Goal: Task Accomplishment & Management: Complete application form

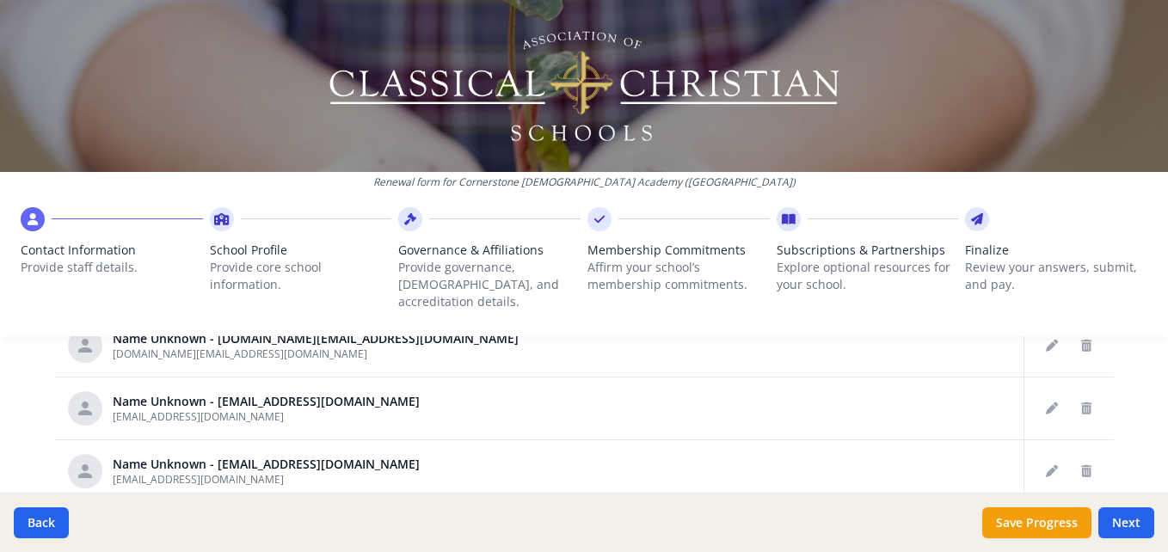
scroll to position [931, 0]
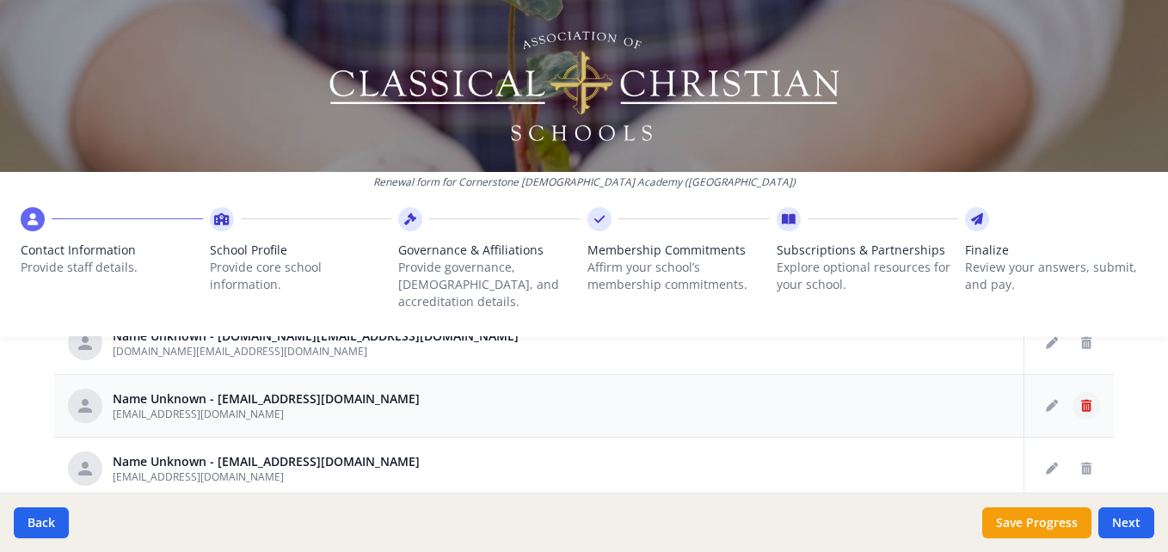
click at [1073, 392] on button "Delete staff" at bounding box center [1087, 406] width 28 height 28
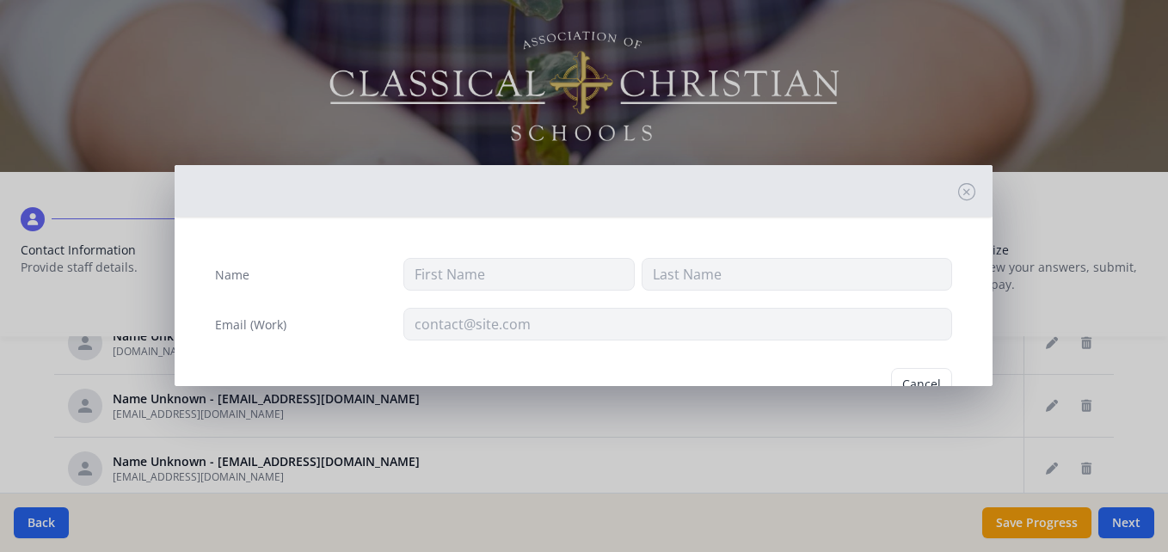
type input "[EMAIL_ADDRESS][DOMAIN_NAME]"
click at [907, 377] on button "Delete" at bounding box center [922, 384] width 59 height 33
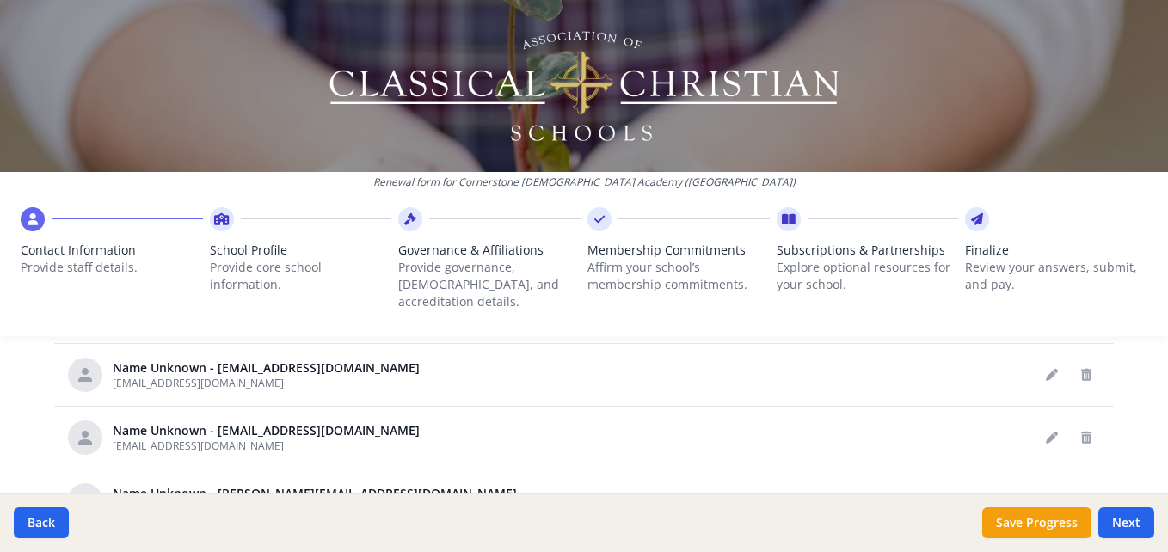
scroll to position [1027, 0]
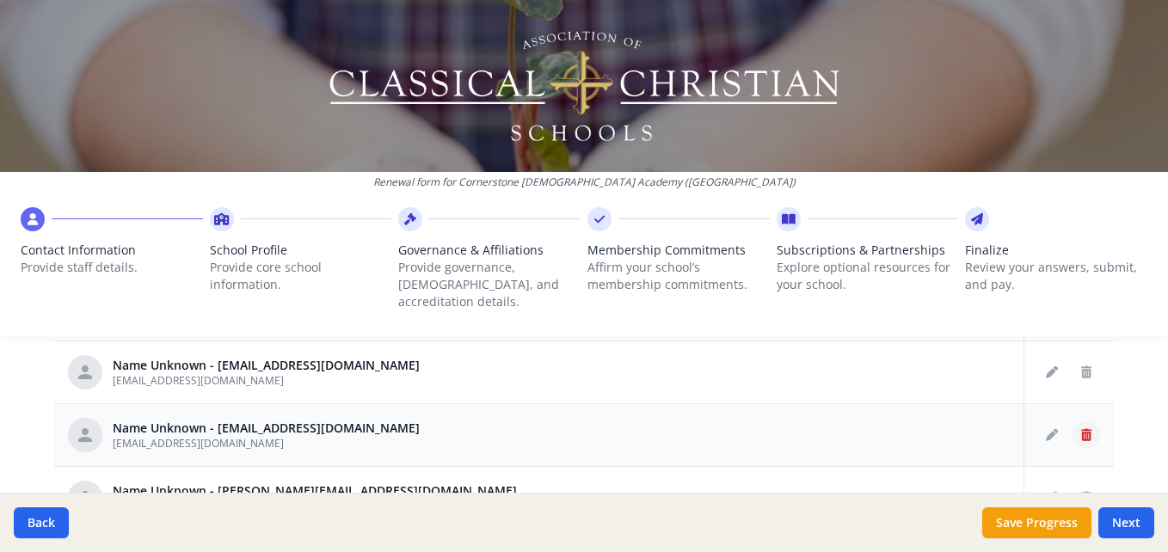
click at [1081, 429] on icon "Delete staff" at bounding box center [1086, 435] width 10 height 12
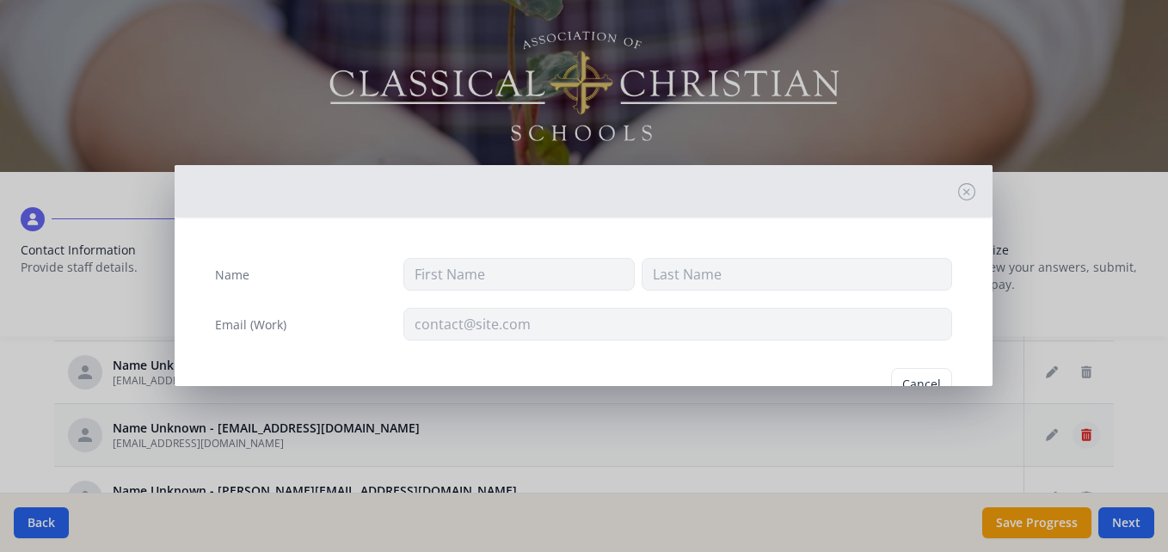
type input "[EMAIL_ADDRESS][DOMAIN_NAME]"
click at [900, 378] on button "Delete" at bounding box center [922, 384] width 59 height 33
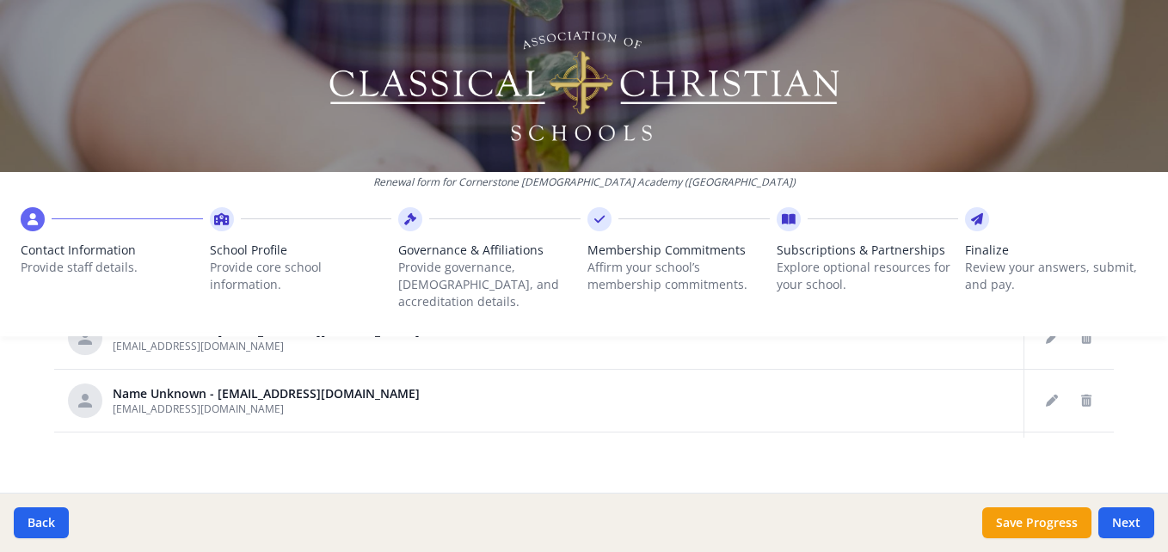
scroll to position [69, 0]
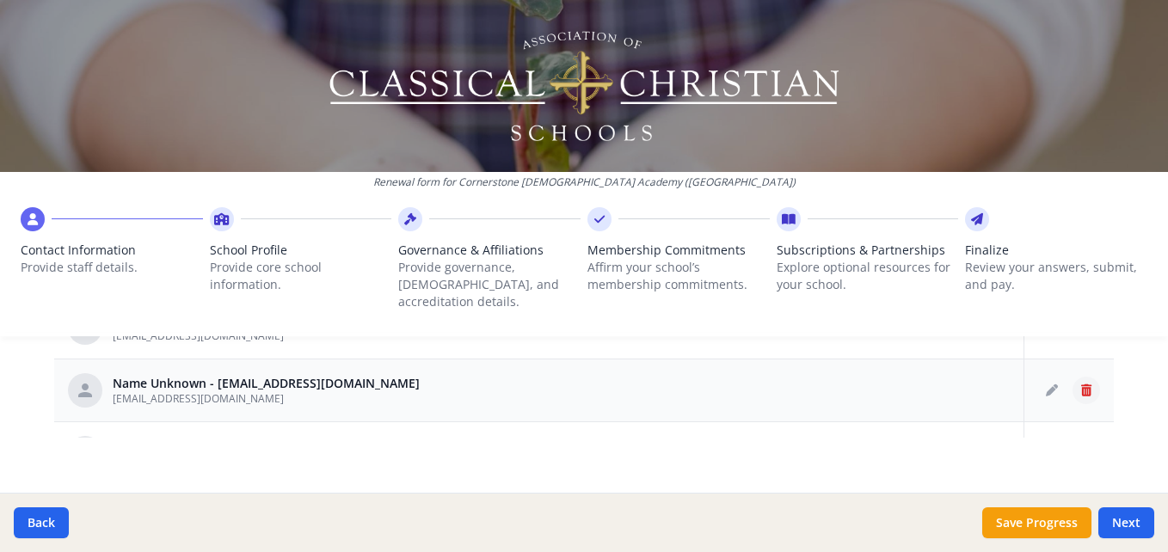
click at [1081, 384] on icon "Delete staff" at bounding box center [1086, 390] width 10 height 12
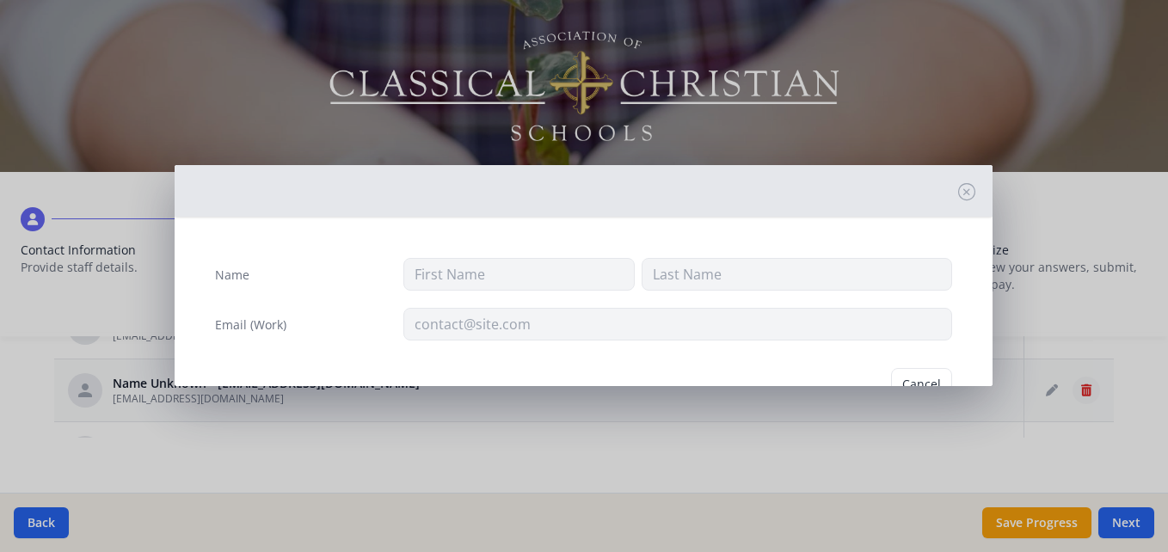
type input "[EMAIL_ADDRESS][DOMAIN_NAME]"
click at [919, 379] on button "Delete" at bounding box center [922, 384] width 59 height 33
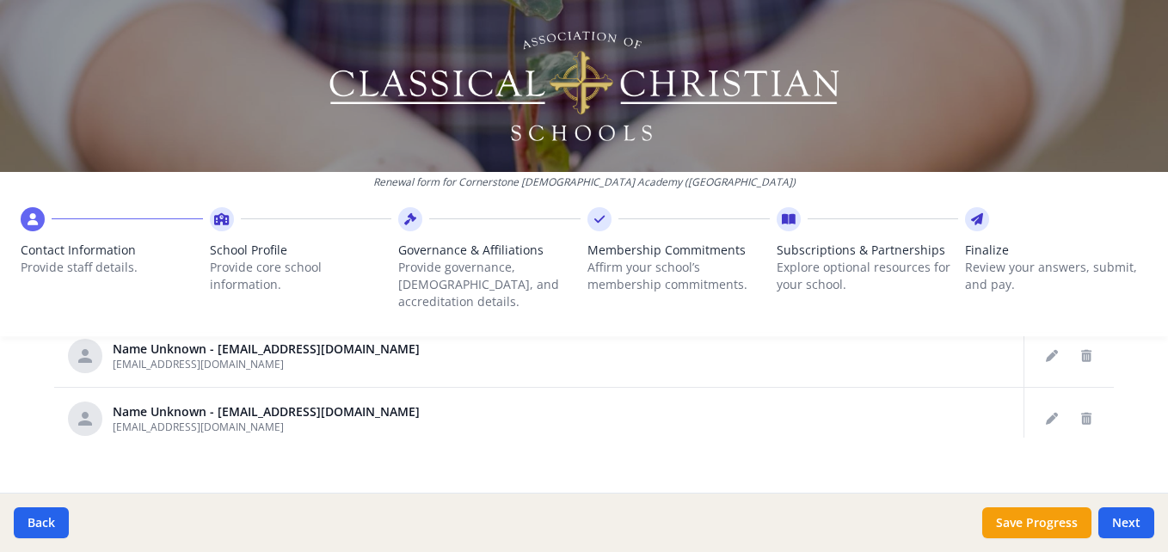
scroll to position [138, 0]
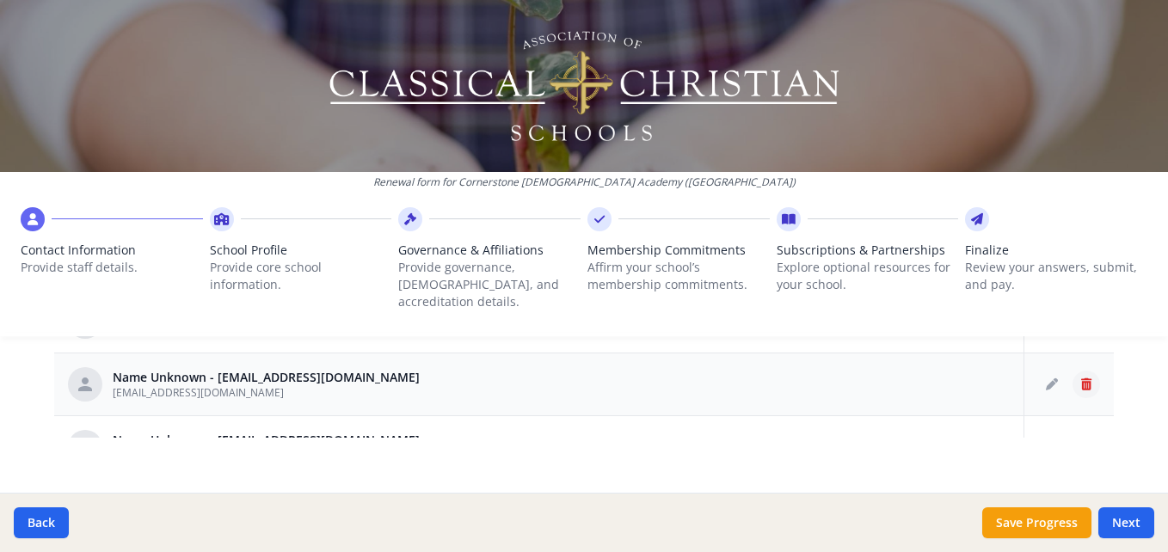
click at [1081, 378] on icon "Delete staff" at bounding box center [1086, 384] width 10 height 12
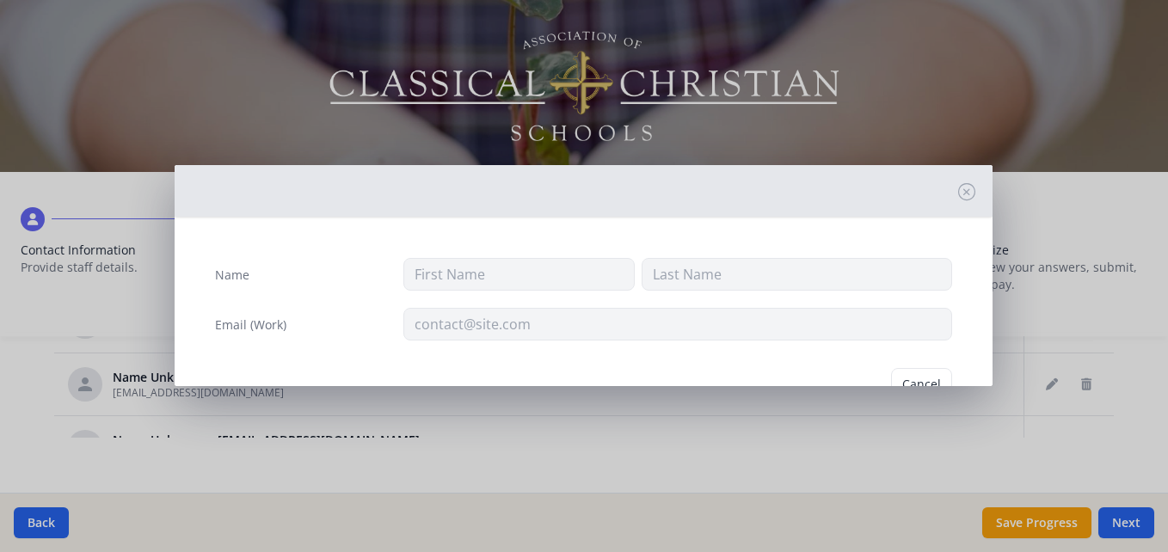
type input "[EMAIL_ADDRESS][DOMAIN_NAME]"
click at [933, 382] on button "Delete" at bounding box center [922, 384] width 59 height 33
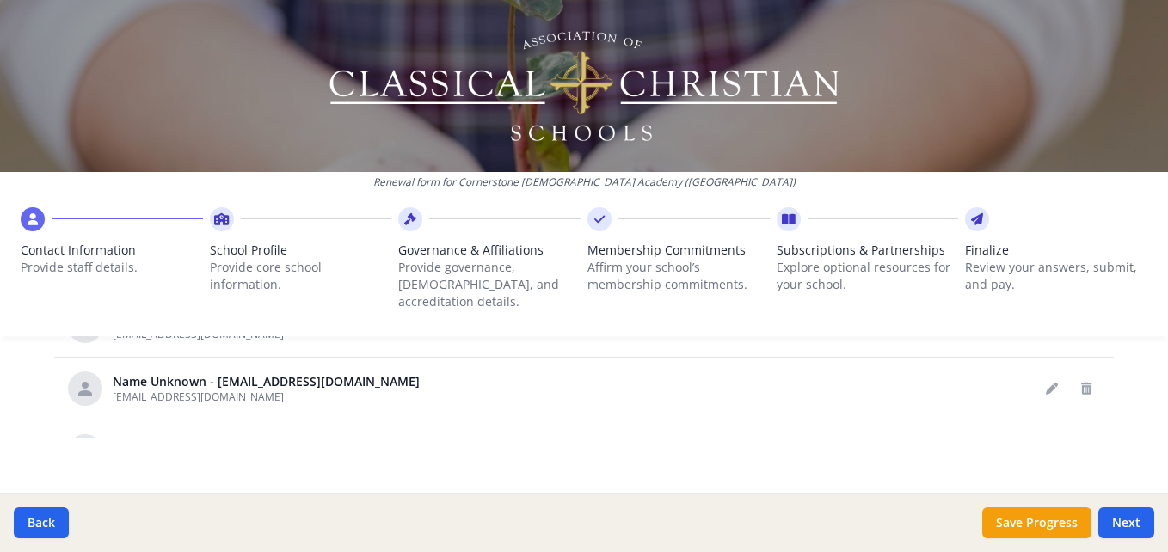
scroll to position [206, 0]
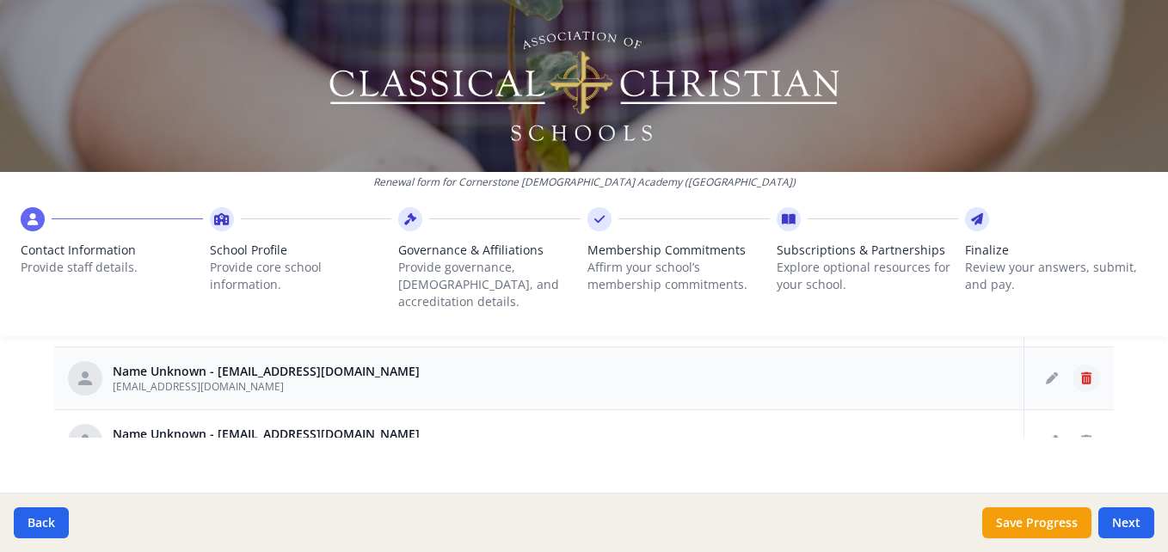
click at [1081, 372] on icon "Delete staff" at bounding box center [1086, 378] width 10 height 12
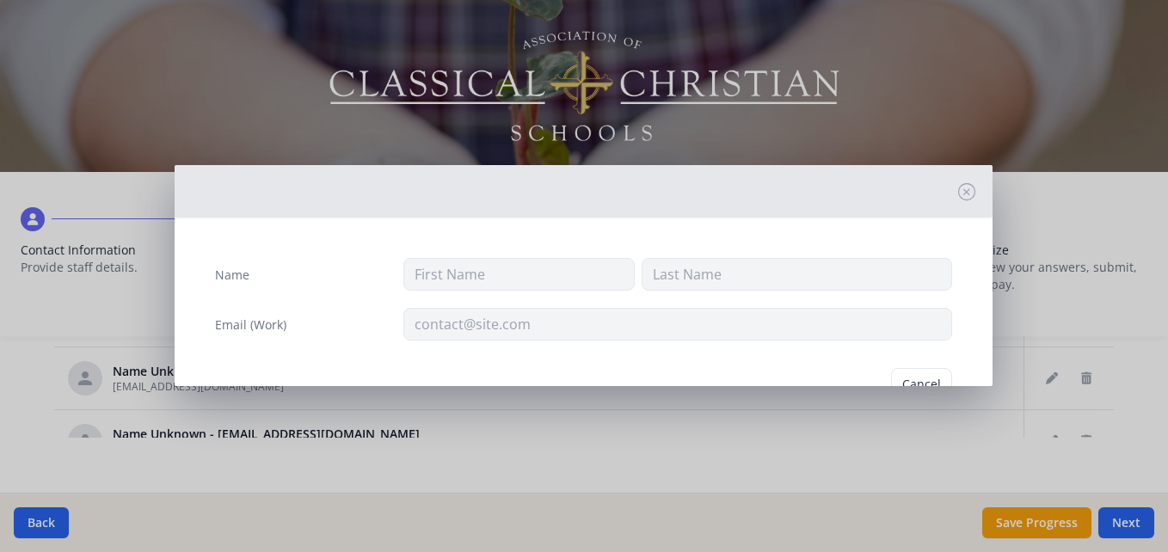
type input "[EMAIL_ADDRESS][DOMAIN_NAME]"
click at [909, 377] on button "Delete" at bounding box center [922, 384] width 59 height 33
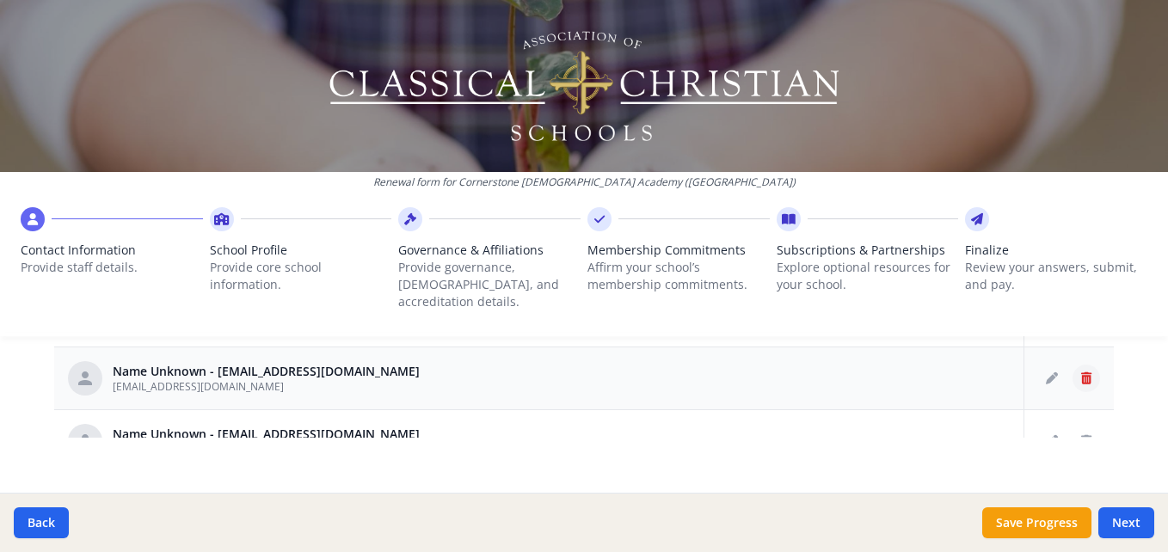
click at [1081, 372] on icon "Delete staff" at bounding box center [1086, 378] width 10 height 12
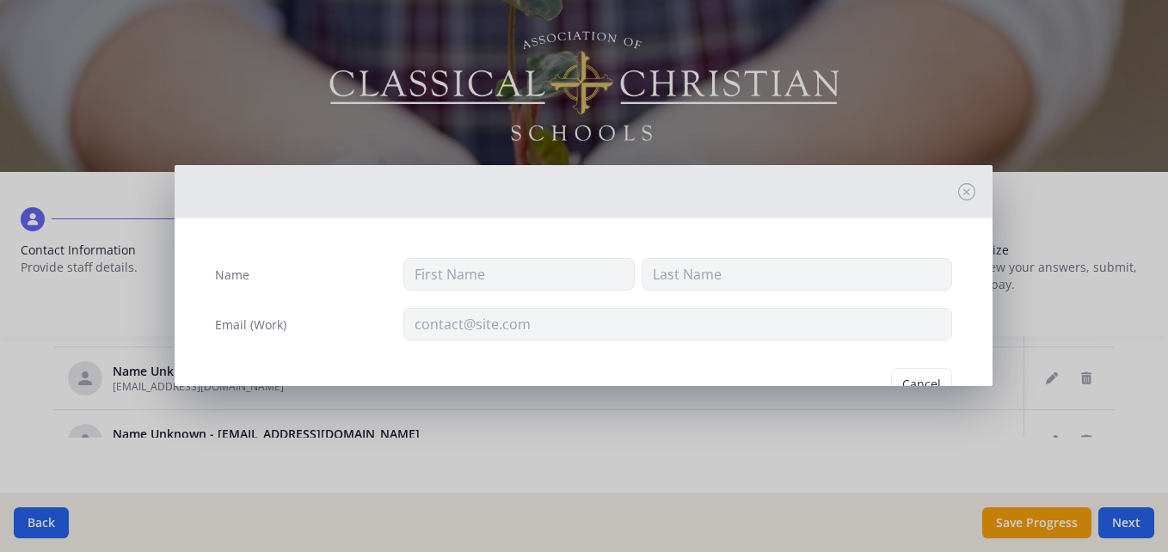
type input "[EMAIL_ADDRESS][DOMAIN_NAME]"
click at [929, 374] on button "Delete" at bounding box center [922, 384] width 59 height 33
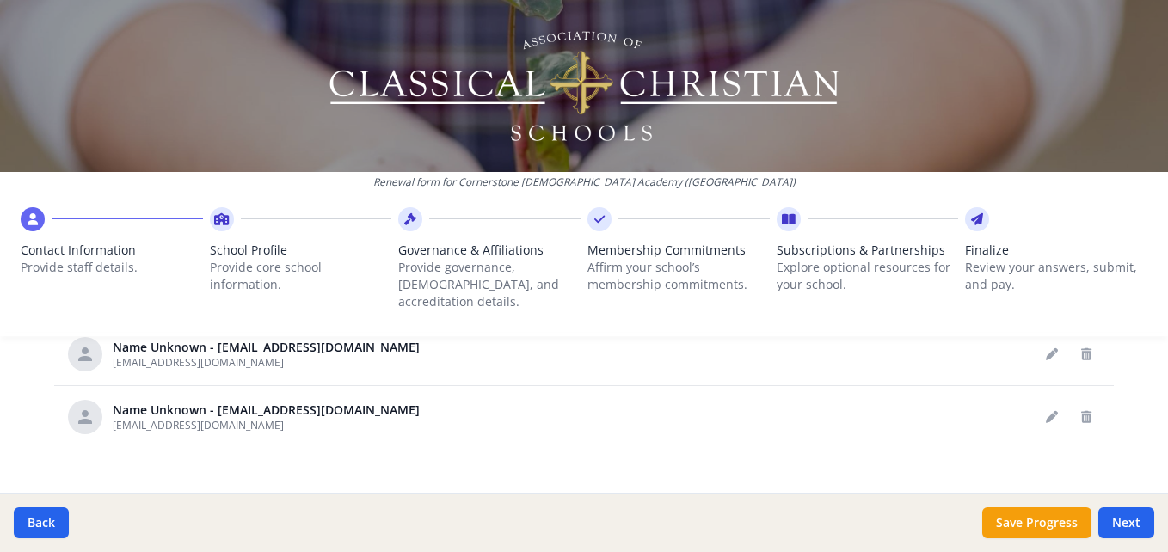
scroll to position [310, 0]
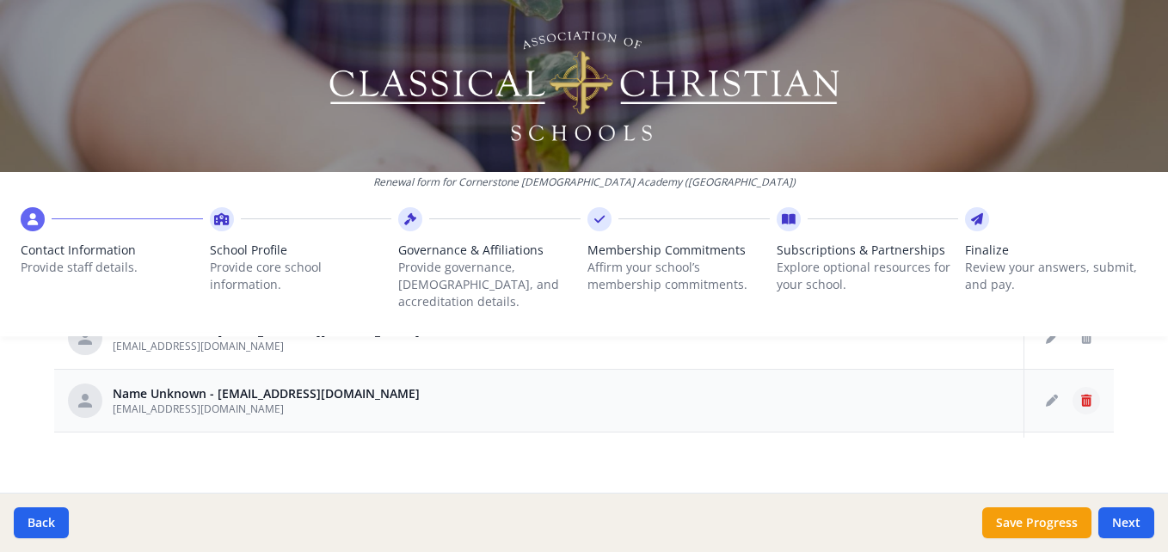
click at [1081, 395] on icon "Delete staff" at bounding box center [1086, 401] width 10 height 12
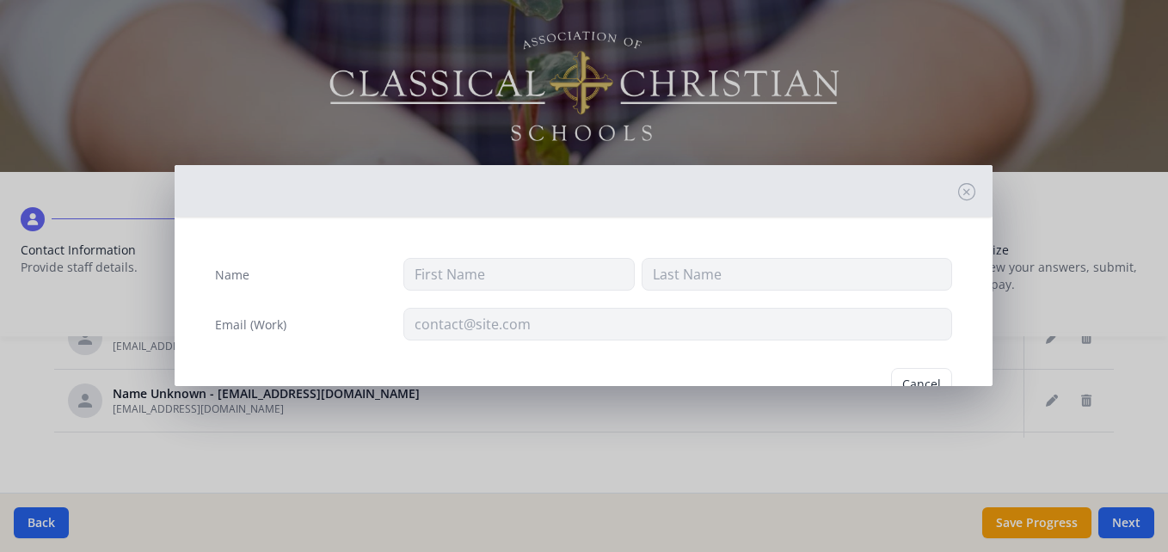
type input "[EMAIL_ADDRESS][DOMAIN_NAME]"
click at [920, 379] on button "Delete" at bounding box center [922, 384] width 59 height 33
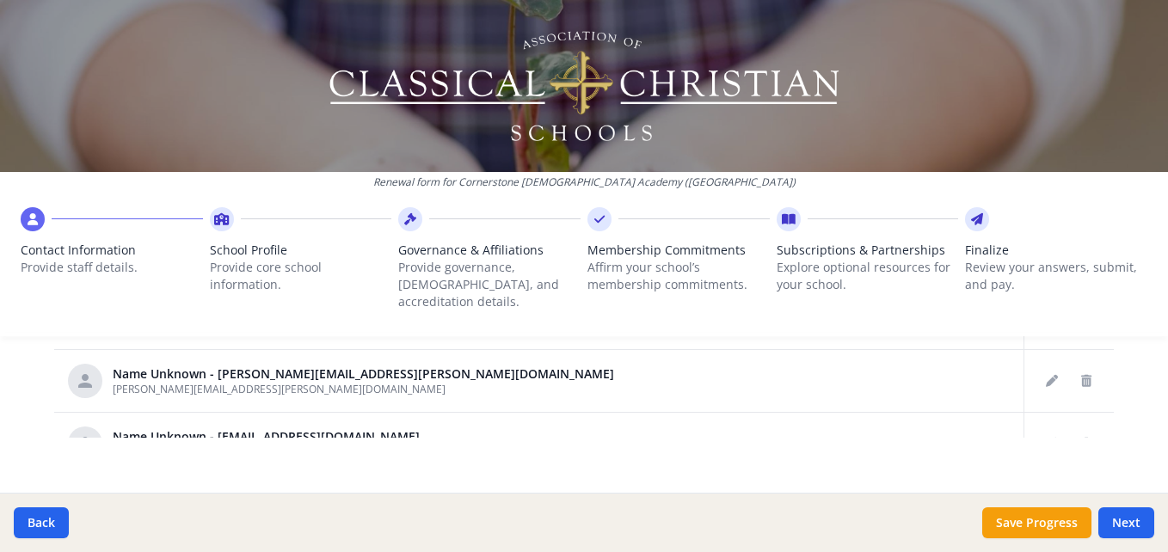
scroll to position [344, 0]
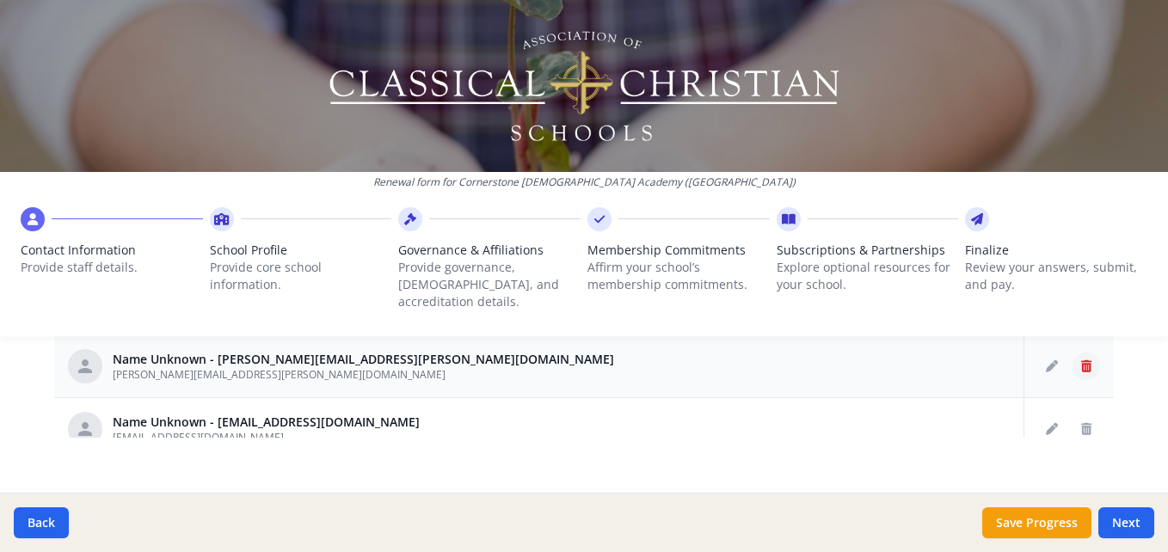
click at [1073, 353] on button "Delete staff" at bounding box center [1087, 367] width 28 height 28
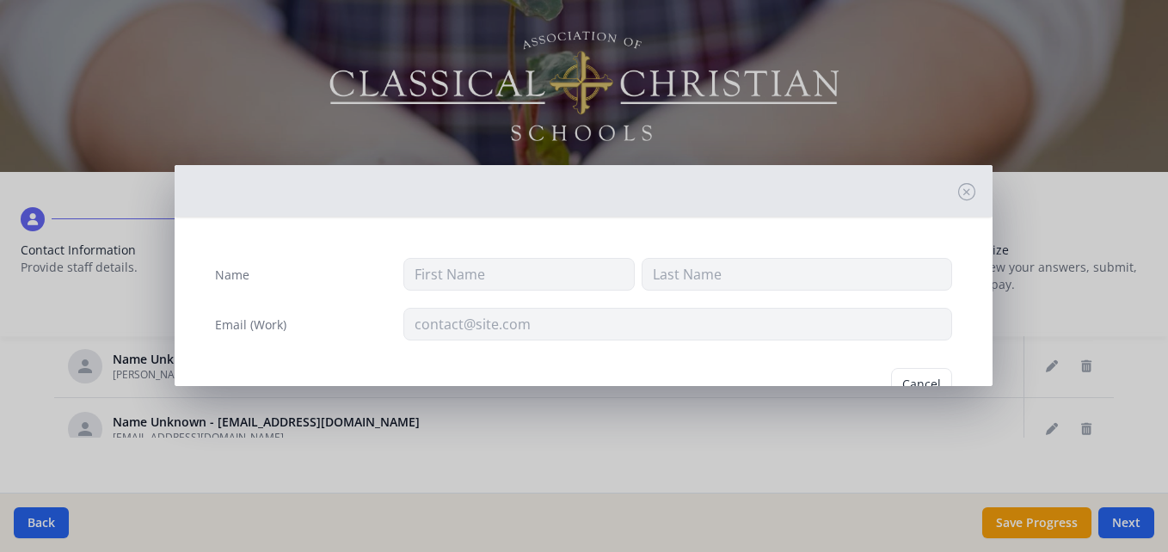
type input "[PERSON_NAME][EMAIL_ADDRESS][PERSON_NAME][DOMAIN_NAME]"
click at [910, 380] on button "Delete" at bounding box center [922, 384] width 59 height 33
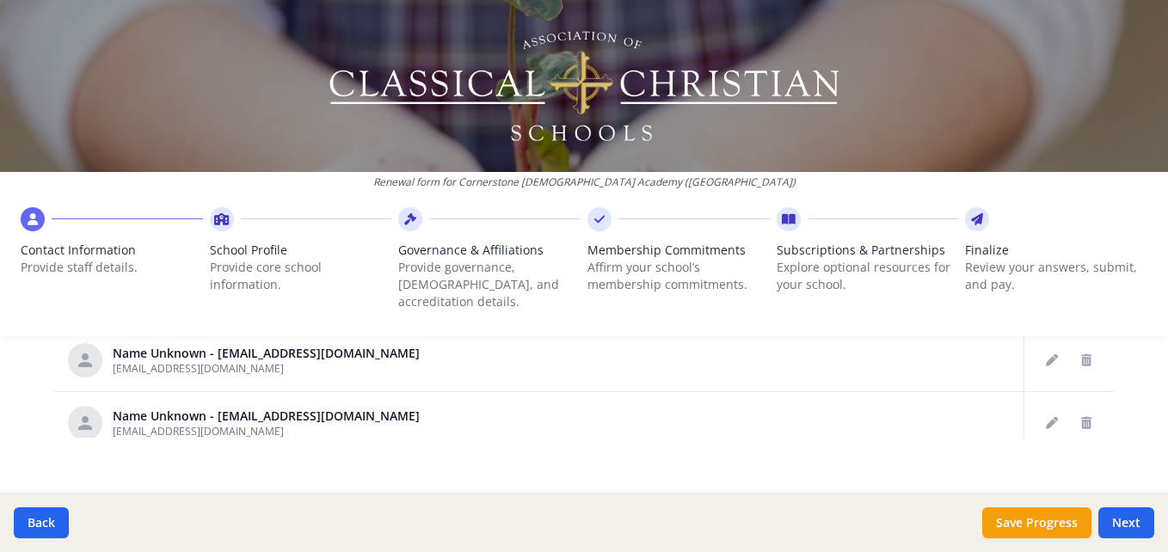
scroll to position [447, 0]
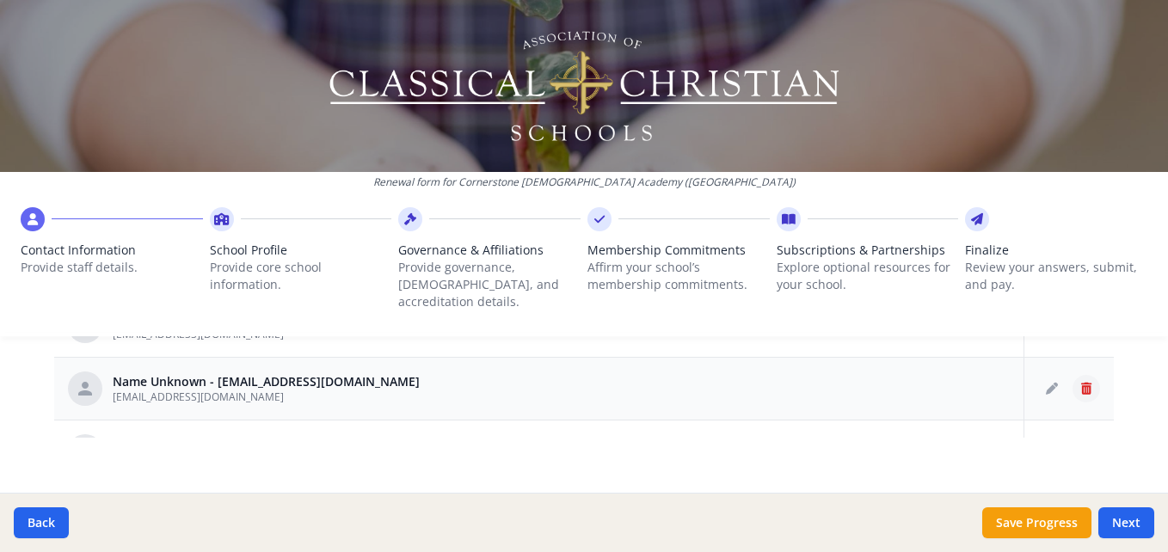
click at [1081, 383] on icon "Delete staff" at bounding box center [1086, 389] width 10 height 12
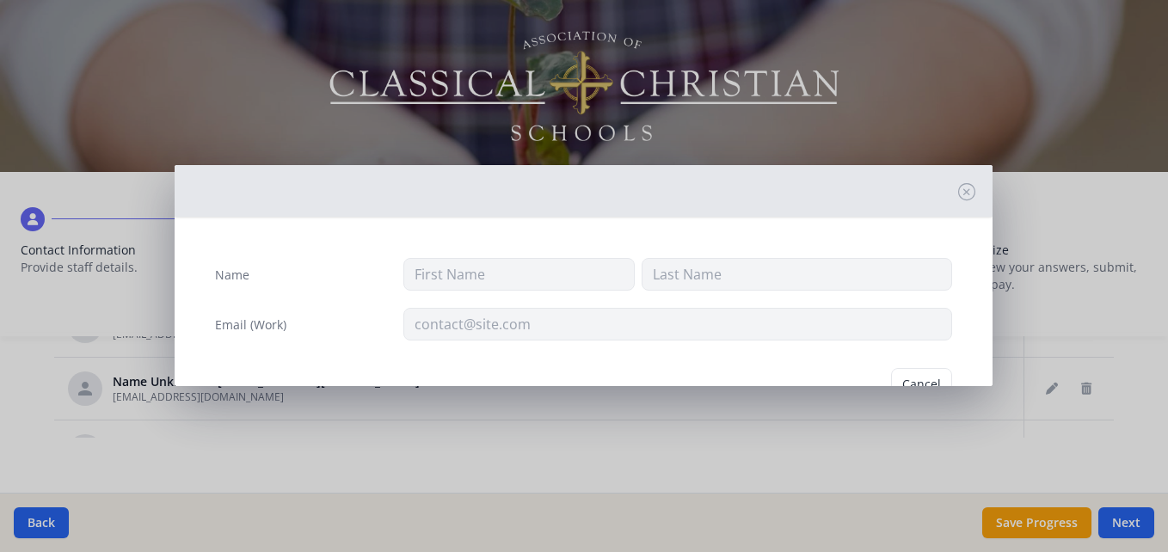
type input "[EMAIL_ADDRESS][DOMAIN_NAME]"
click at [893, 378] on button "Delete" at bounding box center [922, 384] width 59 height 33
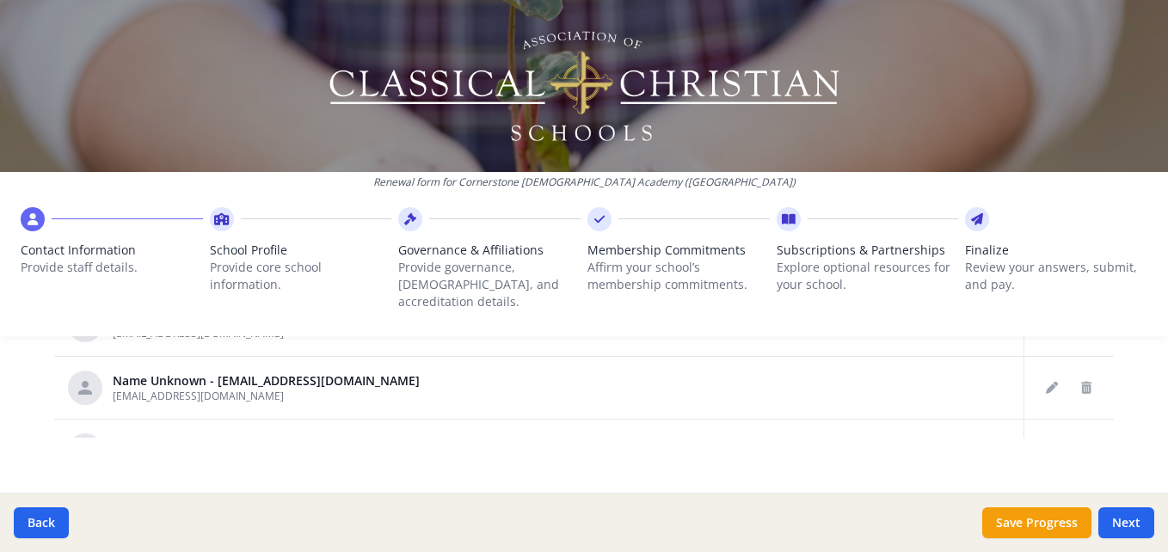
scroll to position [585, 0]
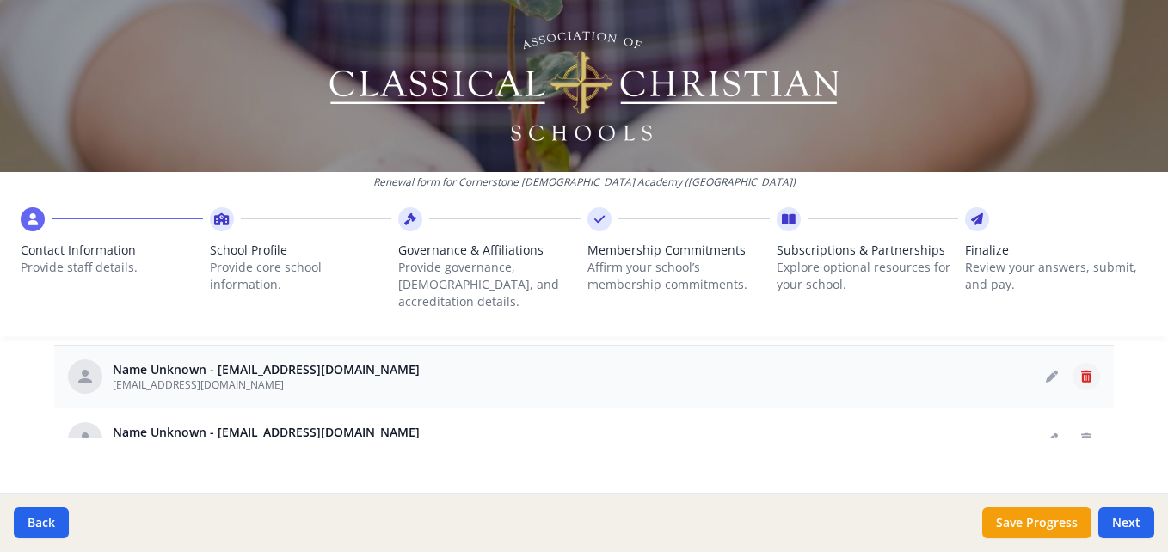
click at [1081, 371] on icon "Delete staff" at bounding box center [1086, 377] width 10 height 12
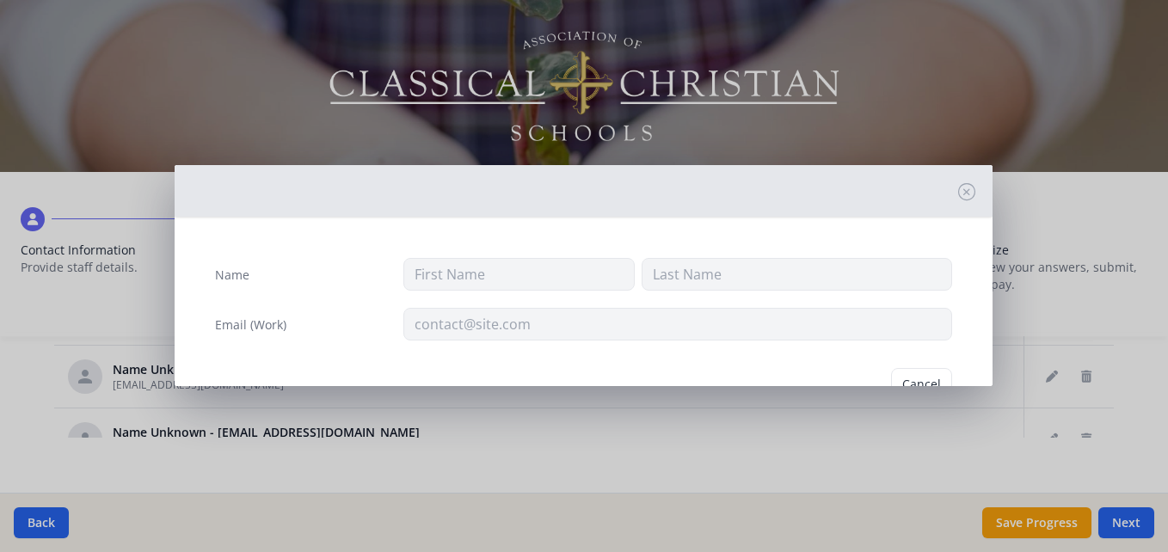
type input "[EMAIL_ADDRESS][DOMAIN_NAME]"
click at [911, 369] on button "Delete" at bounding box center [922, 384] width 59 height 33
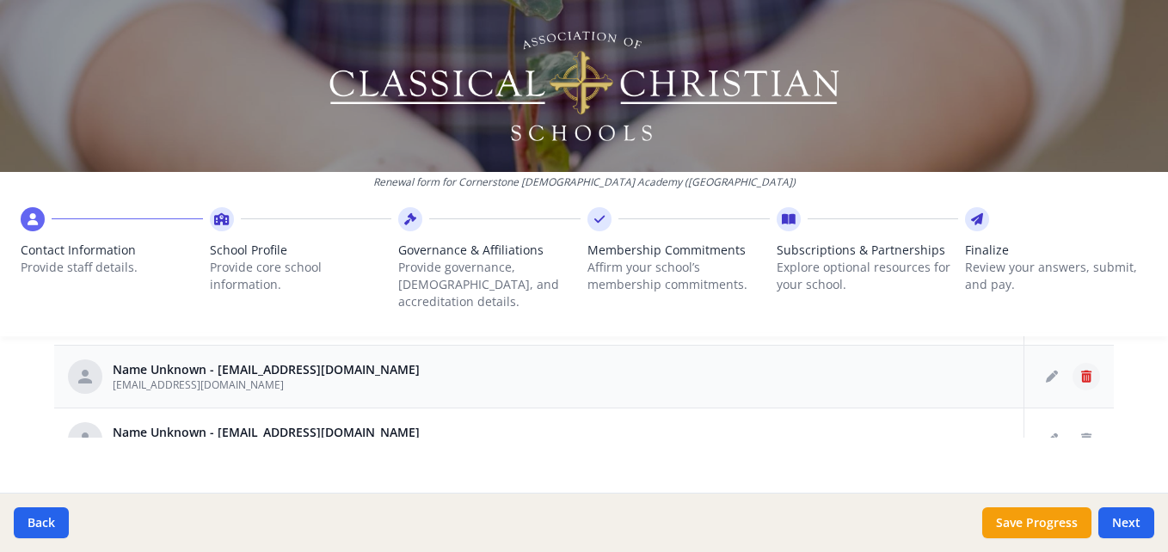
click at [1081, 371] on icon "Delete staff" at bounding box center [1086, 377] width 10 height 12
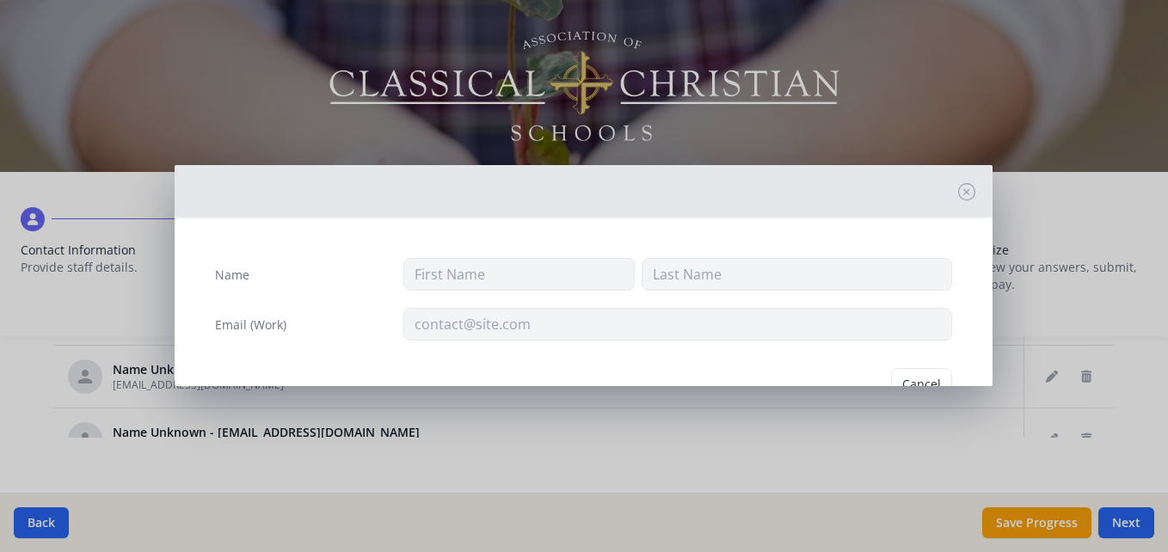
type input "[EMAIL_ADDRESS][DOMAIN_NAME]"
click at [911, 373] on button "Delete" at bounding box center [922, 384] width 59 height 33
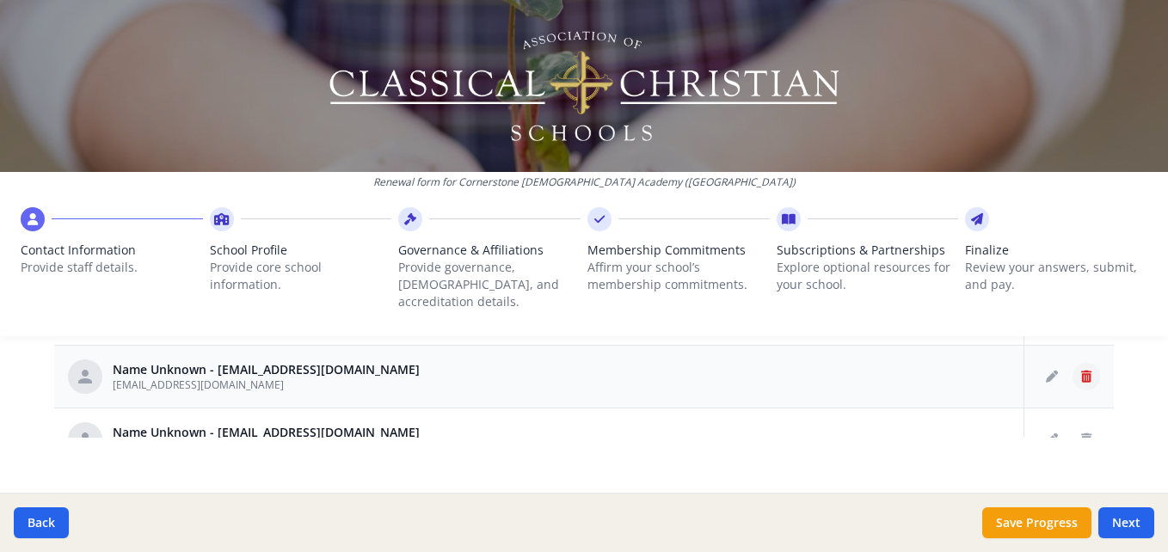
click at [1081, 371] on icon "Delete staff" at bounding box center [1086, 377] width 10 height 12
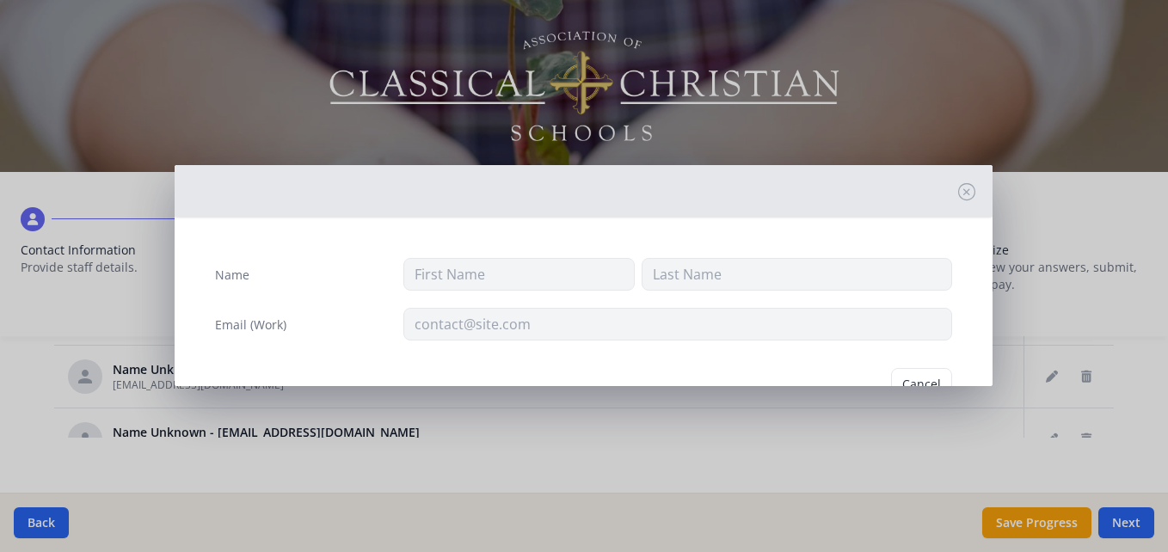
type input "[EMAIL_ADDRESS][DOMAIN_NAME]"
click at [900, 381] on button "Delete" at bounding box center [922, 384] width 59 height 33
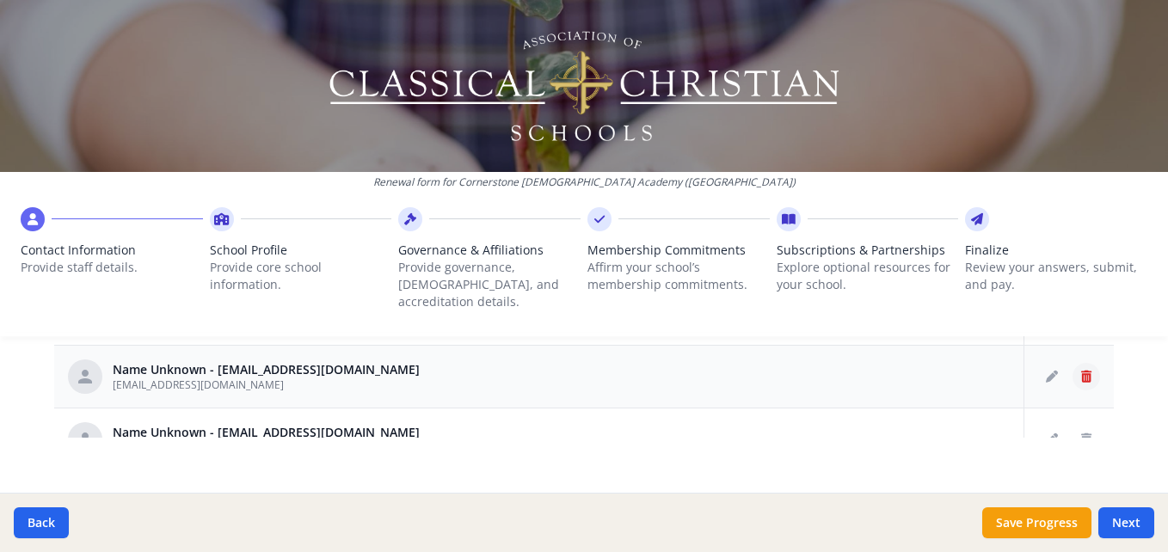
click at [1081, 371] on icon "Delete staff" at bounding box center [1086, 377] width 10 height 12
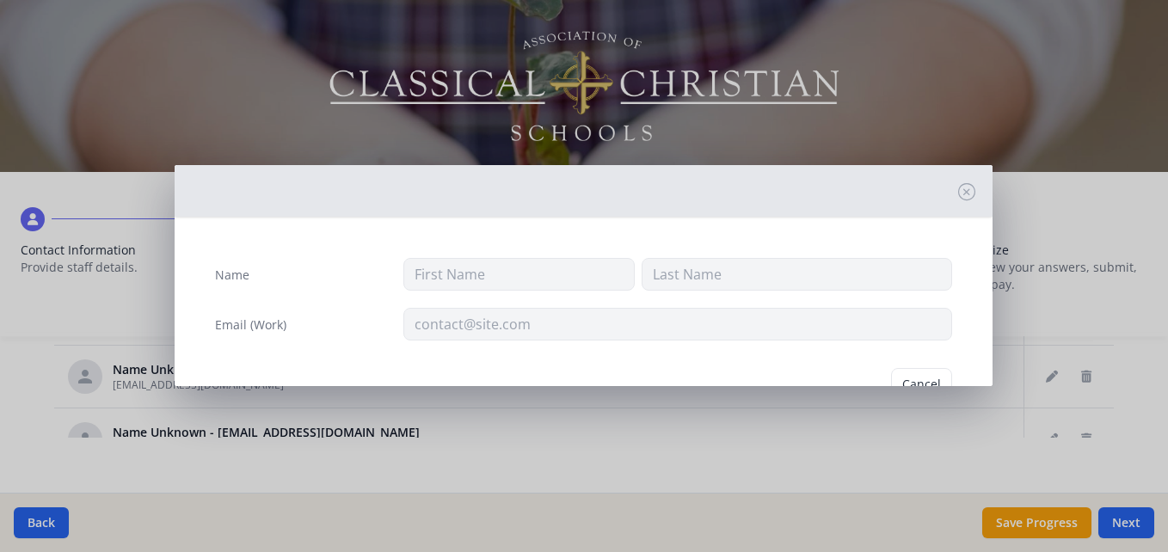
type input "[EMAIL_ADDRESS][DOMAIN_NAME]"
click at [901, 391] on div "Name Email (Work) [EMAIL_ADDRESS][DOMAIN_NAME] Cancel [GEOGRAPHIC_DATA]" at bounding box center [584, 276] width 1168 height 552
click at [897, 378] on button "Delete" at bounding box center [922, 384] width 59 height 33
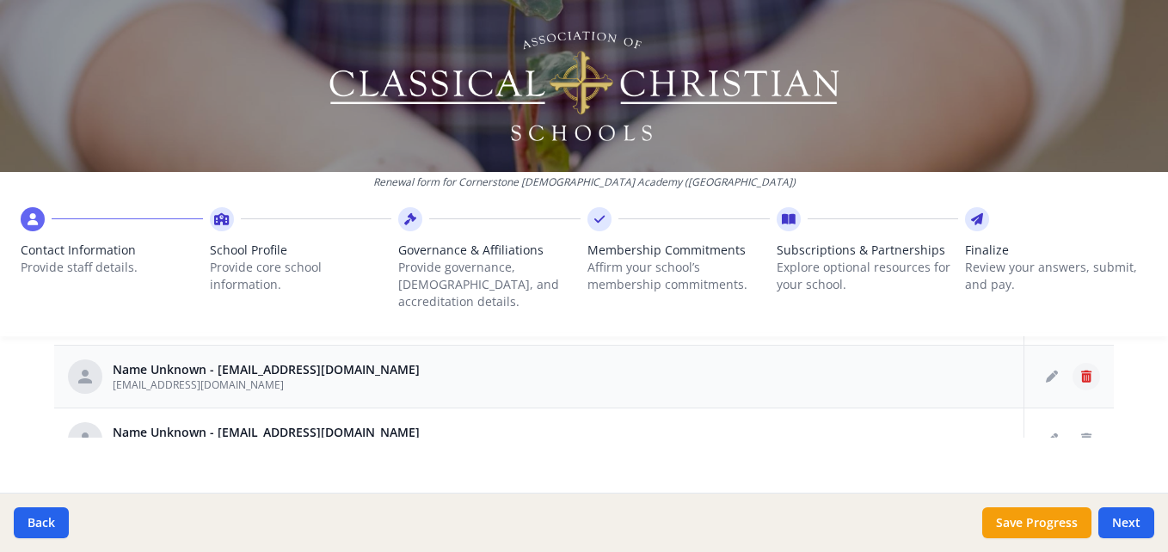
click at [1081, 371] on icon "Delete staff" at bounding box center [1086, 377] width 10 height 12
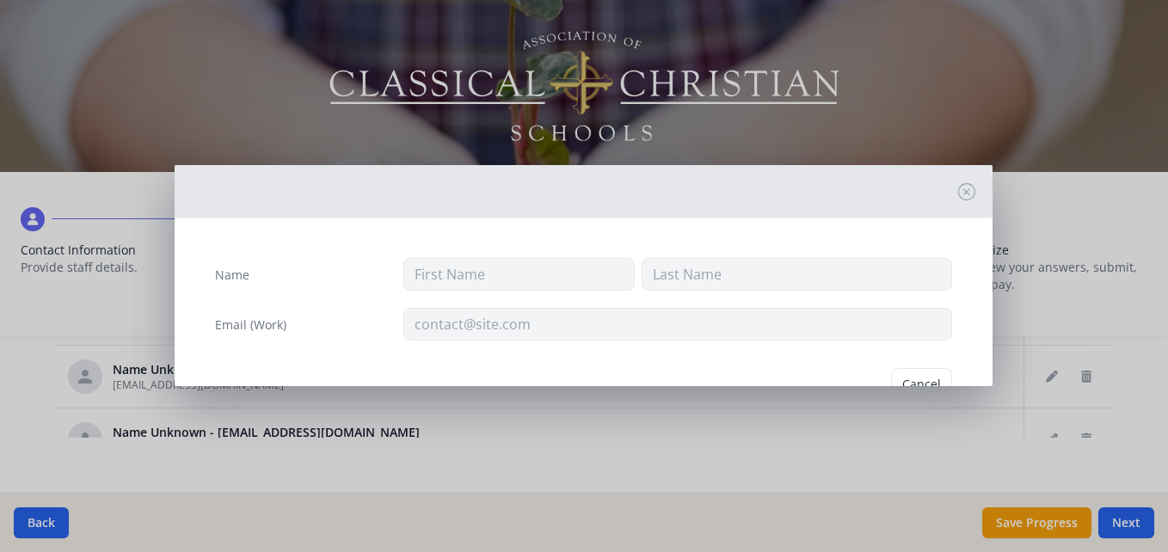
type input "[EMAIL_ADDRESS][DOMAIN_NAME]"
click at [853, 372] on button "Cancel" at bounding box center [855, 384] width 61 height 33
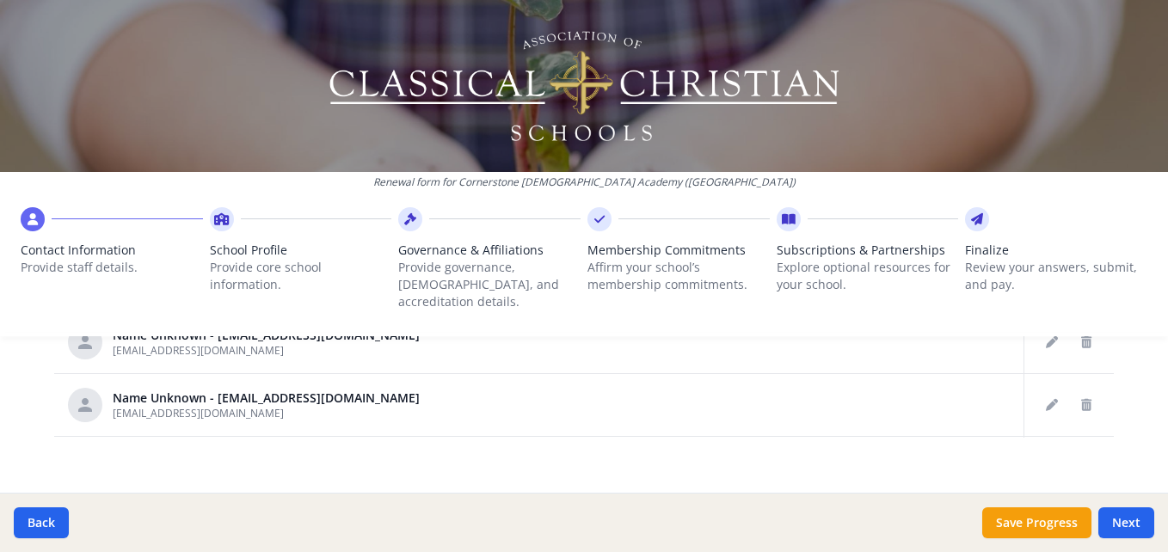
scroll to position [654, 0]
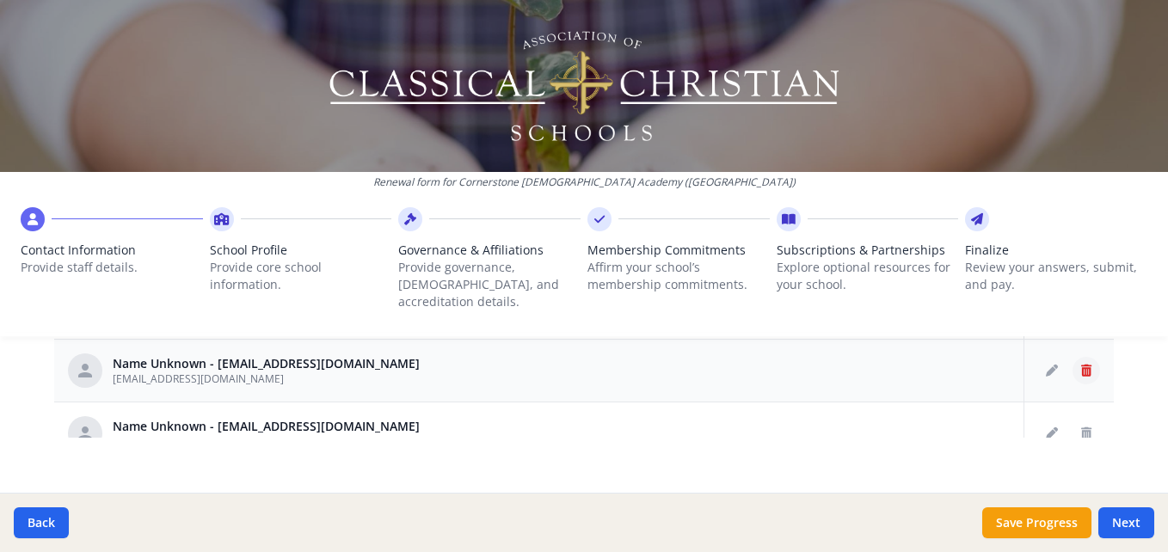
click at [1073, 357] on button "Delete staff" at bounding box center [1087, 371] width 28 height 28
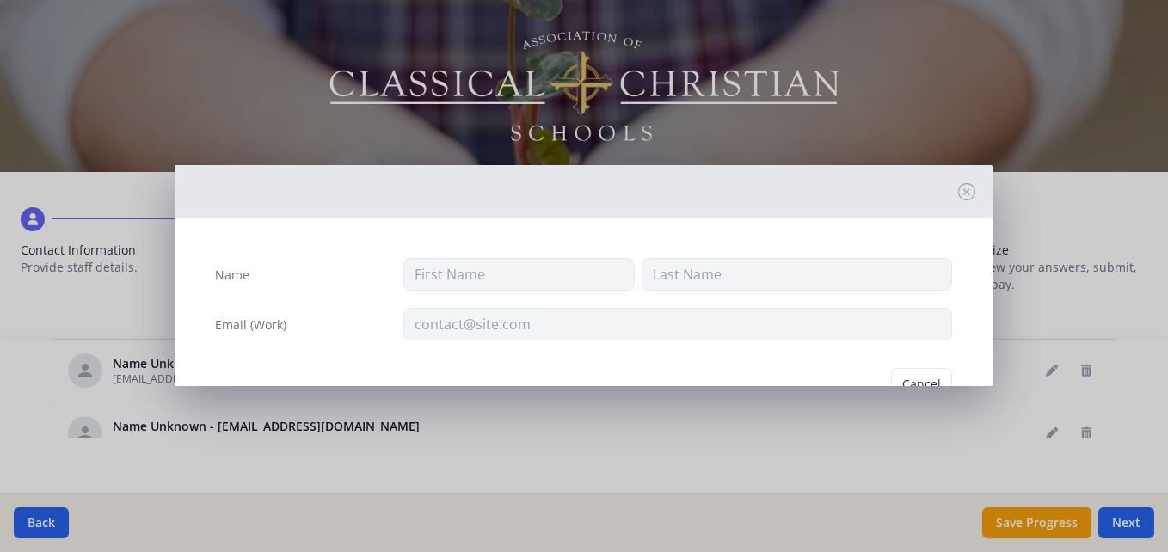
type input "[EMAIL_ADDRESS][DOMAIN_NAME]"
click at [929, 371] on button "Delete" at bounding box center [922, 384] width 59 height 33
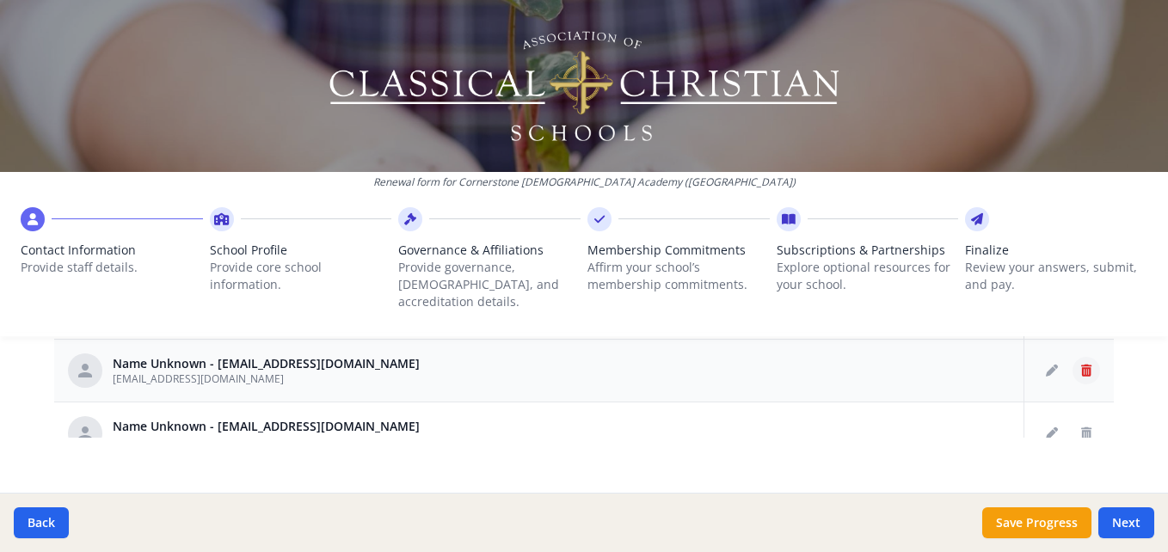
click at [1081, 365] on icon "Delete staff" at bounding box center [1086, 371] width 10 height 12
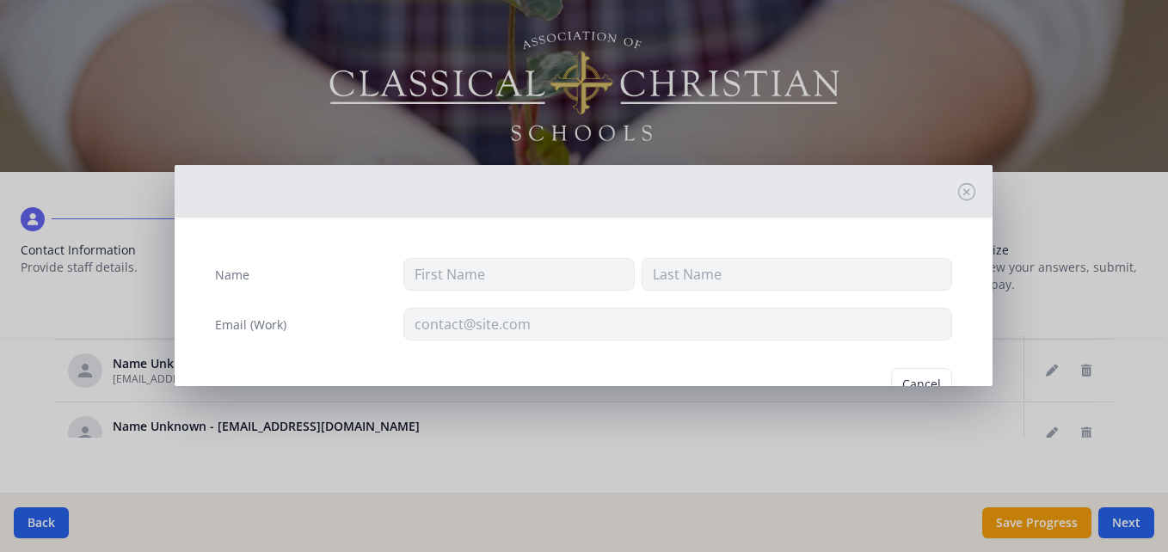
type input "[EMAIL_ADDRESS][DOMAIN_NAME]"
click at [911, 379] on button "Delete" at bounding box center [922, 384] width 59 height 33
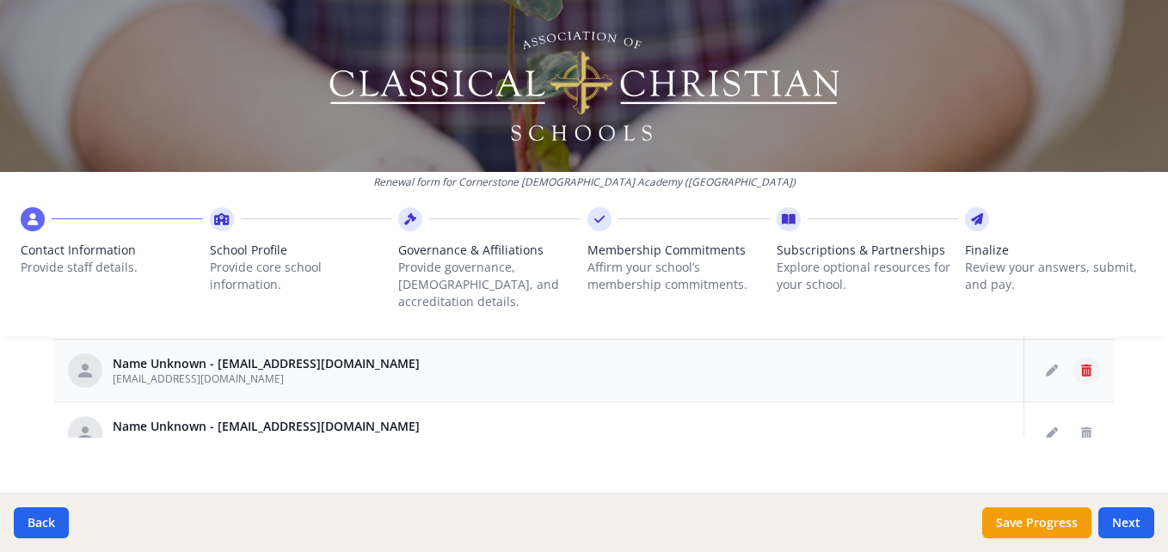
click at [1073, 357] on button "Delete staff" at bounding box center [1087, 371] width 28 height 28
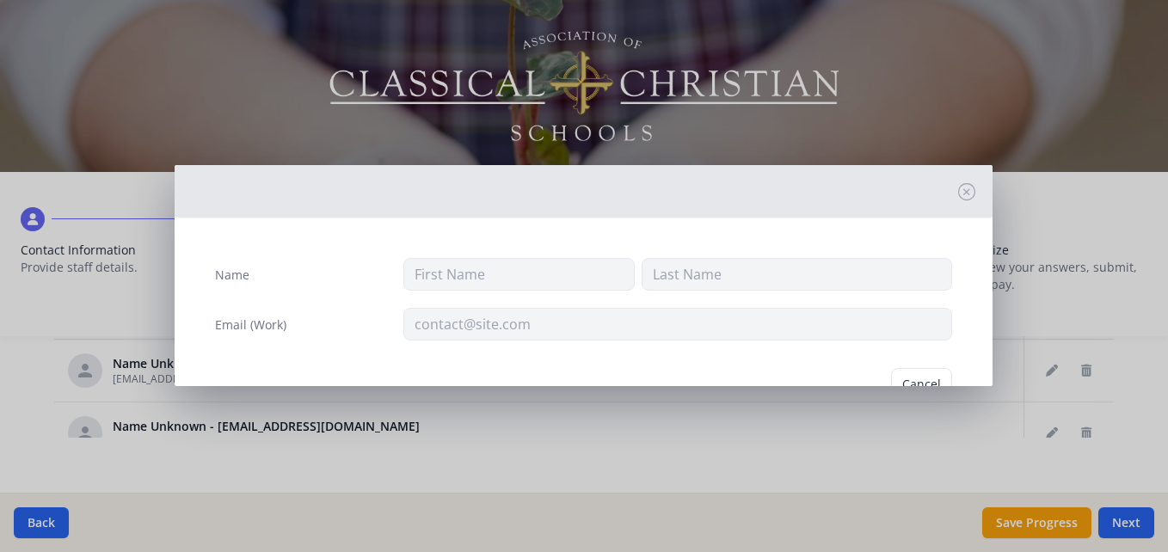
type input "[EMAIL_ADDRESS][DOMAIN_NAME]"
click at [922, 369] on button "Delete" at bounding box center [922, 384] width 59 height 33
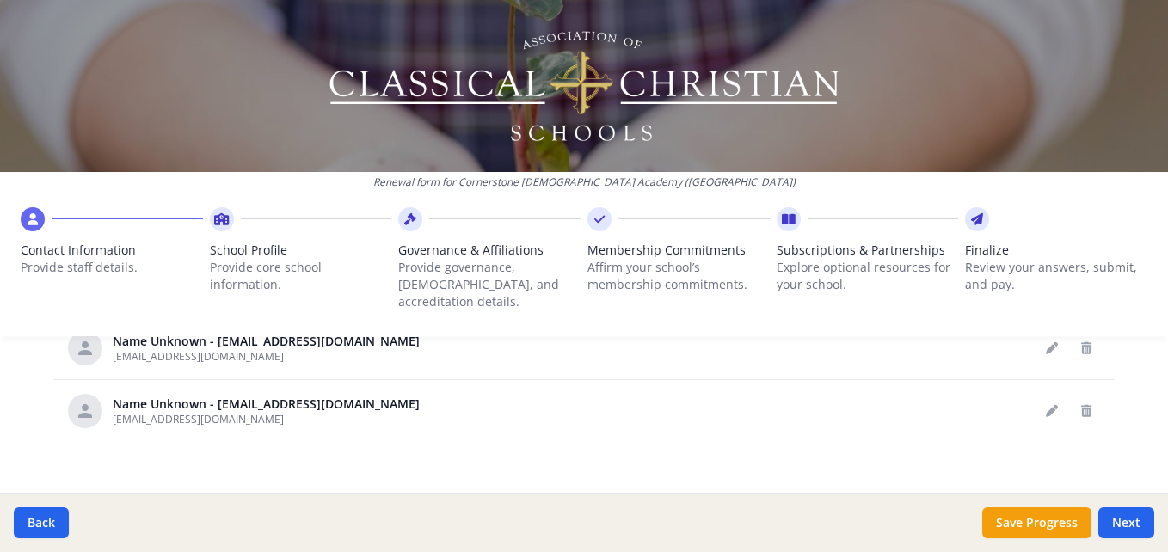
scroll to position [688, 0]
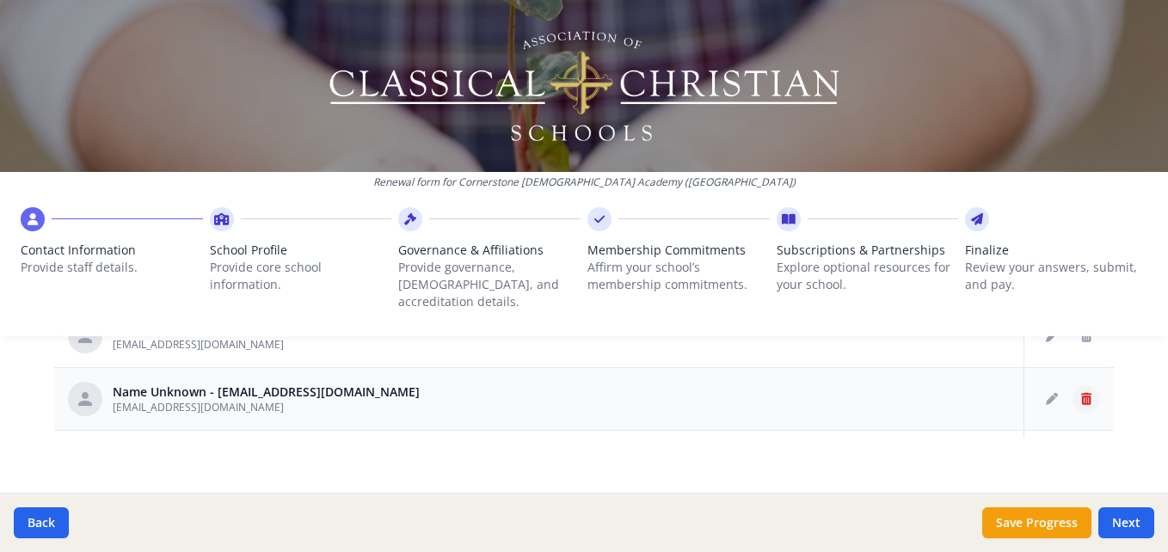
click at [1081, 393] on icon "Delete staff" at bounding box center [1086, 399] width 10 height 12
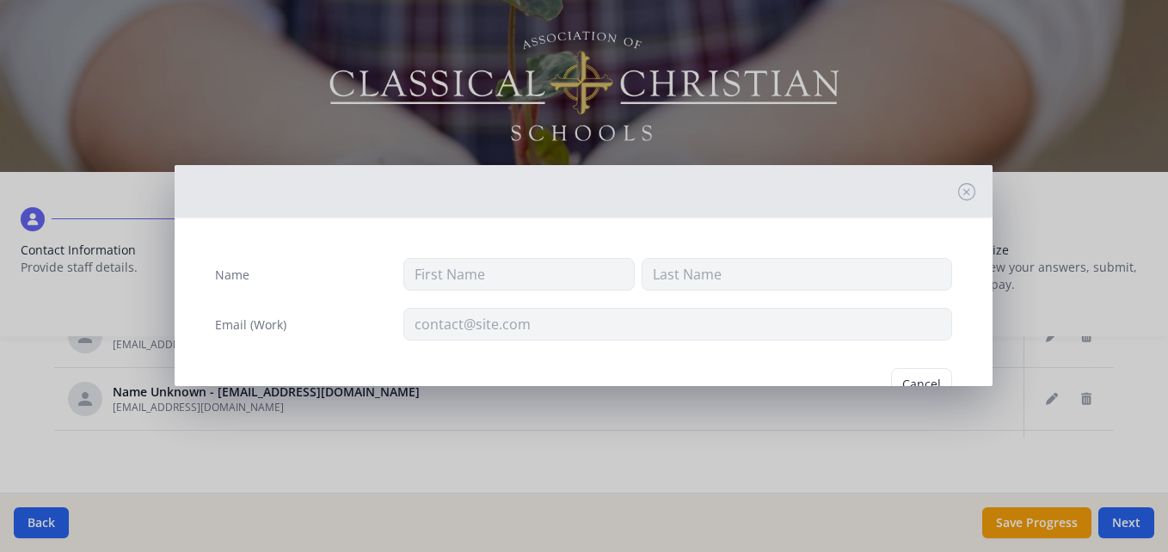
type input "[EMAIL_ADDRESS][DOMAIN_NAME]"
click at [913, 378] on button "Delete" at bounding box center [922, 384] width 59 height 33
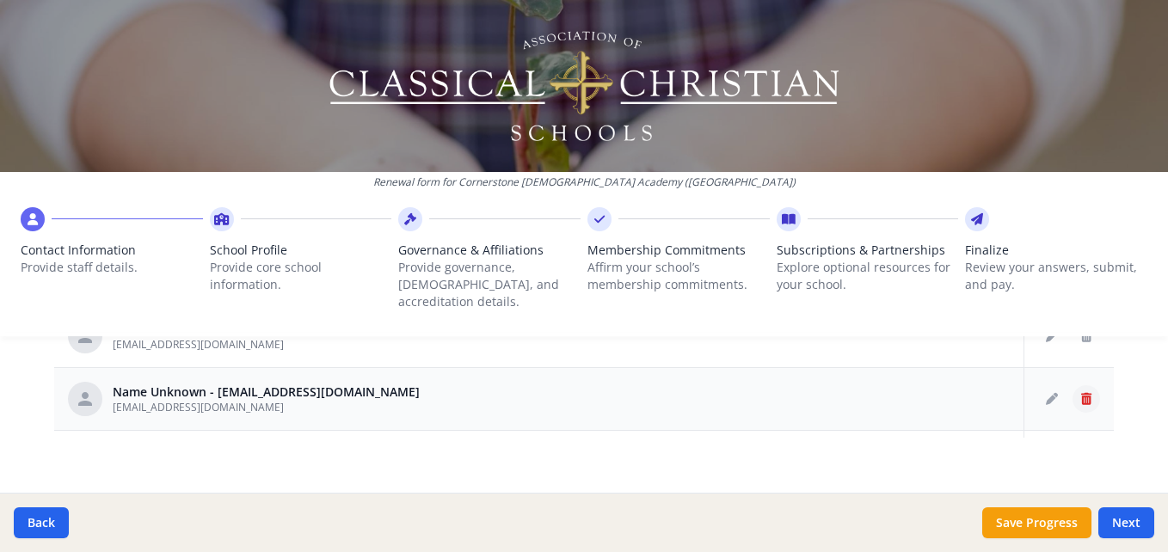
click at [1081, 393] on icon "Delete staff" at bounding box center [1086, 399] width 10 height 12
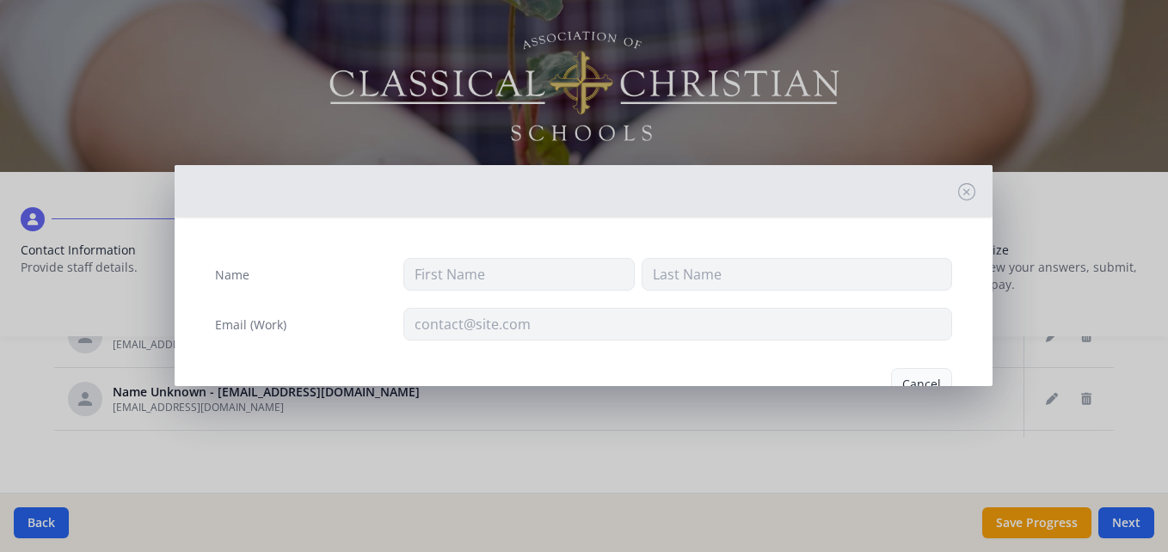
type input "[EMAIL_ADDRESS][DOMAIN_NAME]"
click at [898, 384] on button "Delete" at bounding box center [922, 384] width 59 height 33
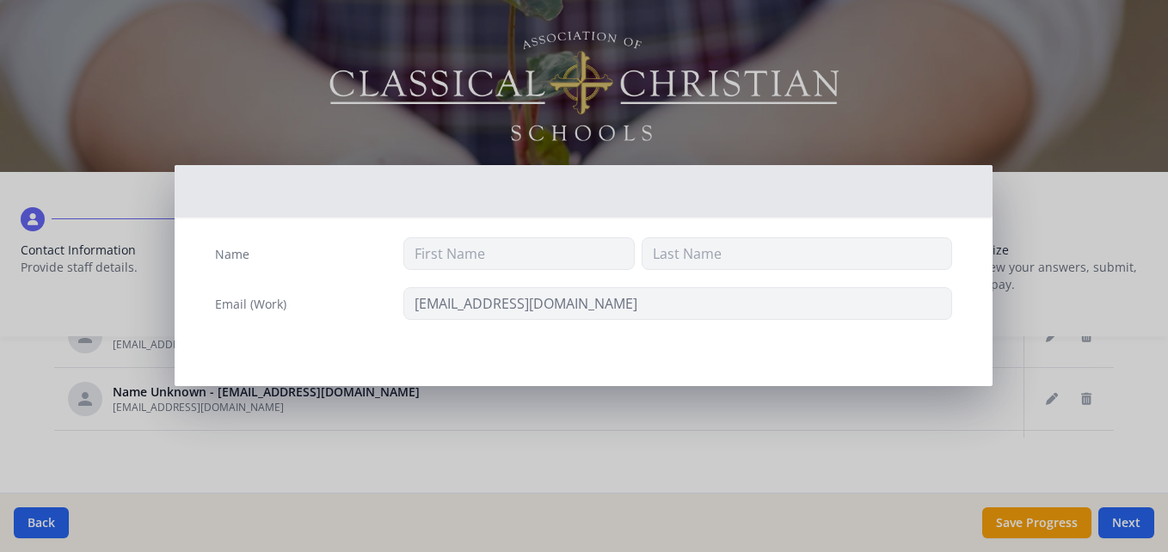
scroll to position [23, 0]
click at [1092, 409] on div "Name Email (Work) [EMAIL_ADDRESS][DOMAIN_NAME]" at bounding box center [584, 276] width 1168 height 552
click at [1098, 410] on div "Name Email (Work) [EMAIL_ADDRESS][DOMAIN_NAME]" at bounding box center [584, 276] width 1168 height 552
click at [848, 358] on div at bounding box center [583, 345] width 765 height 28
click at [854, 446] on div "Name Email (Work) [EMAIL_ADDRESS][DOMAIN_NAME]" at bounding box center [584, 276] width 1168 height 552
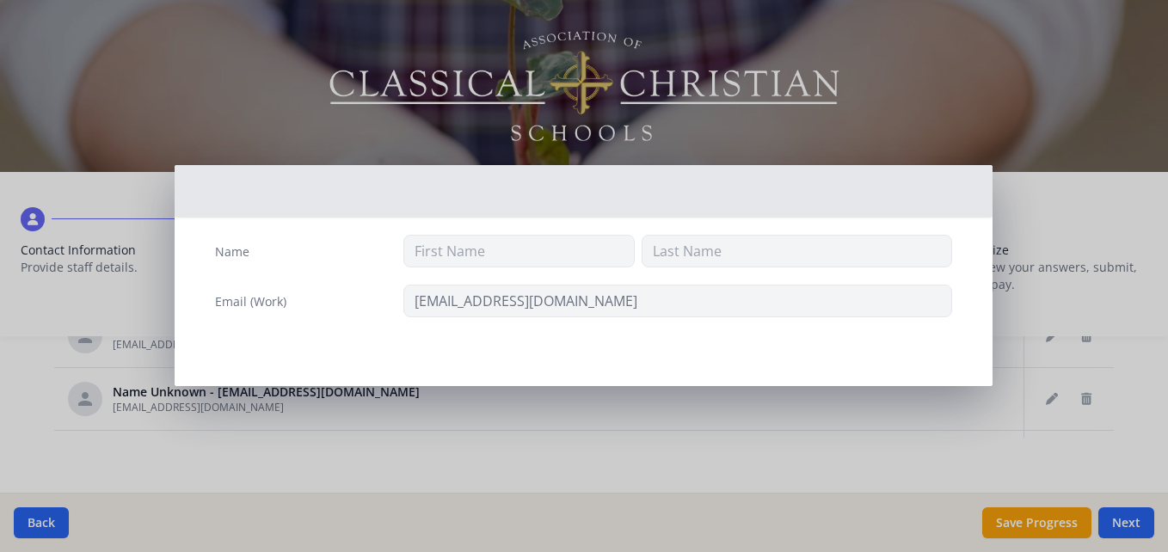
click at [996, 440] on div "Name Email (Work) [EMAIL_ADDRESS][DOMAIN_NAME]" at bounding box center [584, 276] width 1168 height 552
click at [1095, 409] on div "Name Email (Work) [EMAIL_ADDRESS][DOMAIN_NAME]" at bounding box center [584, 276] width 1168 height 552
click at [1100, 184] on div "Name Email (Work) [EMAIL_ADDRESS][DOMAIN_NAME]" at bounding box center [584, 276] width 1168 height 552
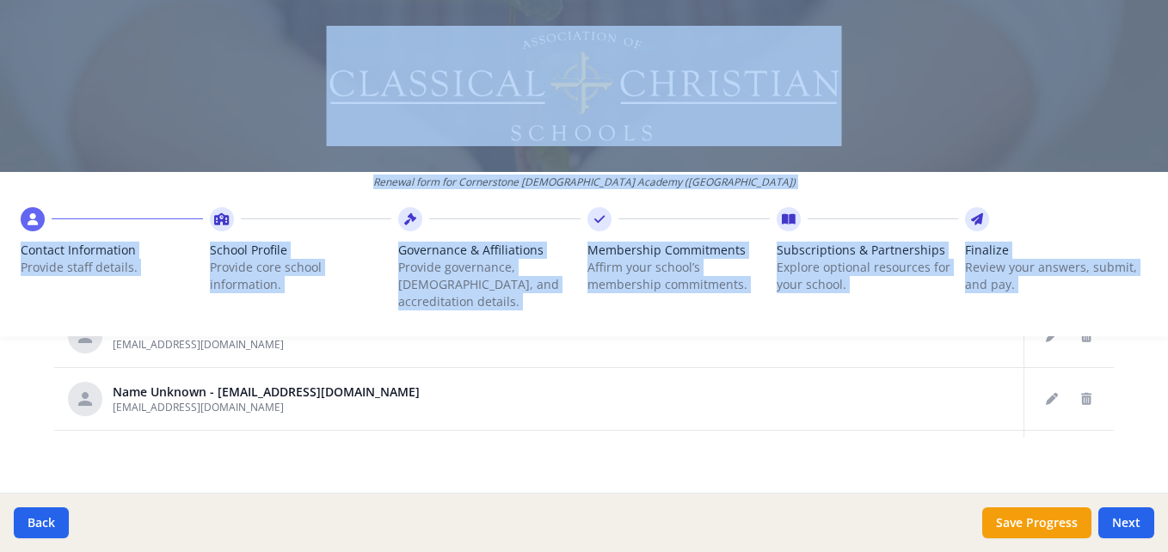
drag, startPoint x: 1159, startPoint y: 396, endPoint x: 1155, endPoint y: 262, distance: 133.4
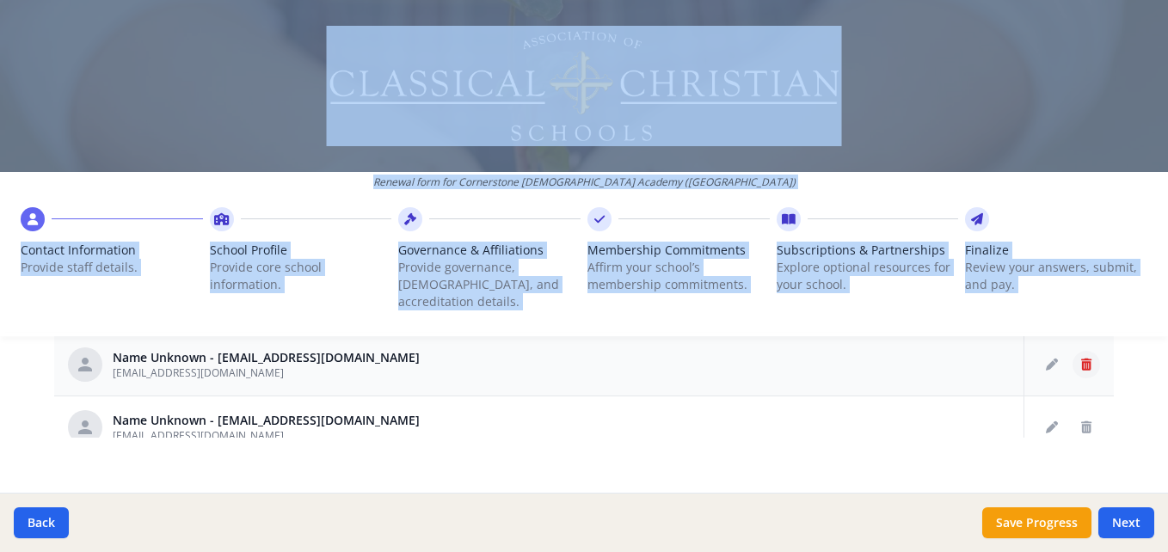
click at [1081, 359] on icon "Delete staff" at bounding box center [1086, 365] width 10 height 12
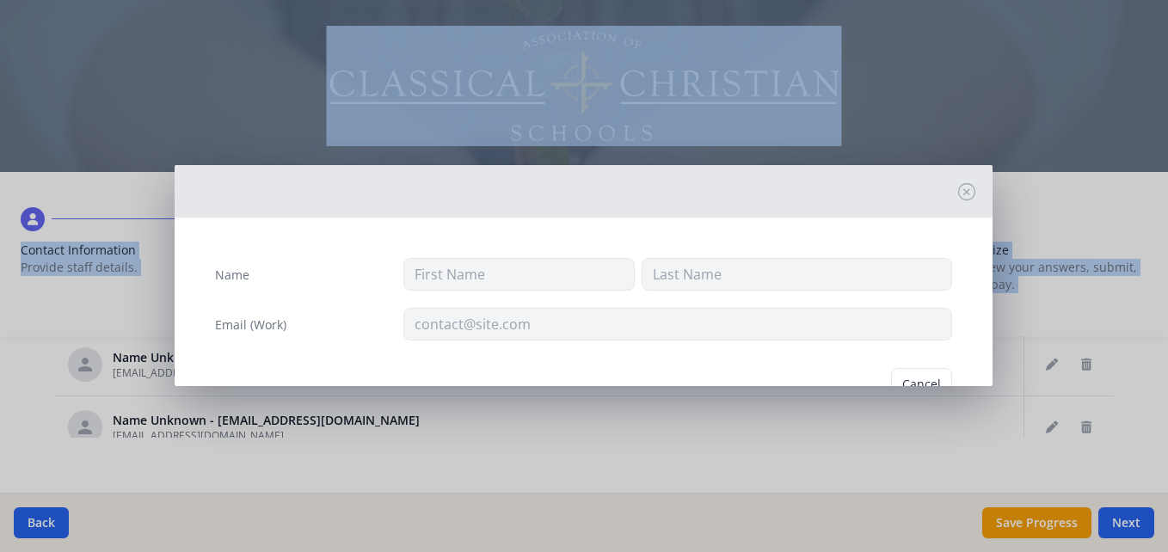
type input "[EMAIL_ADDRESS][DOMAIN_NAME]"
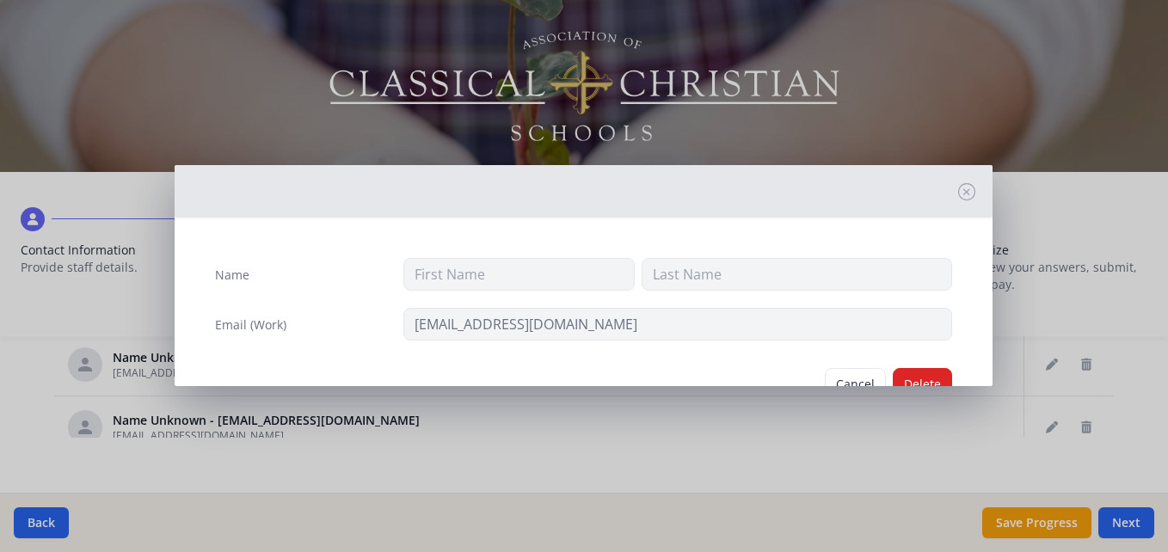
click at [910, 361] on div "Cancel [GEOGRAPHIC_DATA]" at bounding box center [583, 384] width 765 height 60
click at [910, 372] on button "Delete" at bounding box center [922, 384] width 59 height 33
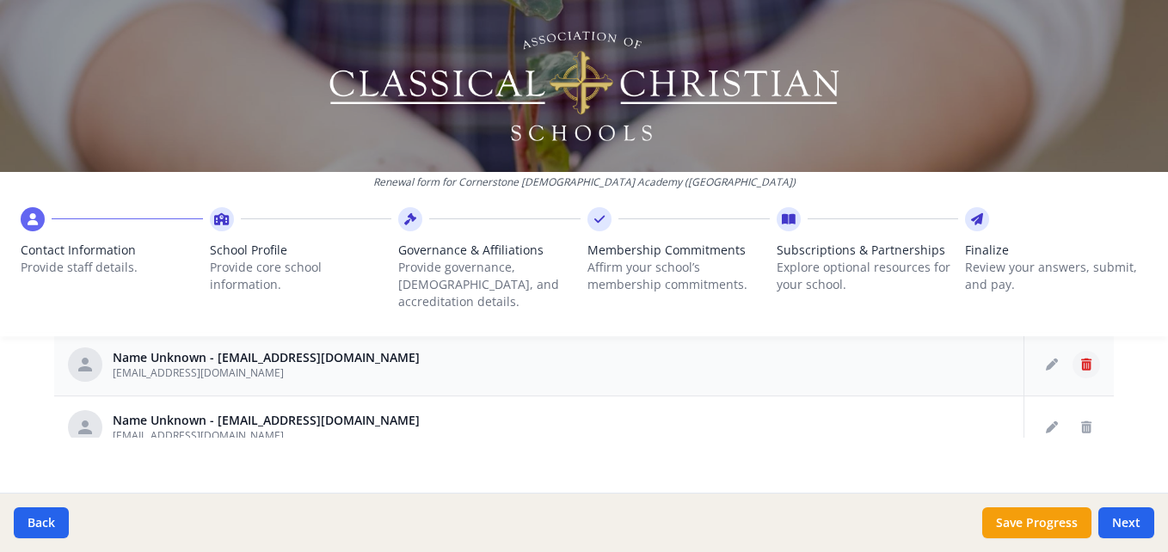
click at [1081, 359] on icon "Delete staff" at bounding box center [1086, 365] width 10 height 12
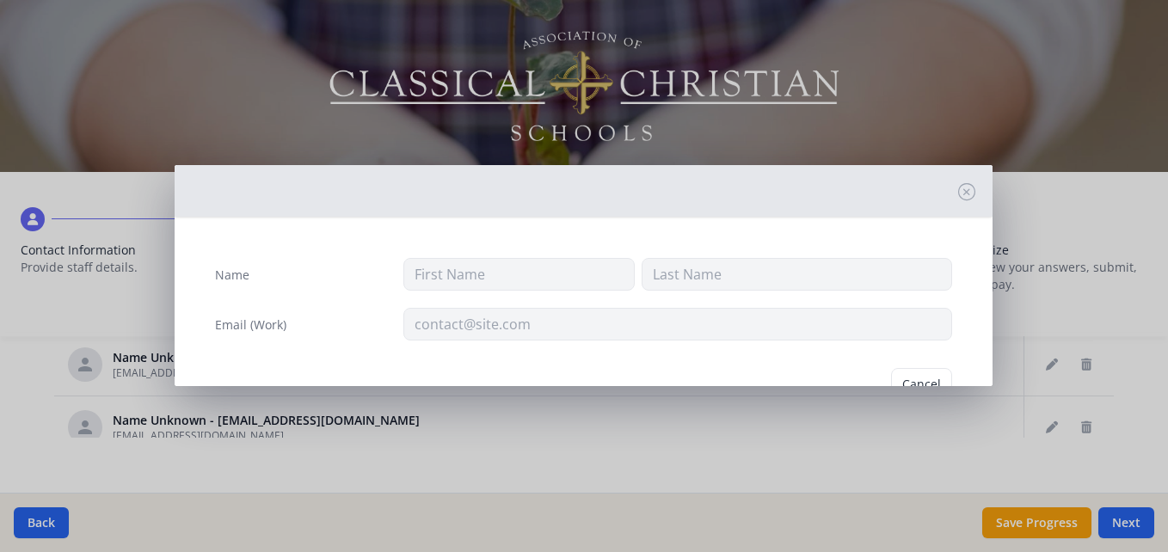
type input "[EMAIL_ADDRESS][DOMAIN_NAME]"
click at [905, 376] on button "Delete" at bounding box center [922, 384] width 59 height 33
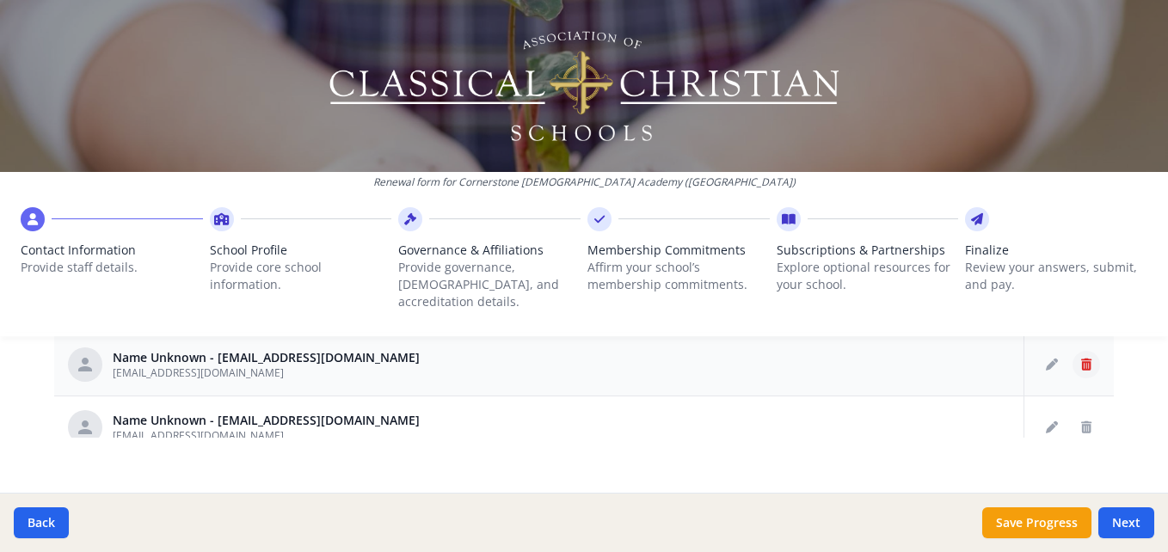
click at [1081, 359] on icon "Delete staff" at bounding box center [1086, 365] width 10 height 12
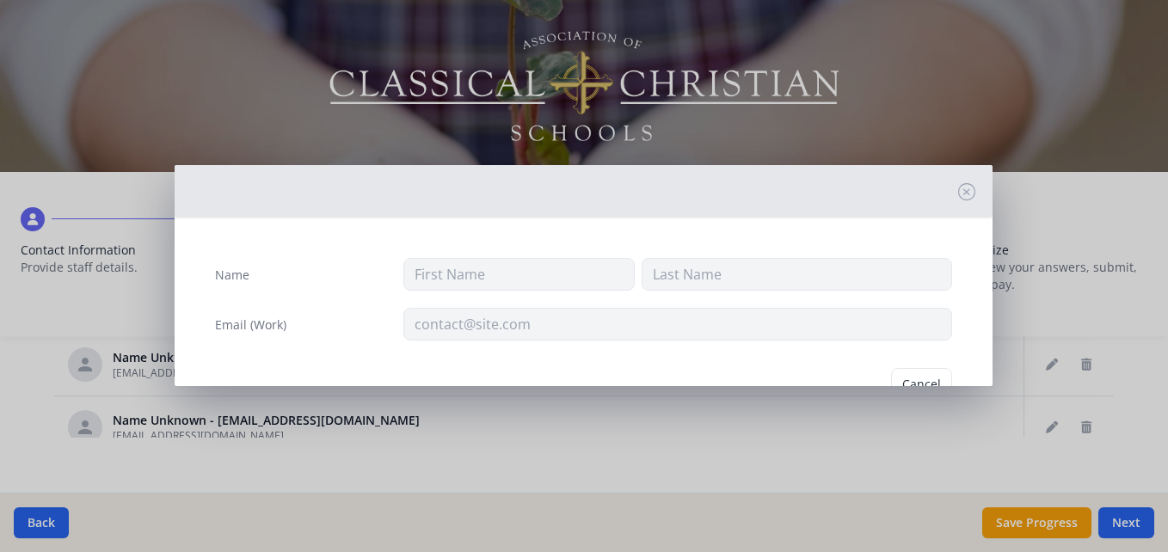
type input "[EMAIL_ADDRESS][DOMAIN_NAME]"
click at [913, 375] on button "Delete" at bounding box center [922, 384] width 59 height 33
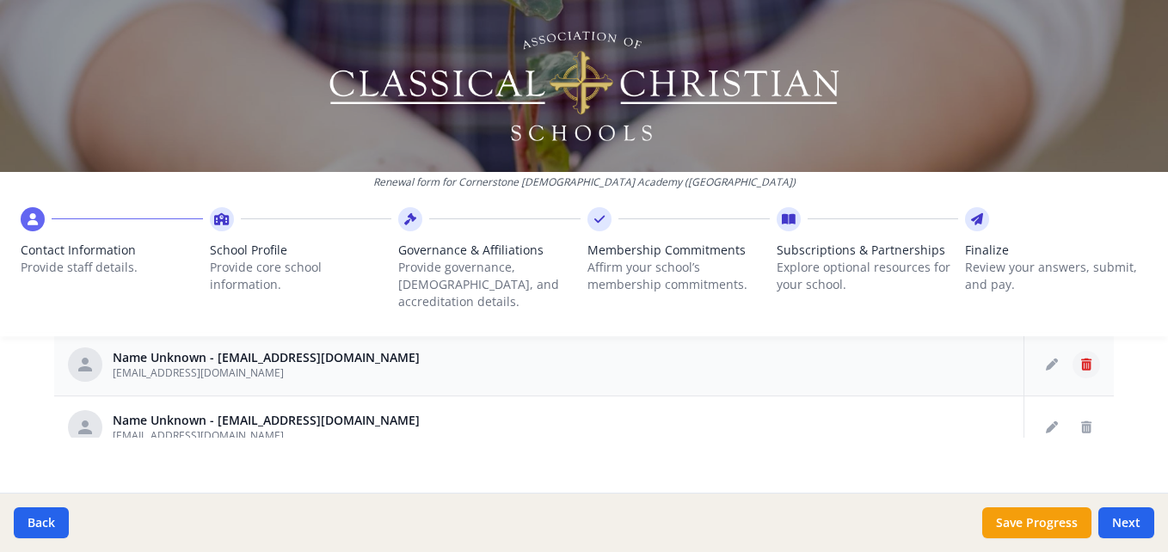
click at [1081, 359] on icon "Delete staff" at bounding box center [1086, 365] width 10 height 12
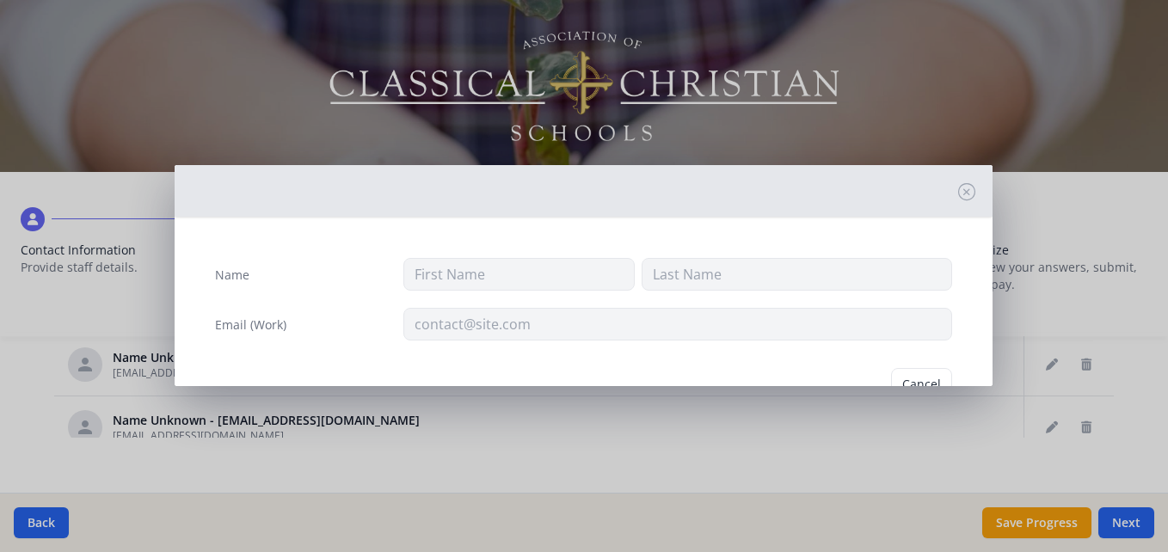
type input "[EMAIL_ADDRESS][DOMAIN_NAME]"
click at [908, 371] on button "Delete" at bounding box center [922, 384] width 59 height 33
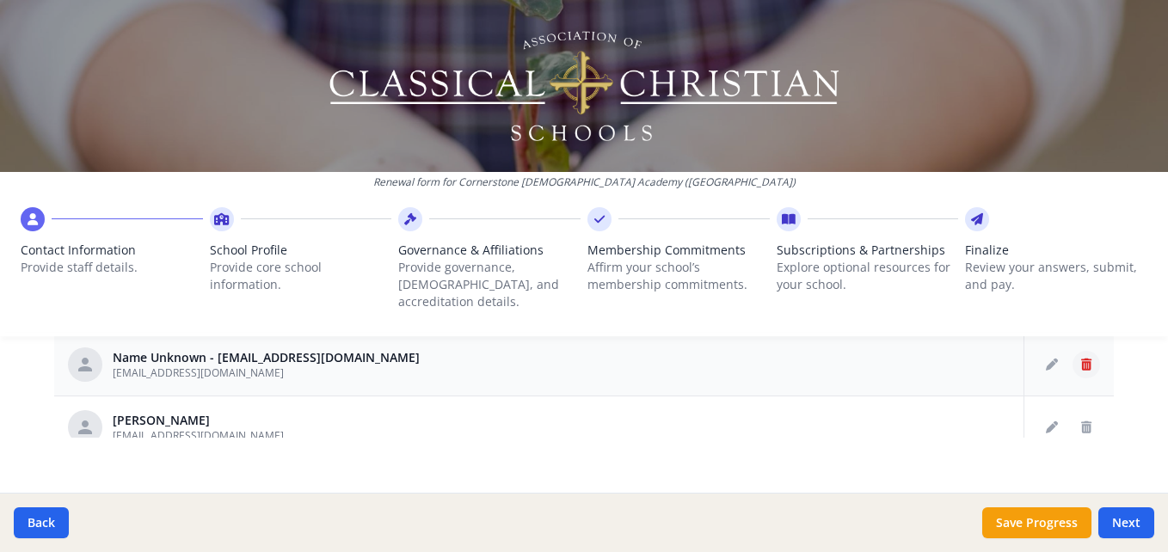
click at [1081, 359] on icon "Delete staff" at bounding box center [1086, 365] width 10 height 12
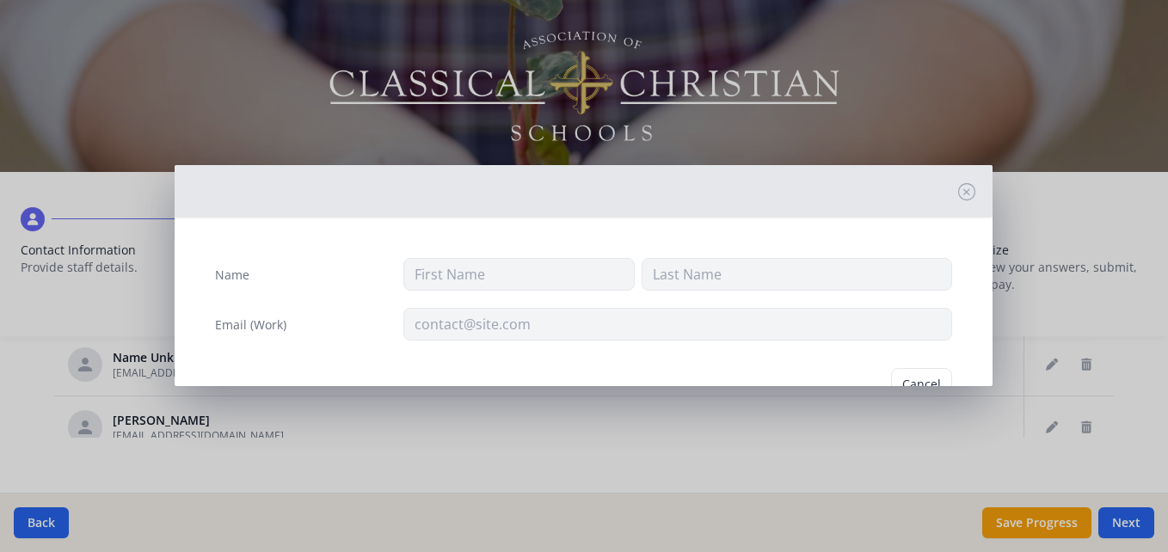
type input "[EMAIL_ADDRESS][DOMAIN_NAME]"
click at [901, 372] on button "Delete" at bounding box center [922, 384] width 59 height 33
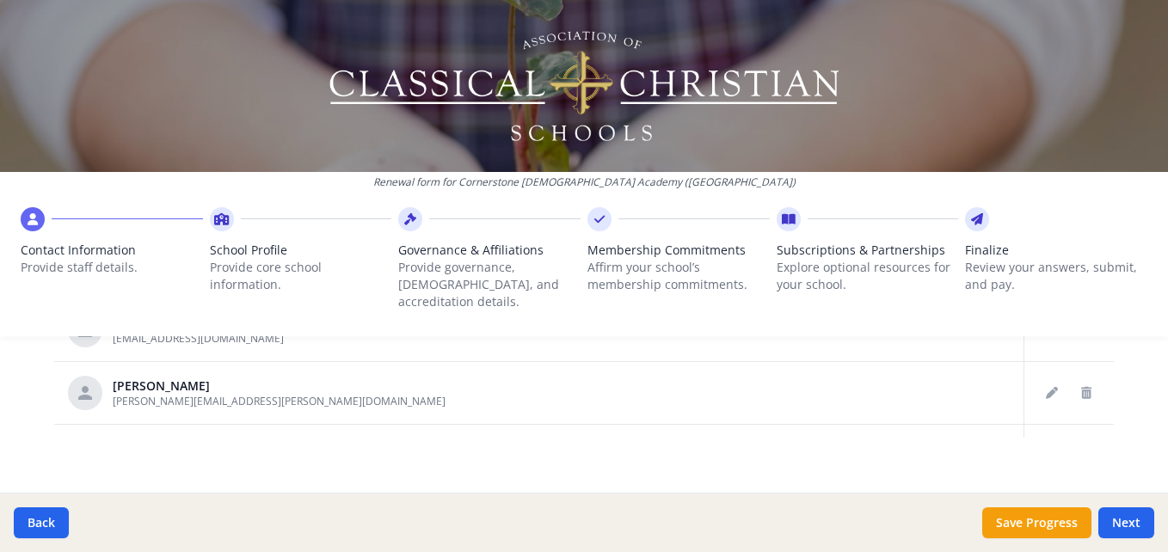
scroll to position [895, 0]
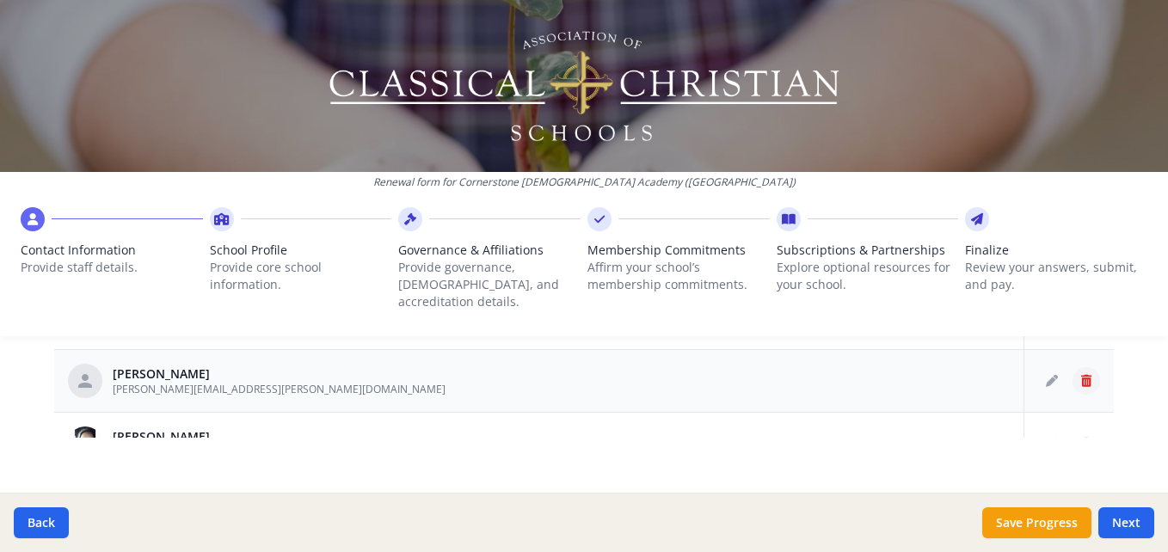
click at [1081, 375] on icon "Delete staff" at bounding box center [1086, 381] width 10 height 12
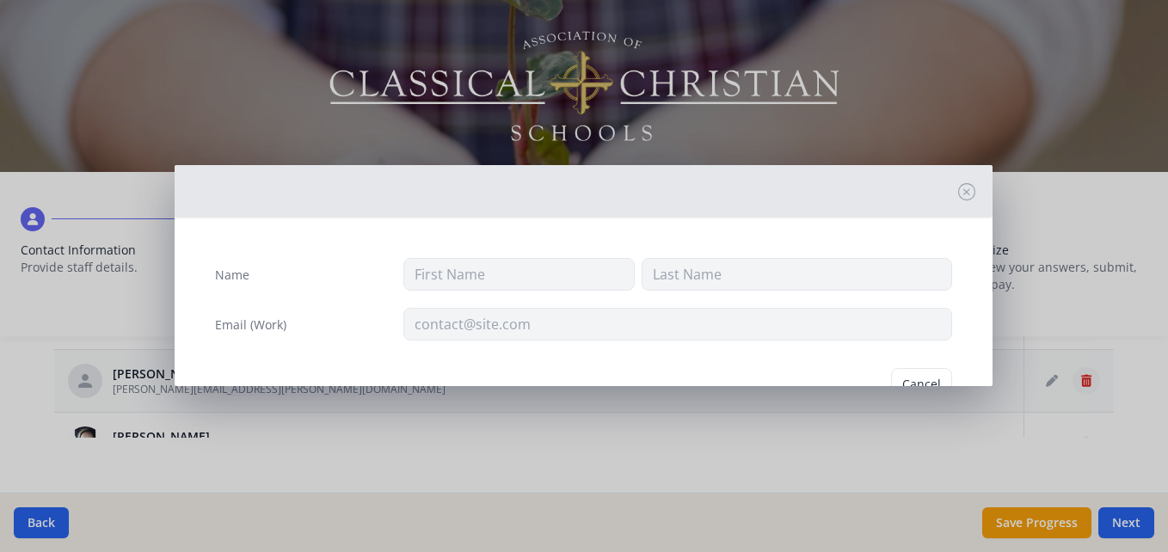
type input "[PERSON_NAME]"
type input "[PERSON_NAME][EMAIL_ADDRESS][PERSON_NAME][DOMAIN_NAME]"
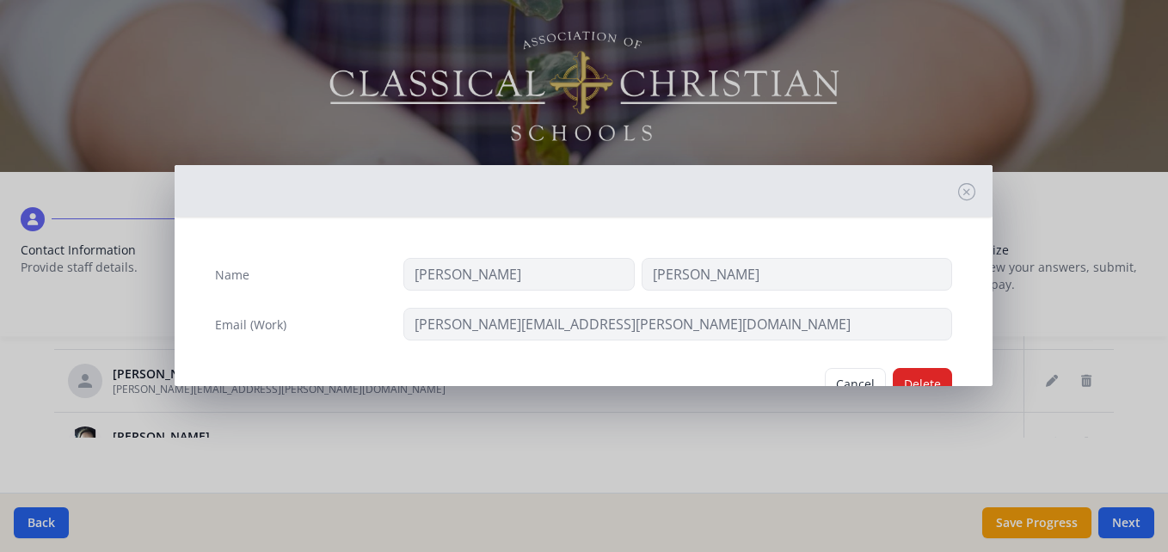
click at [913, 367] on div "Cancel [GEOGRAPHIC_DATA]" at bounding box center [583, 384] width 765 height 60
click at [913, 372] on button "Delete" at bounding box center [922, 384] width 59 height 33
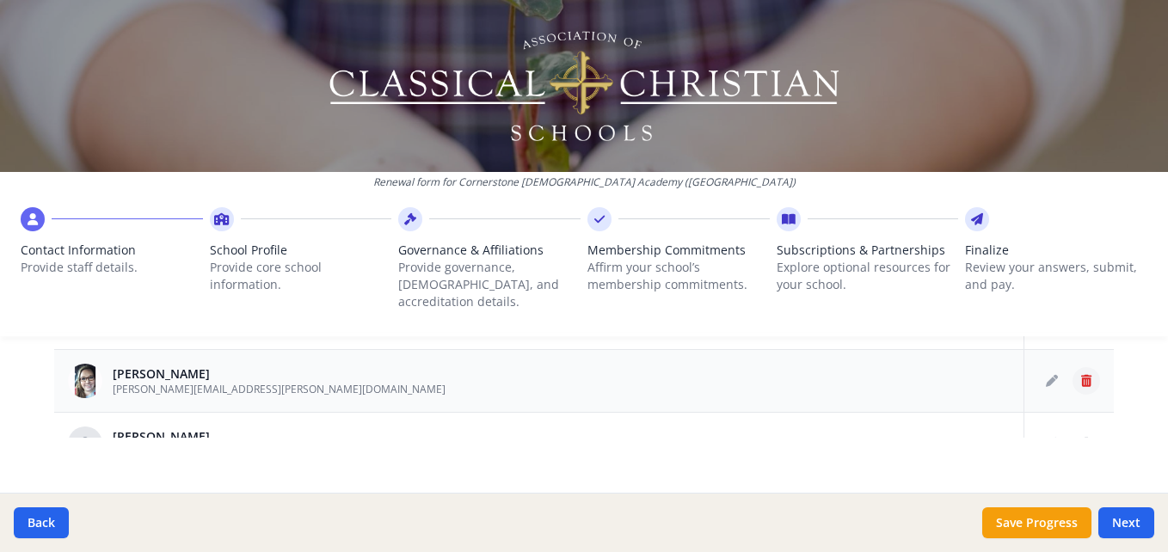
click at [1081, 375] on icon "Delete staff" at bounding box center [1086, 381] width 10 height 12
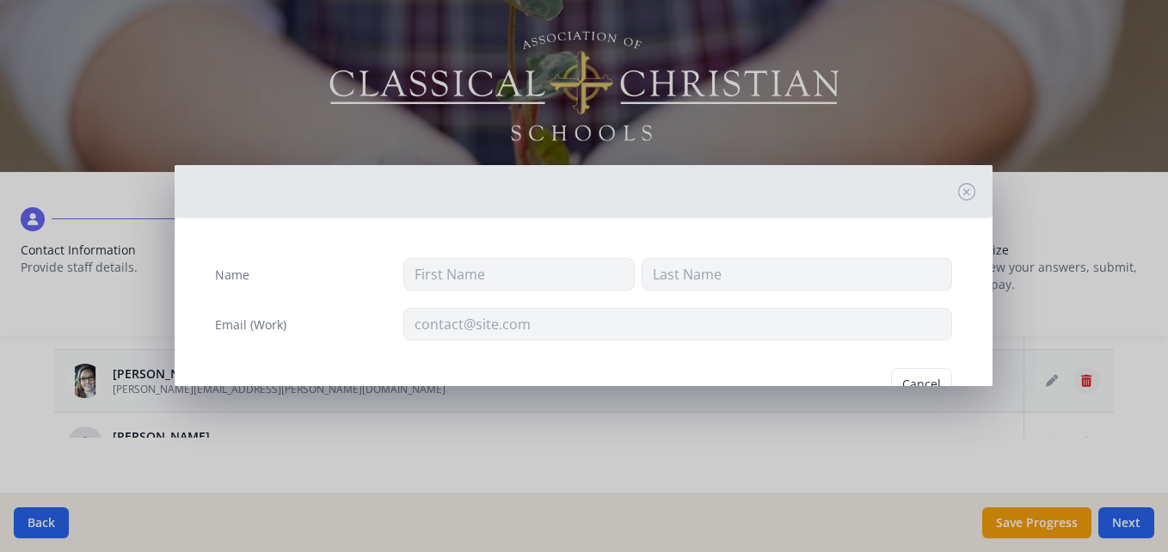
type input "[PERSON_NAME]"
type input "[PERSON_NAME][EMAIL_ADDRESS][PERSON_NAME][DOMAIN_NAME]"
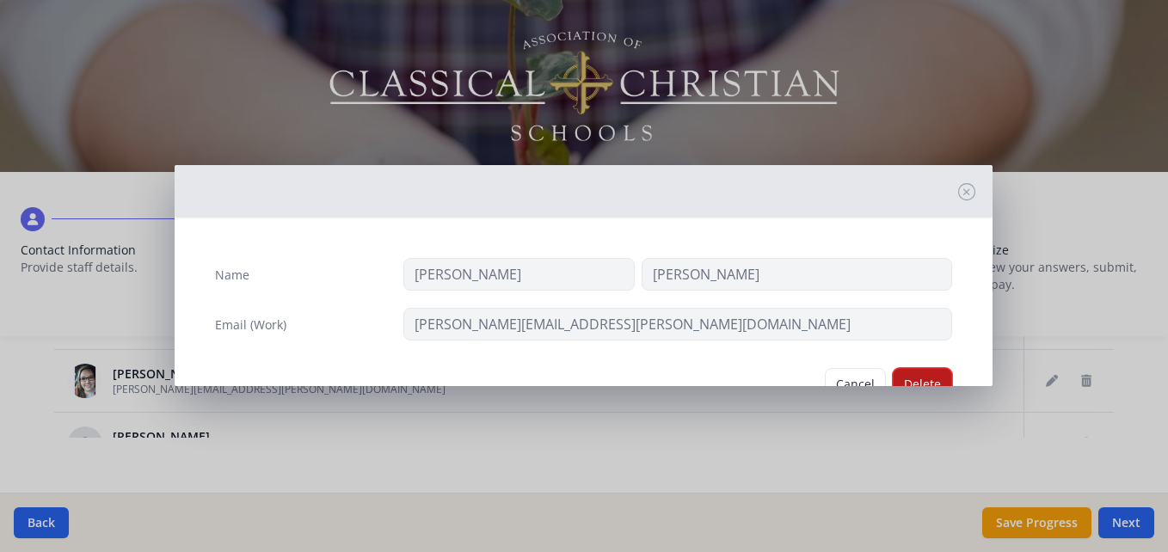
click at [893, 376] on button "Delete" at bounding box center [922, 384] width 59 height 33
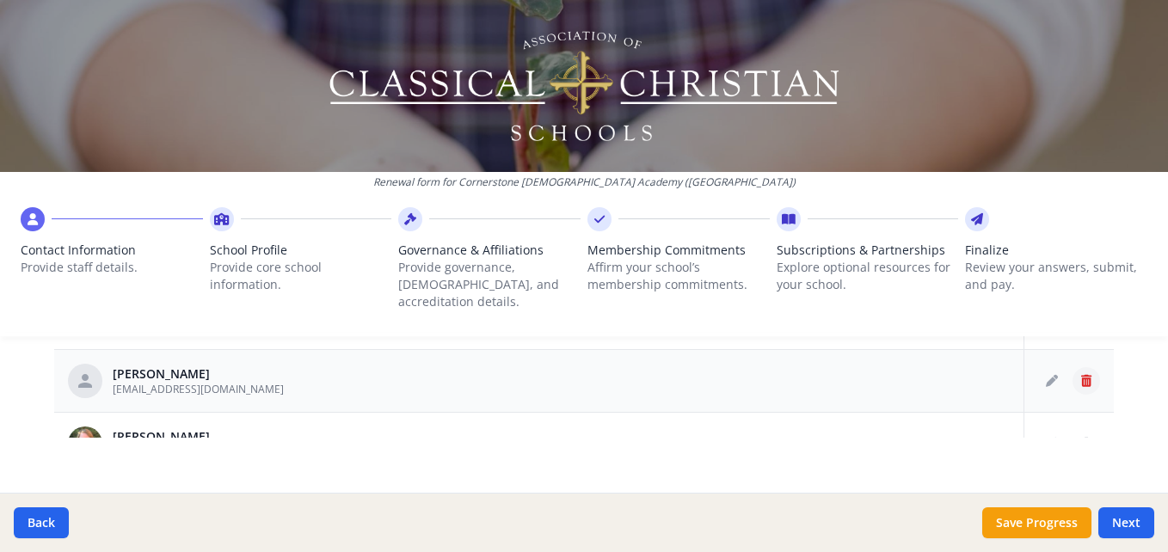
click at [1081, 375] on icon "Delete staff" at bounding box center [1086, 381] width 10 height 12
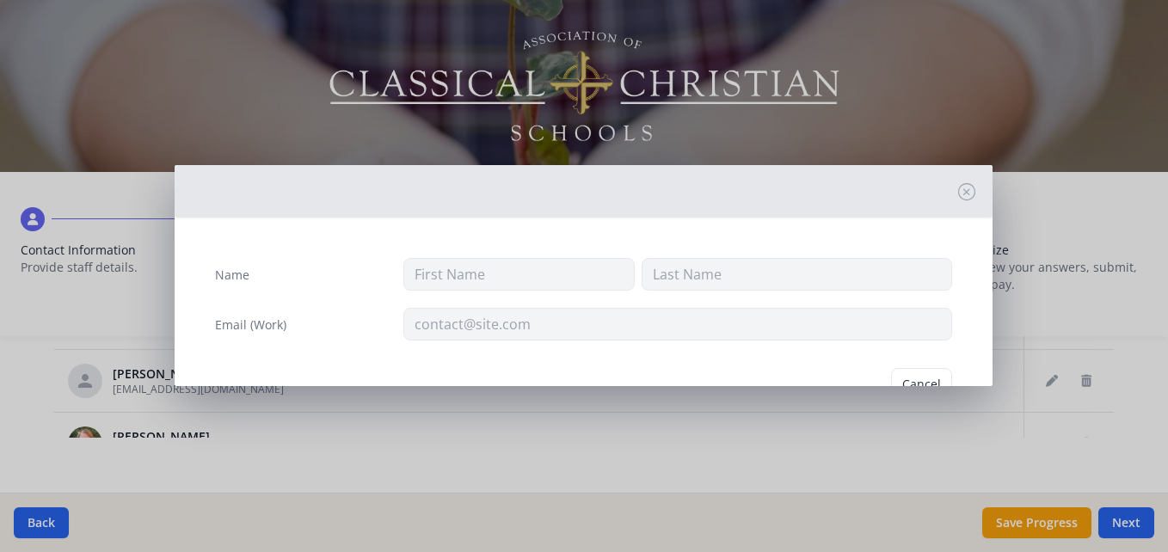
type input "[PERSON_NAME]"
type input "[EMAIL_ADDRESS][DOMAIN_NAME]"
click at [898, 375] on button "Delete" at bounding box center [922, 384] width 59 height 33
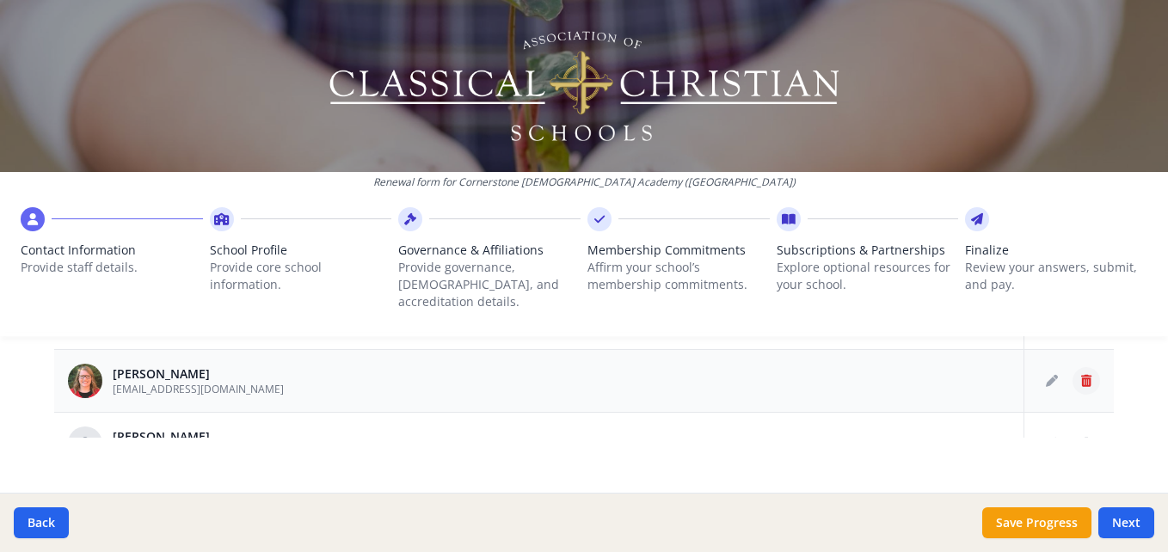
click at [1081, 375] on icon "Delete staff" at bounding box center [1086, 381] width 10 height 12
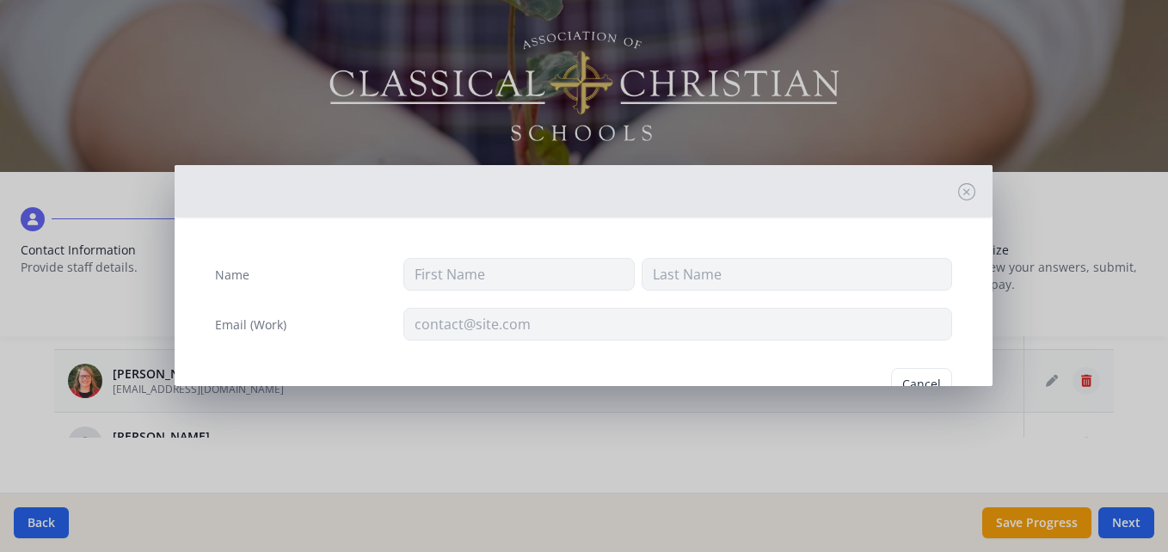
type input "[PERSON_NAME]"
type input "[EMAIL_ADDRESS][DOMAIN_NAME]"
click at [922, 376] on button "Delete" at bounding box center [922, 384] width 59 height 33
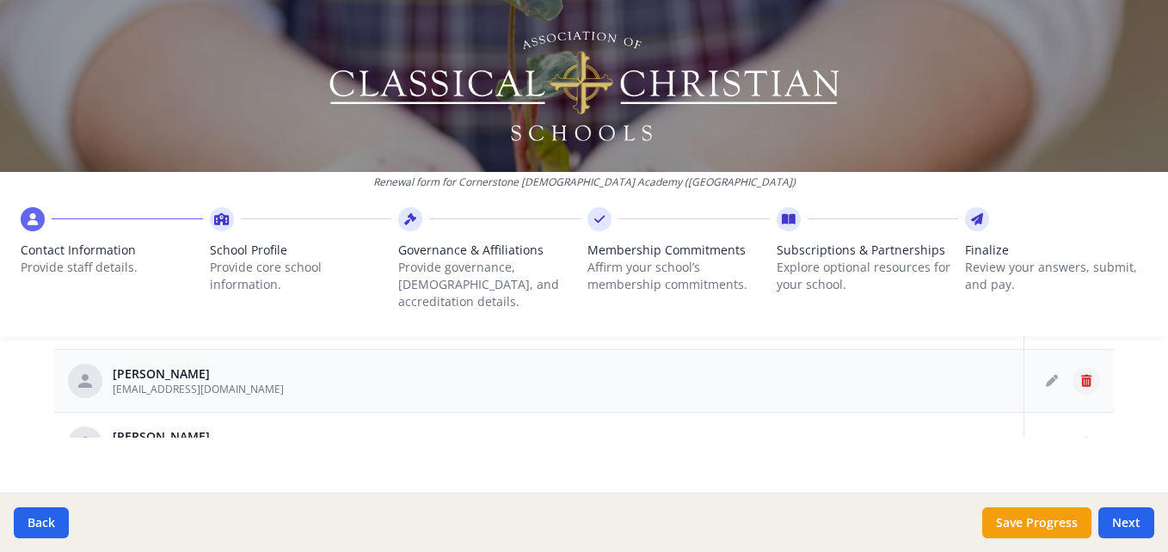
click at [1074, 367] on button "Delete staff" at bounding box center [1087, 381] width 28 height 28
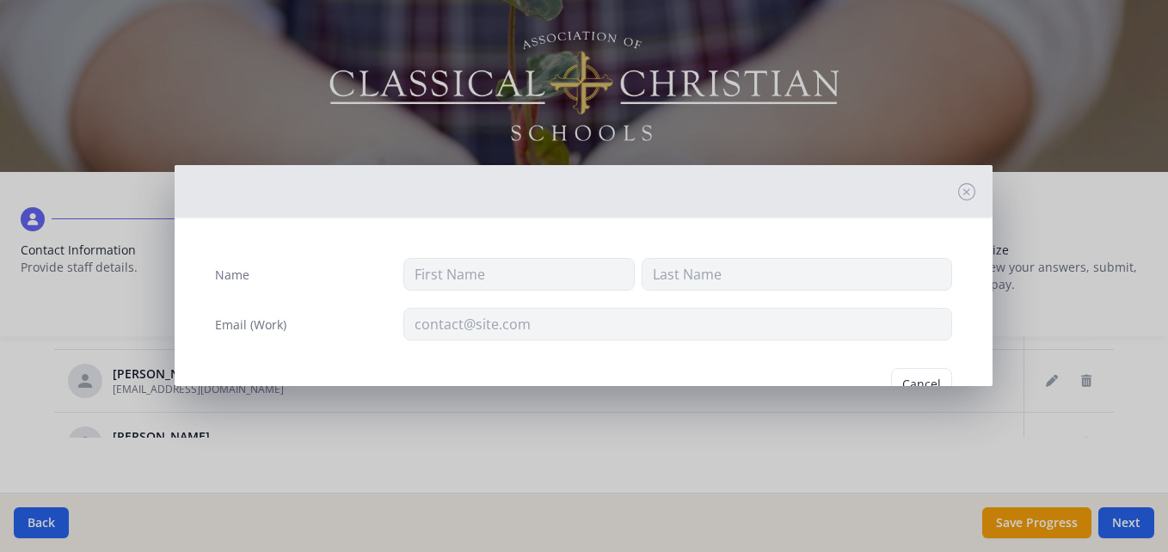
type input "Kaylee"
type input "[PERSON_NAME]"
type input "[EMAIL_ADDRESS][DOMAIN_NAME]"
click at [908, 382] on button "Delete" at bounding box center [922, 384] width 59 height 33
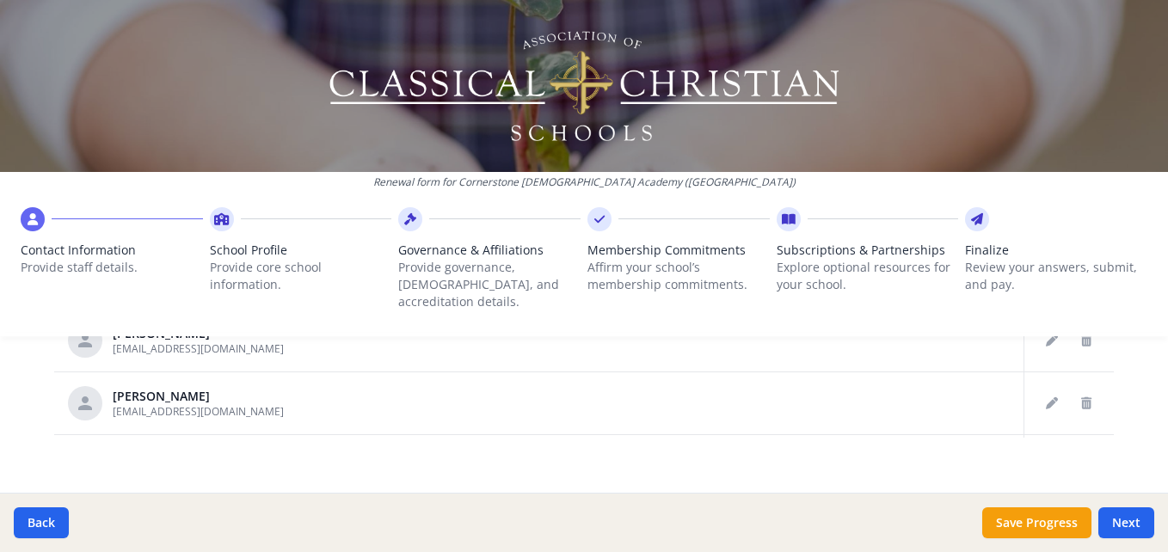
scroll to position [1032, 0]
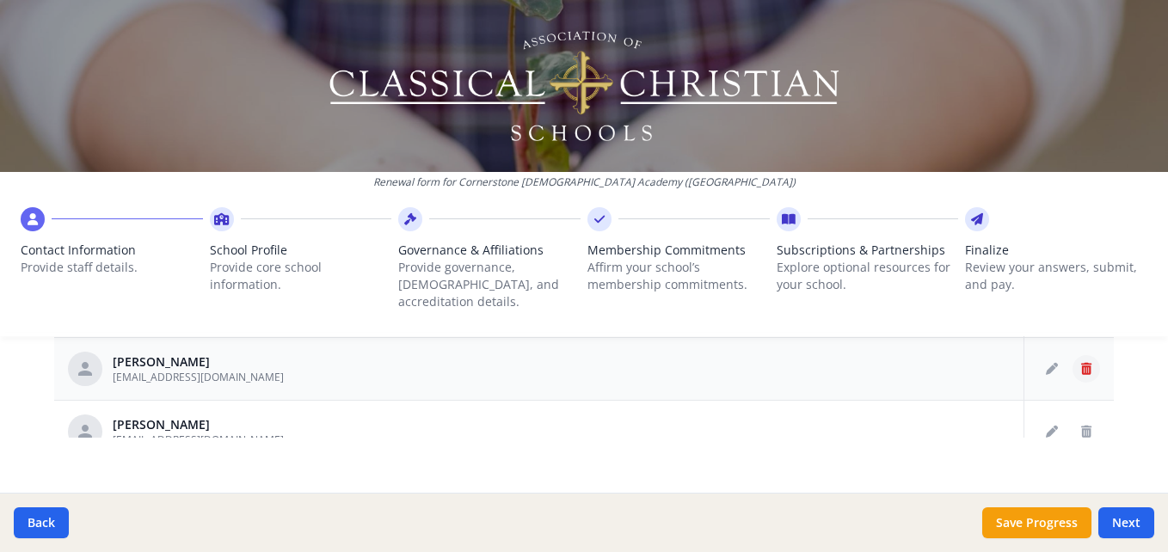
click at [1073, 355] on button "Delete staff" at bounding box center [1087, 369] width 28 height 28
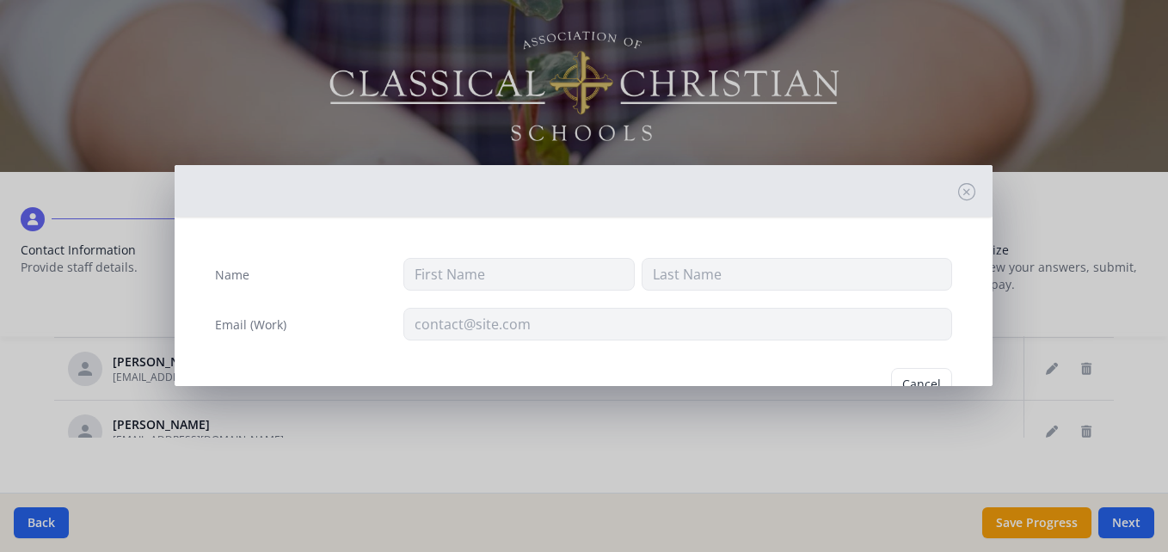
type input "[PERSON_NAME]"
type input "[EMAIL_ADDRESS][DOMAIN_NAME]"
click at [912, 371] on button "Delete" at bounding box center [922, 384] width 59 height 33
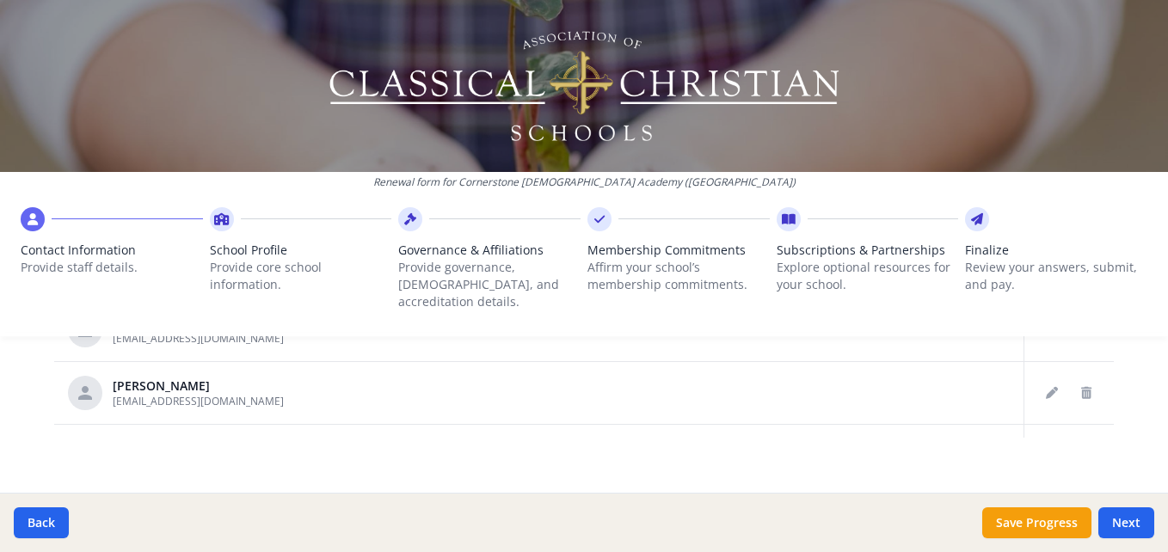
scroll to position [957, 0]
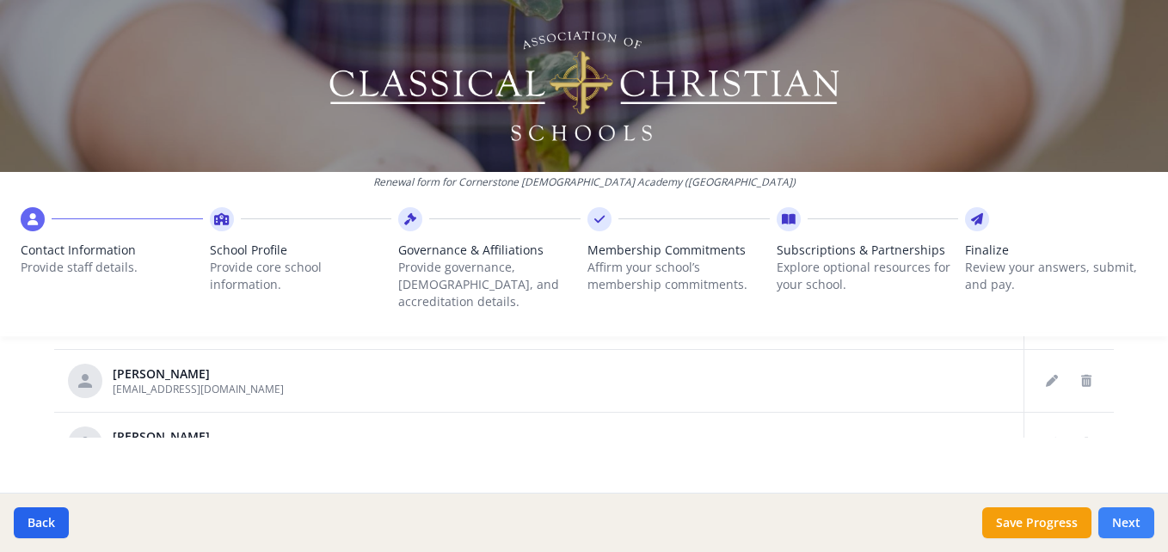
click at [1124, 520] on button "Next" at bounding box center [1126, 522] width 56 height 31
type input "[PHONE_NUMBER]"
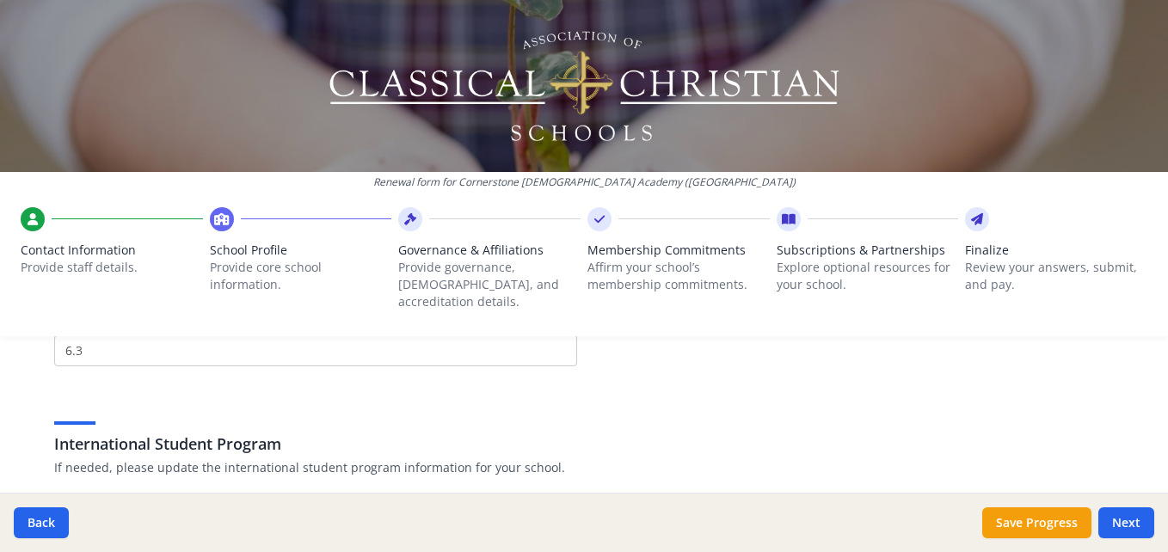
scroll to position [1592, 0]
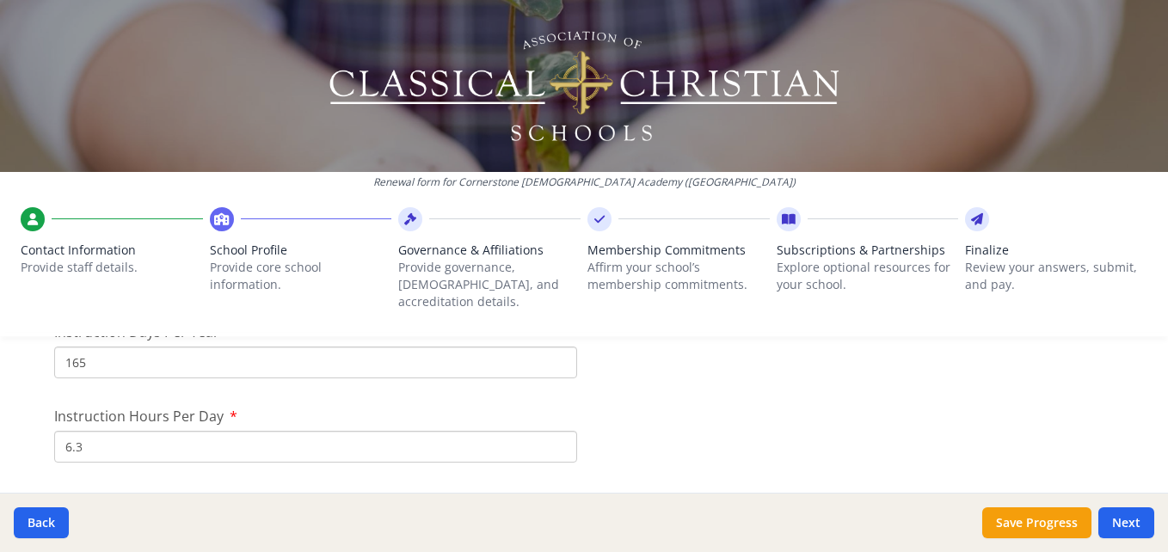
click at [82, 347] on input "165" at bounding box center [315, 363] width 523 height 32
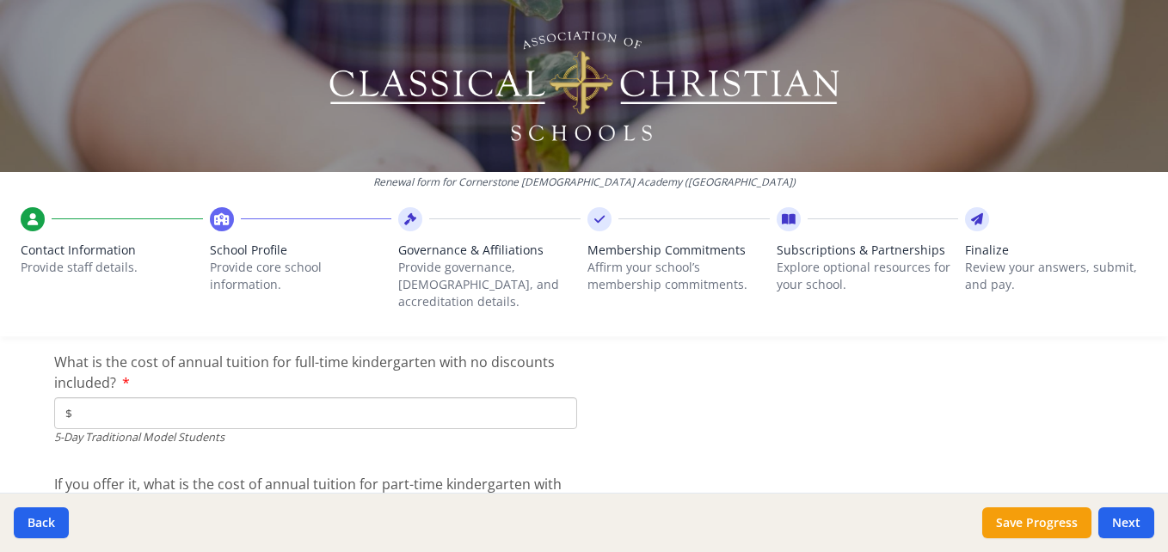
scroll to position [4511, 0]
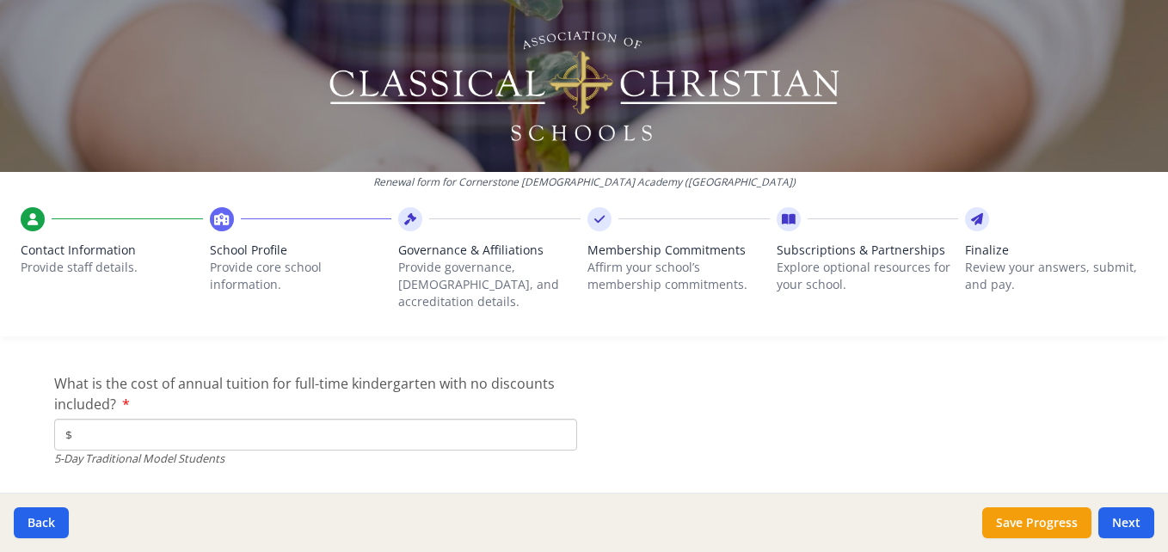
type input "160"
click at [161, 423] on input "$" at bounding box center [315, 435] width 523 height 32
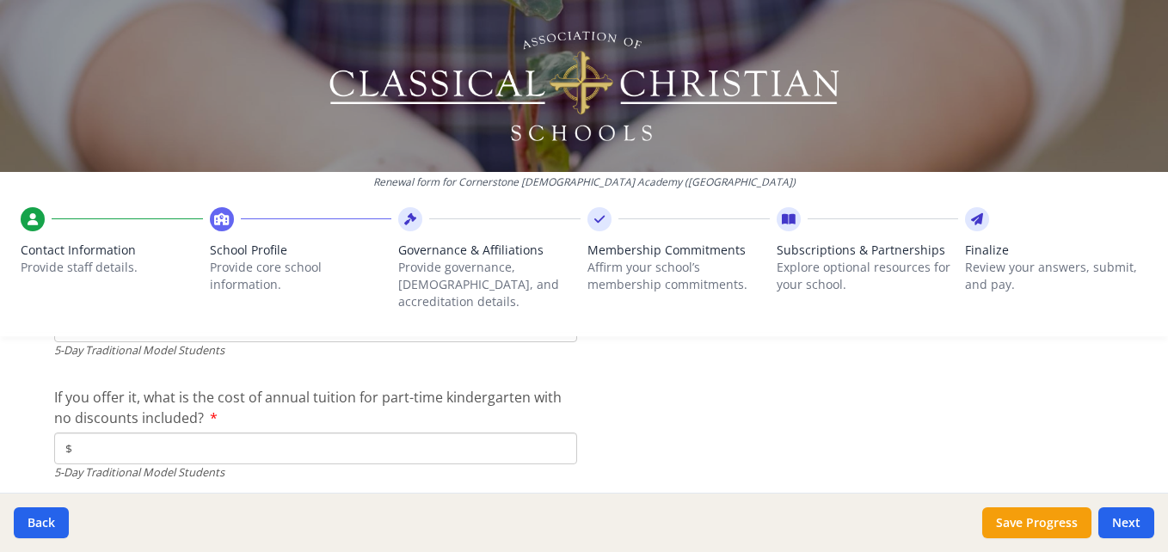
scroll to position [4630, 0]
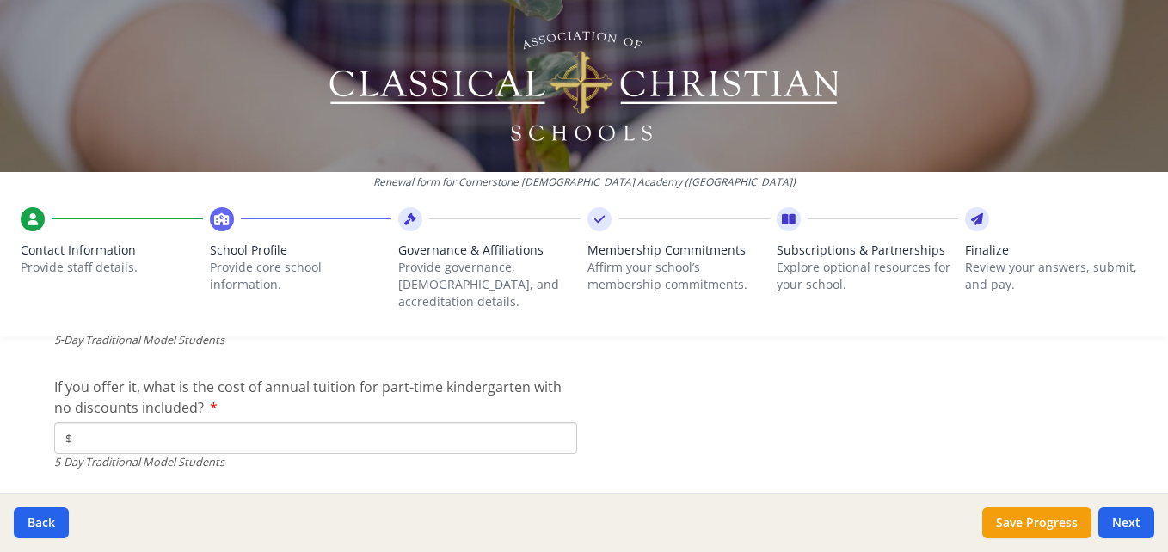
type input "$7 700"
click at [192, 426] on input "$" at bounding box center [315, 438] width 523 height 32
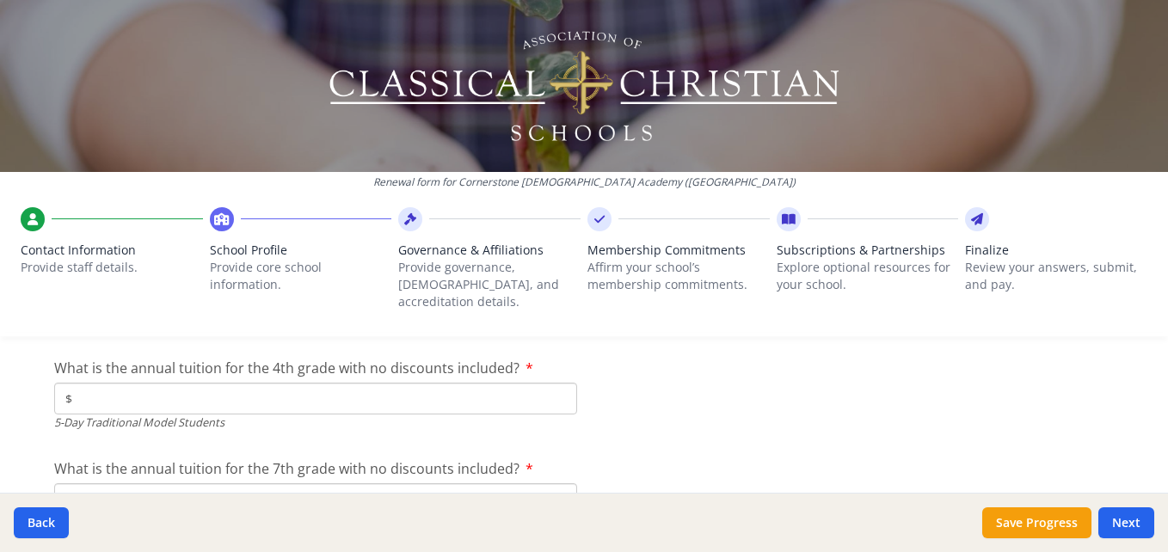
scroll to position [4792, 0]
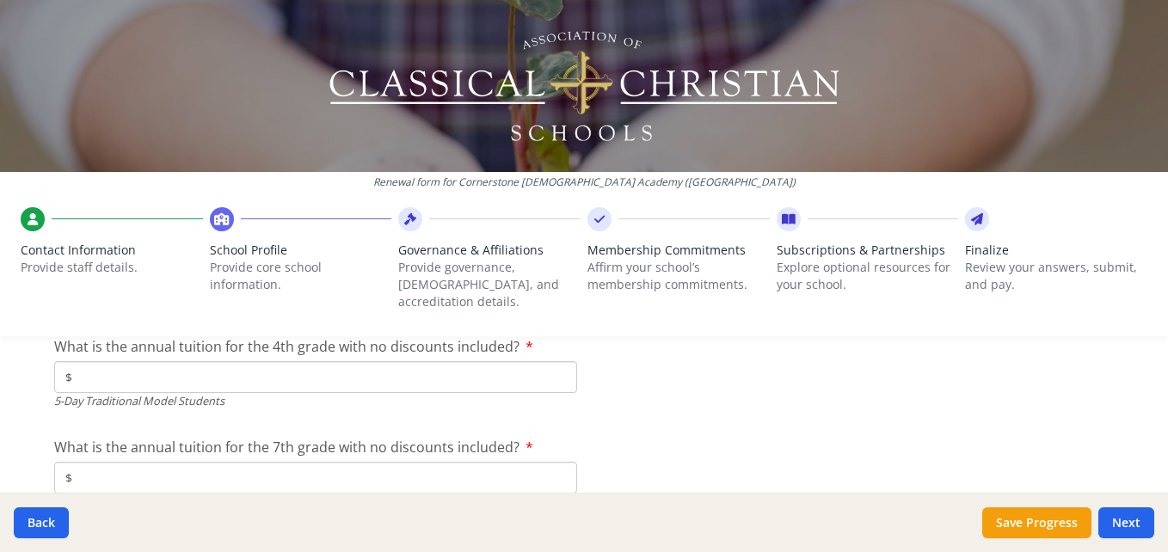
type input "$0"
click at [316, 361] on input "$" at bounding box center [315, 377] width 523 height 32
type input "$8 550"
click at [296, 462] on input "$" at bounding box center [315, 478] width 523 height 32
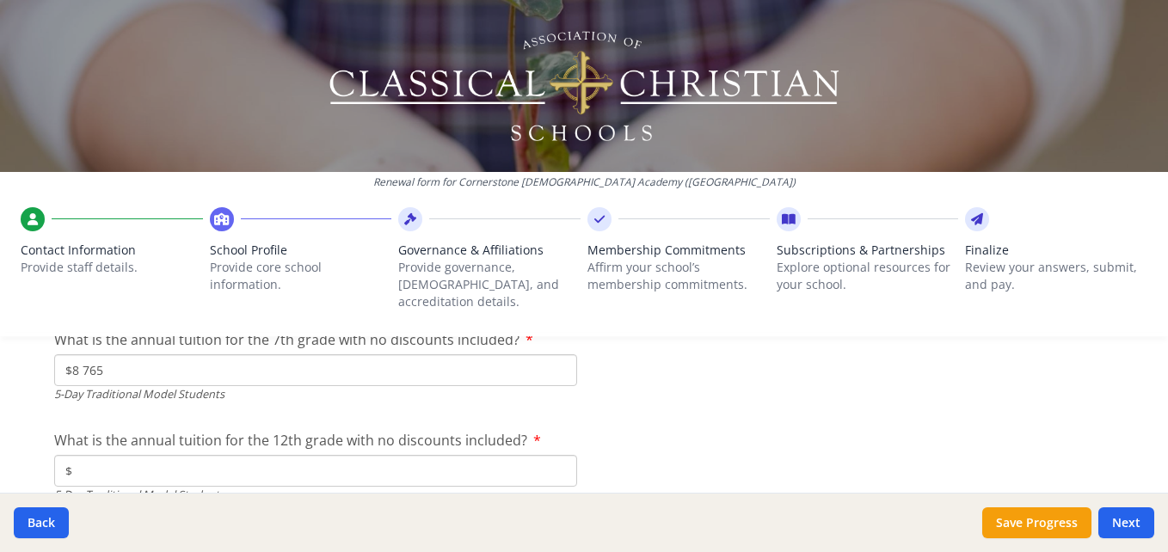
scroll to position [4910, 0]
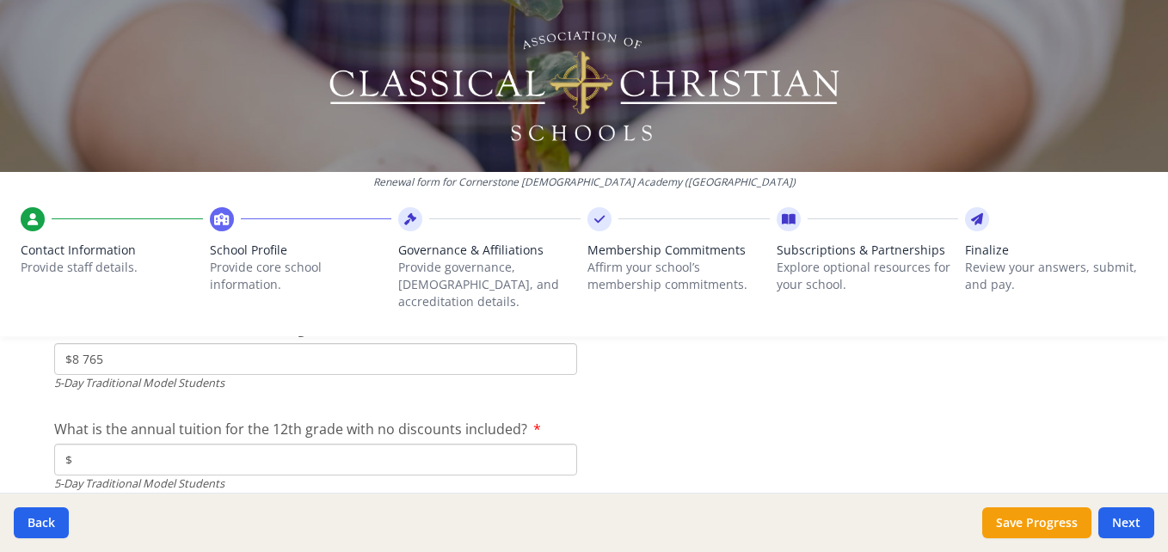
type input "$8 765"
click at [325, 453] on input "$" at bounding box center [315, 460] width 523 height 32
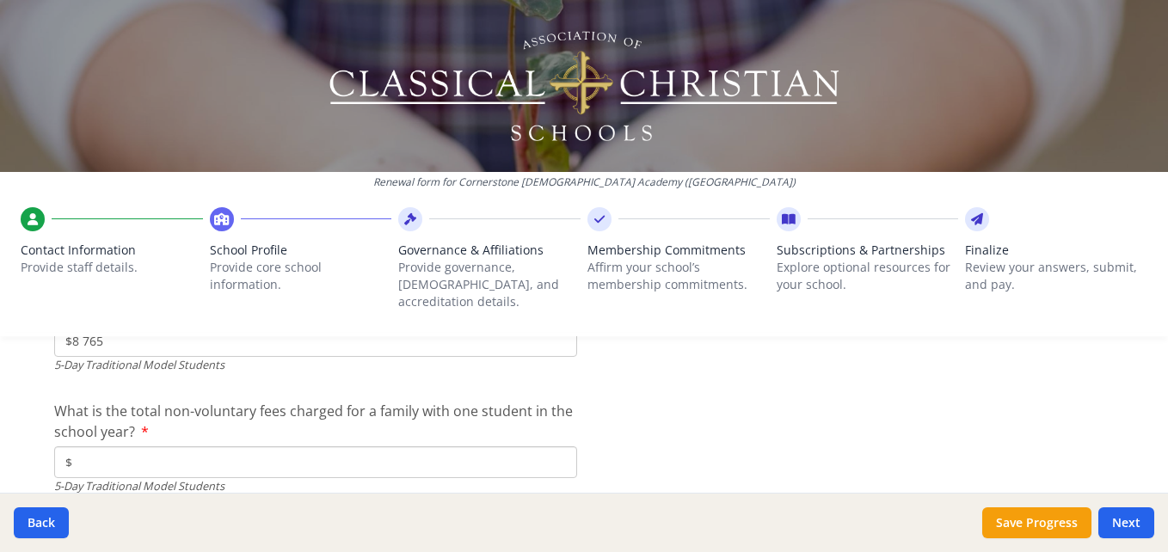
scroll to position [5039, 0]
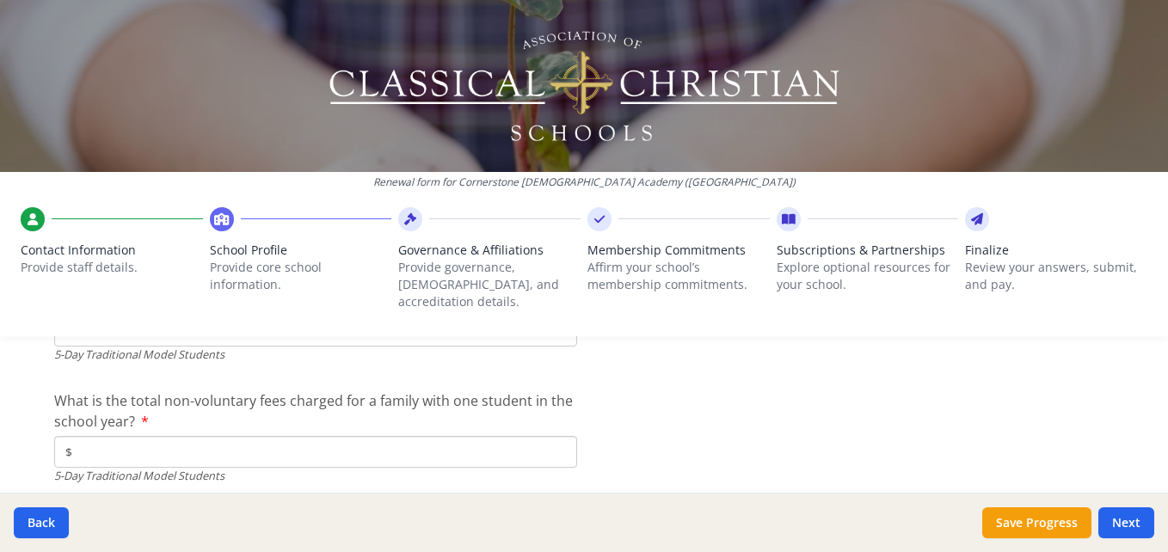
type input "$8 765"
click at [209, 436] on input "$" at bounding box center [315, 452] width 523 height 32
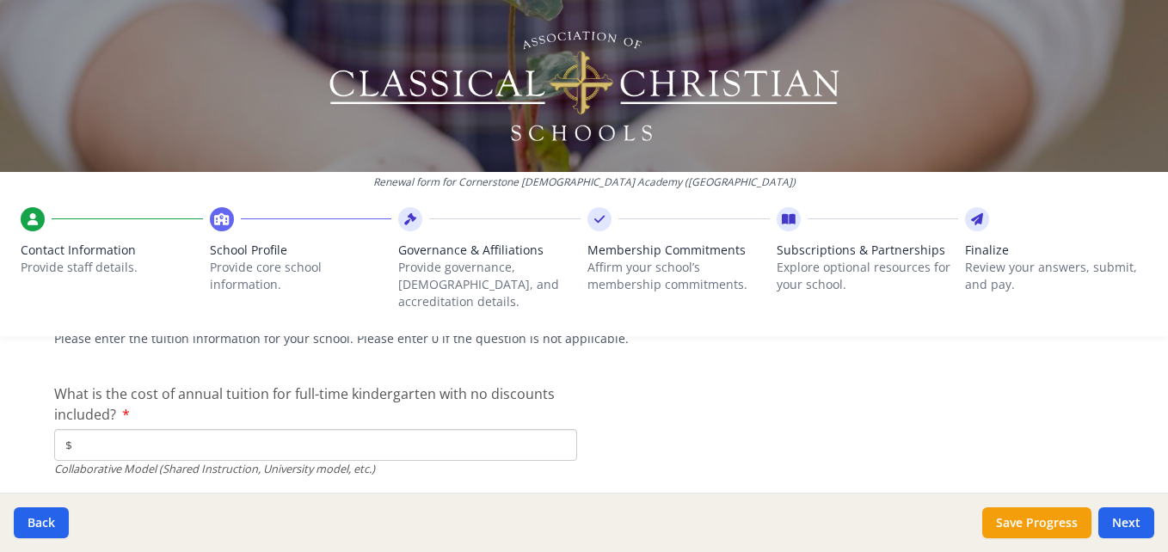
scroll to position [5298, 0]
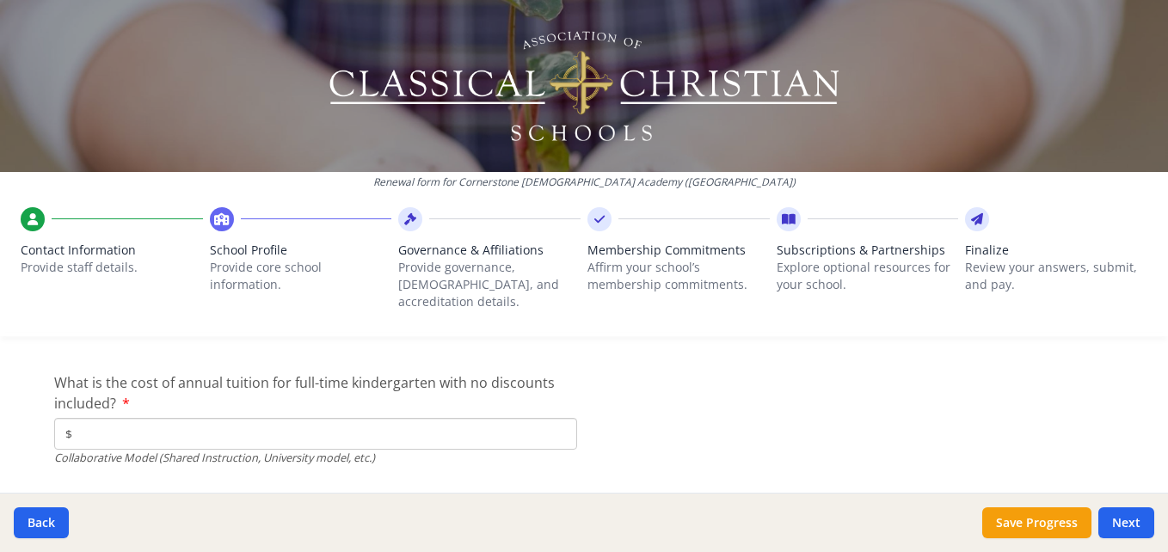
type input "$550"
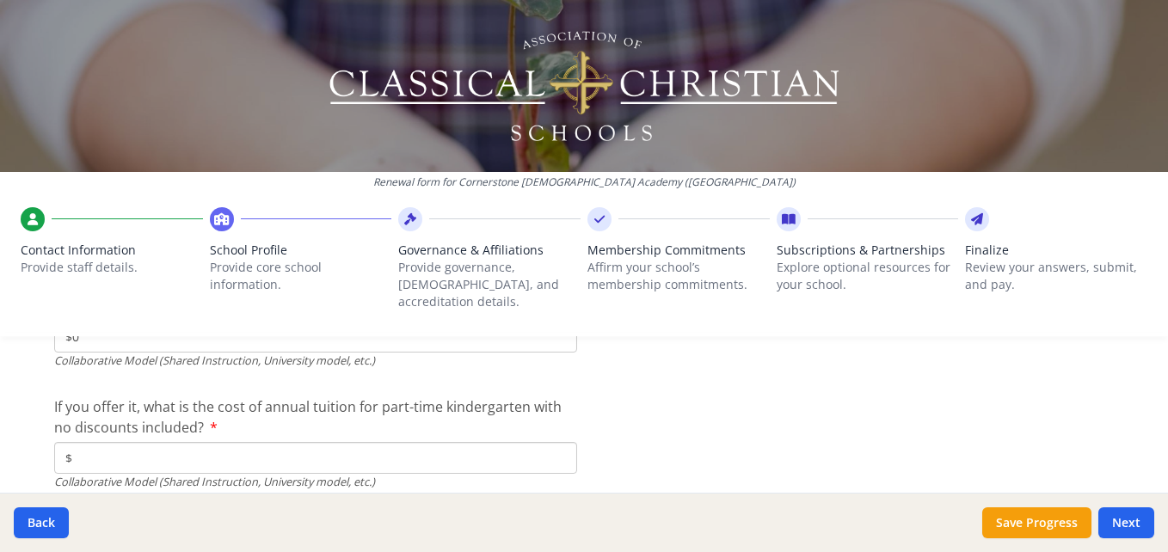
scroll to position [5406, 0]
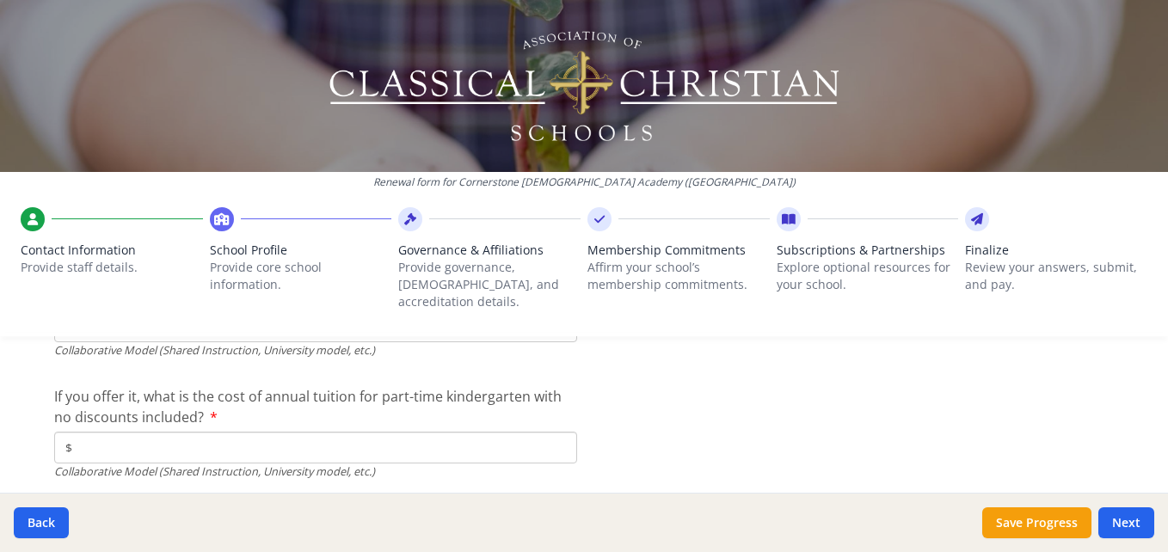
type input "$0"
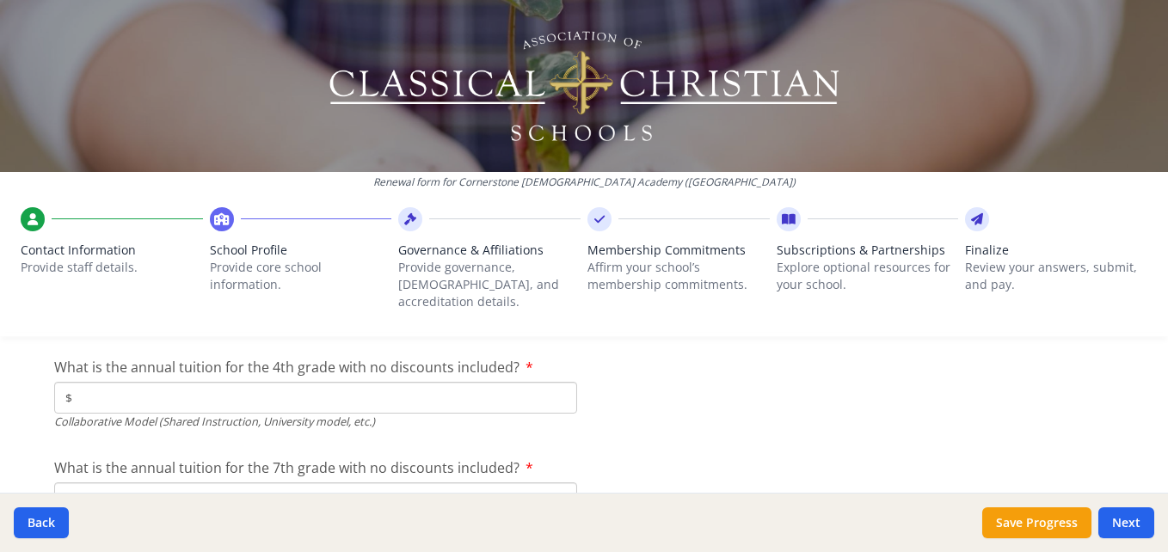
scroll to position [5567, 0]
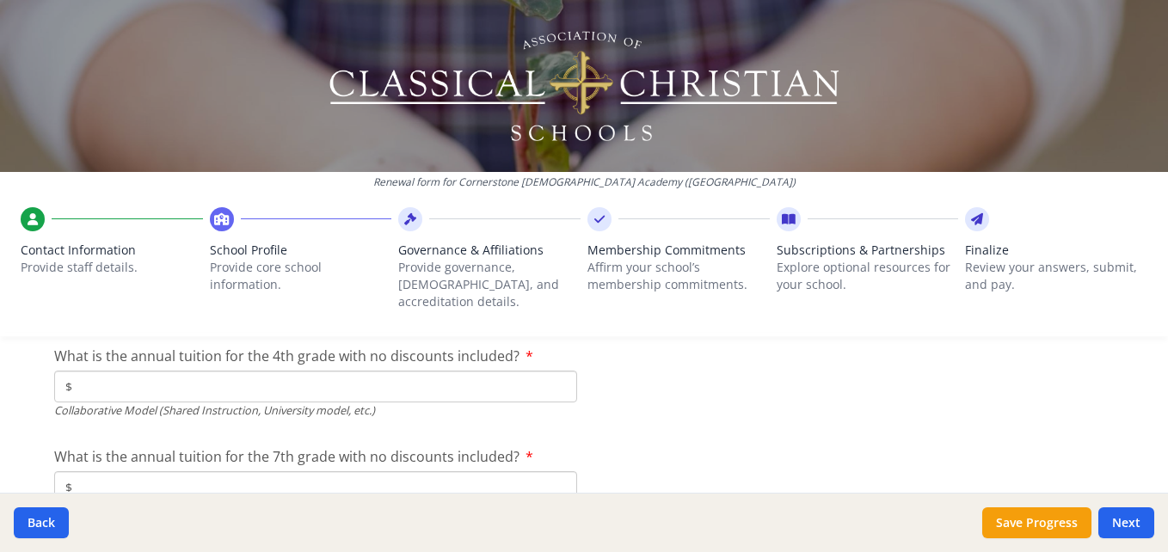
type input "$0"
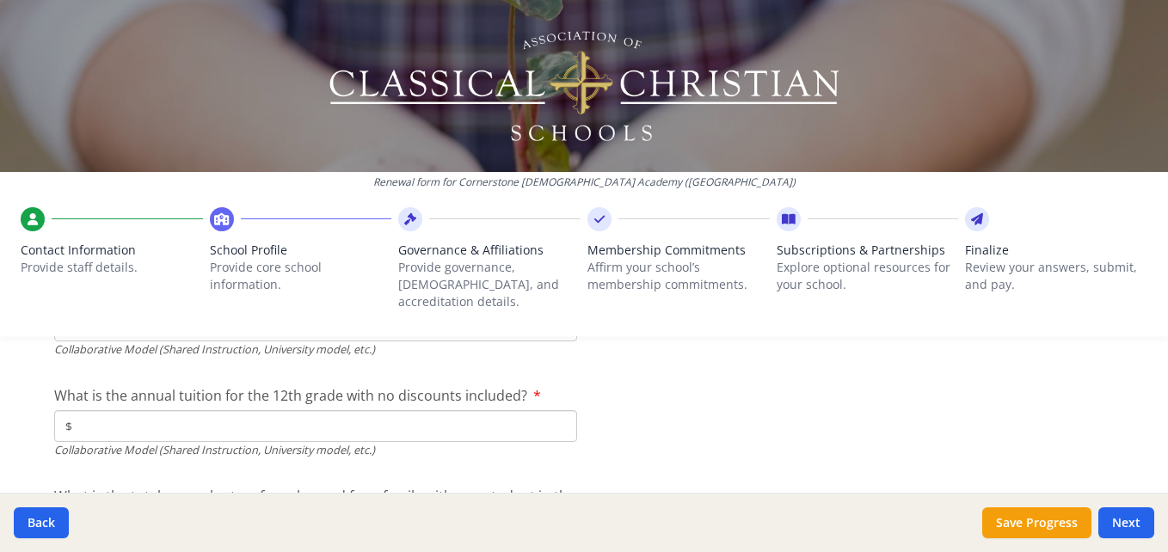
scroll to position [5739, 0]
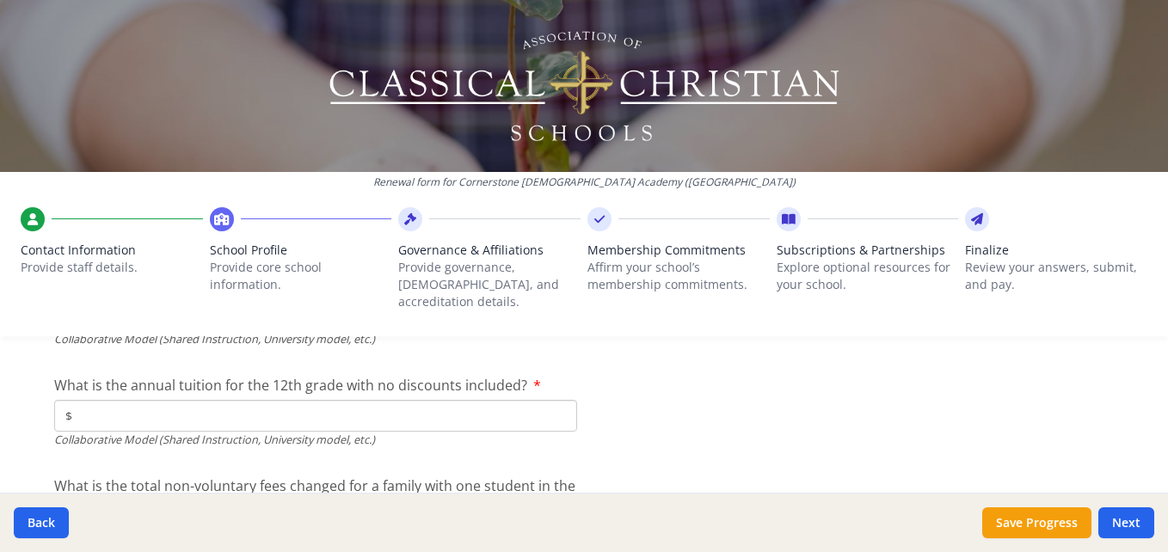
type input "$0"
click at [366, 432] on div "Collaborative Model (Shared Instruction, University model, etc.)" at bounding box center [315, 440] width 523 height 16
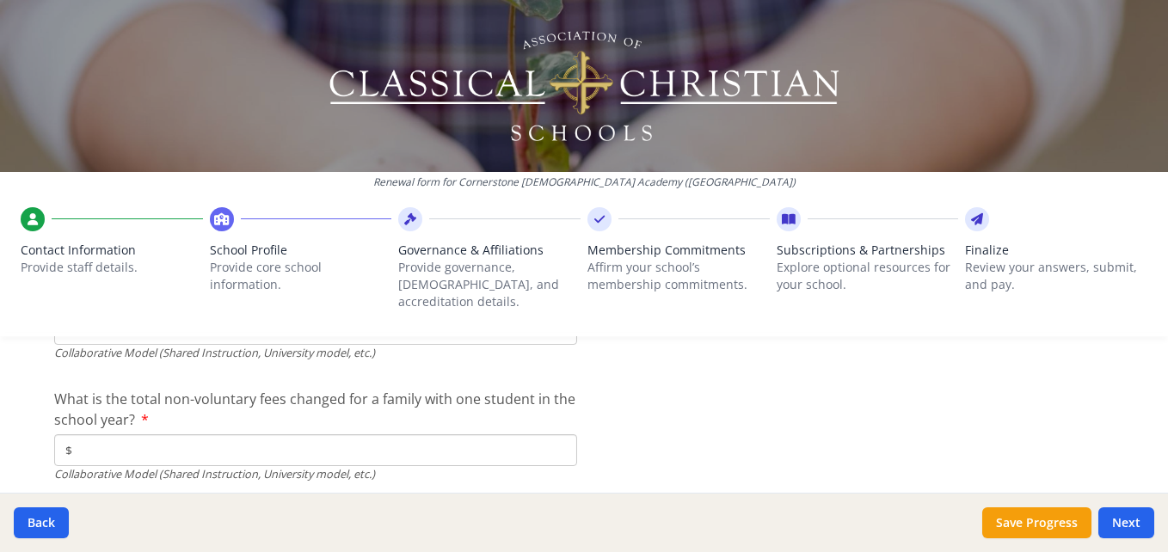
scroll to position [5848, 0]
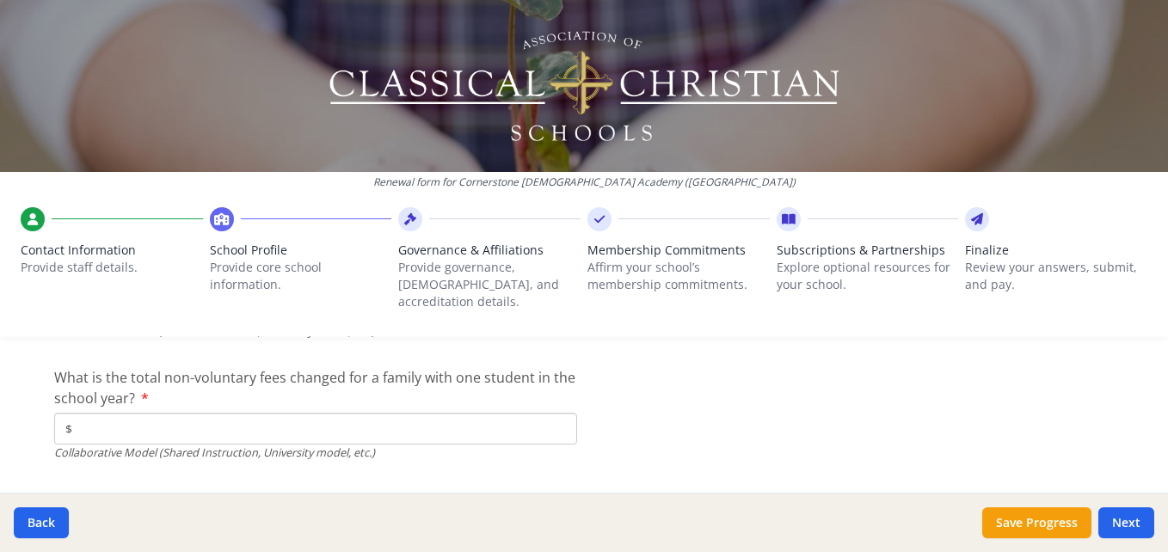
type input "$0"
click at [197, 421] on input "$" at bounding box center [315, 429] width 523 height 32
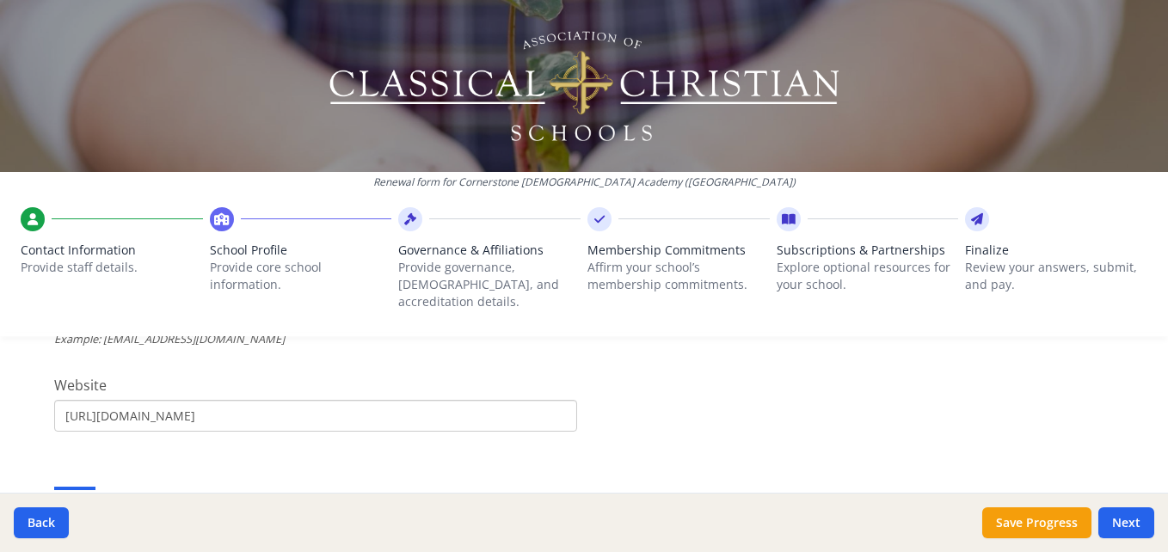
scroll to position [698, 0]
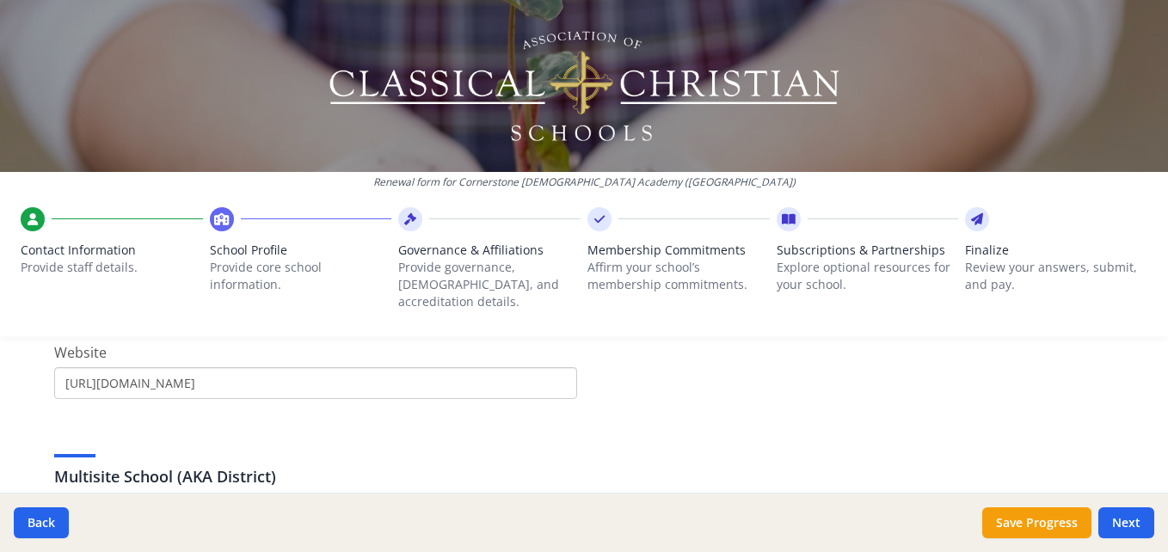
type input "$0"
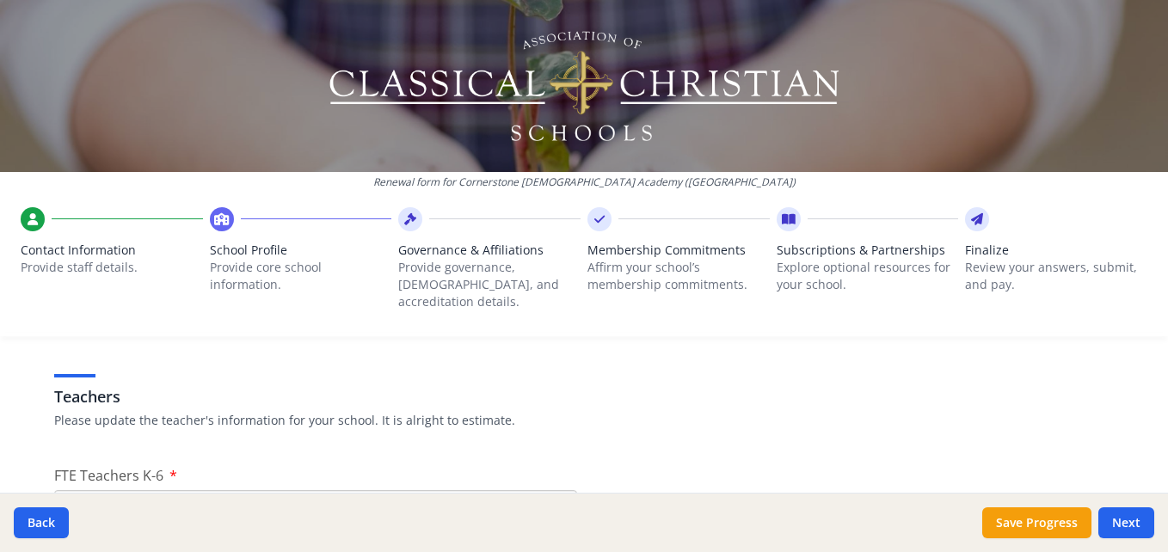
scroll to position [999, 0]
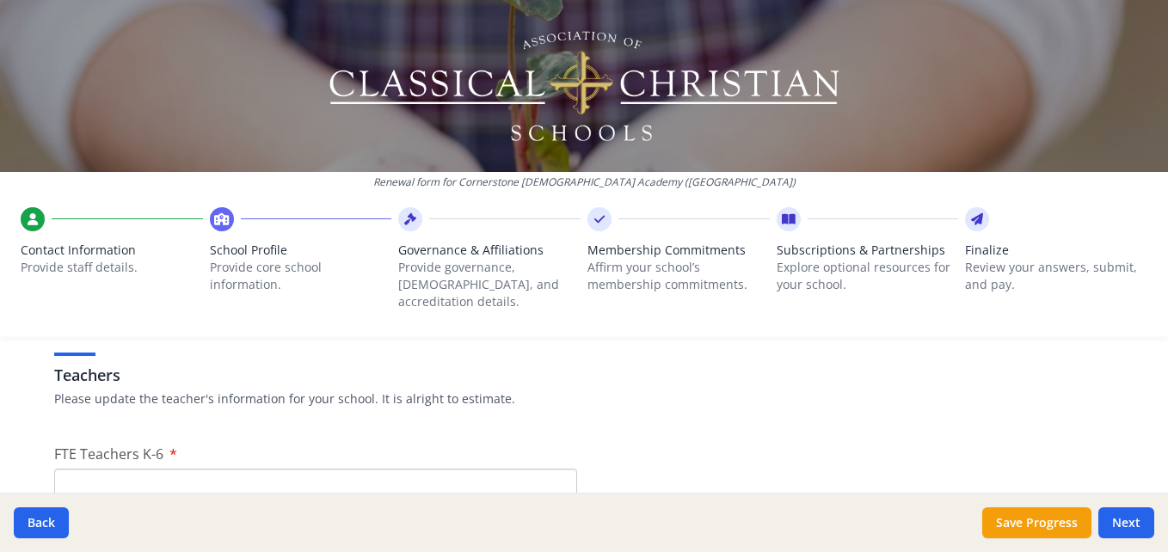
click at [137, 472] on input "FTE Teachers K-6" at bounding box center [315, 485] width 523 height 32
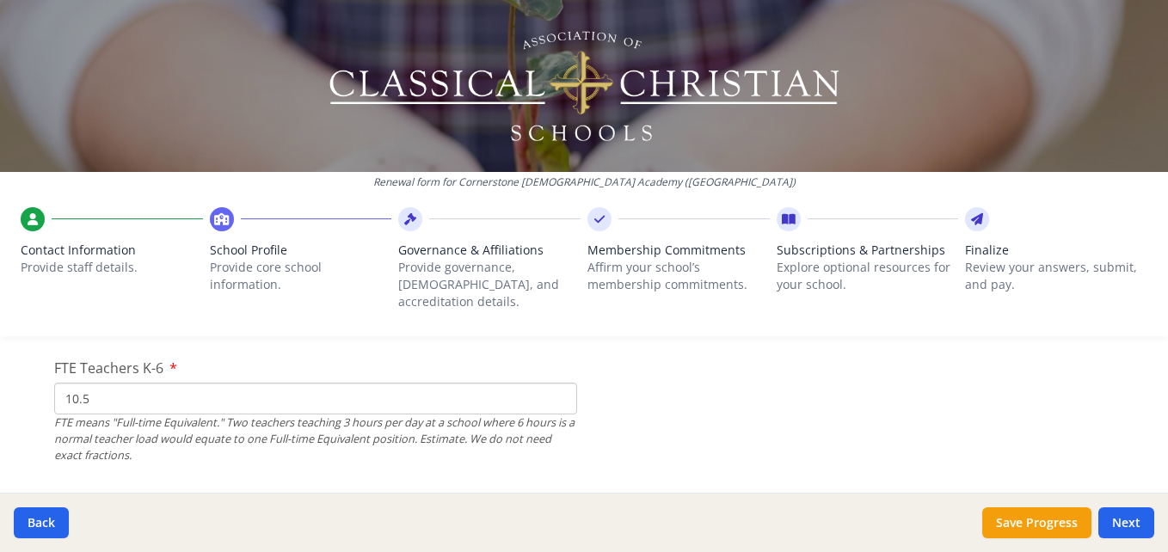
scroll to position [1117, 0]
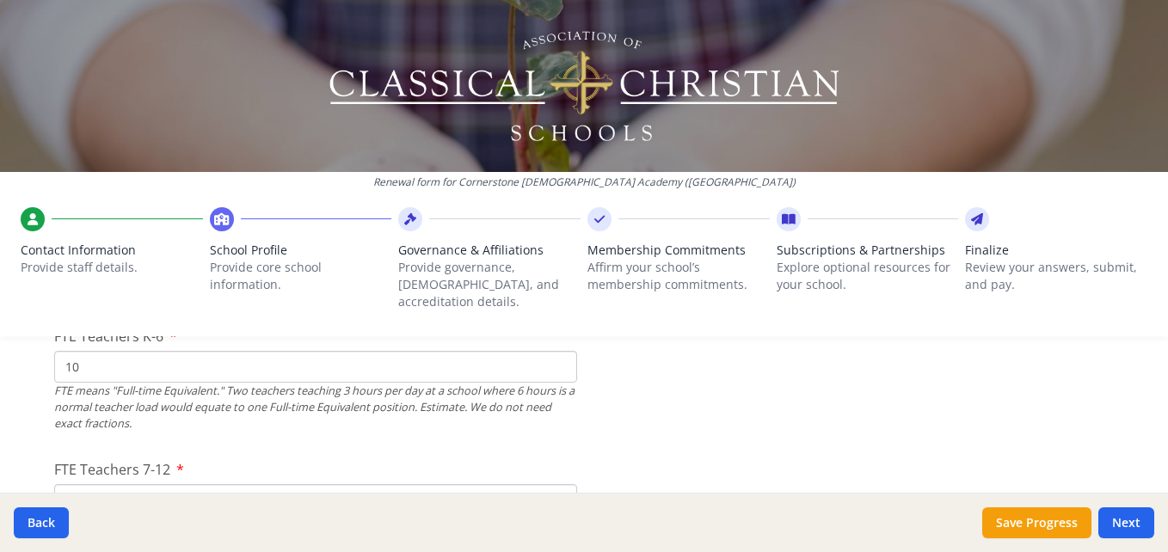
click at [558, 354] on input "10" at bounding box center [315, 367] width 523 height 32
click at [548, 354] on input "9" at bounding box center [315, 367] width 523 height 32
type input "10"
click at [555, 351] on input "10" at bounding box center [315, 367] width 523 height 32
click at [338, 488] on input "FTE Teachers 7-12" at bounding box center [315, 500] width 523 height 32
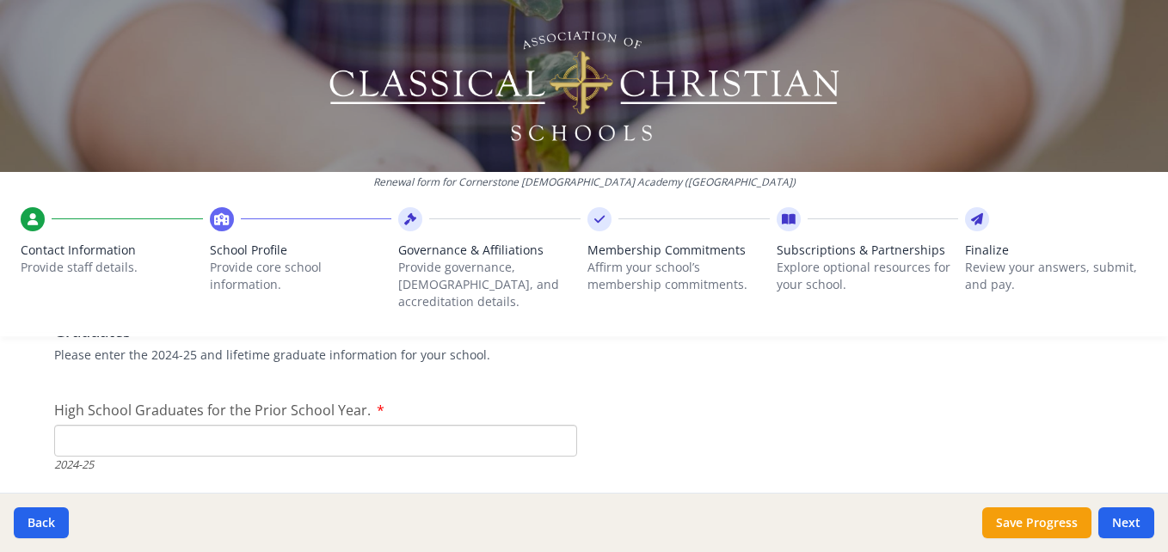
scroll to position [2475, 0]
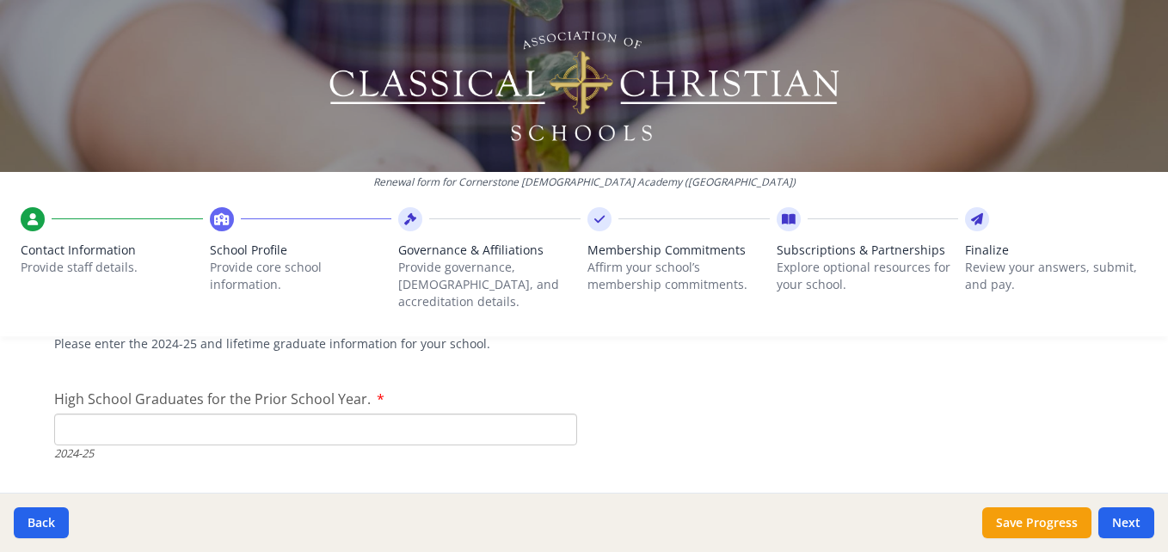
type input "9"
click at [227, 423] on input "High School Graduates for the Prior School Year." at bounding box center [315, 430] width 523 height 32
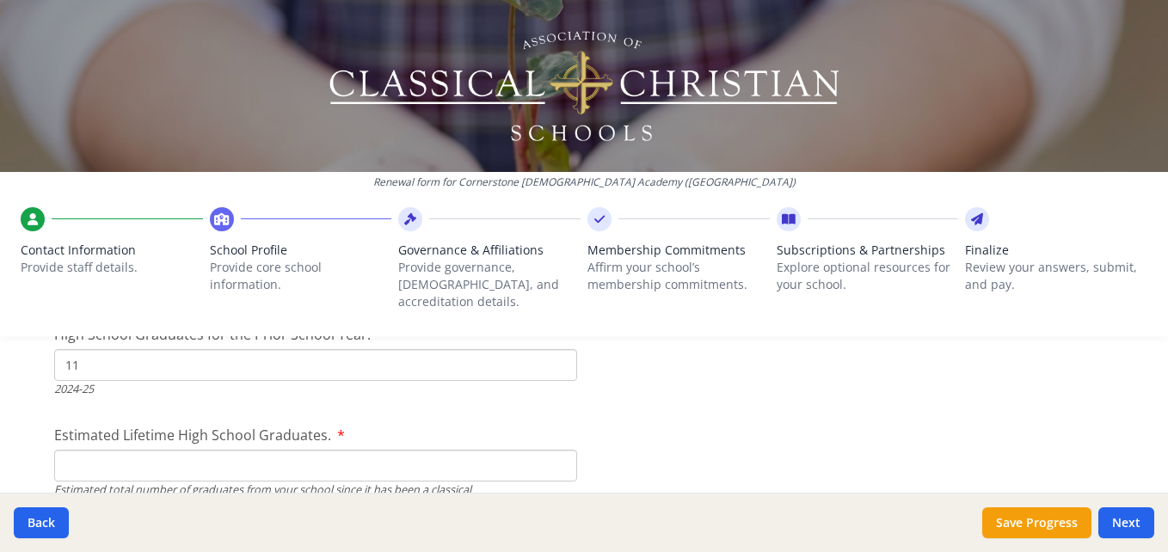
scroll to position [2551, 0]
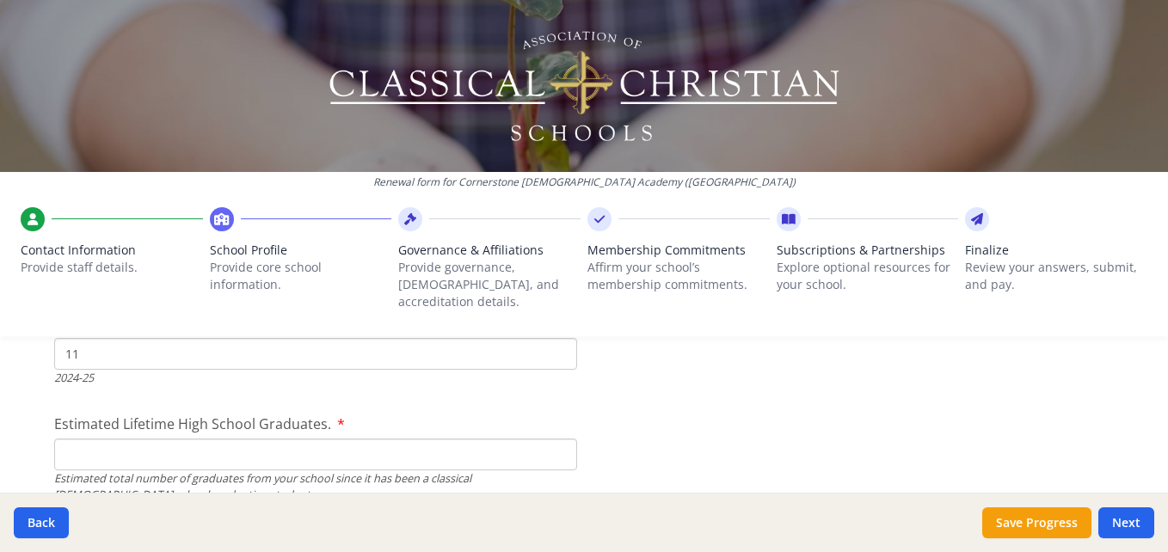
type input "11"
click at [195, 439] on input "Estimated Lifetime High School Graduates." at bounding box center [315, 455] width 523 height 32
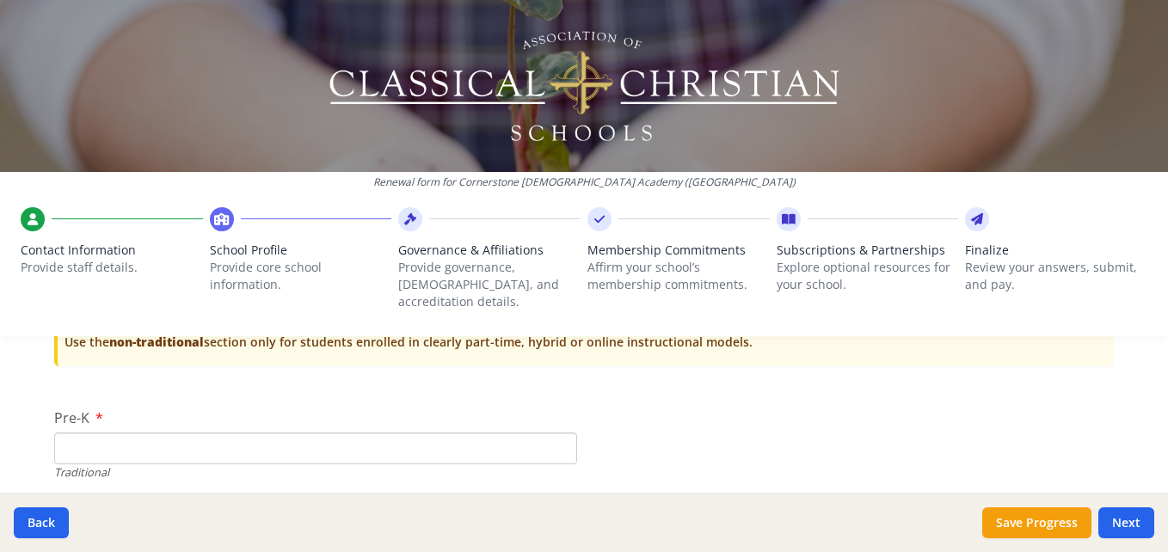
scroll to position [3585, 0]
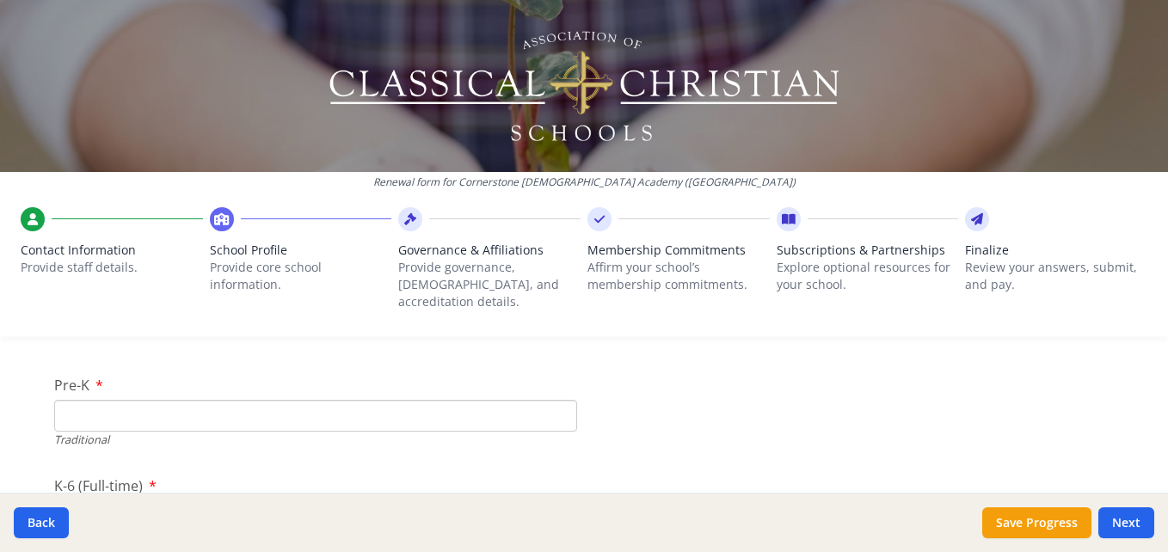
type input "125"
click at [294, 402] on input "Pre-K" at bounding box center [315, 416] width 523 height 32
type input "20"
click at [272, 436] on input "K-6 (Full-time)" at bounding box center [315, 441] width 523 height 32
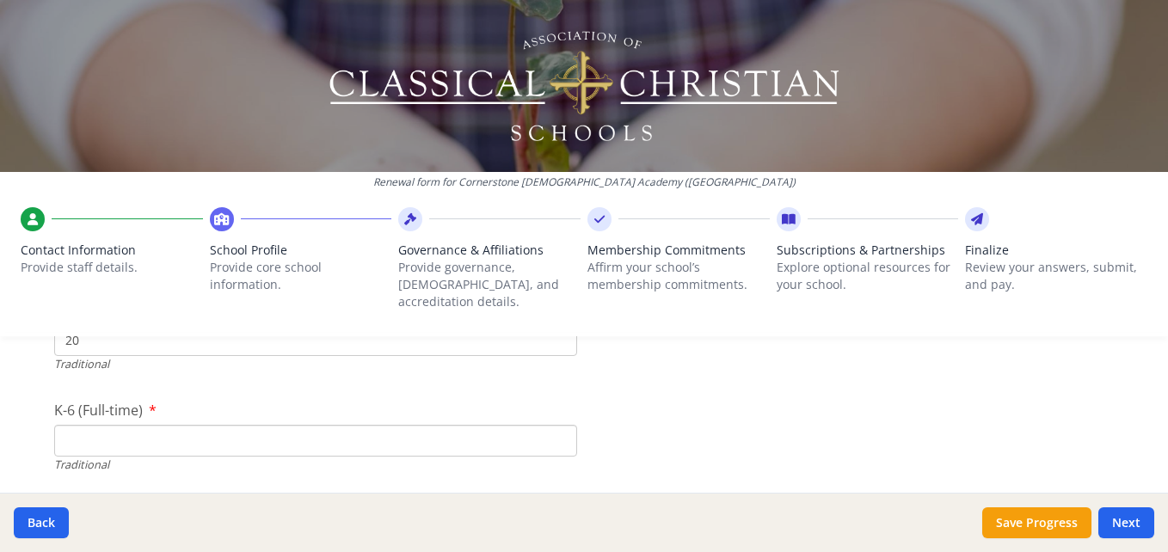
click at [249, 425] on input "K-6 (Full-time)" at bounding box center [315, 441] width 523 height 32
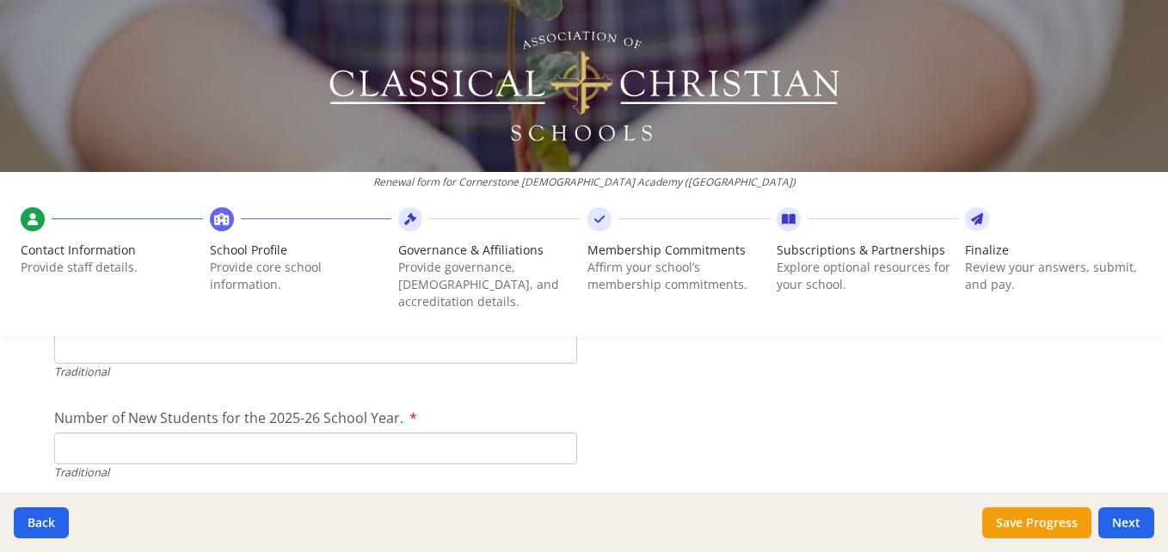
scroll to position [3801, 0]
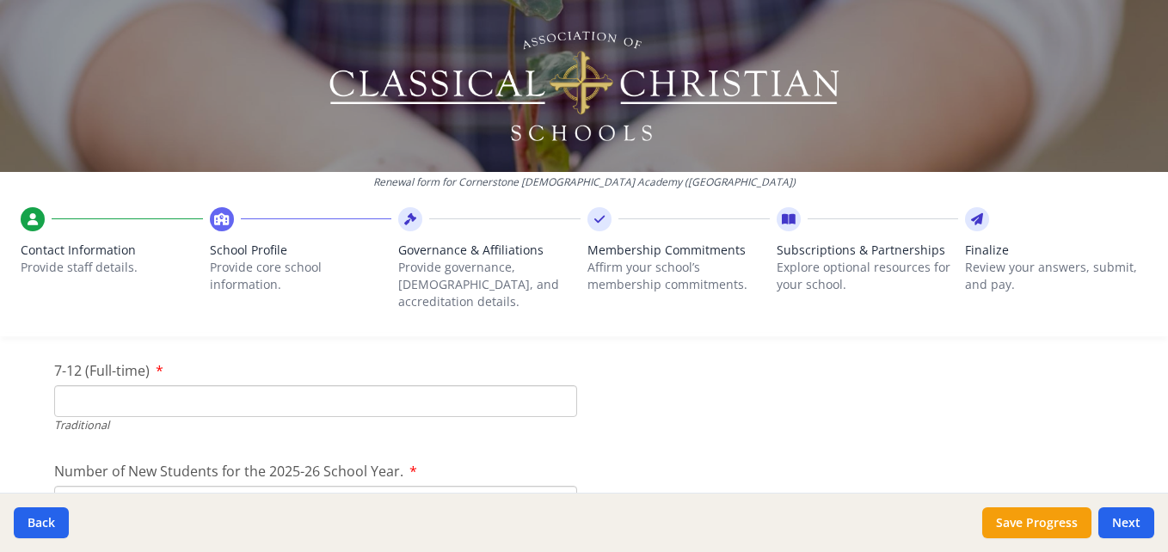
type input "83"
click at [234, 388] on input "7-12 (Full-time)" at bounding box center [315, 401] width 523 height 32
type input "74"
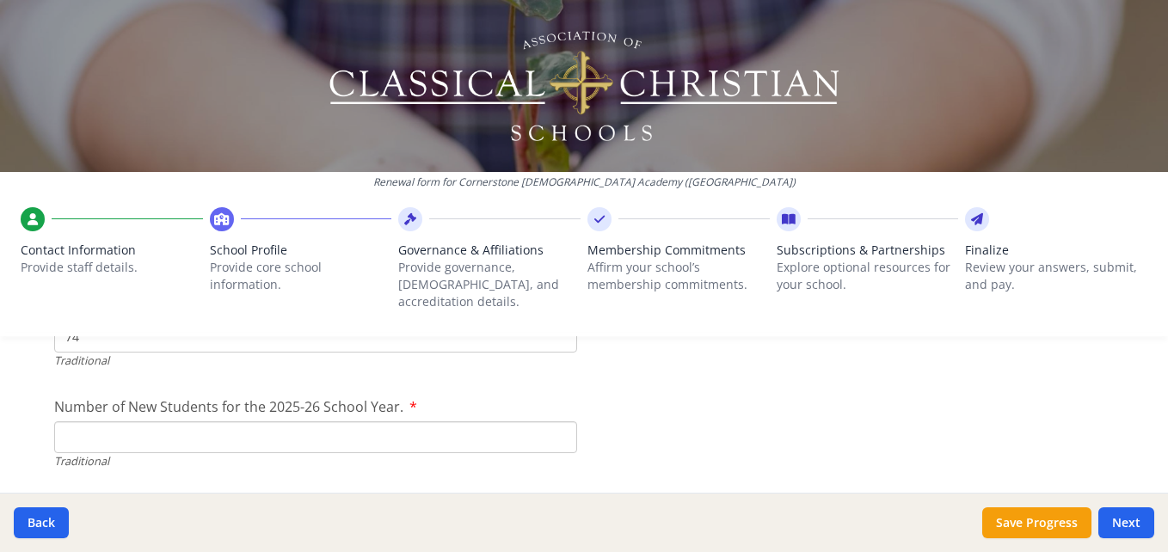
scroll to position [3876, 0]
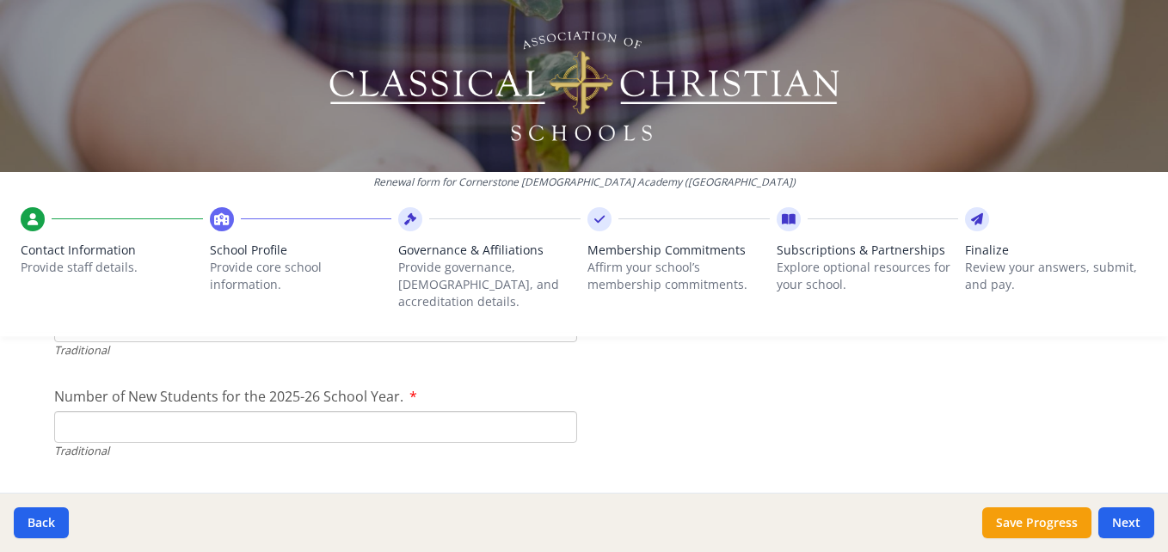
click at [215, 423] on input "Number of New Students for the 2025-26 School Year." at bounding box center [315, 427] width 523 height 32
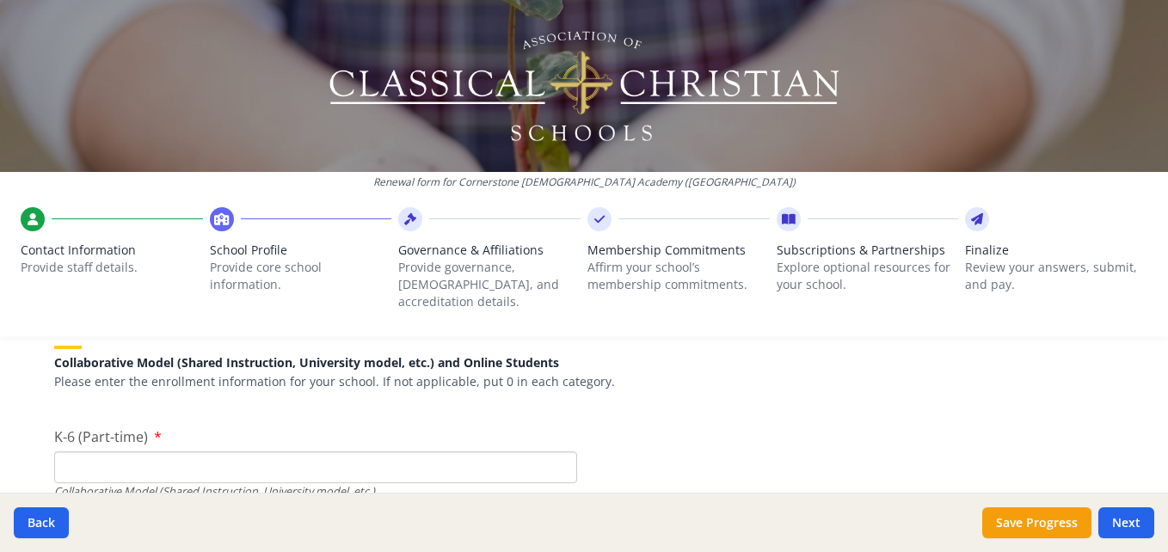
scroll to position [4049, 0]
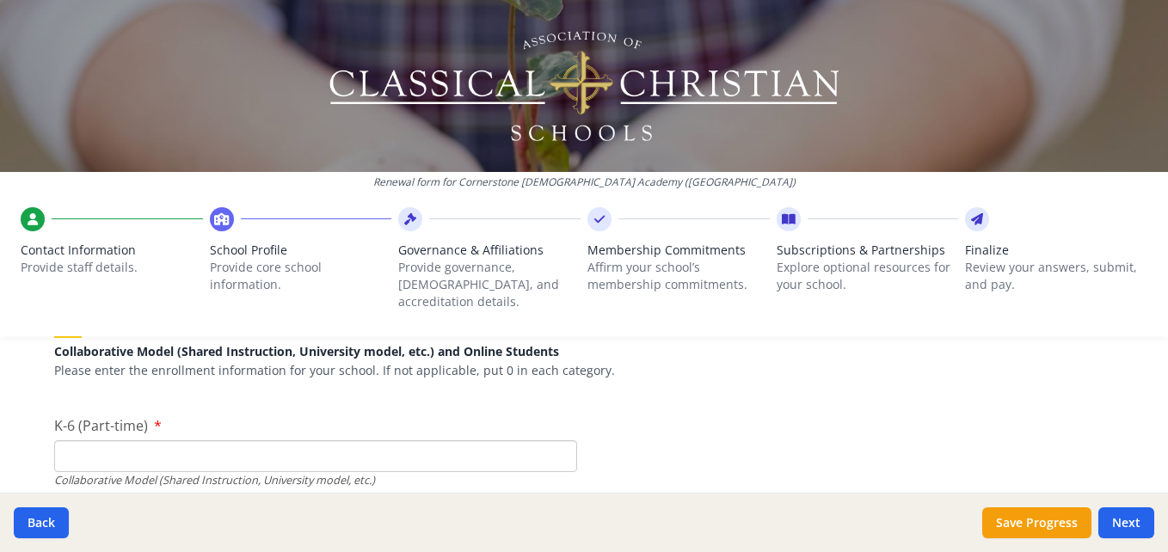
type input "26"
click at [474, 440] on input "K-6 (Part-time)" at bounding box center [315, 456] width 523 height 32
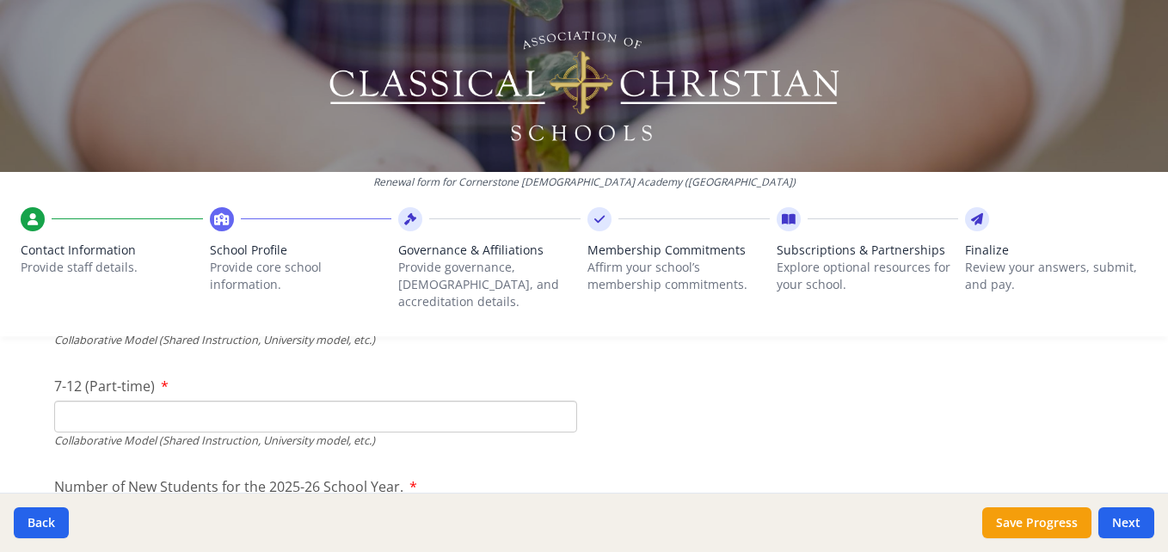
scroll to position [4178, 0]
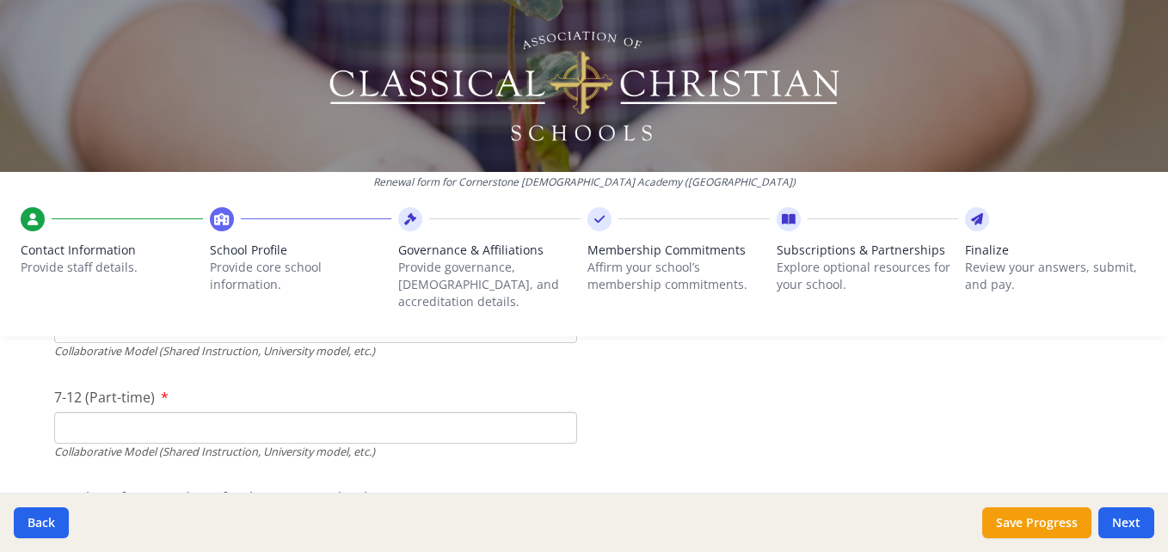
type input "0"
click at [377, 412] on input "7-12 (Part-time)" at bounding box center [315, 428] width 523 height 32
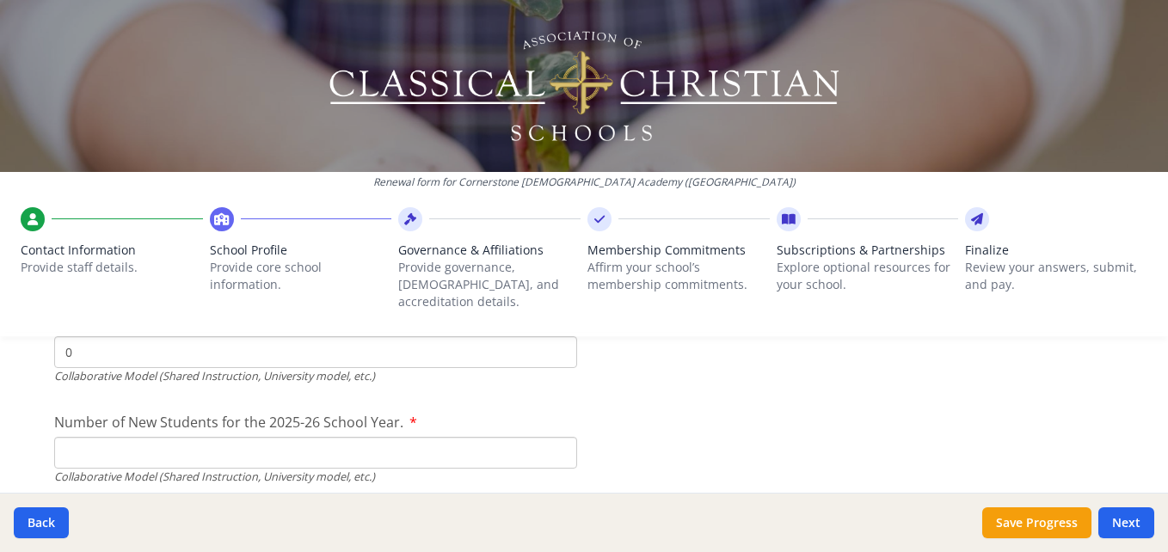
scroll to position [4285, 0]
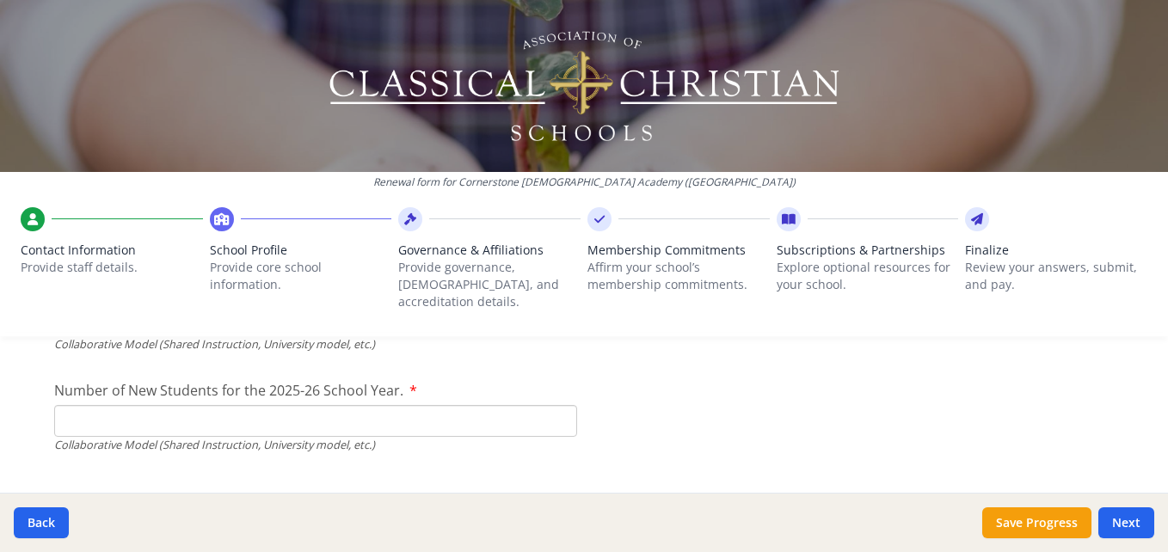
type input "0"
click at [445, 34] on input "Number of New Students for the 2025-26 School Year." at bounding box center [315, 18] width 523 height 32
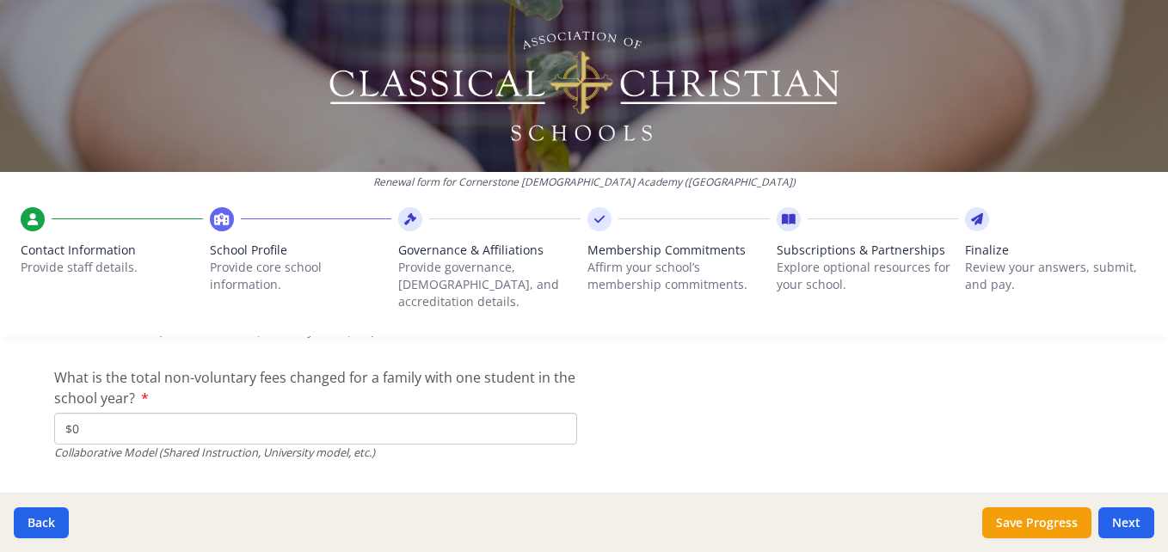
scroll to position [5872, 0]
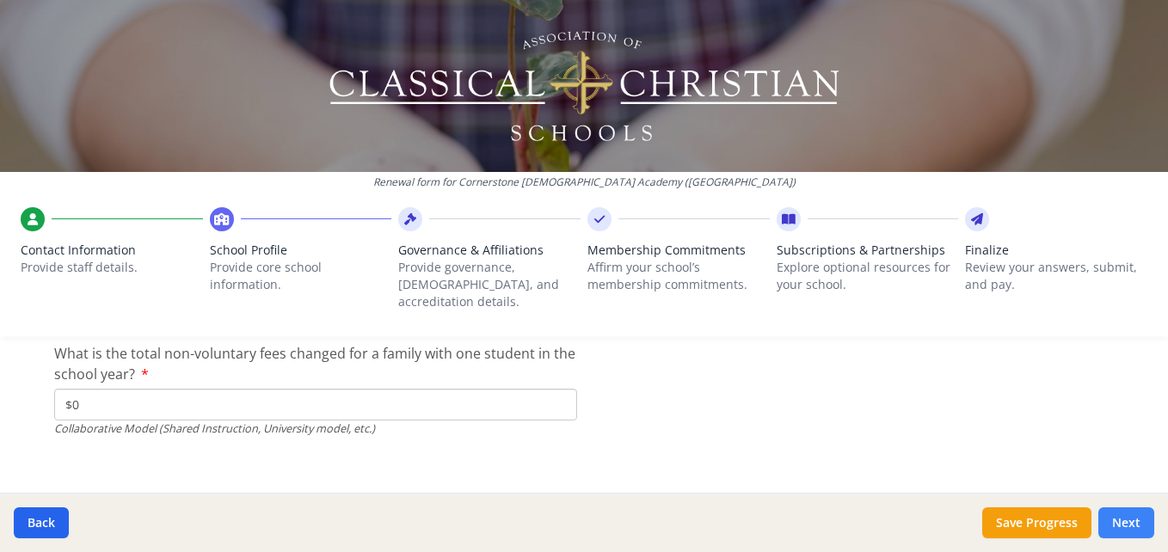
type input "0"
click at [1130, 520] on button "Next" at bounding box center [1126, 522] width 56 height 31
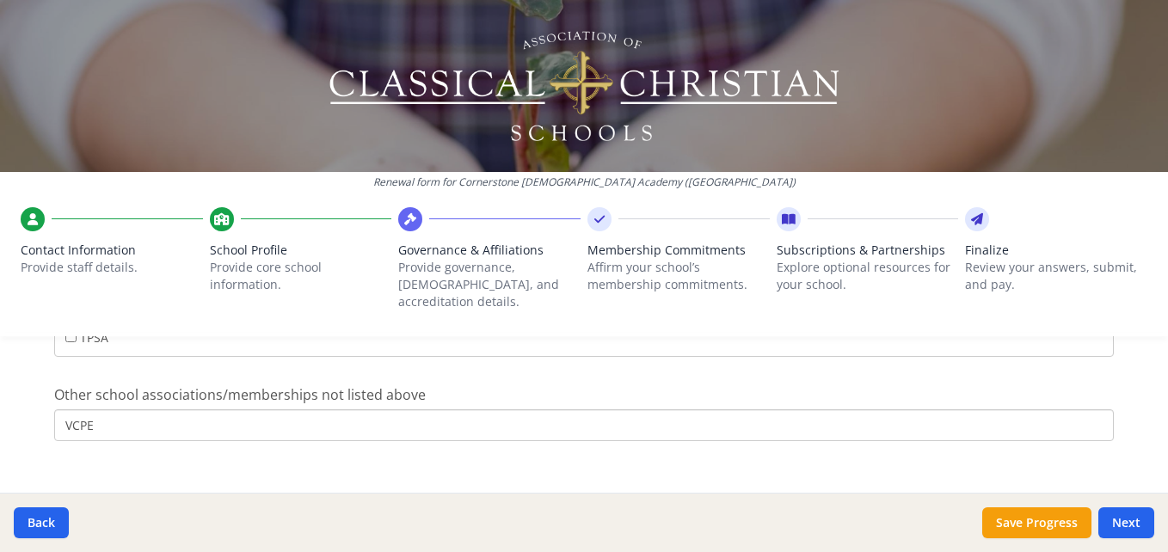
scroll to position [1253, 0]
click at [1126, 520] on button "Next" at bounding box center [1126, 522] width 56 height 31
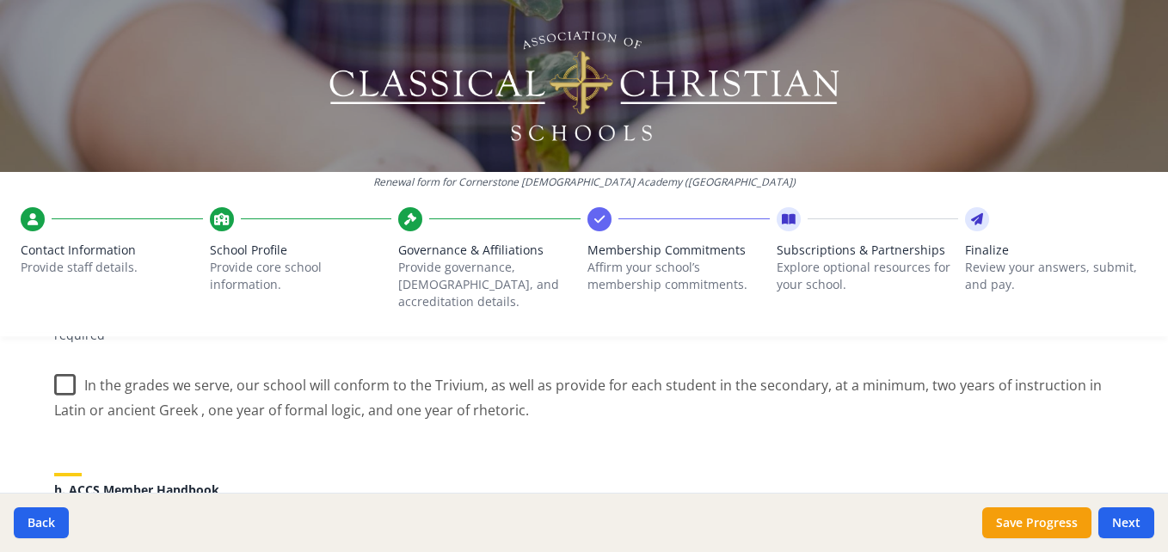
scroll to position [1341, 0]
click at [56, 364] on label "In the grades we serve, our school will conform to the Trivium, as well as prov…" at bounding box center [584, 389] width 1060 height 58
click at [0, 0] on input "In the grades we serve, our school will conform to the Trivium, as well as prov…" at bounding box center [0, 0] width 0 height 0
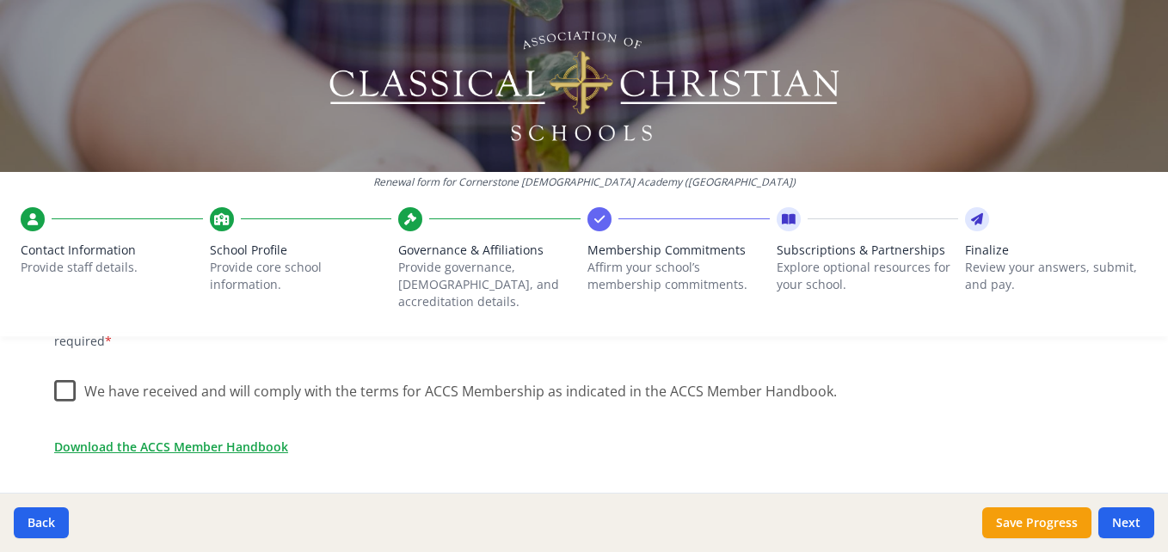
scroll to position [1509, 0]
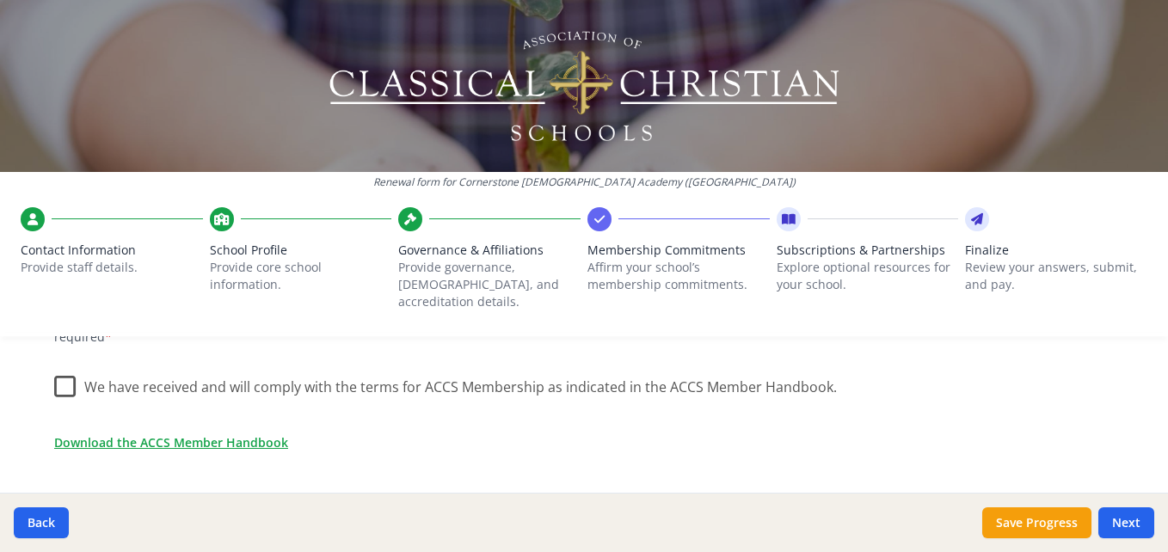
click at [54, 372] on label "We have received and will comply with the terms for ACCS Membership as indicate…" at bounding box center [445, 383] width 783 height 37
click at [0, 0] on input "We have received and will comply with the terms for ACCS Membership as indicate…" at bounding box center [0, 0] width 0 height 0
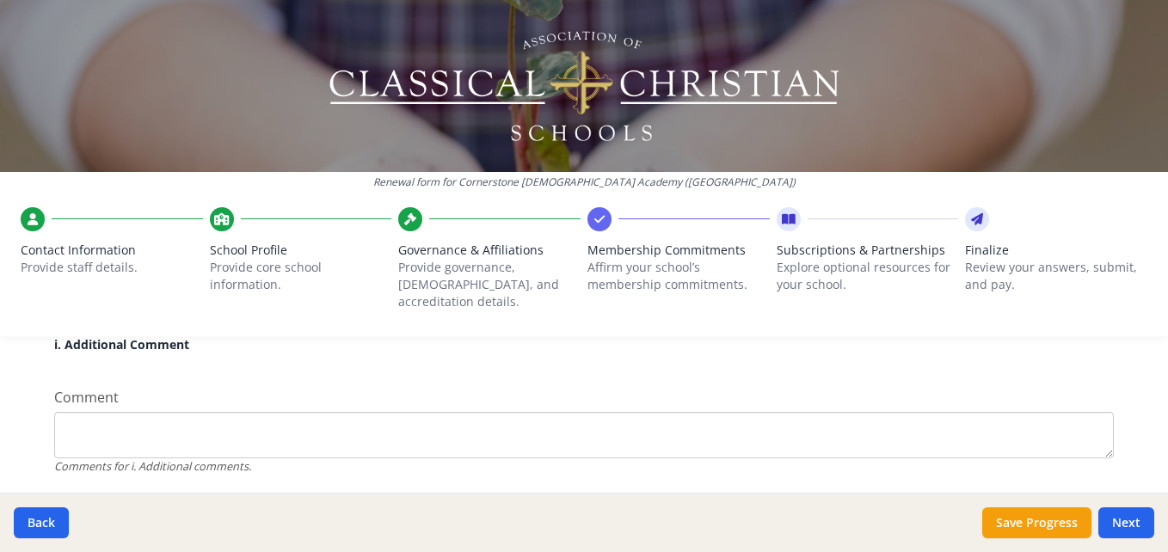
scroll to position [1717, 0]
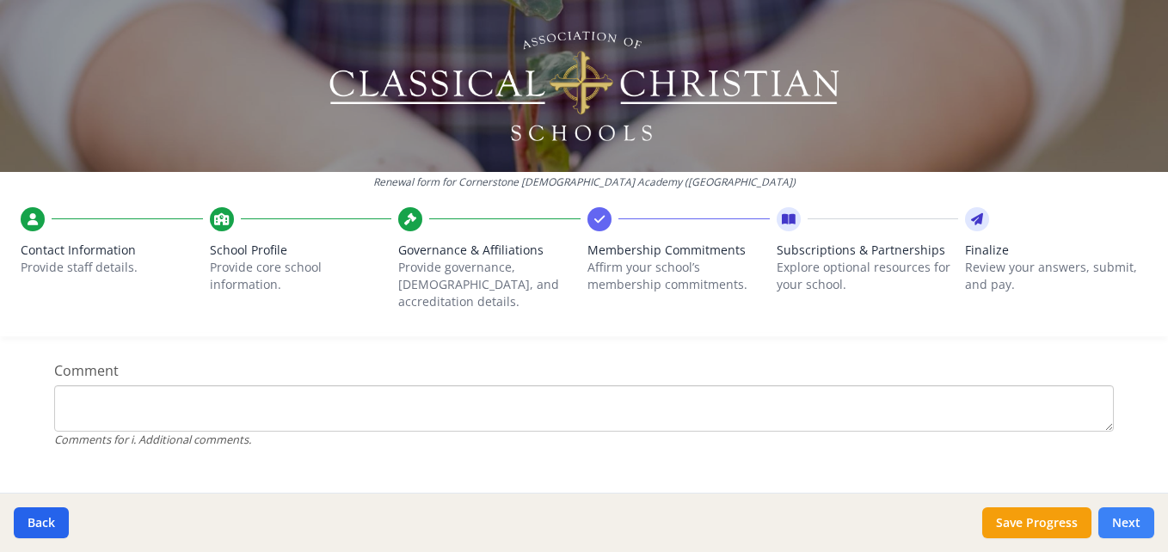
click at [1128, 522] on button "Next" at bounding box center [1126, 522] width 56 height 31
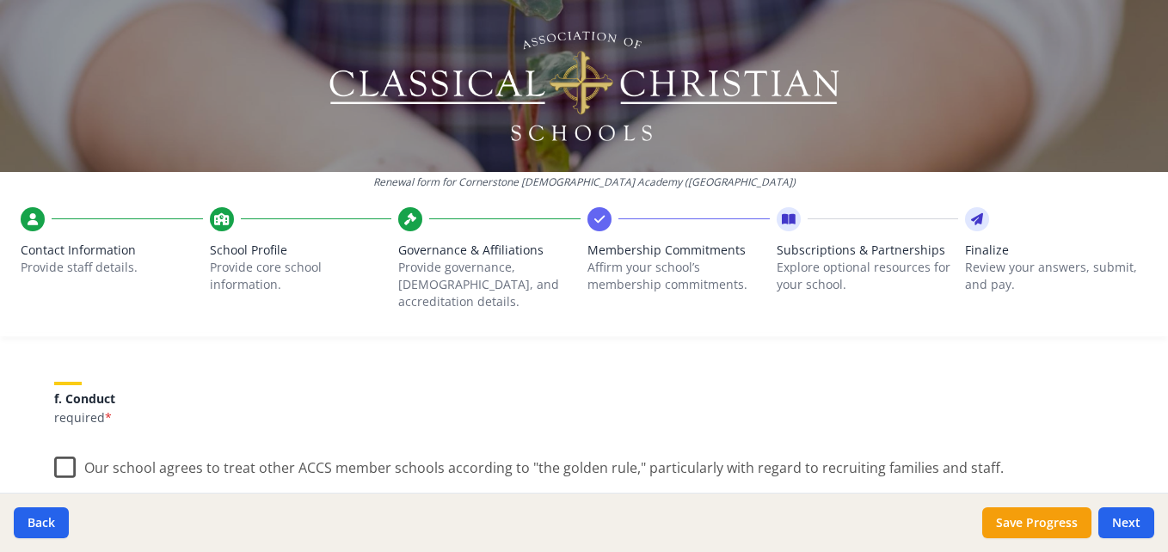
scroll to position [1258, 0]
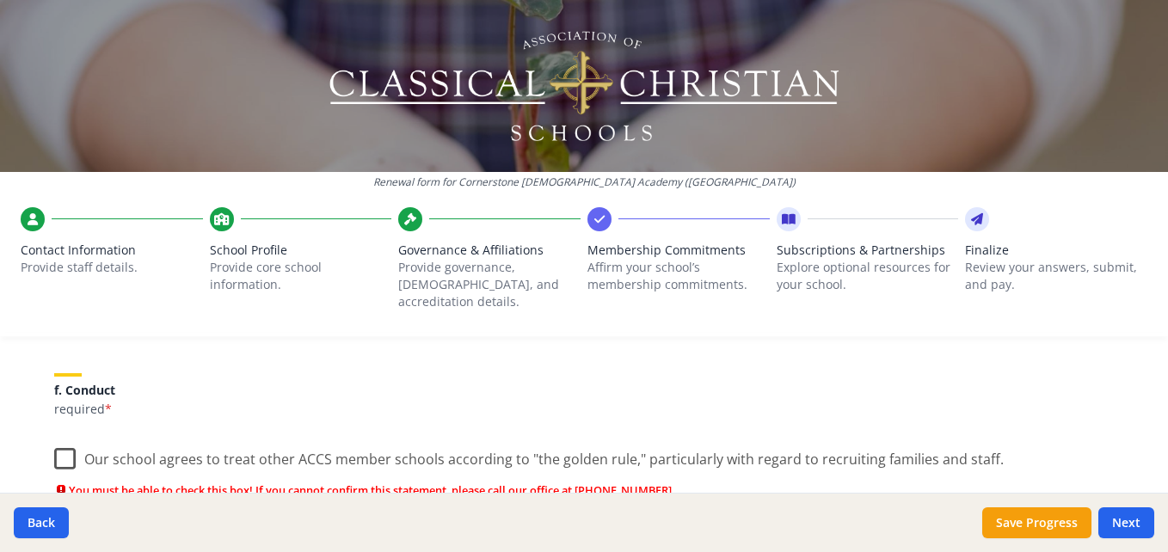
click at [54, 440] on label "Our school agrees to treat other ACCS member schools according to "the golden r…" at bounding box center [529, 455] width 950 height 37
click at [0, 0] on input "Our school agrees to treat other ACCS member schools according to "the golden r…" at bounding box center [0, 0] width 0 height 0
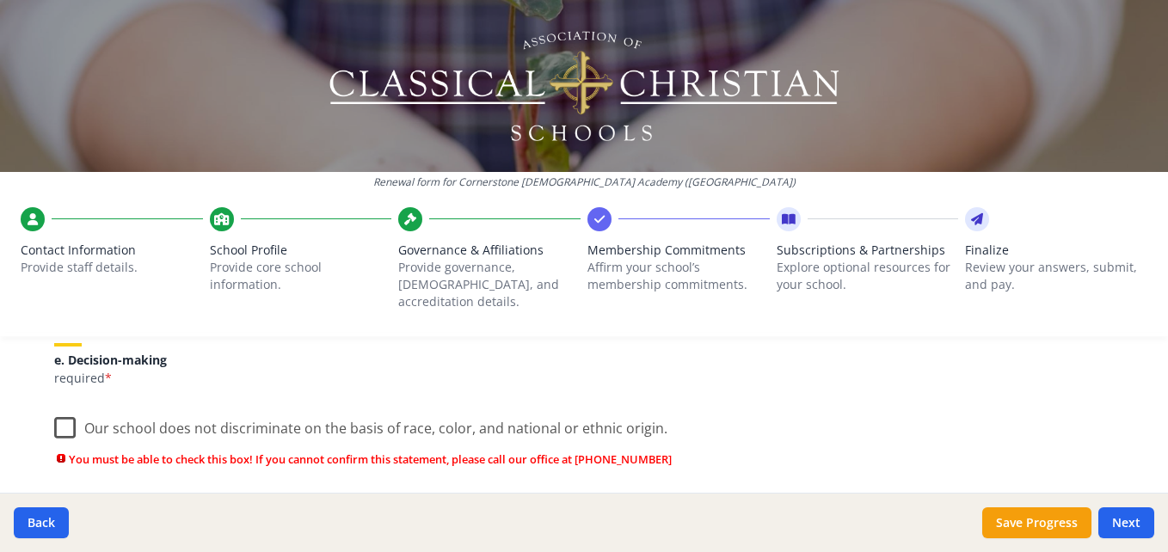
scroll to position [1104, 0]
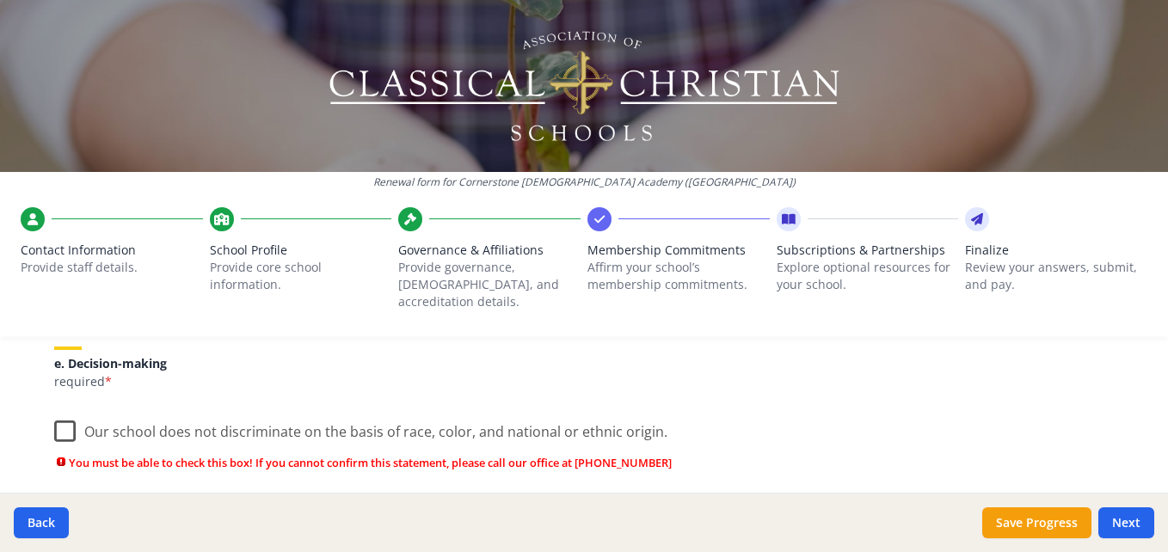
click at [56, 415] on label "Our school does not discriminate on the basis of race, color, and national or e…" at bounding box center [360, 427] width 613 height 37
click at [0, 0] on input "Our school does not discriminate on the basis of race, color, and national or e…" at bounding box center [0, 0] width 0 height 0
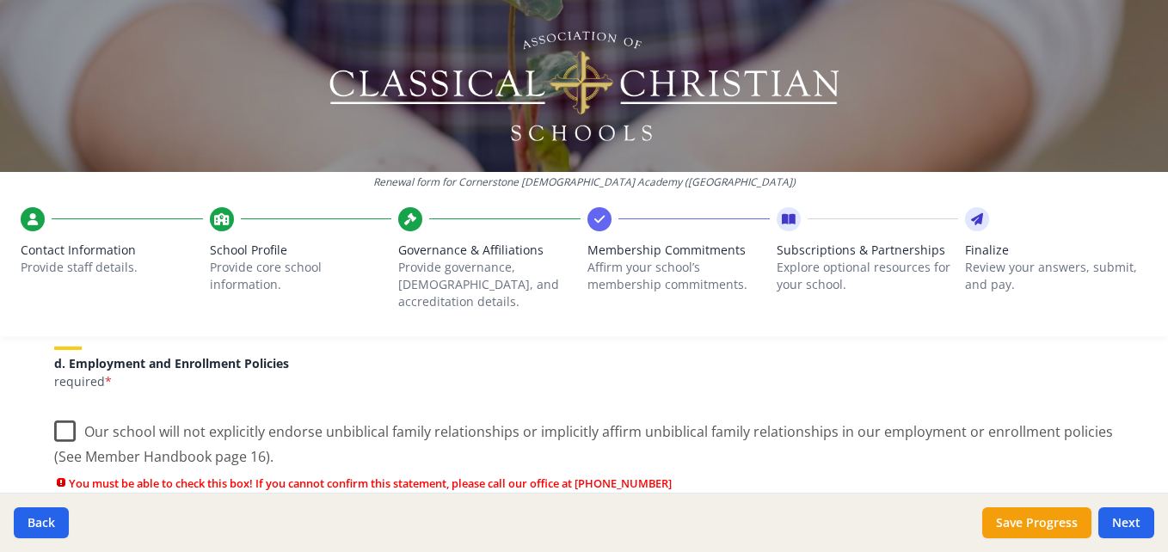
scroll to position [842, 0]
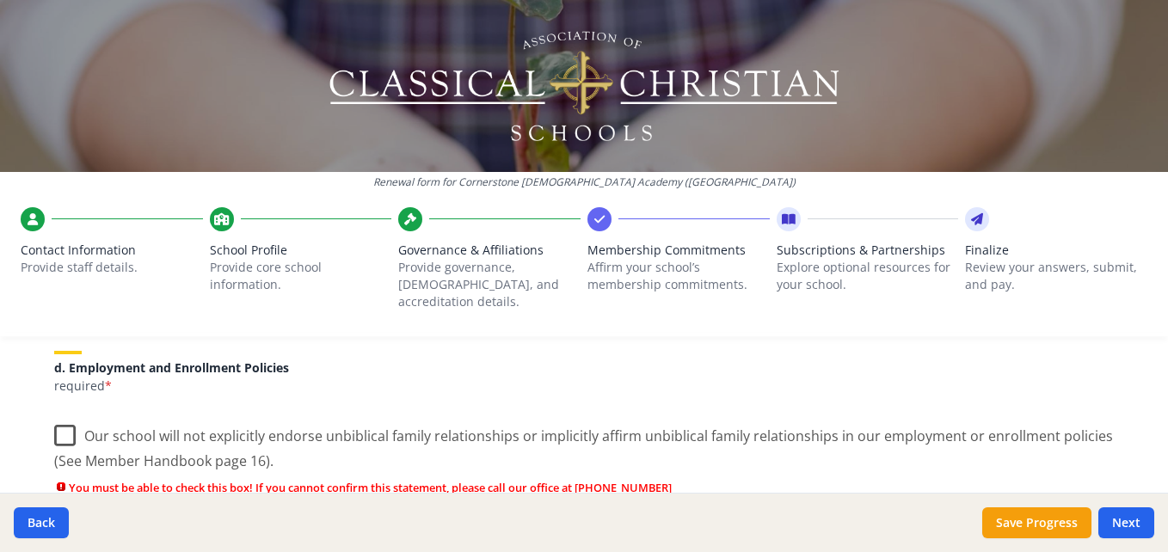
click at [55, 414] on label "Our school will not explicitly endorse unbiblical family relationships or impli…" at bounding box center [584, 443] width 1060 height 58
click at [0, 0] on input "Our school will not explicitly endorse unbiblical family relationships or impli…" at bounding box center [0, 0] width 0 height 0
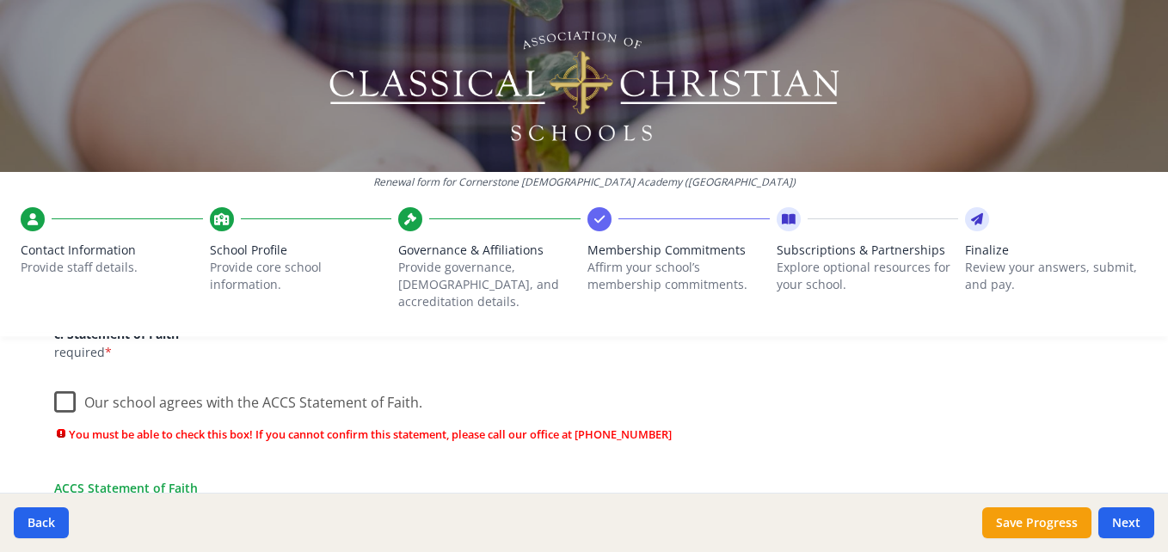
scroll to position [616, 0]
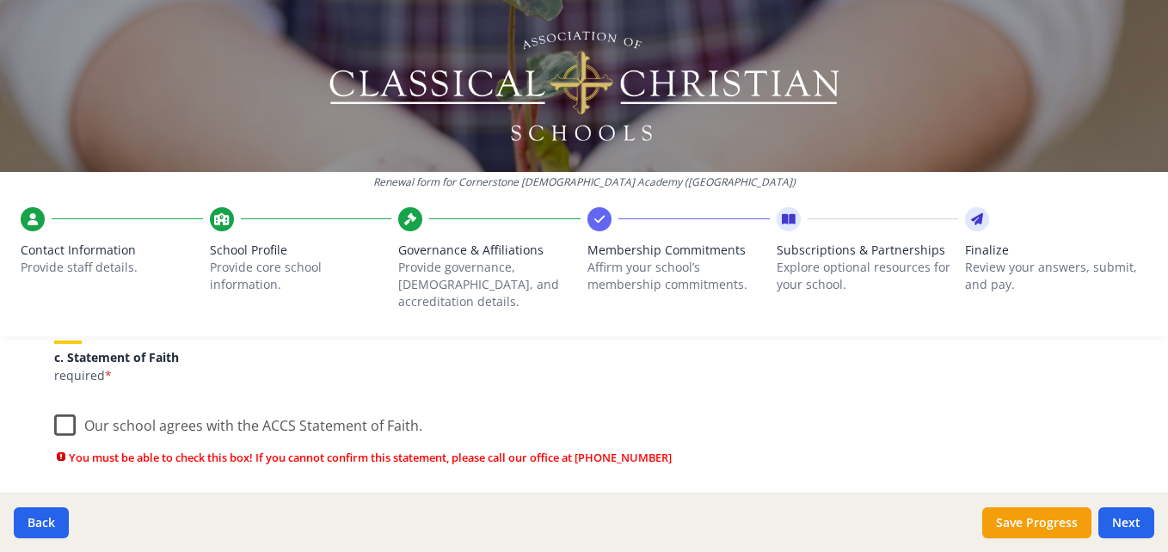
click at [54, 412] on label "Our school agrees with the ACCS Statement of Faith." at bounding box center [238, 421] width 368 height 37
click at [0, 0] on input "Our school agrees with the ACCS Statement of Faith." at bounding box center [0, 0] width 0 height 0
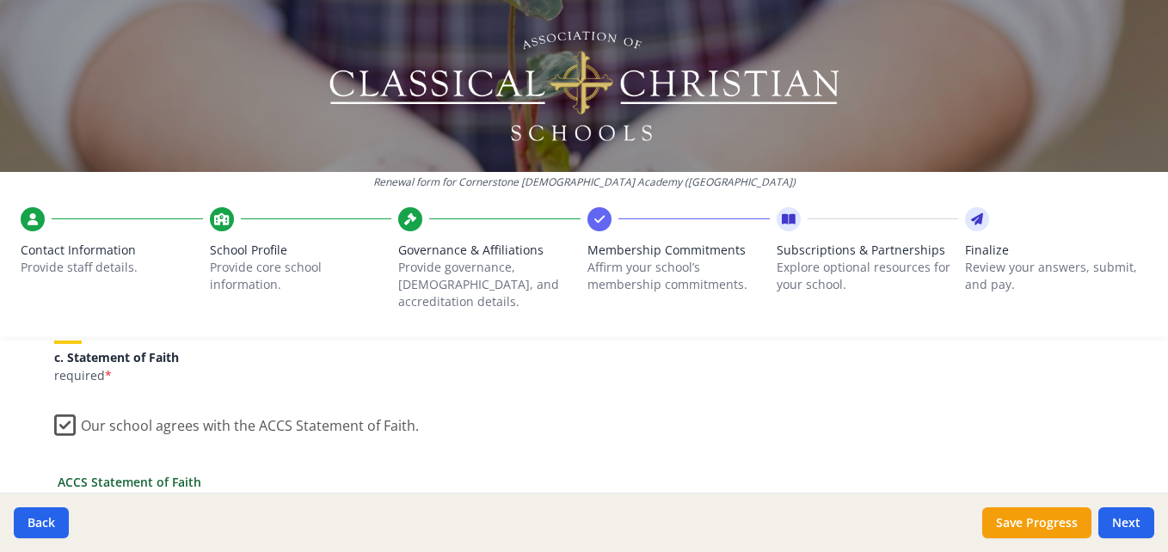
click at [97, 473] on link "ACCS Statement of Faith" at bounding box center [130, 482] width 144 height 18
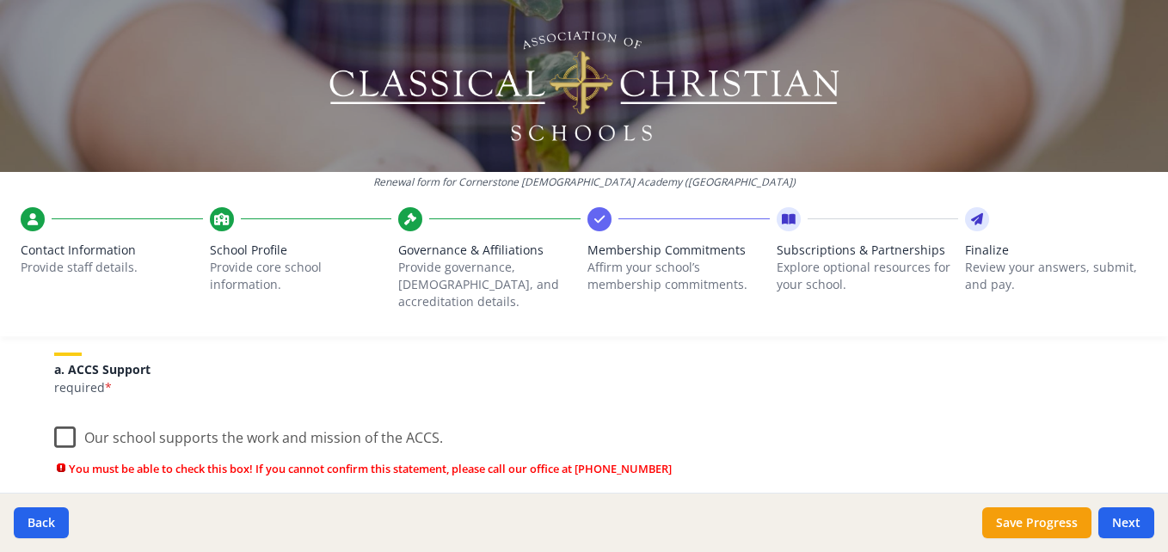
scroll to position [223, 0]
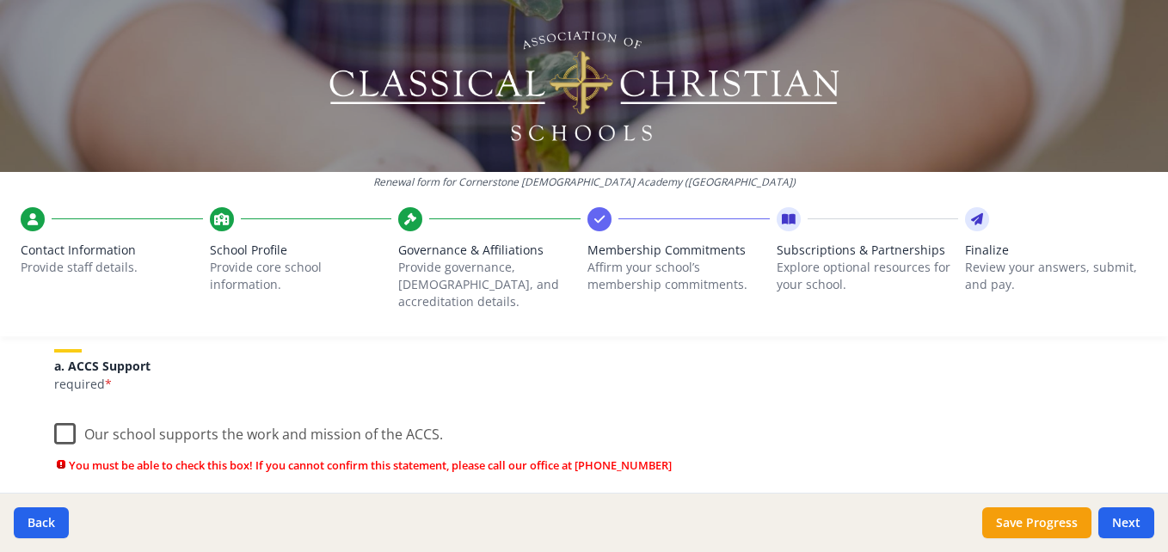
click at [58, 413] on label "Our school supports the work and mission of the ACCS." at bounding box center [248, 430] width 389 height 37
click at [0, 0] on input "Our school supports the work and mission of the ACCS." at bounding box center [0, 0] width 0 height 0
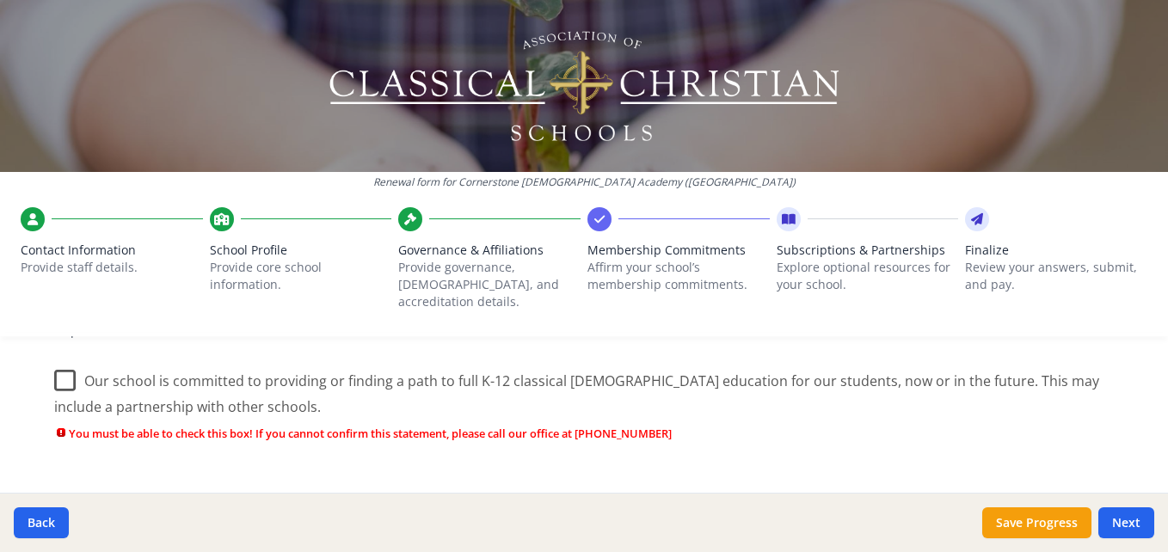
scroll to position [436, 0]
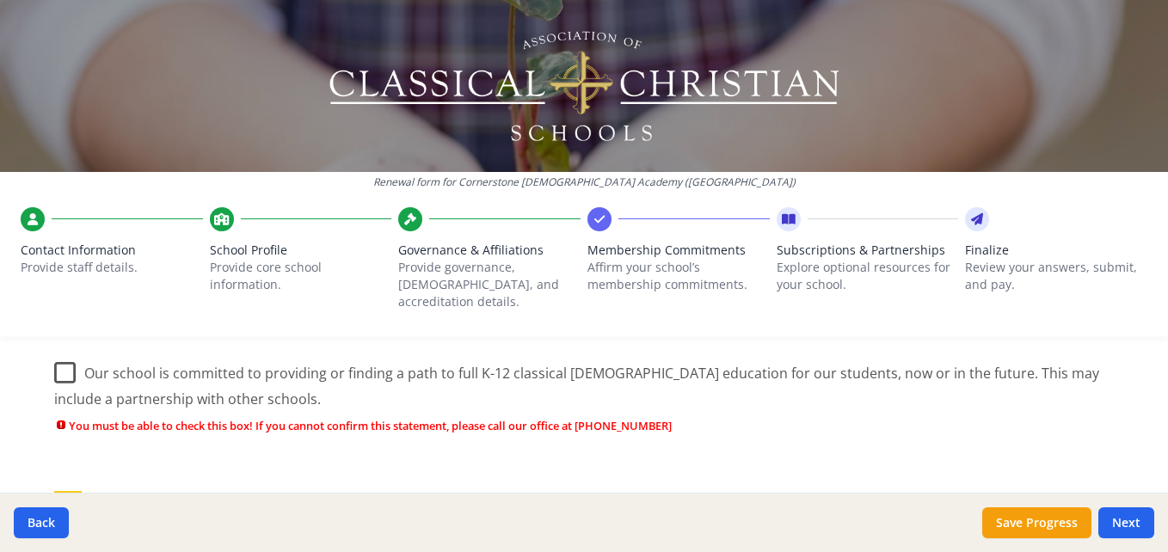
click at [61, 354] on label "Our school is committed to providing or finding a path to full K-12 classical […" at bounding box center [584, 380] width 1060 height 58
click at [0, 0] on input "Our school is committed to providing or finding a path to full K-12 classical […" at bounding box center [0, 0] width 0 height 0
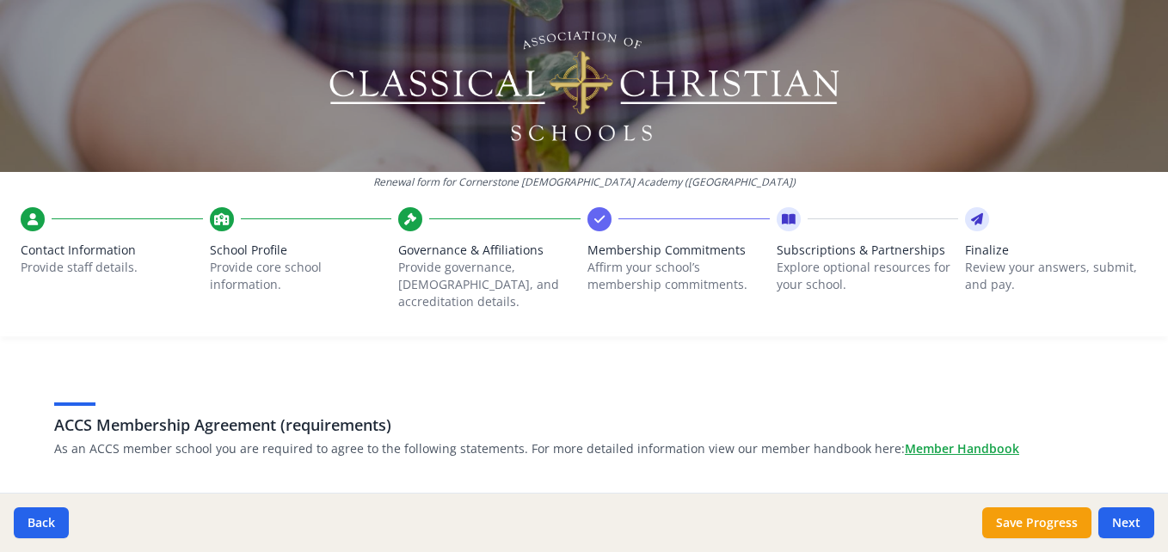
scroll to position [0, 0]
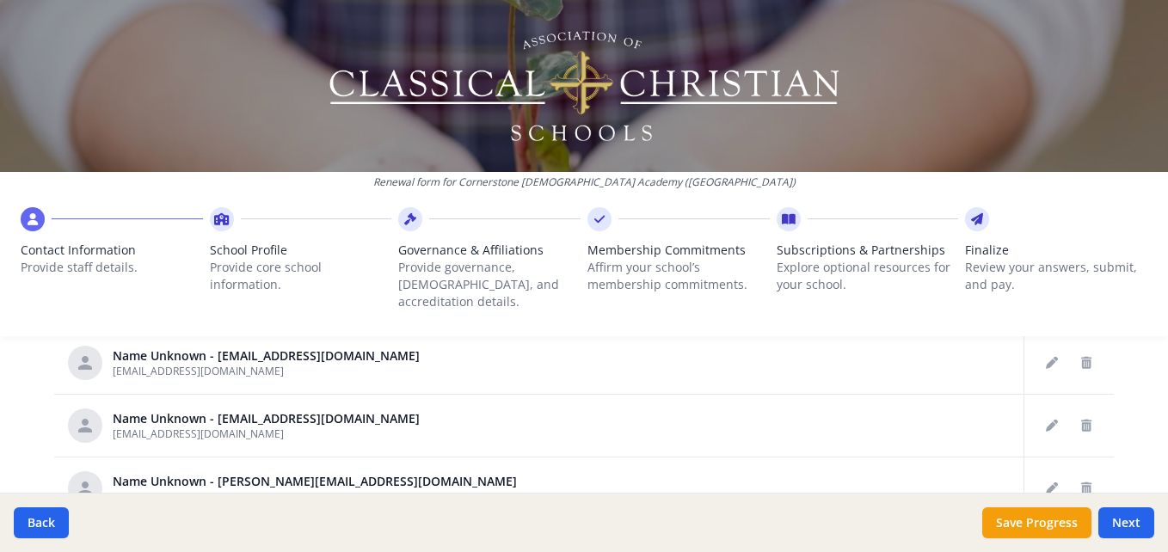
scroll to position [979, 0]
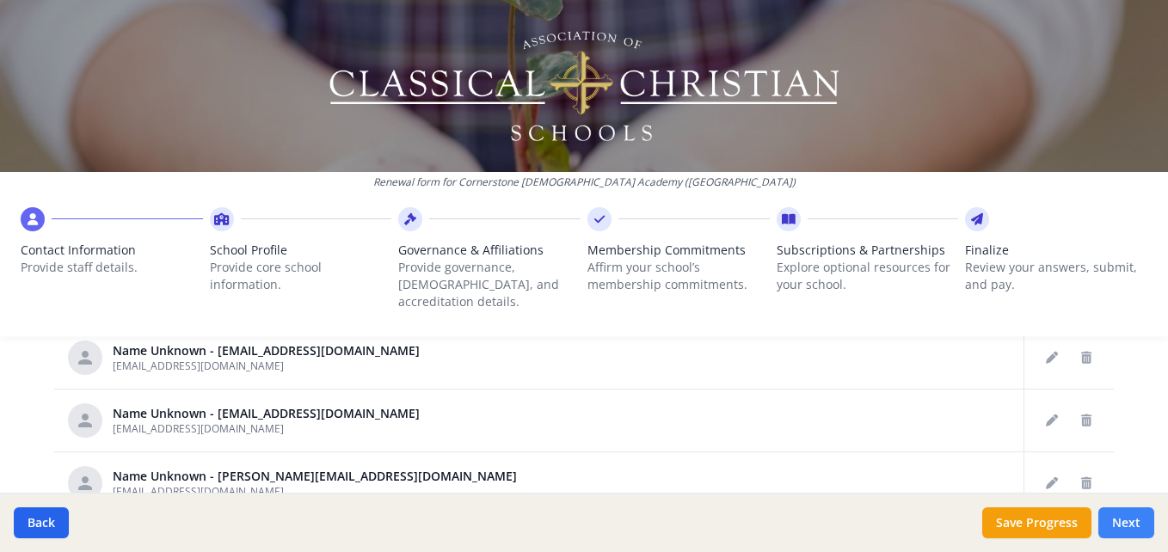
click at [1124, 524] on button "Next" at bounding box center [1126, 522] width 56 height 31
type input "[PHONE_NUMBER]"
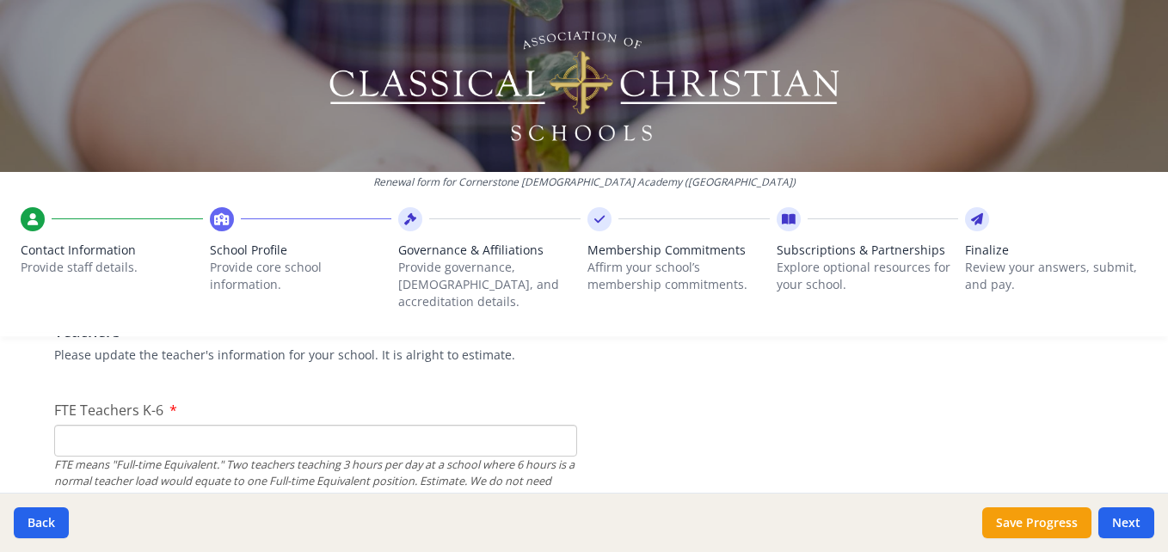
scroll to position [1033, 0]
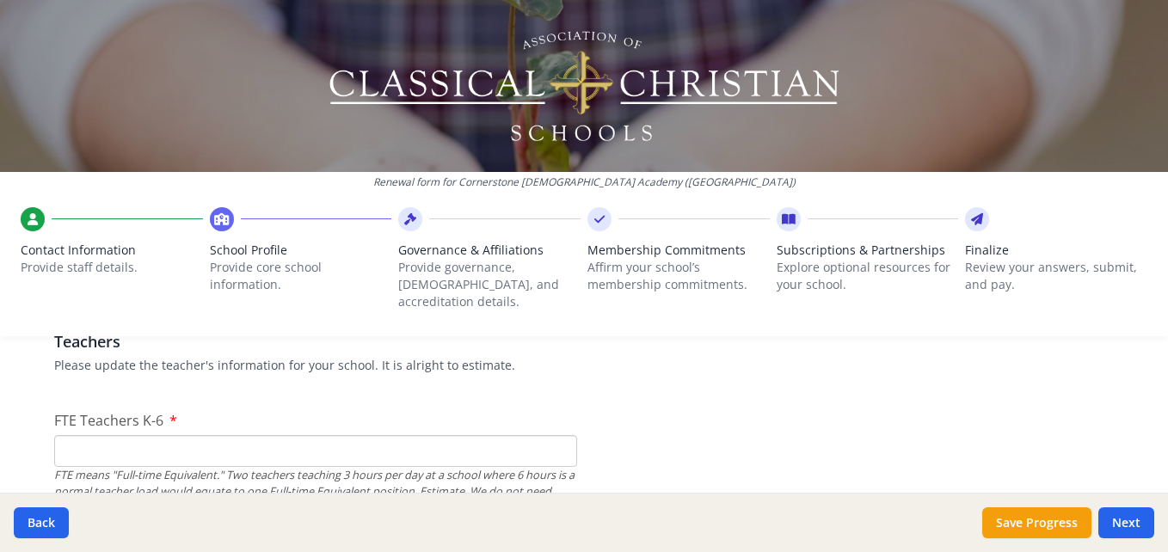
click at [240, 441] on input "FTE Teachers K-6" at bounding box center [315, 451] width 523 height 32
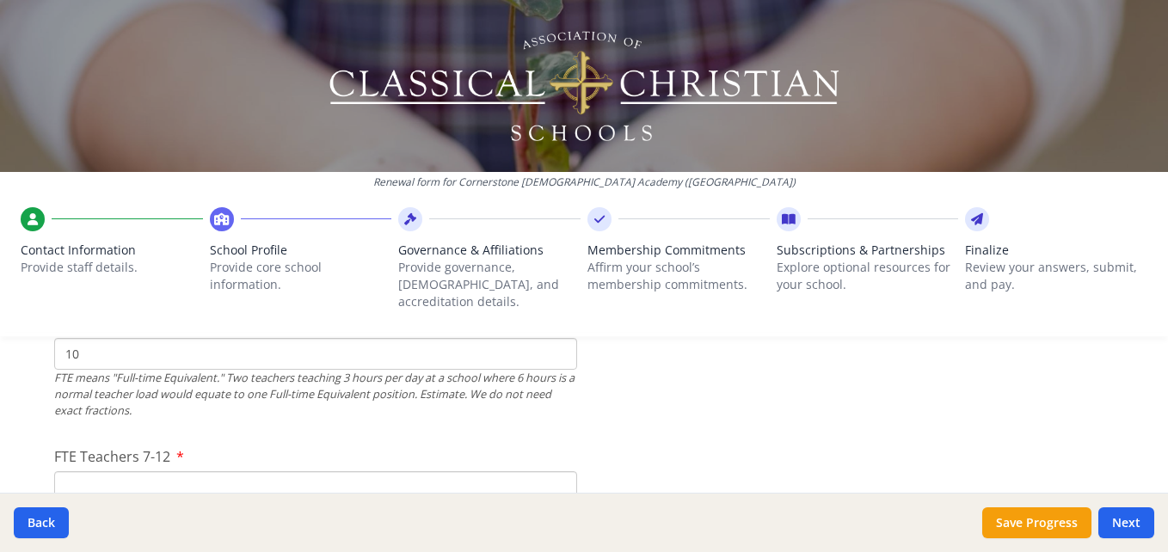
scroll to position [1141, 0]
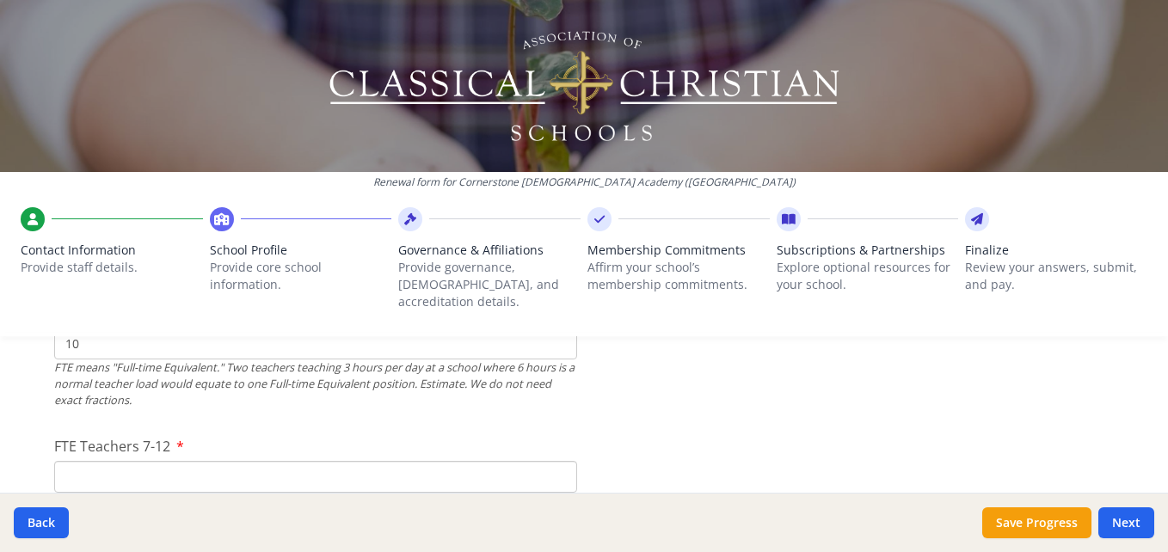
type input "10"
click at [314, 461] on input "FTE Teachers 7-12" at bounding box center [315, 477] width 523 height 32
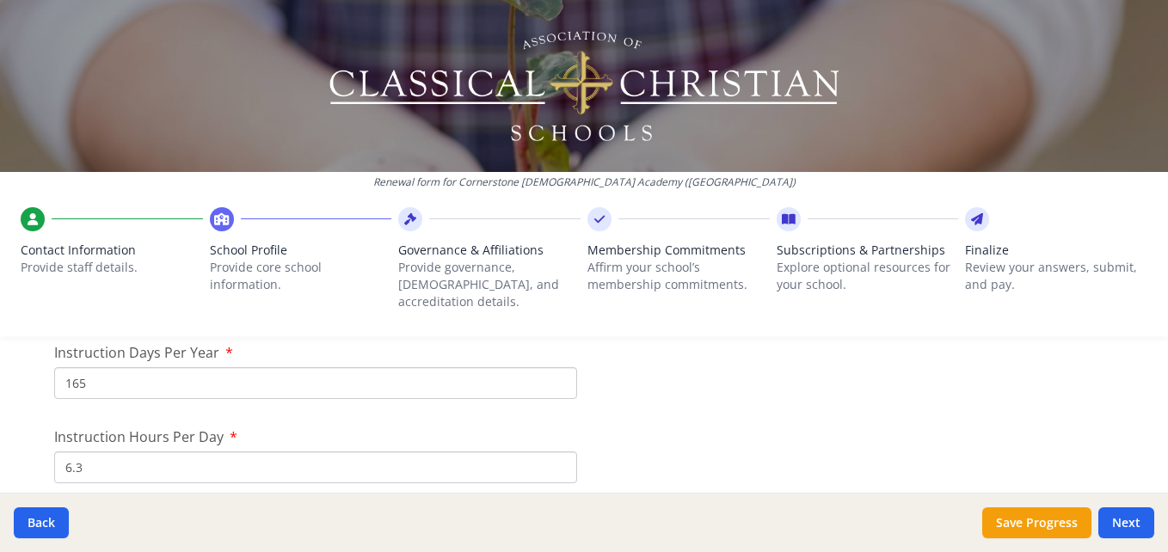
scroll to position [1583, 0]
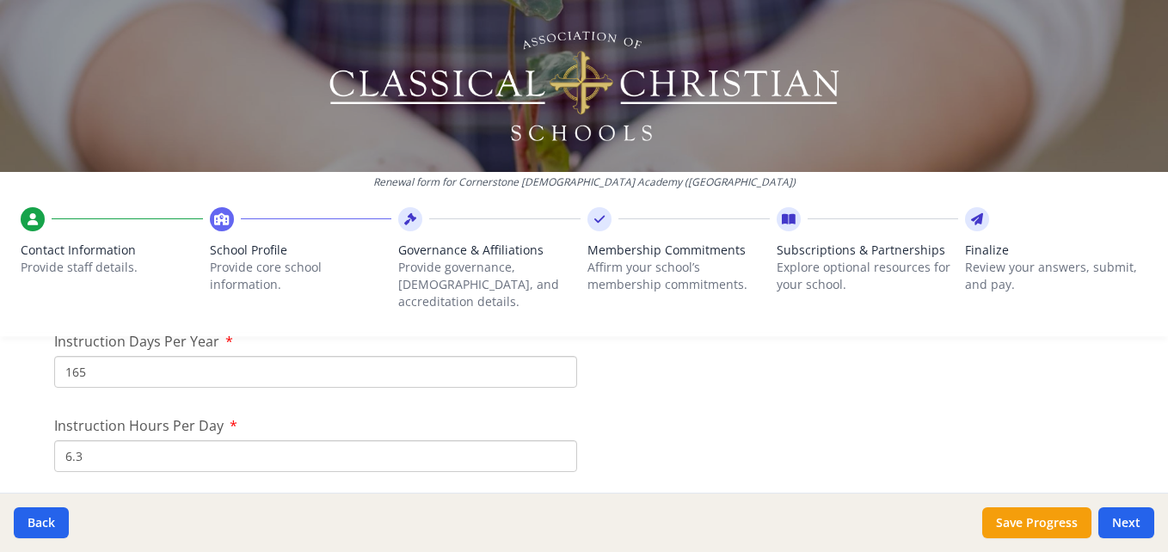
type input "9"
click at [84, 358] on input "165" at bounding box center [315, 372] width 523 height 32
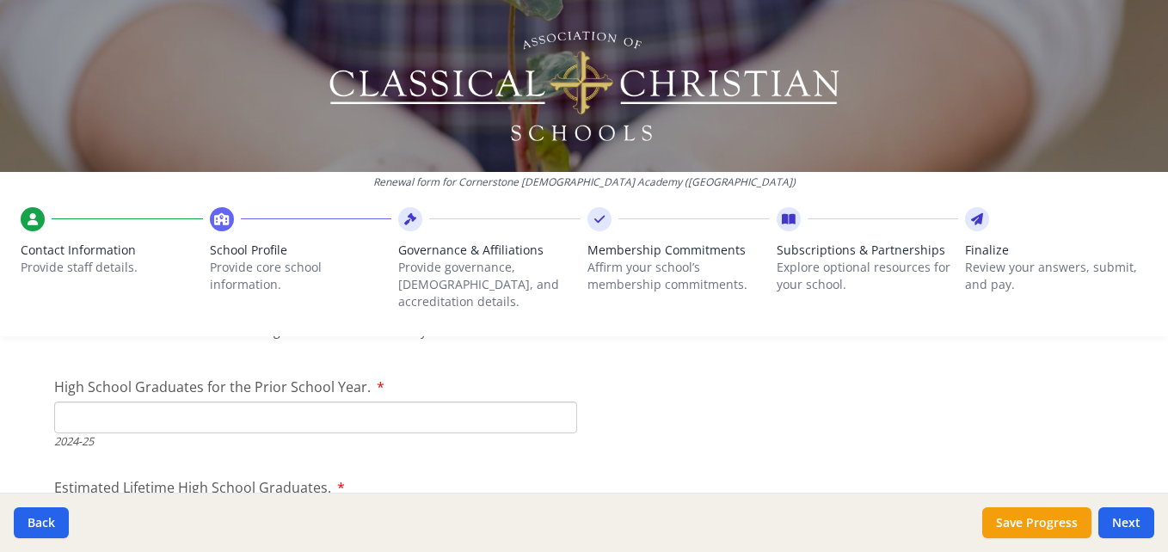
scroll to position [2509, 0]
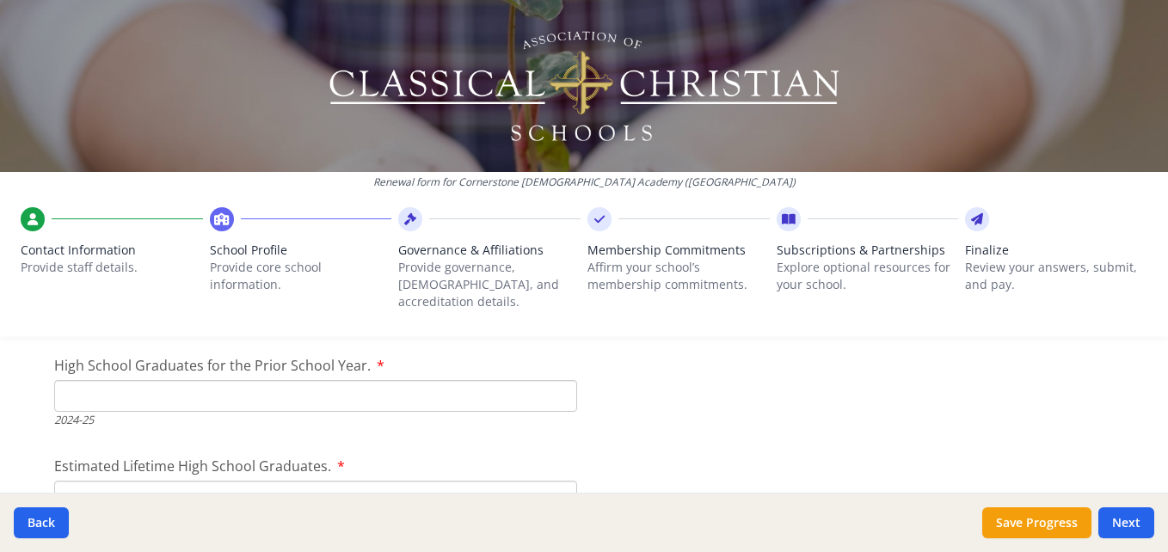
type input "160"
click at [343, 384] on input "High School Graduates for the Prior School Year." at bounding box center [315, 396] width 523 height 32
type input "11"
click at [346, 486] on input "Estimated Lifetime High School Graduates." at bounding box center [315, 497] width 523 height 32
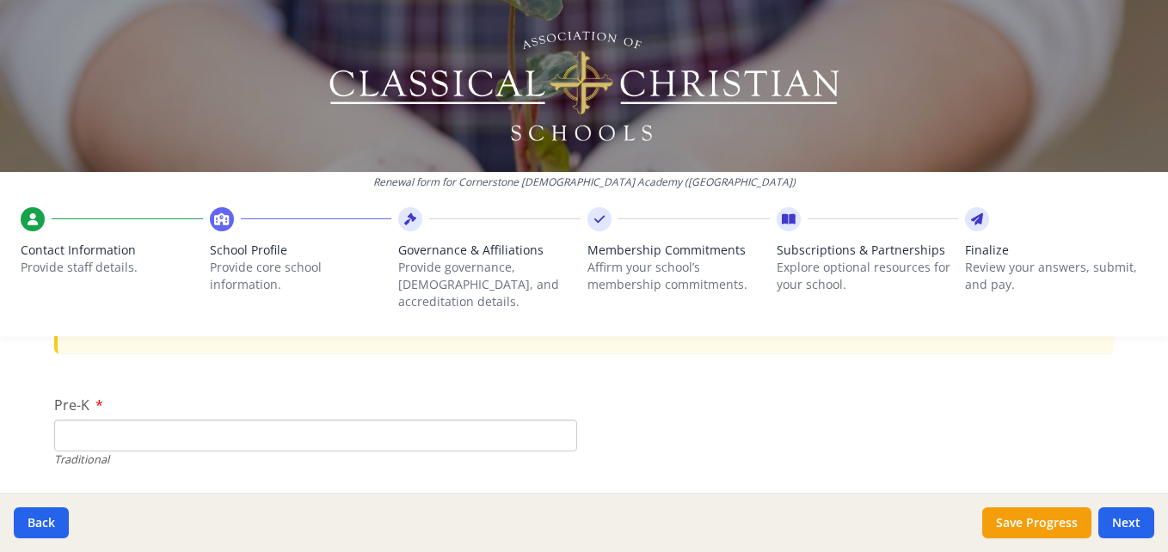
scroll to position [3597, 0]
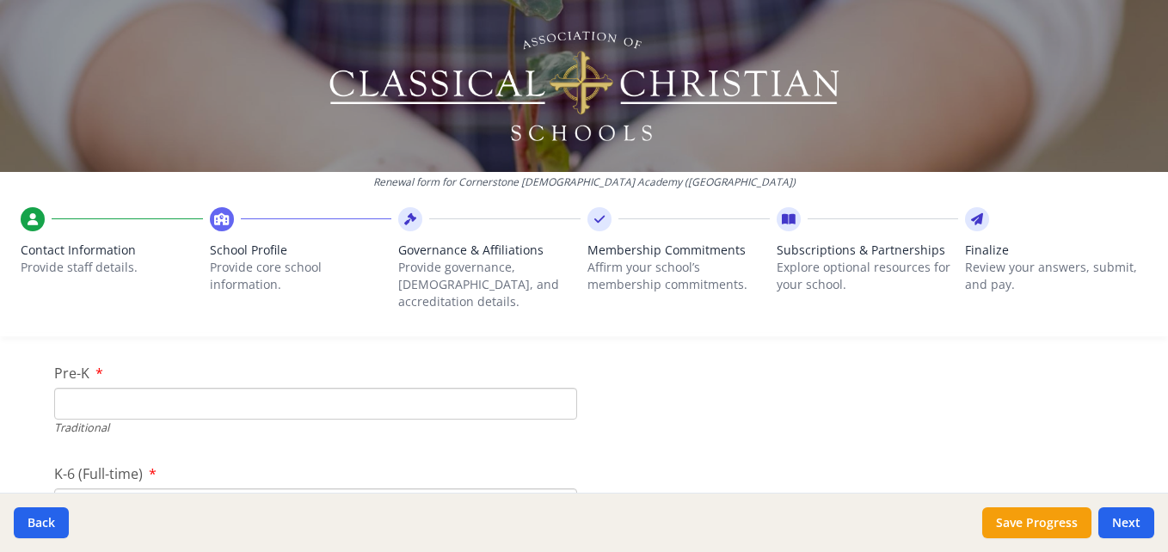
type input "125"
click at [428, 388] on input "Pre-K" at bounding box center [315, 404] width 523 height 32
type input "20"
click at [389, 413] on input "K-6 (Full-time)" at bounding box center [315, 429] width 523 height 32
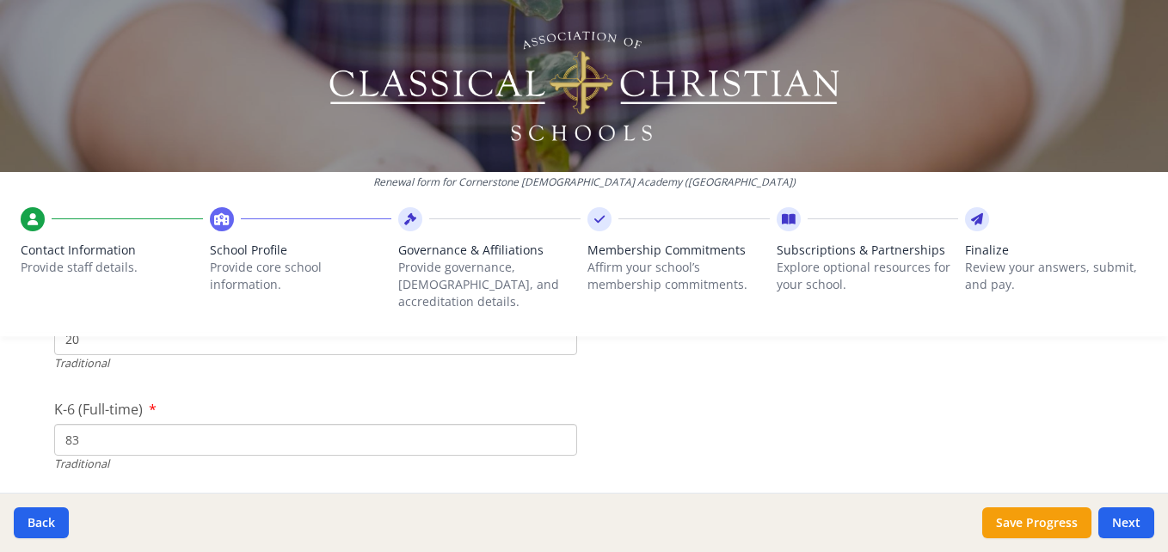
scroll to position [3770, 0]
type input "83"
click at [317, 425] on input "7-12 (Full-time)" at bounding box center [315, 432] width 523 height 32
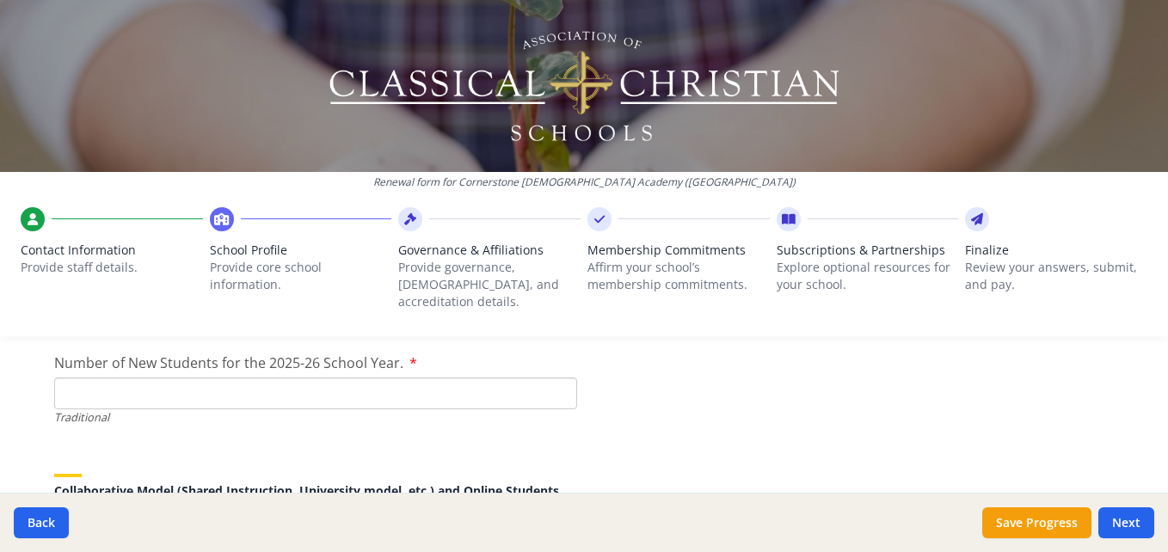
scroll to position [3931, 0]
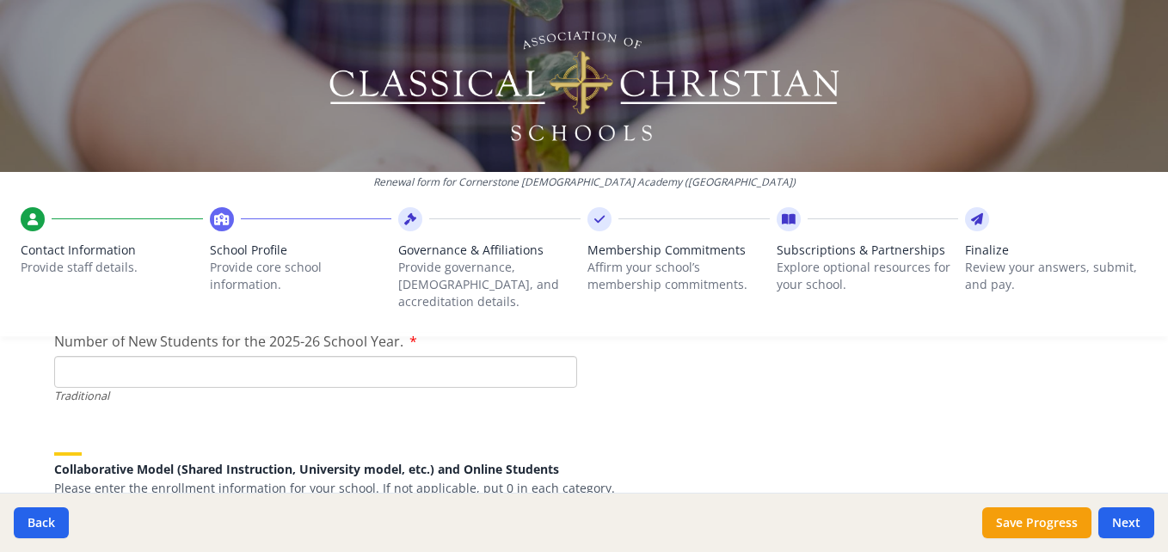
type input "74"
click at [303, 360] on input "Number of New Students for the 2025-26 School Year." at bounding box center [315, 372] width 523 height 32
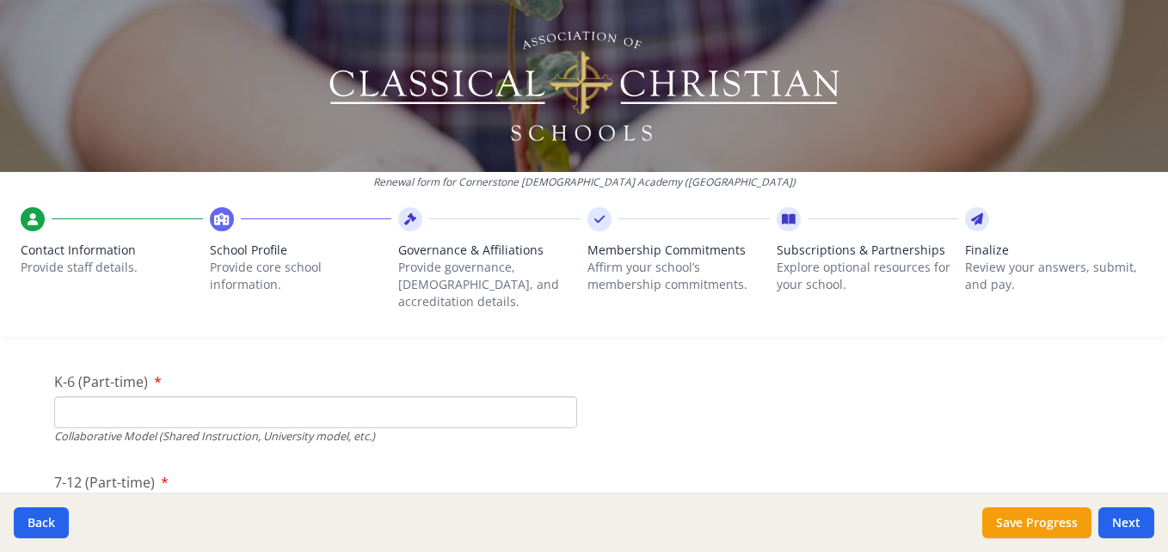
scroll to position [4071, 0]
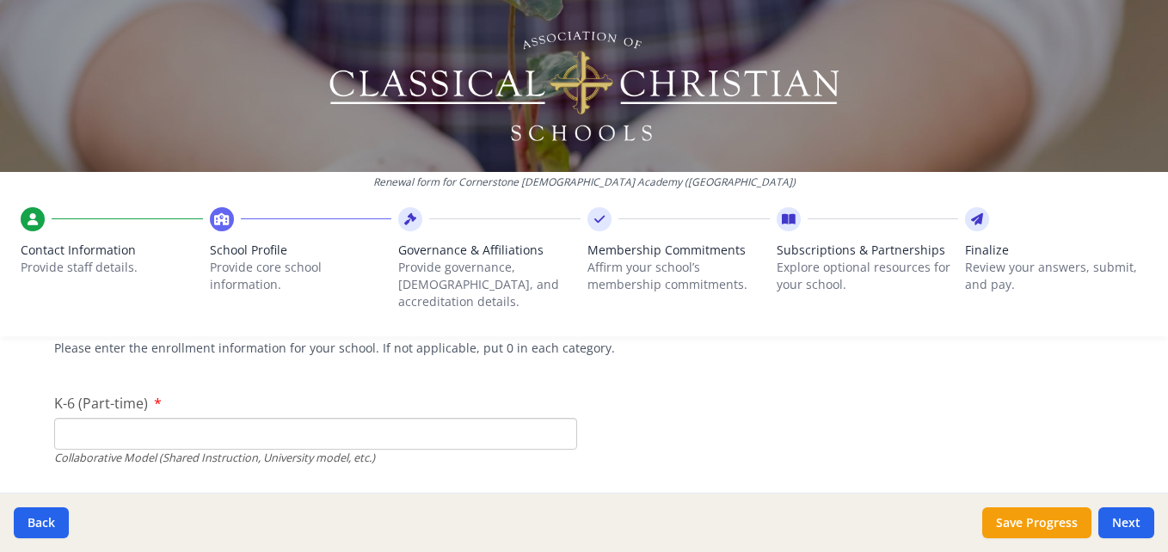
type input "177"
click at [415, 418] on input "K-6 (Part-time)" at bounding box center [315, 434] width 523 height 32
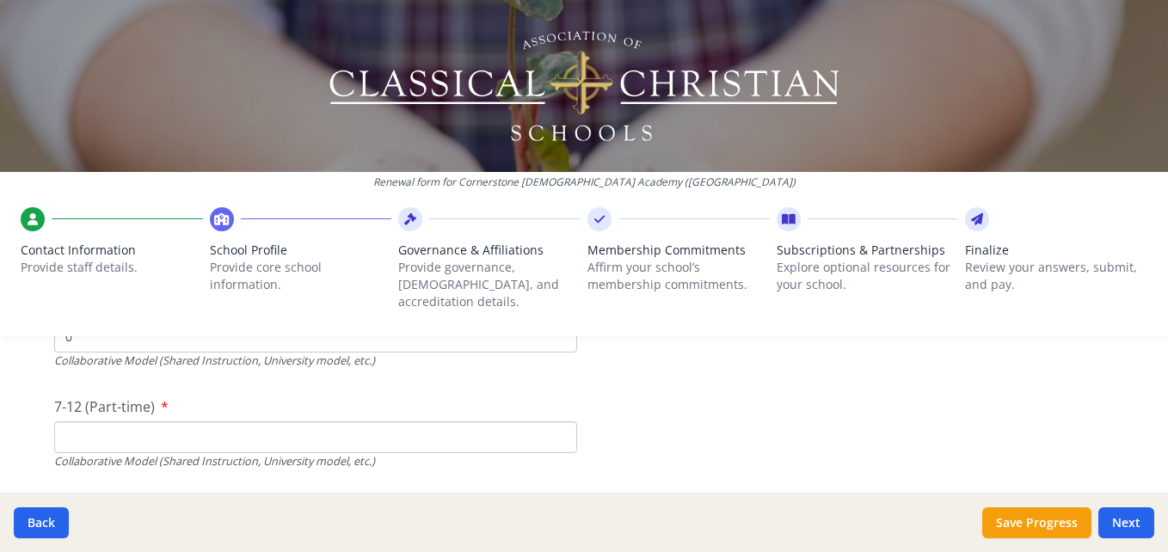
scroll to position [4179, 0]
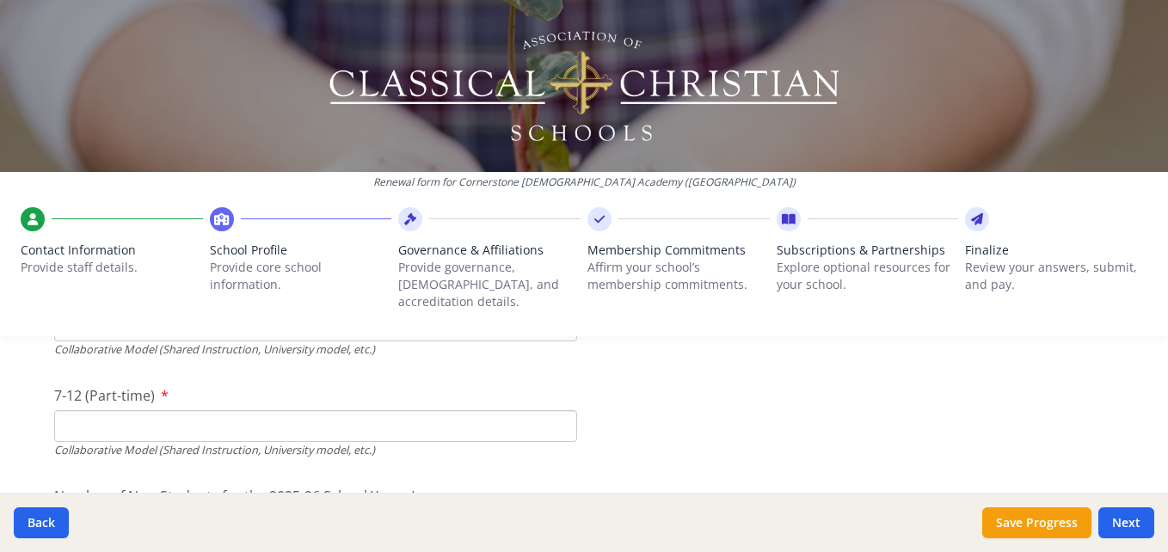
type input "0"
click at [525, 410] on input "7-12 (Part-time)" at bounding box center [315, 426] width 523 height 32
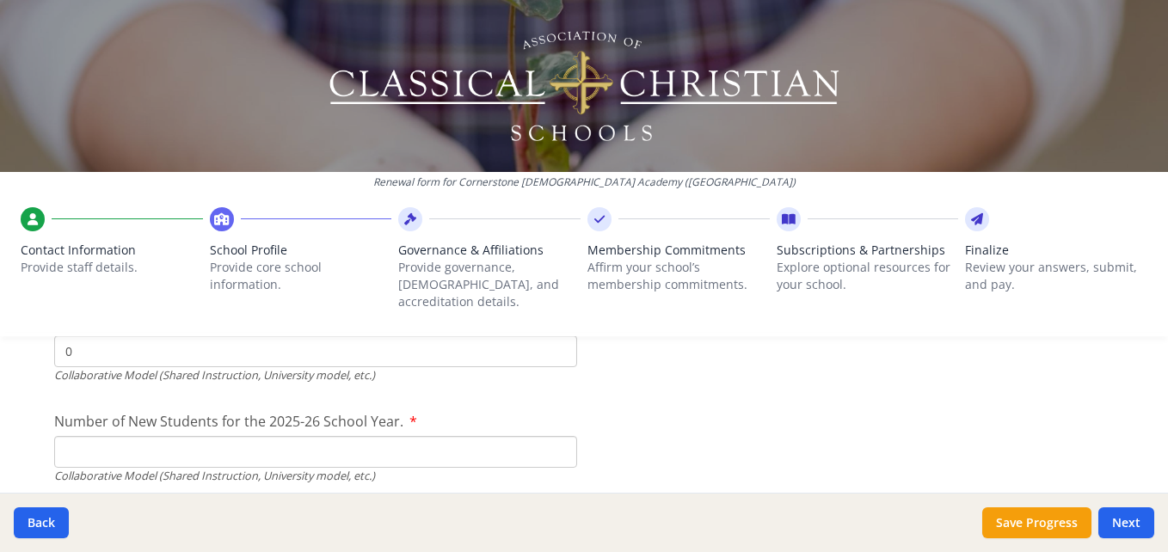
scroll to position [4308, 0]
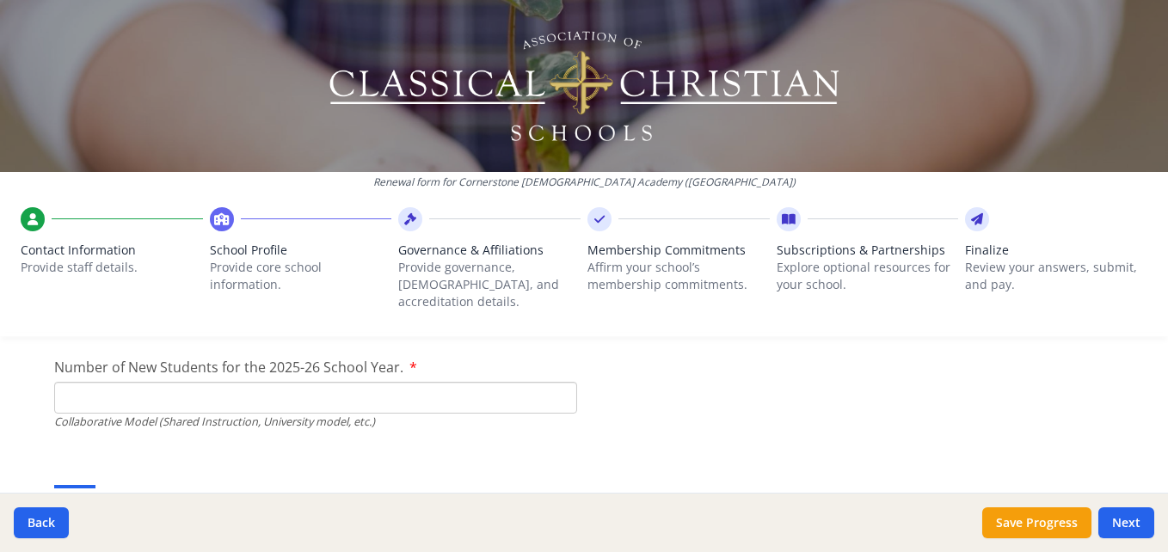
type input "0"
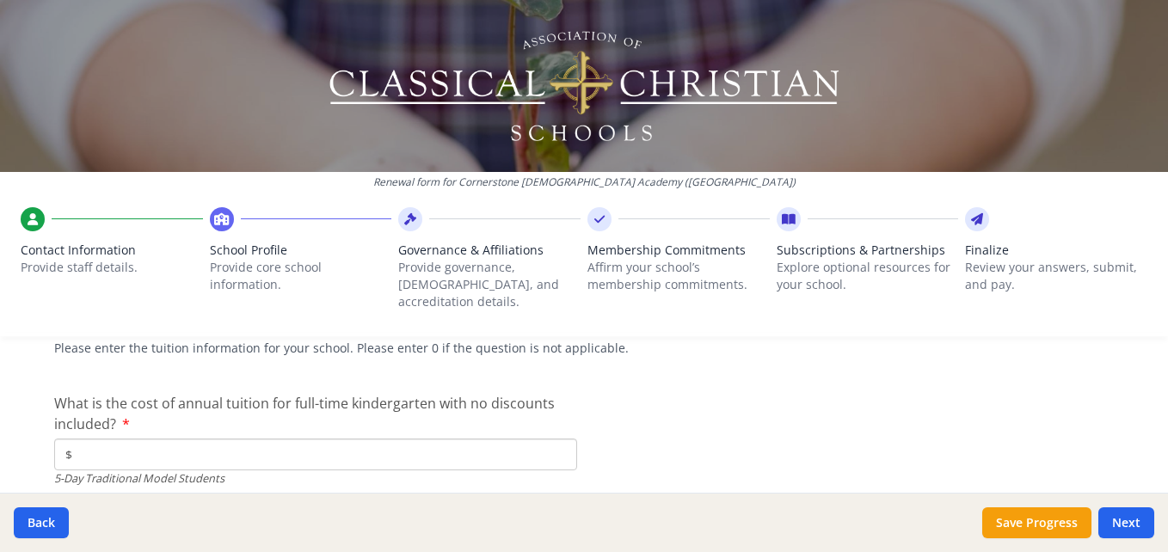
scroll to position [4502, 0]
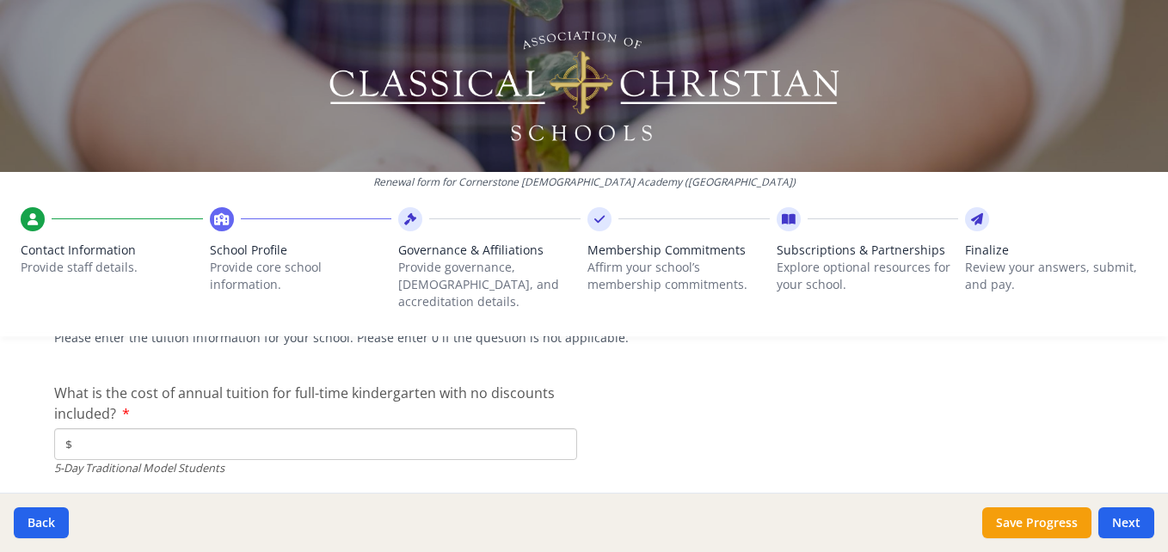
type input "0"
click at [284, 429] on input "$" at bounding box center [315, 444] width 523 height 32
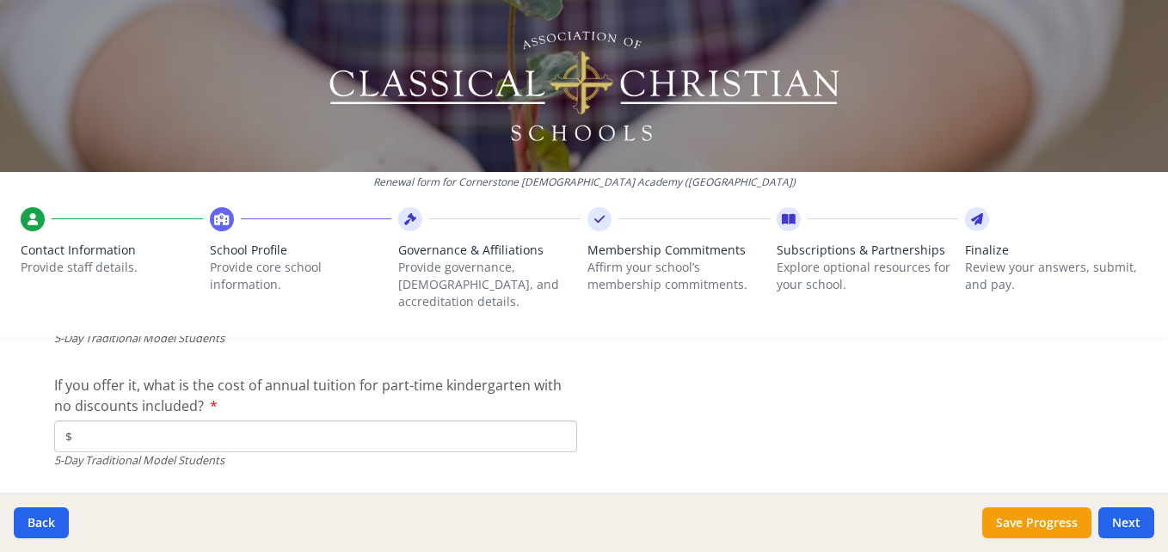
scroll to position [4642, 0]
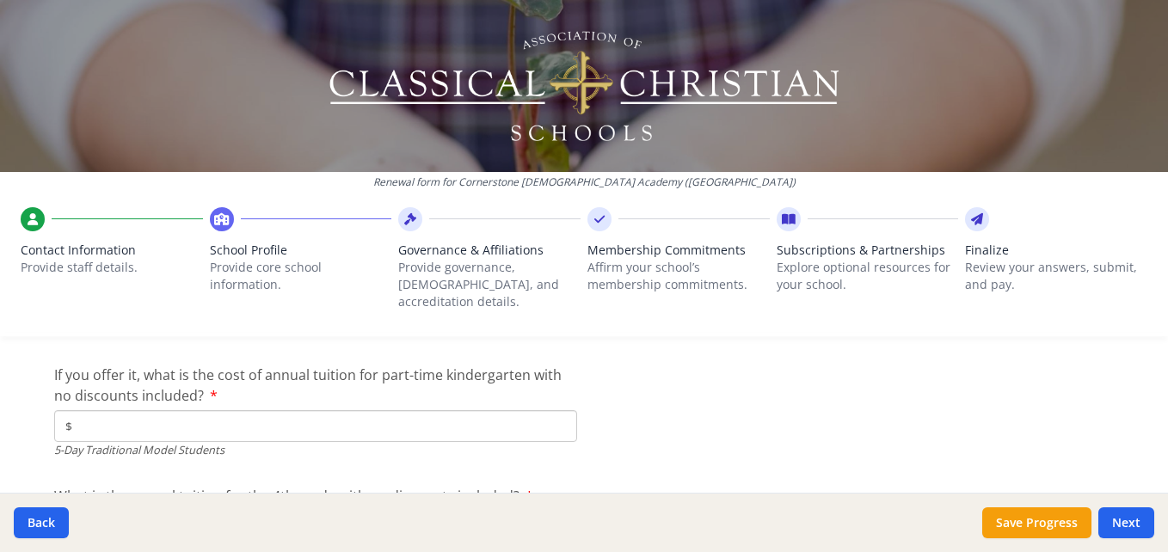
type input "$7 700"
click at [303, 414] on input "$" at bounding box center [315, 426] width 523 height 32
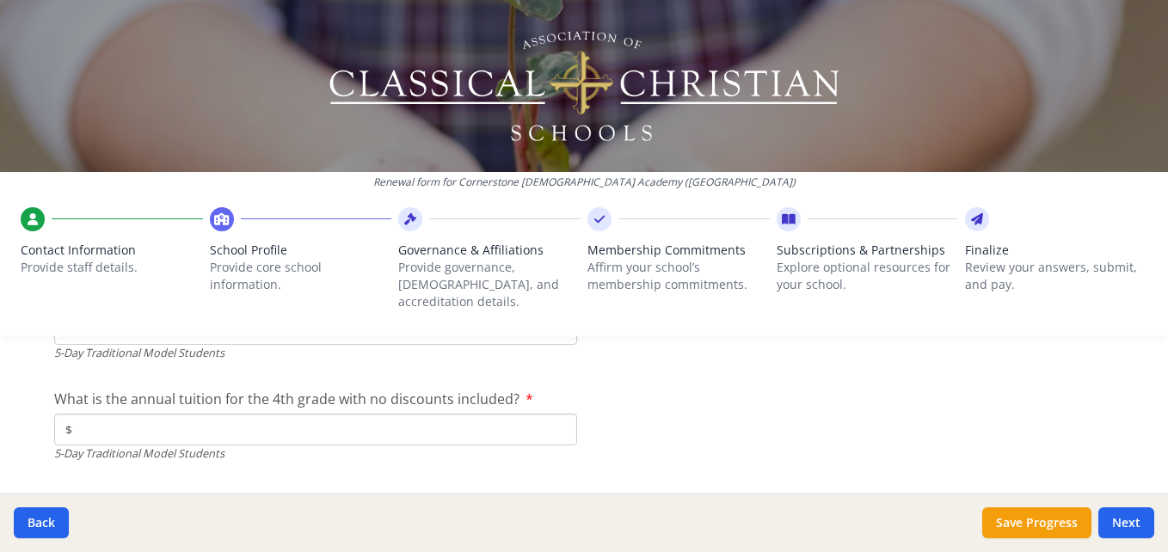
scroll to position [4750, 0]
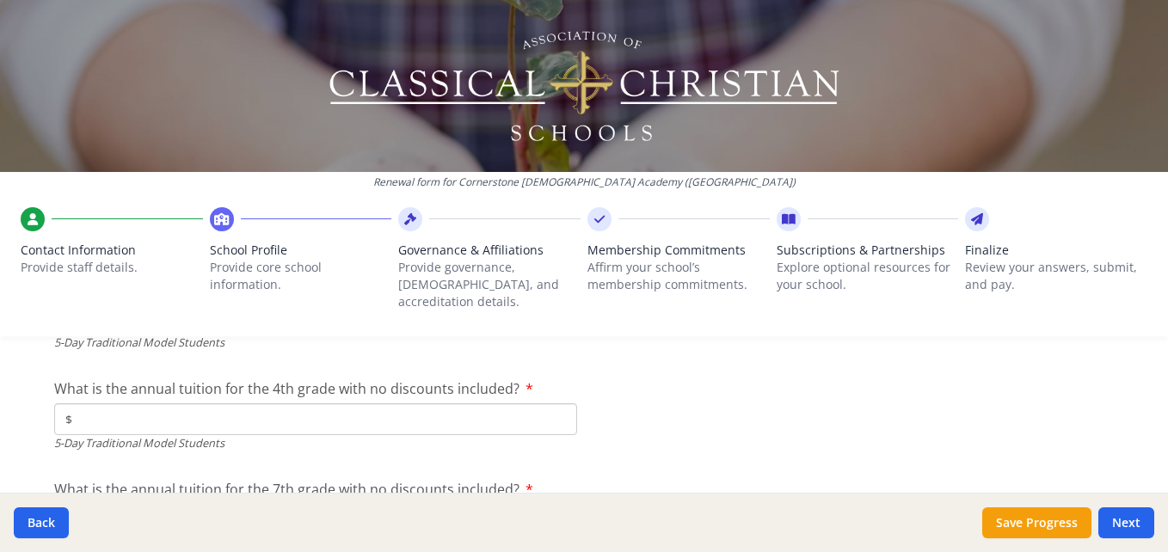
type input "$0"
click at [225, 403] on input "$" at bounding box center [315, 419] width 523 height 32
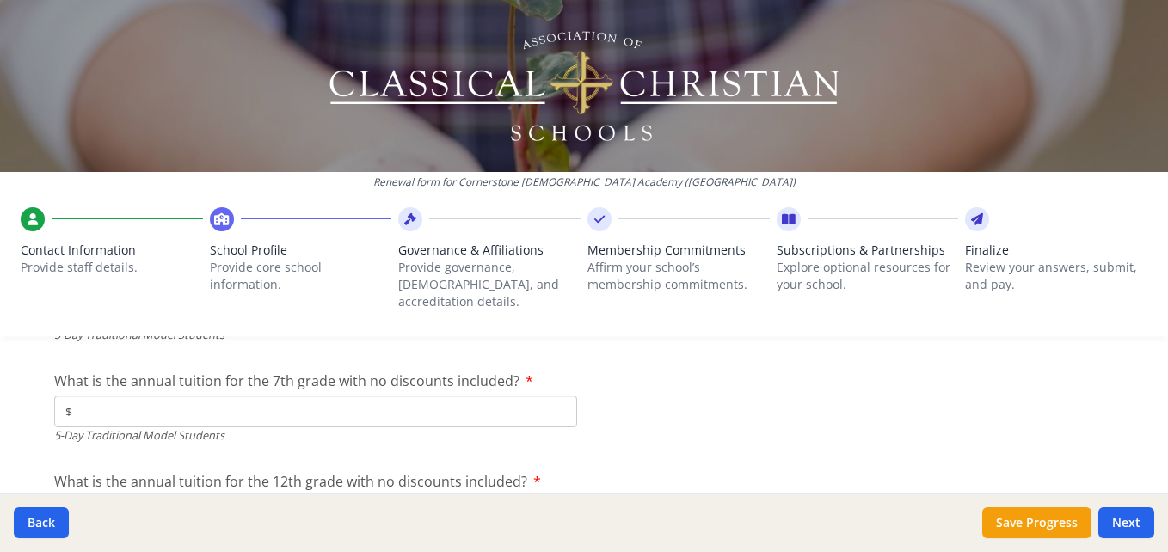
scroll to position [4879, 0]
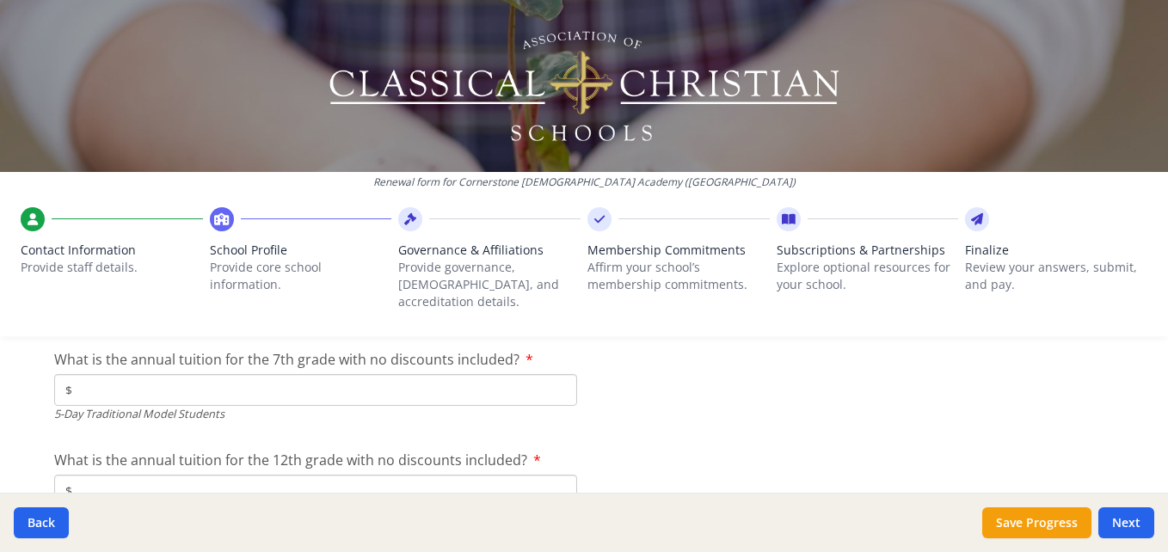
type input "$8 550"
click at [421, 374] on input "$" at bounding box center [315, 390] width 523 height 32
type input "$8 765"
click at [333, 482] on input "$" at bounding box center [315, 491] width 523 height 32
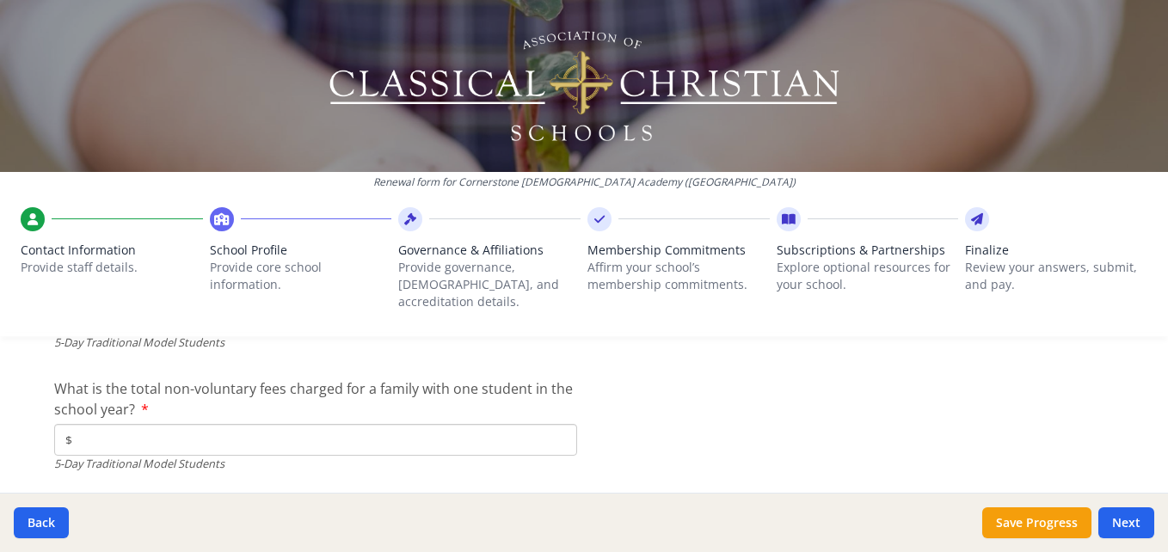
scroll to position [5063, 0]
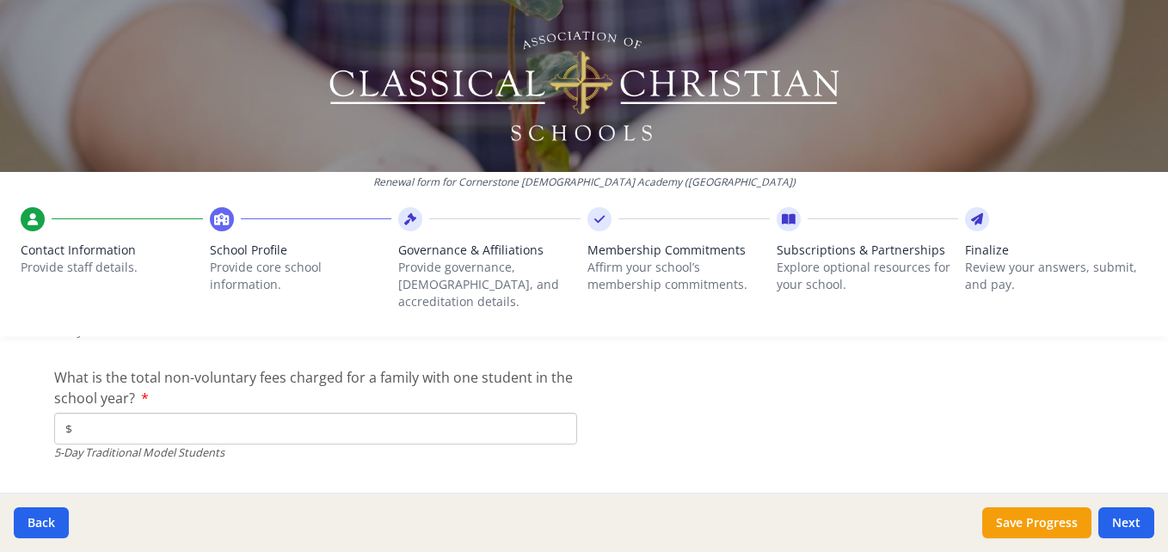
type input "$8 765"
click at [375, 413] on input "$" at bounding box center [315, 429] width 523 height 32
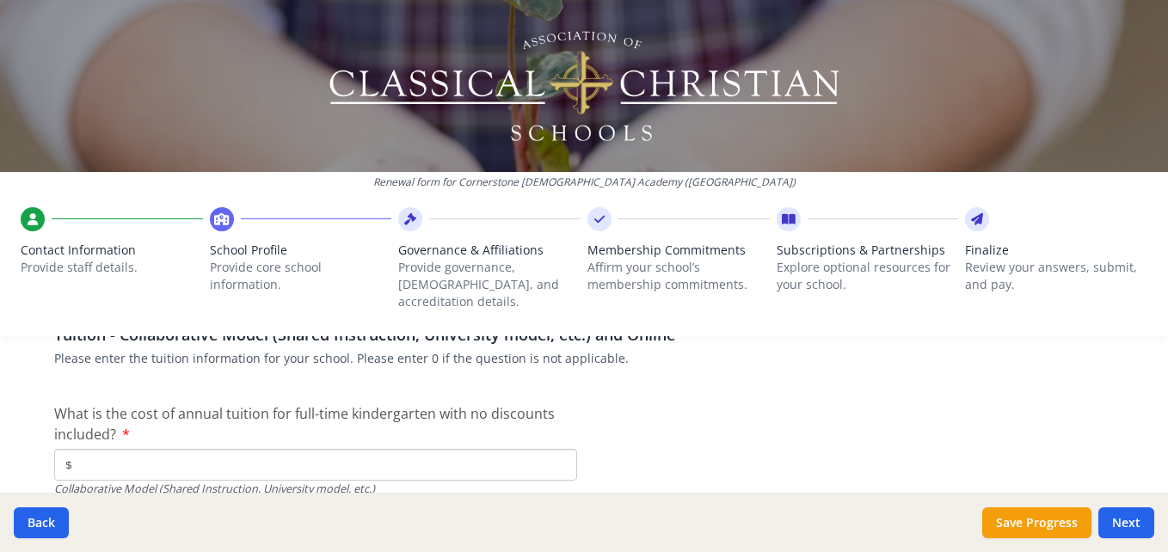
scroll to position [5278, 0]
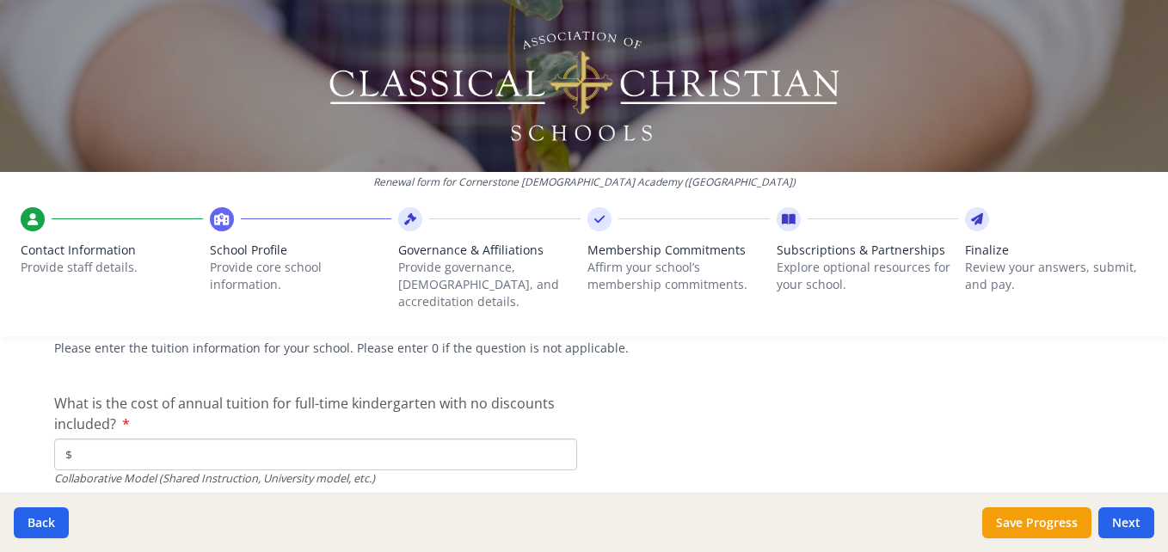
type input "$550"
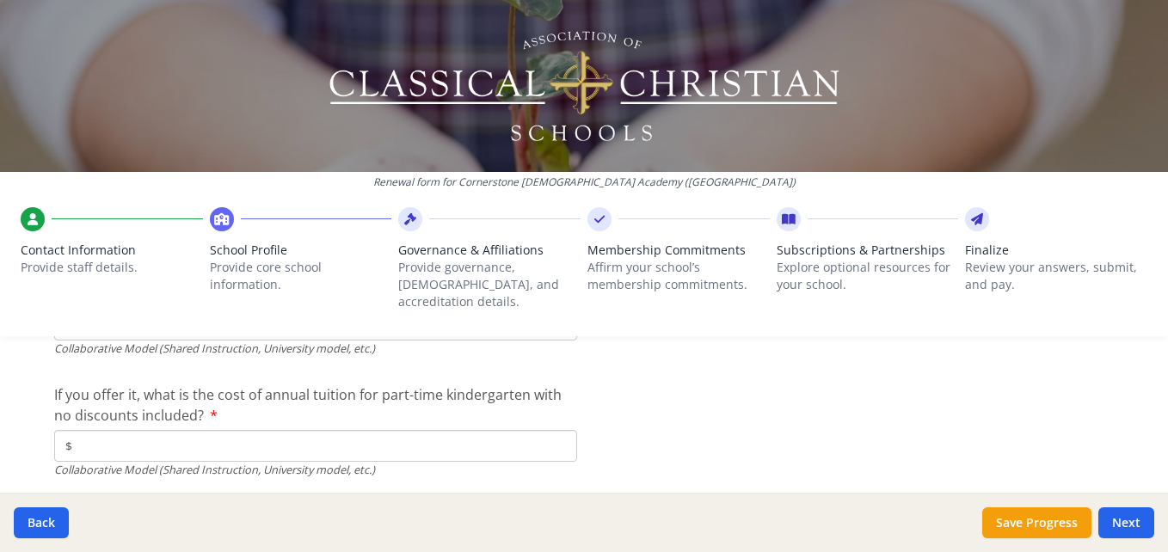
scroll to position [5418, 0]
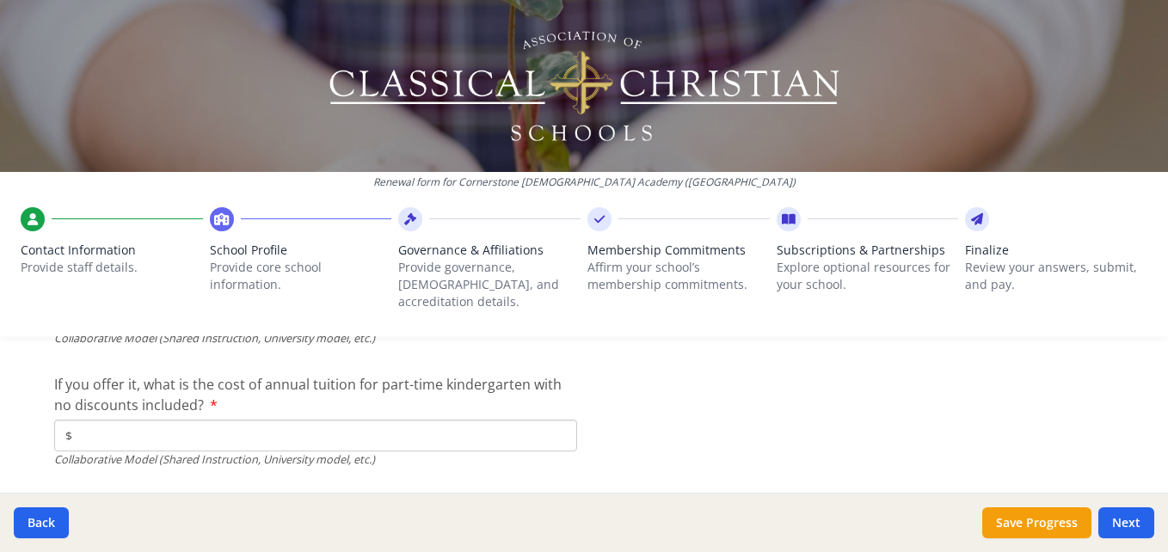
type input "$0"
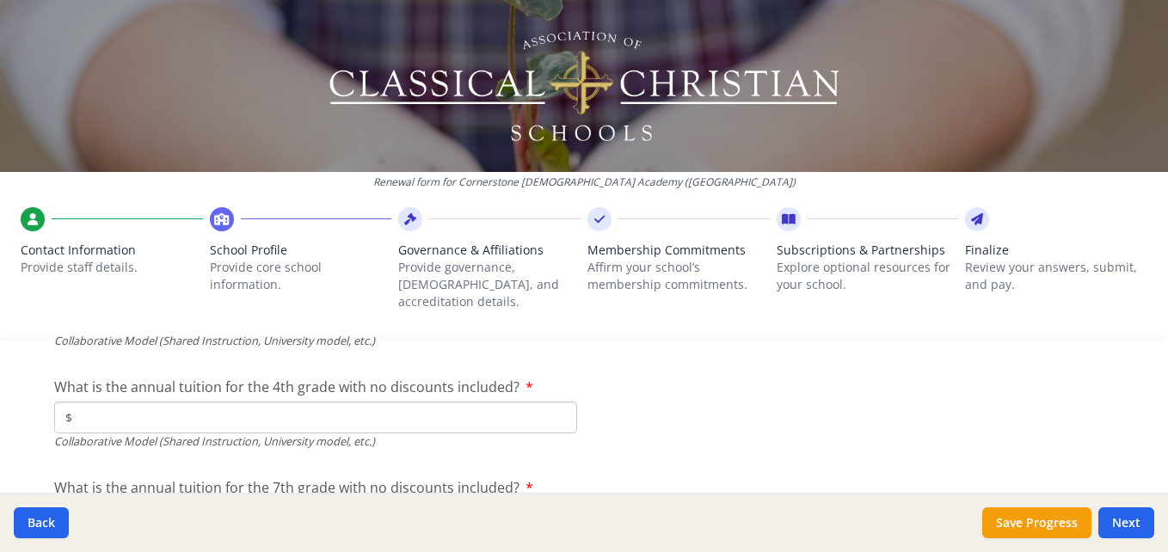
scroll to position [5580, 0]
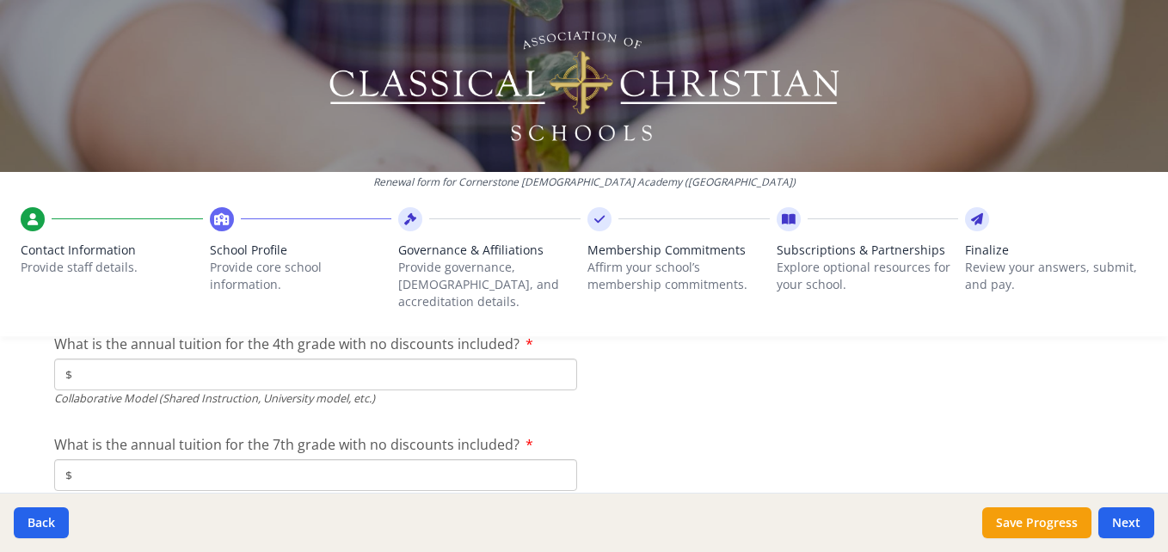
type input "$0"
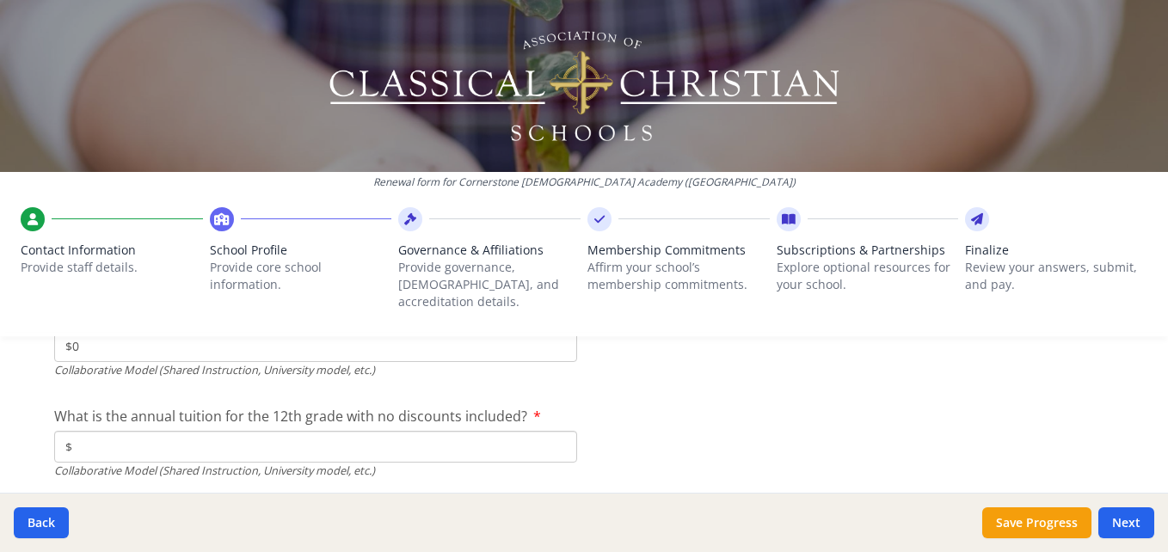
scroll to position [5730, 0]
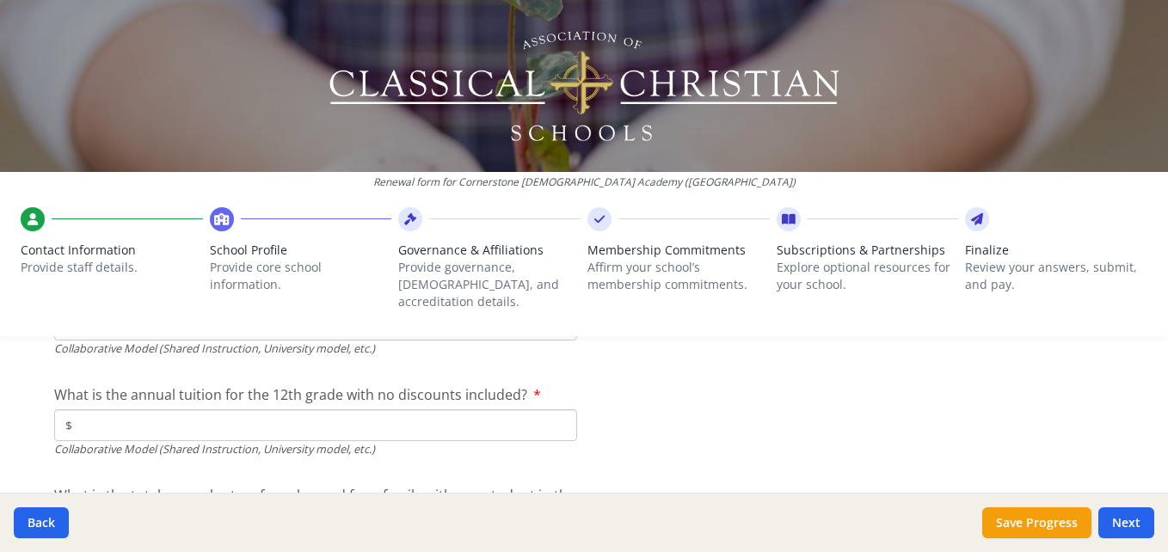
type input "$0"
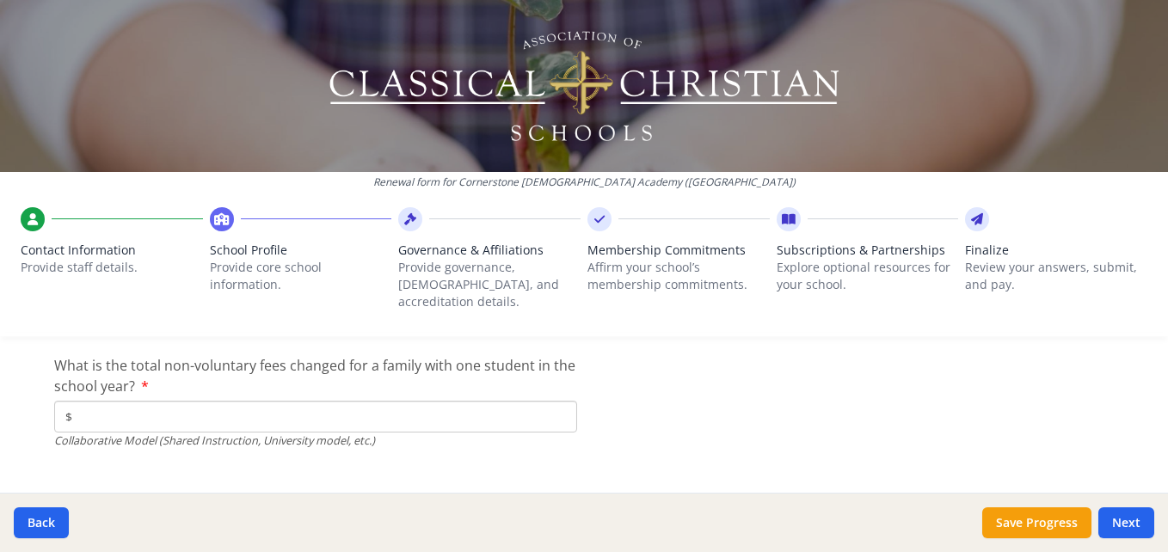
scroll to position [5872, 0]
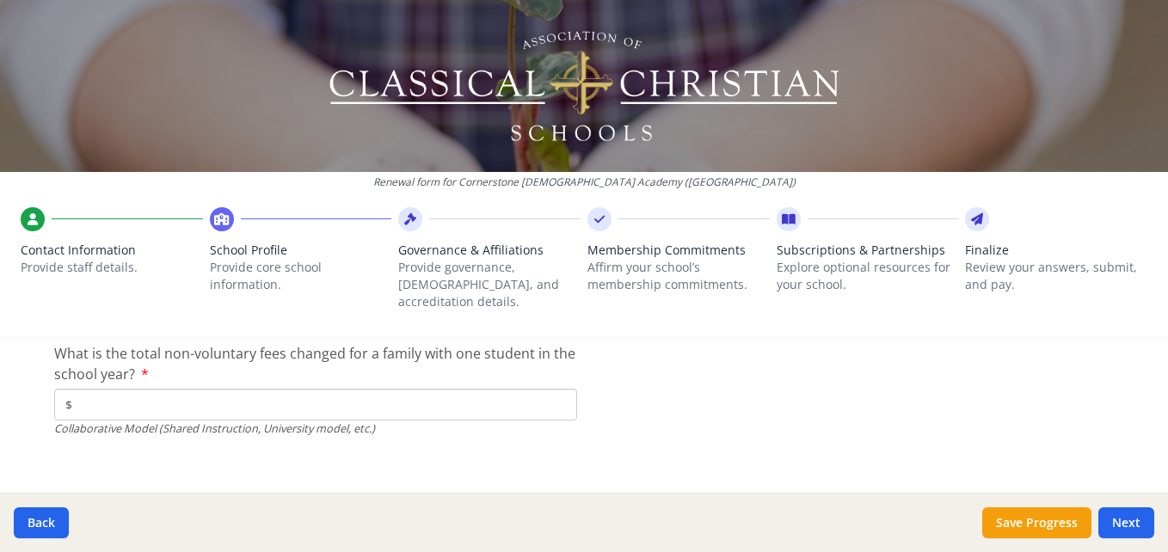
type input "$0"
click at [532, 389] on input "$" at bounding box center [315, 405] width 523 height 32
type input "$0"
click at [1025, 520] on button "Save Progress" at bounding box center [1036, 522] width 109 height 31
type input "[PHONE_NUMBER]"
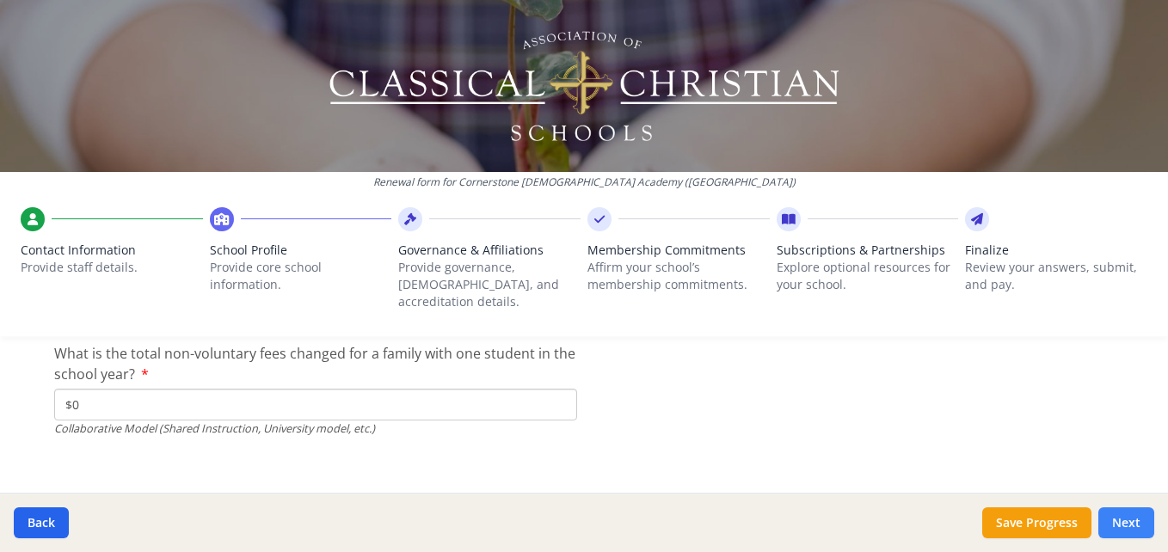
click at [1125, 528] on button "Next" at bounding box center [1126, 522] width 56 height 31
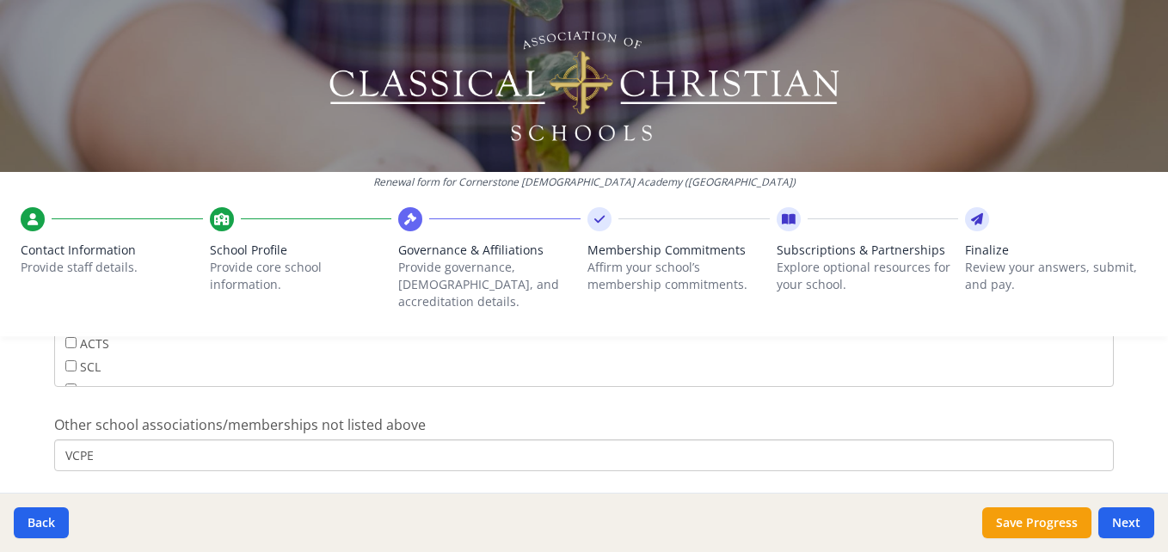
scroll to position [1253, 0]
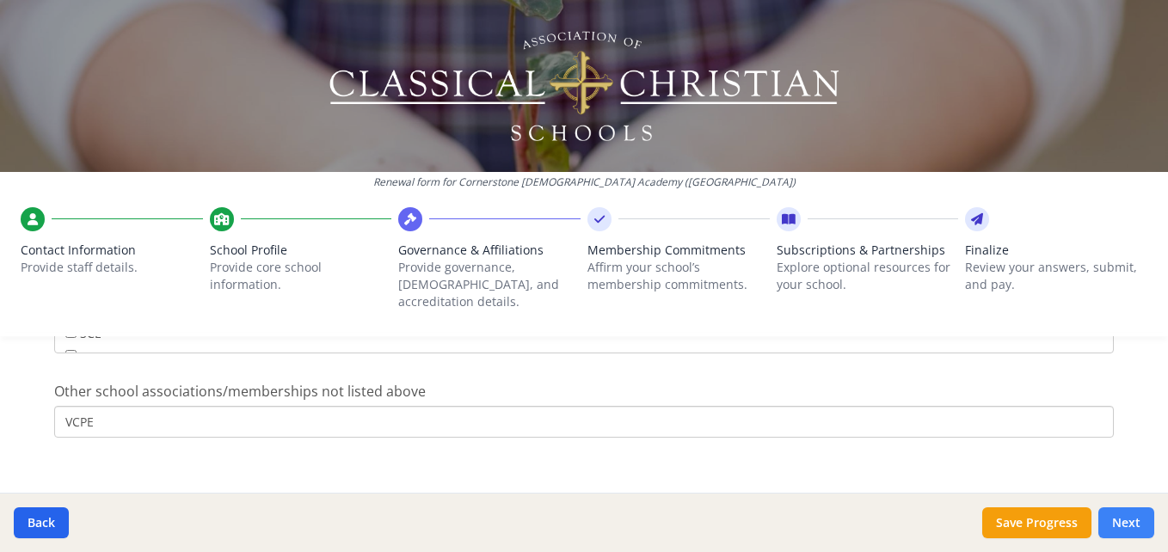
click at [1117, 520] on button "Next" at bounding box center [1126, 522] width 56 height 31
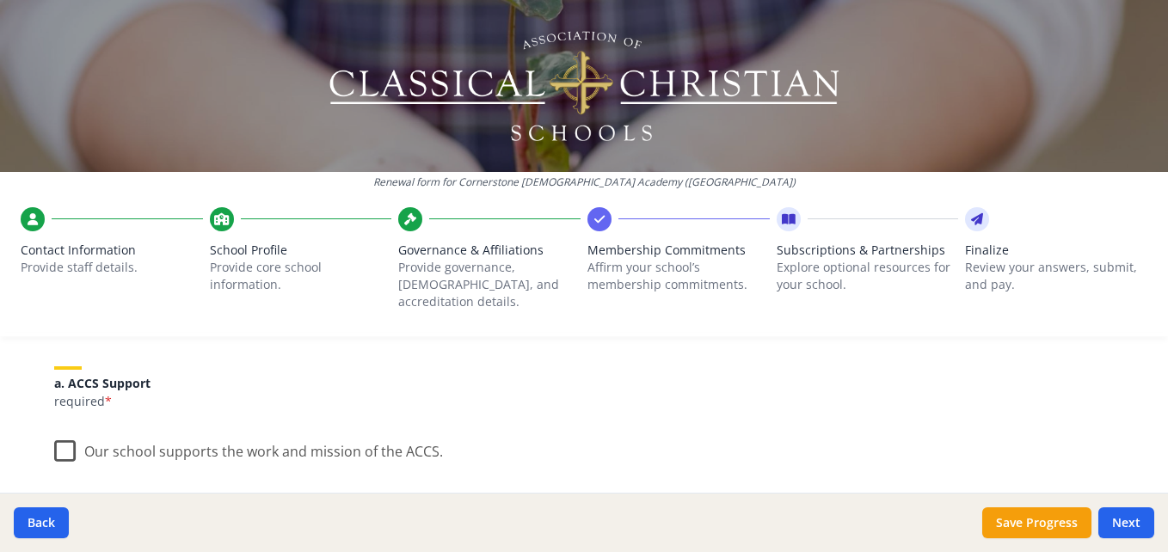
scroll to position [213, 0]
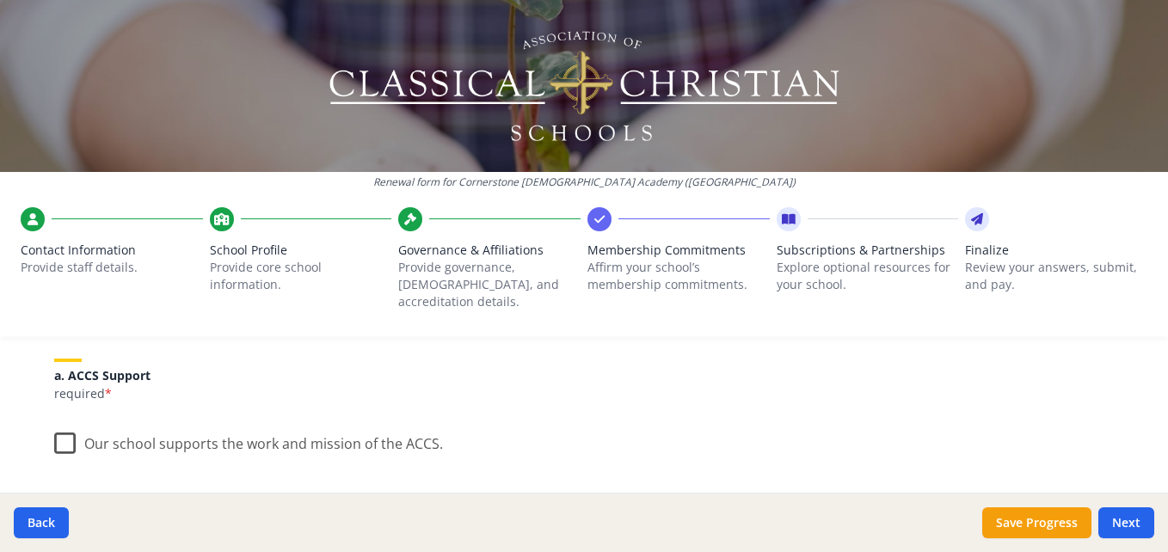
click at [54, 428] on label "Our school supports the work and mission of the ACCS." at bounding box center [248, 439] width 389 height 37
click at [0, 0] on input "Our school supports the work and mission of the ACCS." at bounding box center [0, 0] width 0 height 0
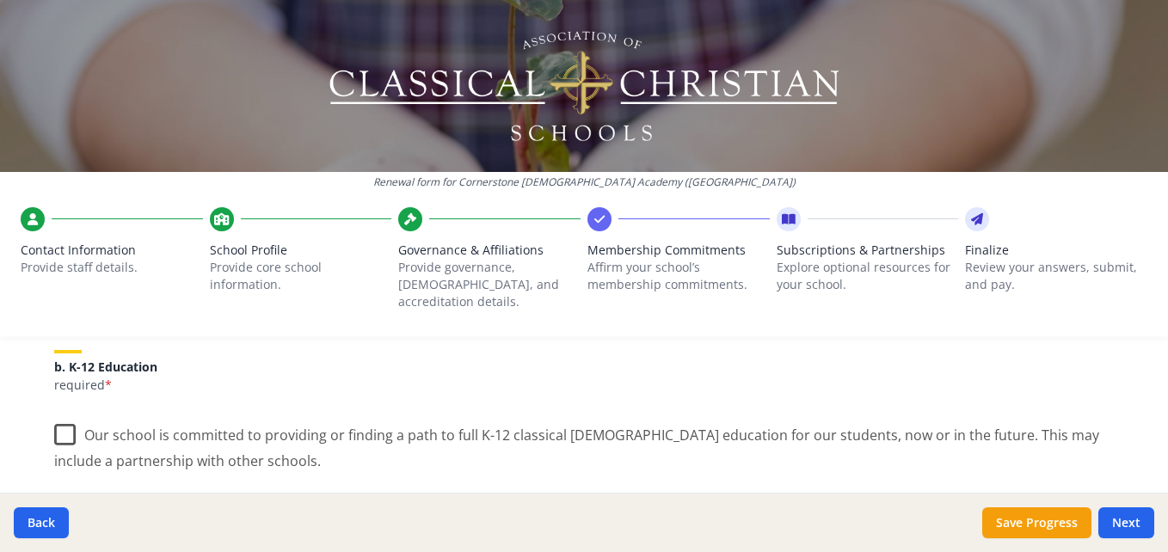
scroll to position [378, 0]
click at [65, 409] on label "Our school is committed to providing or finding a path to full K-12 classical […" at bounding box center [584, 438] width 1060 height 58
click at [0, 0] on input "Our school is committed to providing or finding a path to full K-12 classical […" at bounding box center [0, 0] width 0 height 0
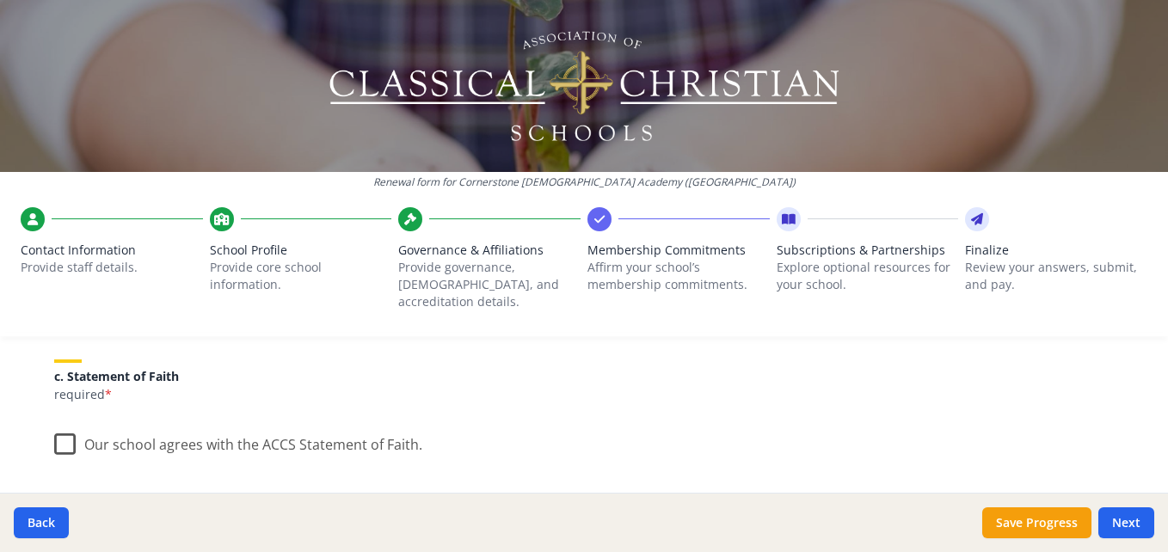
scroll to position [588, 0]
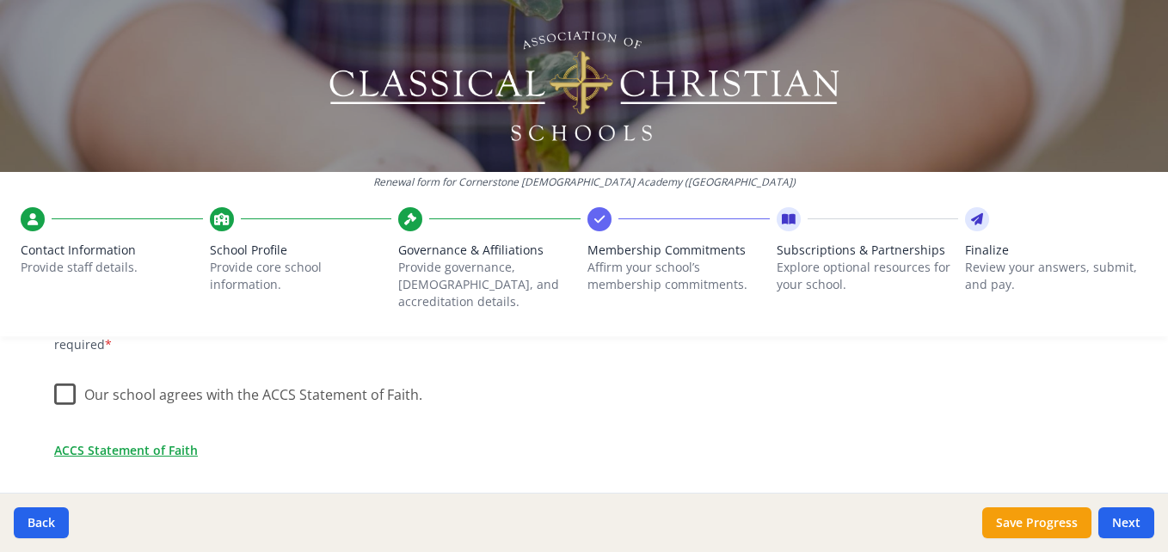
click at [59, 372] on label "Our school agrees with the ACCS Statement of Faith." at bounding box center [238, 390] width 368 height 37
click at [0, 0] on input "Our school agrees with the ACCS Statement of Faith." at bounding box center [0, 0] width 0 height 0
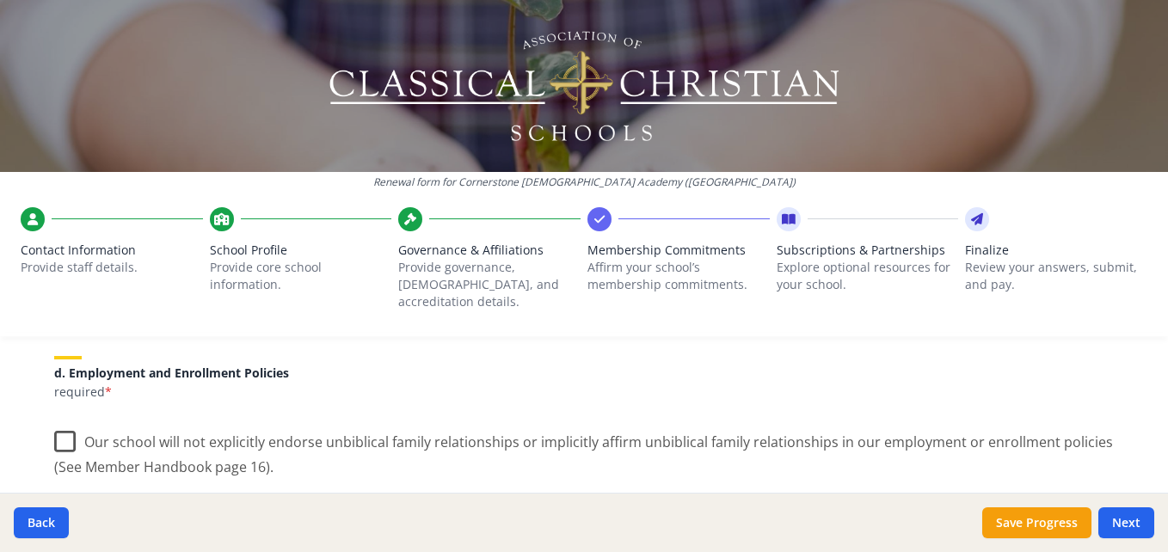
scroll to position [775, 0]
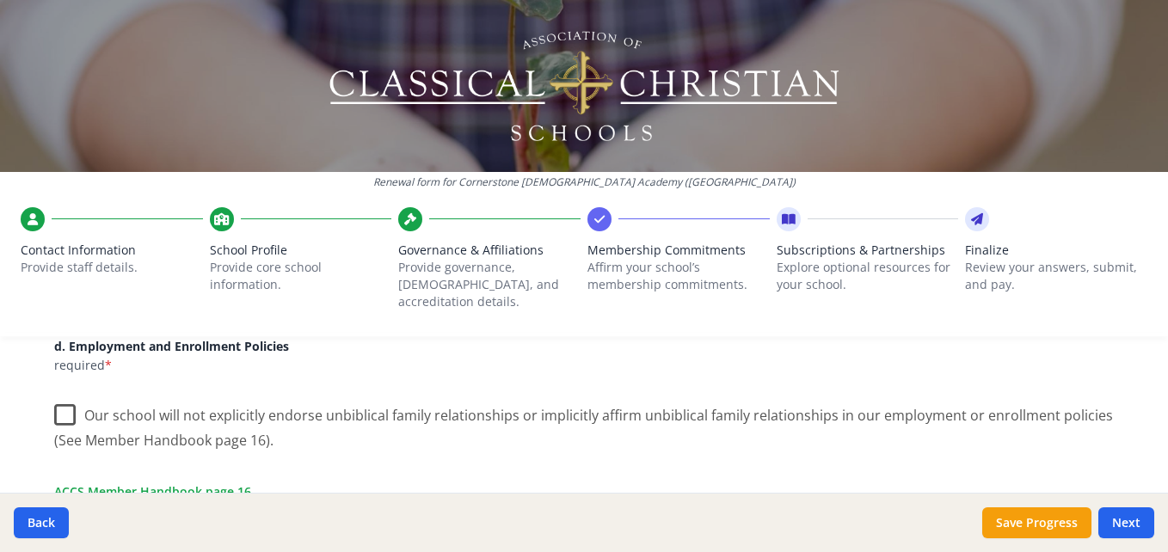
click at [57, 403] on label "Our school will not explicitly endorse unbiblical family relationships or impli…" at bounding box center [584, 422] width 1060 height 58
click at [0, 0] on input "Our school will not explicitly endorse unbiblical family relationships or impli…" at bounding box center [0, 0] width 0 height 0
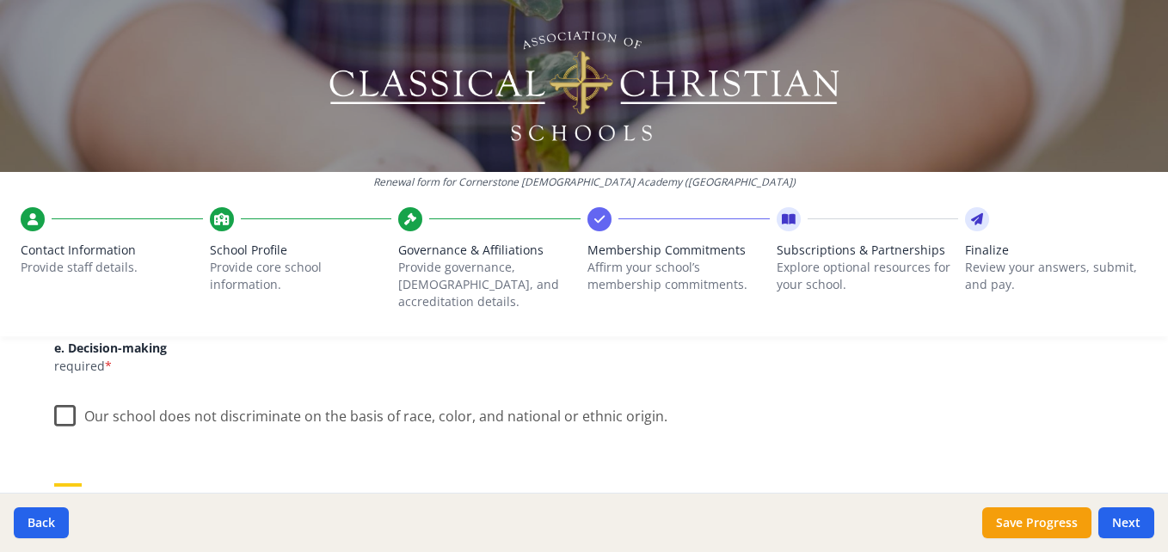
scroll to position [1012, 0]
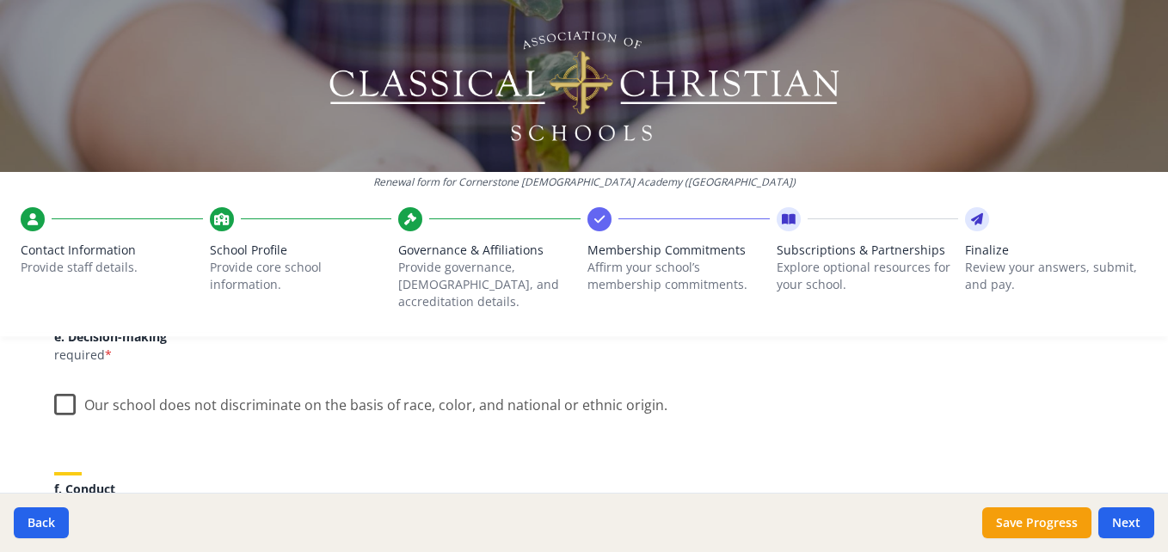
click at [60, 385] on label "Our school does not discriminate on the basis of race, color, and national or e…" at bounding box center [360, 401] width 613 height 37
click at [0, 0] on input "Our school does not discriminate on the basis of race, color, and national or e…" at bounding box center [0, 0] width 0 height 0
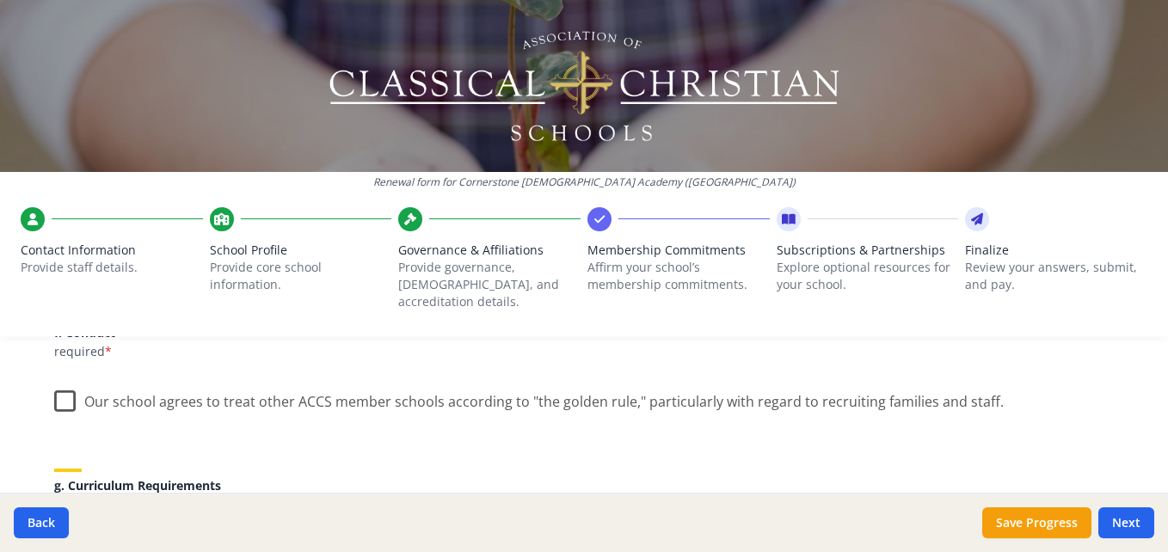
scroll to position [1173, 0]
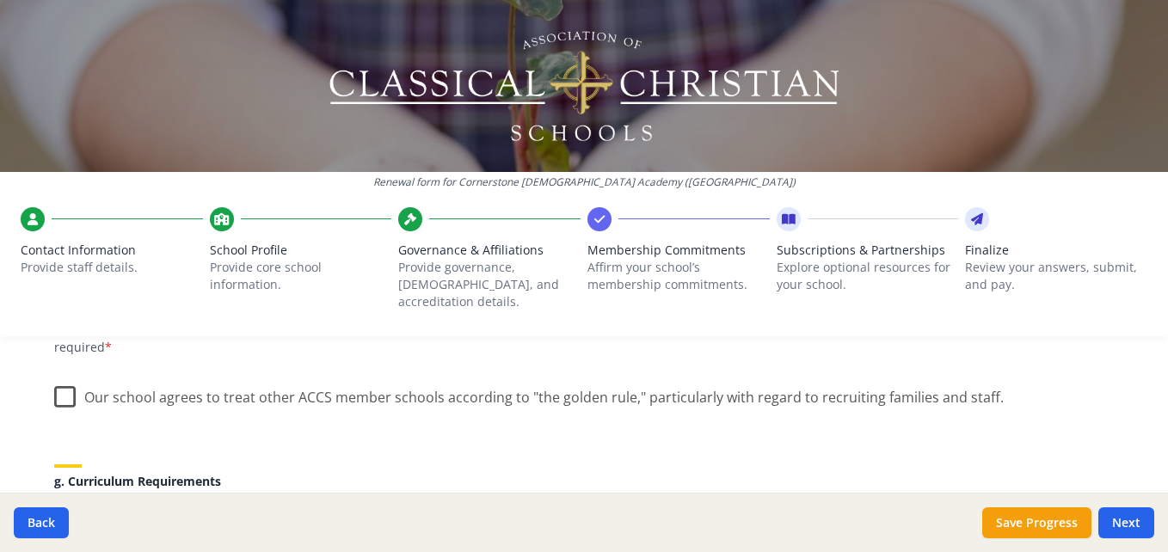
click at [64, 381] on label "Our school agrees to treat other ACCS member schools according to "the golden r…" at bounding box center [529, 393] width 950 height 37
click at [0, 0] on input "Our school agrees to treat other ACCS member schools according to "the golden r…" at bounding box center [0, 0] width 0 height 0
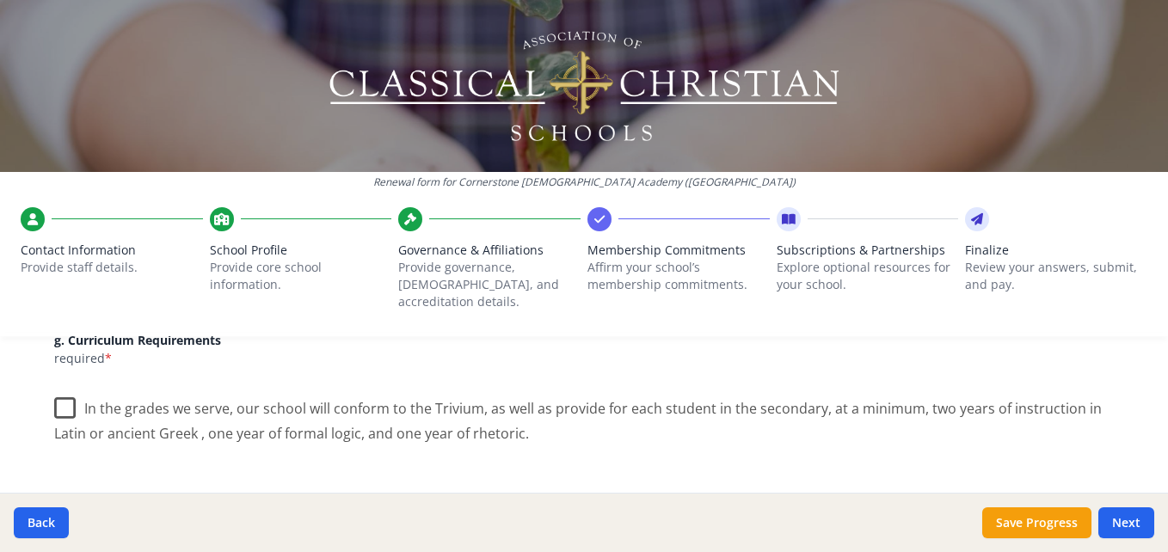
scroll to position [1322, 0]
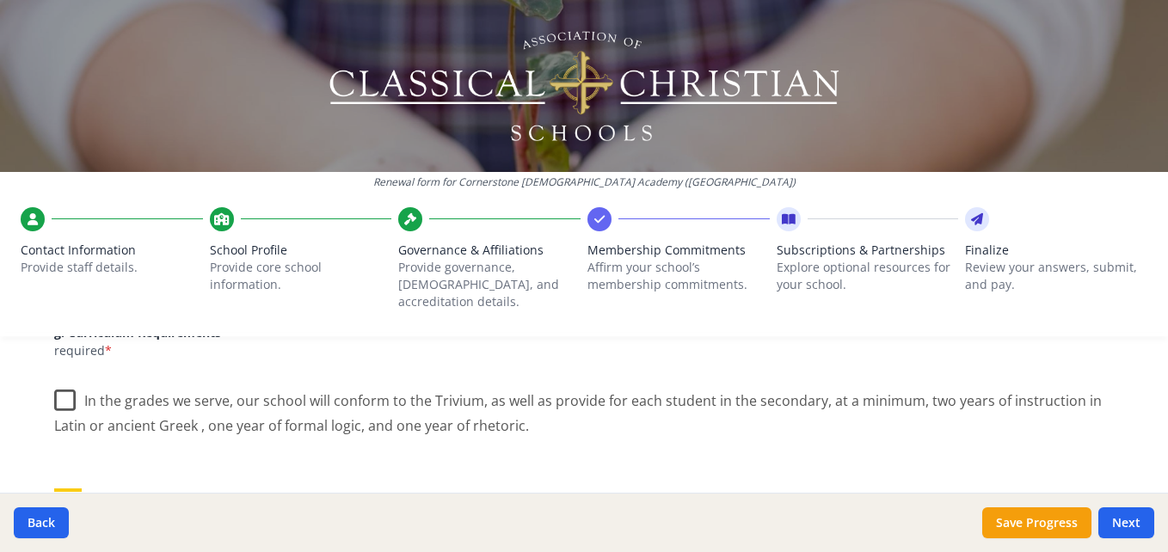
click at [56, 378] on label "In the grades we serve, our school will conform to the Trivium, as well as prov…" at bounding box center [584, 407] width 1060 height 58
click at [0, 0] on input "In the grades we serve, our school will conform to the Trivium, as well as prov…" at bounding box center [0, 0] width 0 height 0
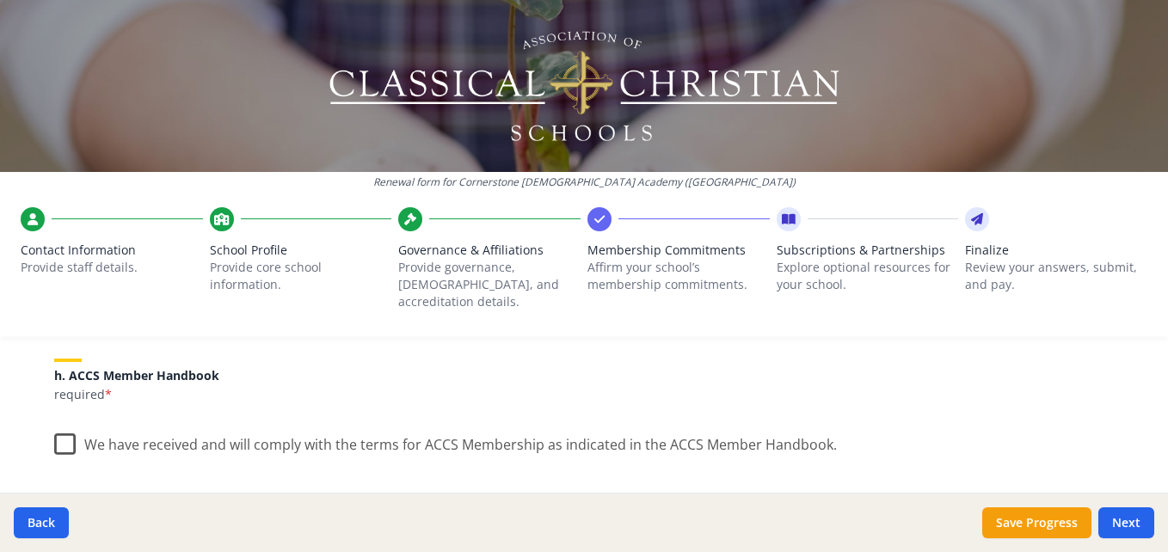
scroll to position [1460, 0]
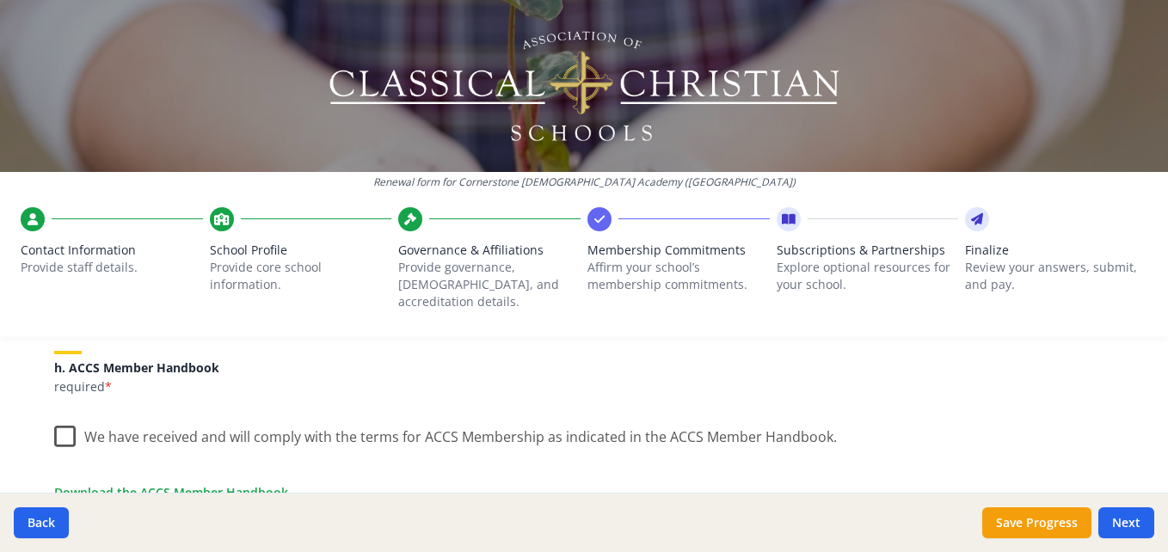
click at [59, 418] on label "We have received and will comply with the terms for ACCS Membership as indicate…" at bounding box center [445, 433] width 783 height 37
click at [0, 0] on input "We have received and will comply with the terms for ACCS Membership as indicate…" at bounding box center [0, 0] width 0 height 0
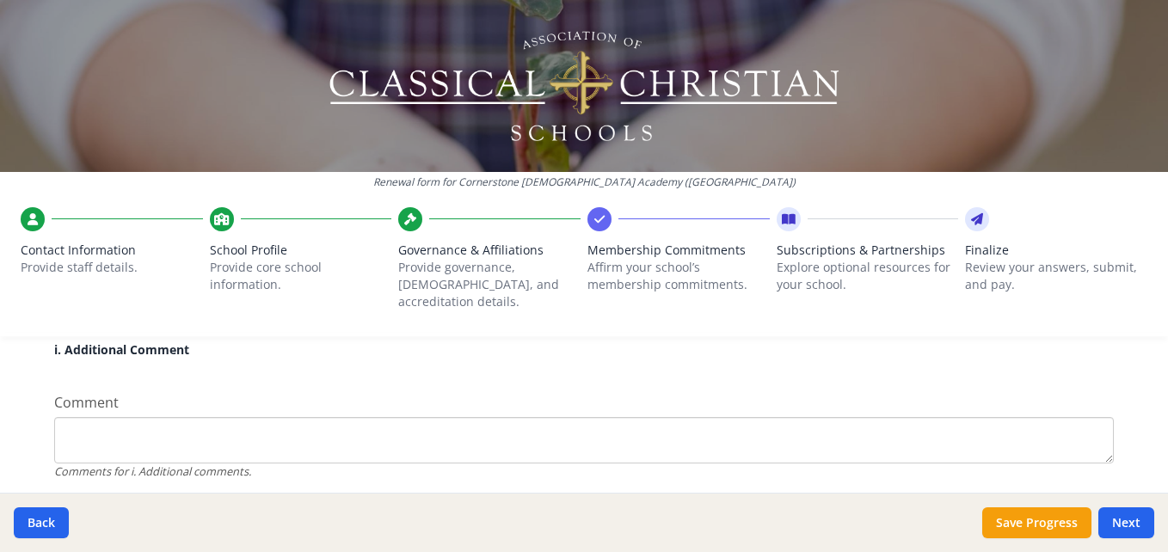
scroll to position [1728, 0]
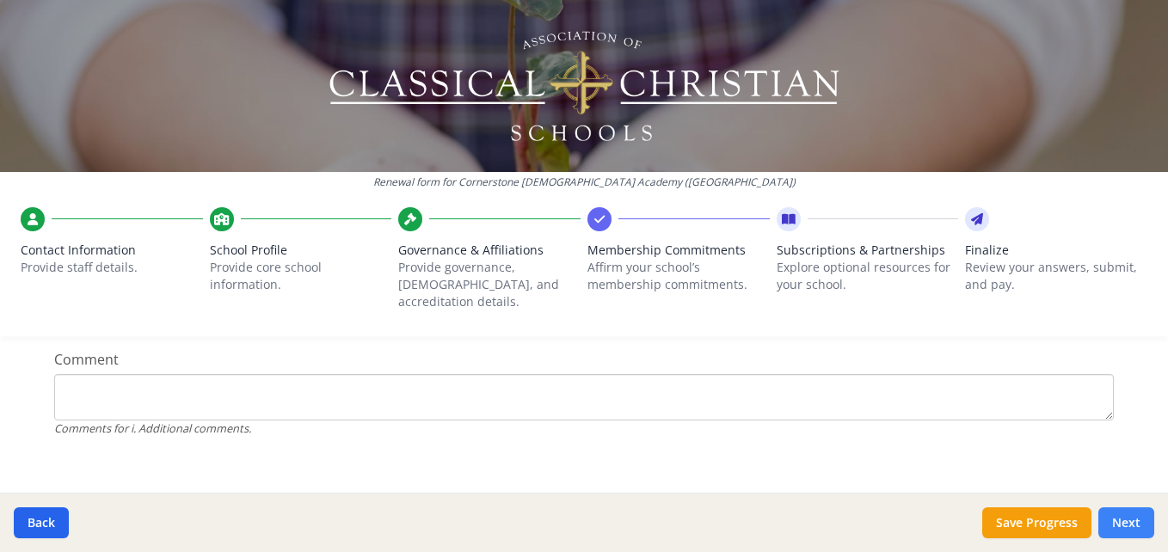
click at [1128, 521] on button "Next" at bounding box center [1126, 522] width 56 height 31
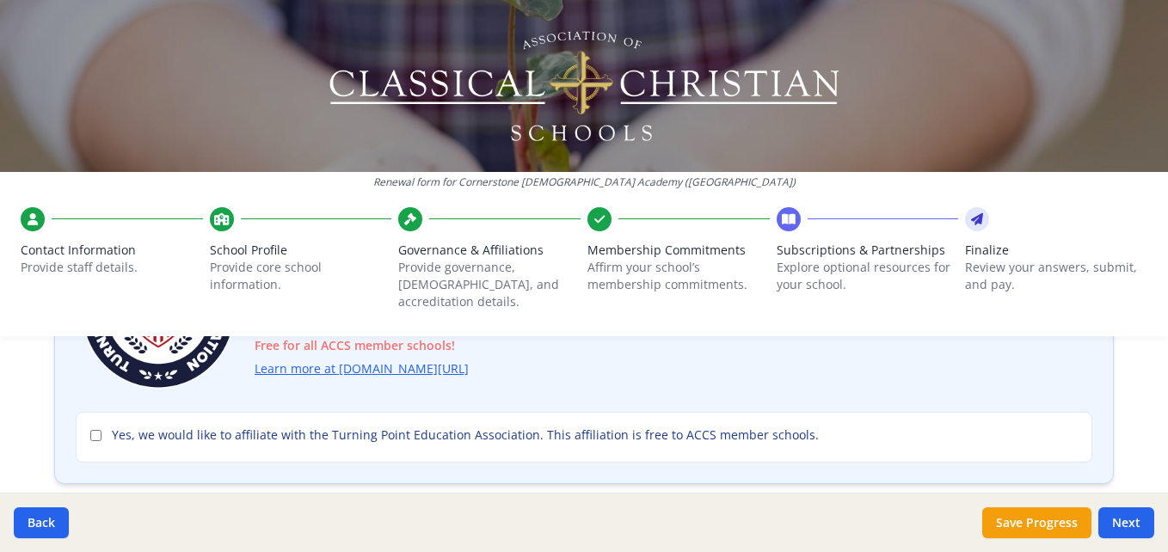
scroll to position [227, 0]
click at [90, 427] on input "Yes, we would like to affiliate with the Turning Point Education Association. T…" at bounding box center [95, 432] width 11 height 11
checkbox input "true"
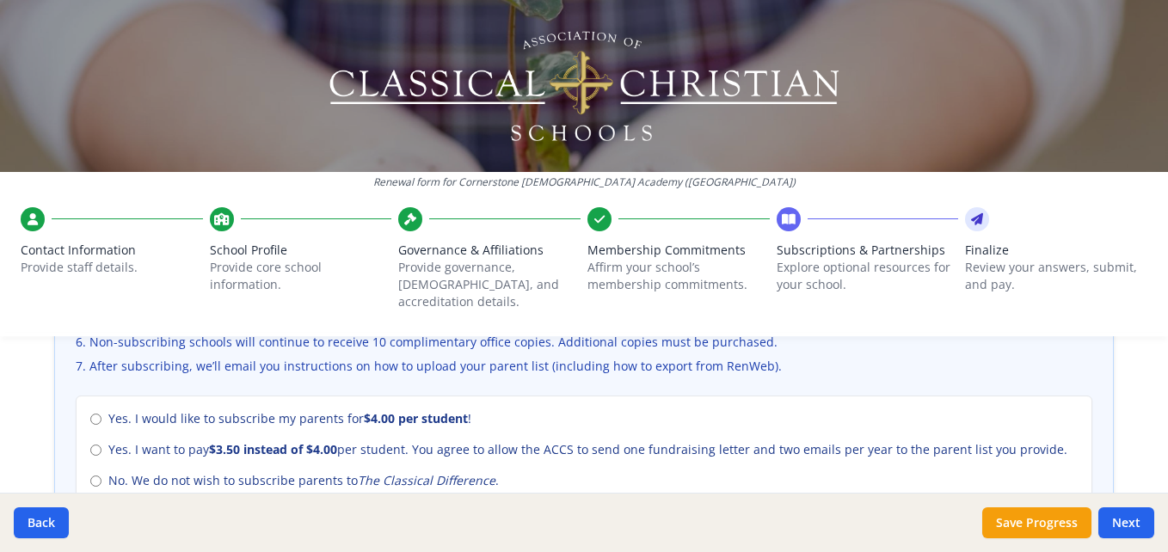
scroll to position [761, 0]
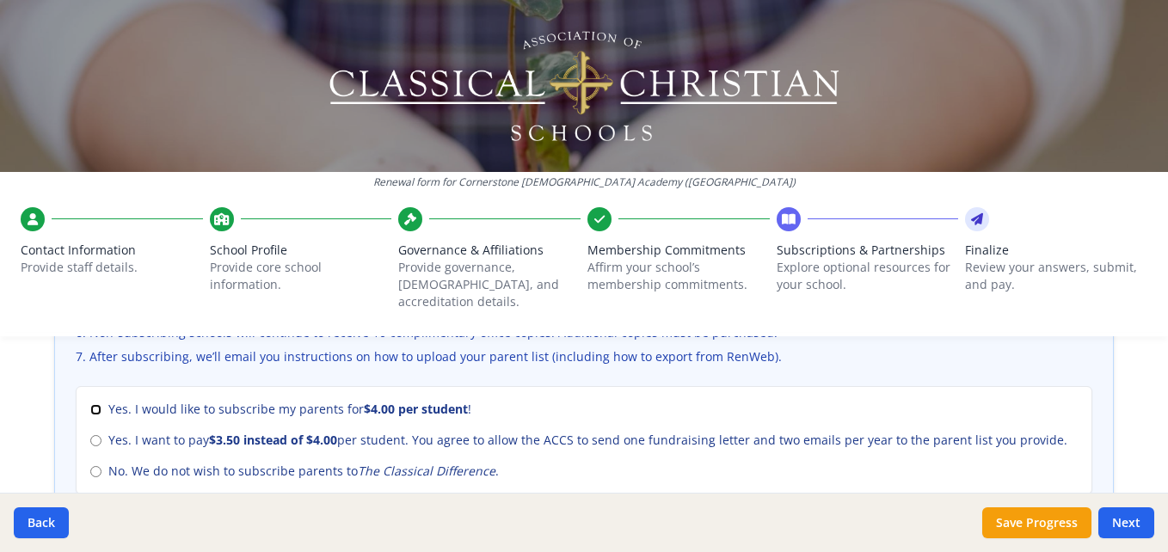
click at [91, 404] on input "Yes. I would like to subscribe my parents for $4.00 per student !" at bounding box center [95, 409] width 11 height 11
radio input "true"
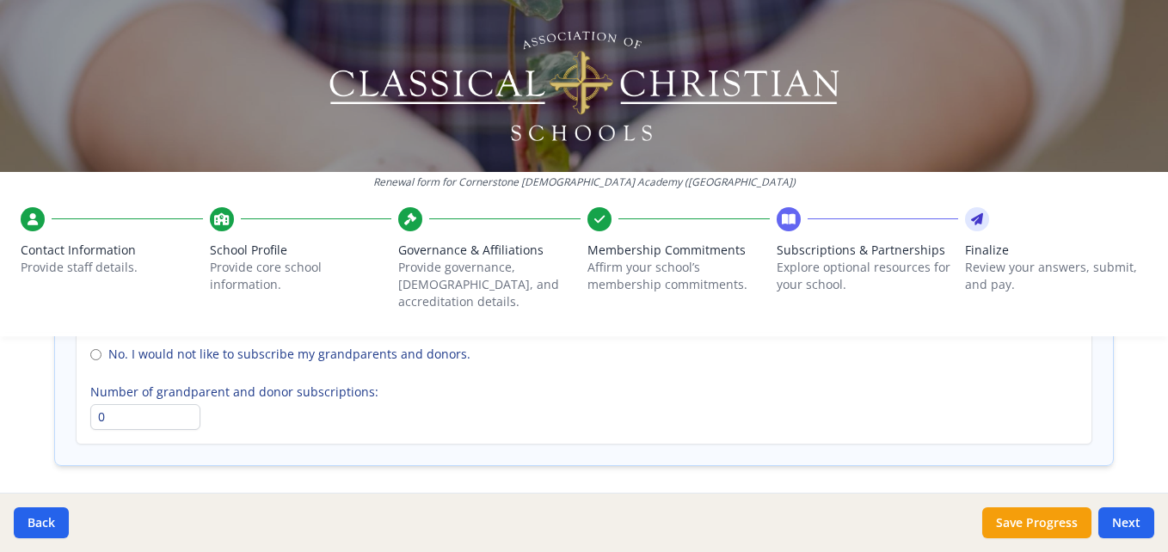
scroll to position [1348, 0]
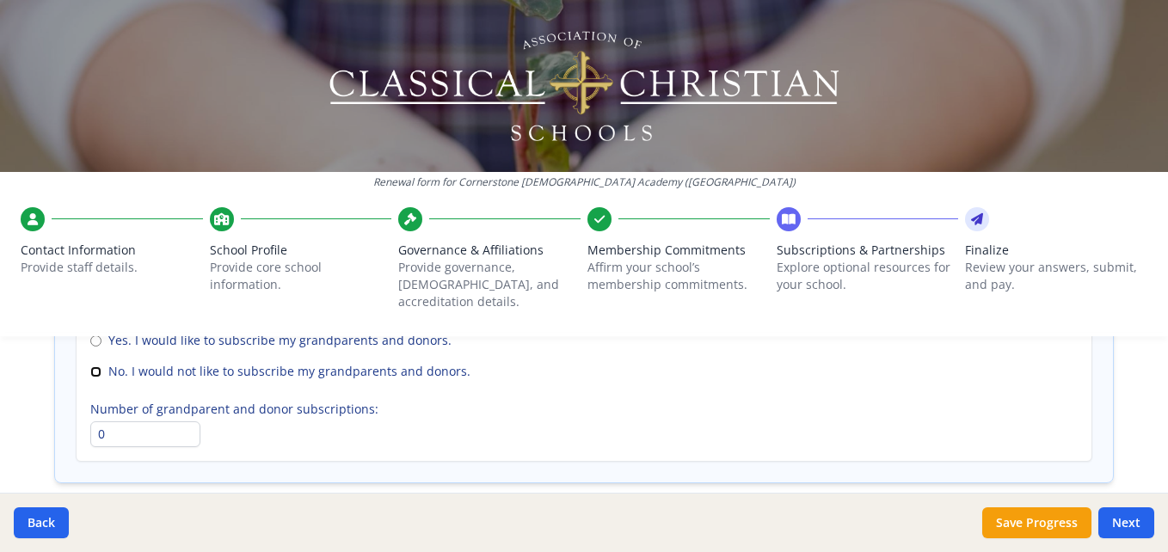
click at [95, 366] on input "No. I would not like to subscribe my grandparents and donors." at bounding box center [95, 371] width 11 height 11
radio input "true"
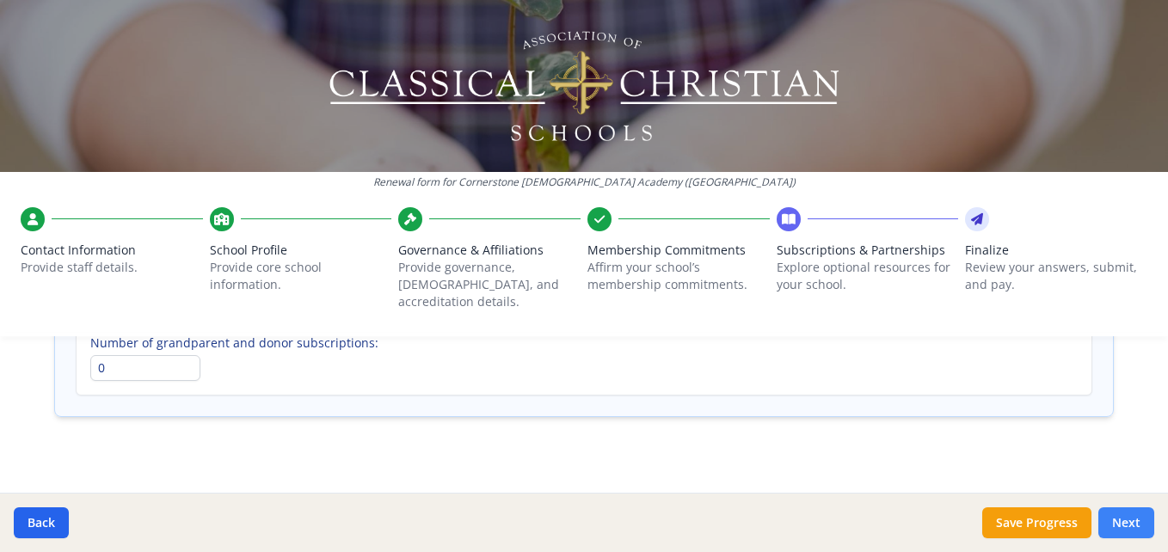
click at [1131, 520] on button "Next" at bounding box center [1126, 522] width 56 height 31
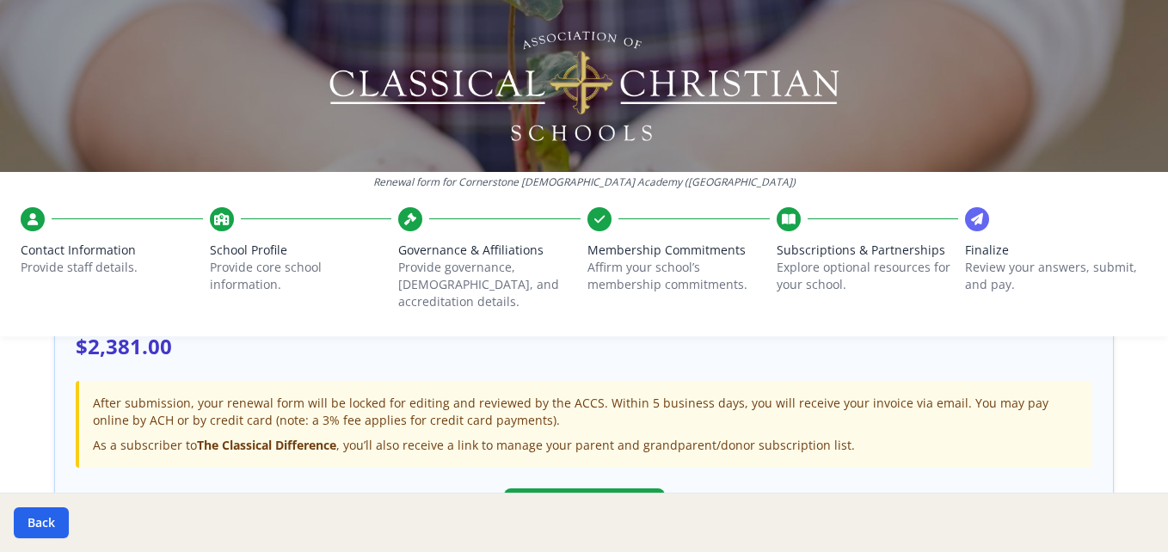
scroll to position [593, 0]
click at [599, 487] on button "Submit Renewal" at bounding box center [584, 509] width 161 height 45
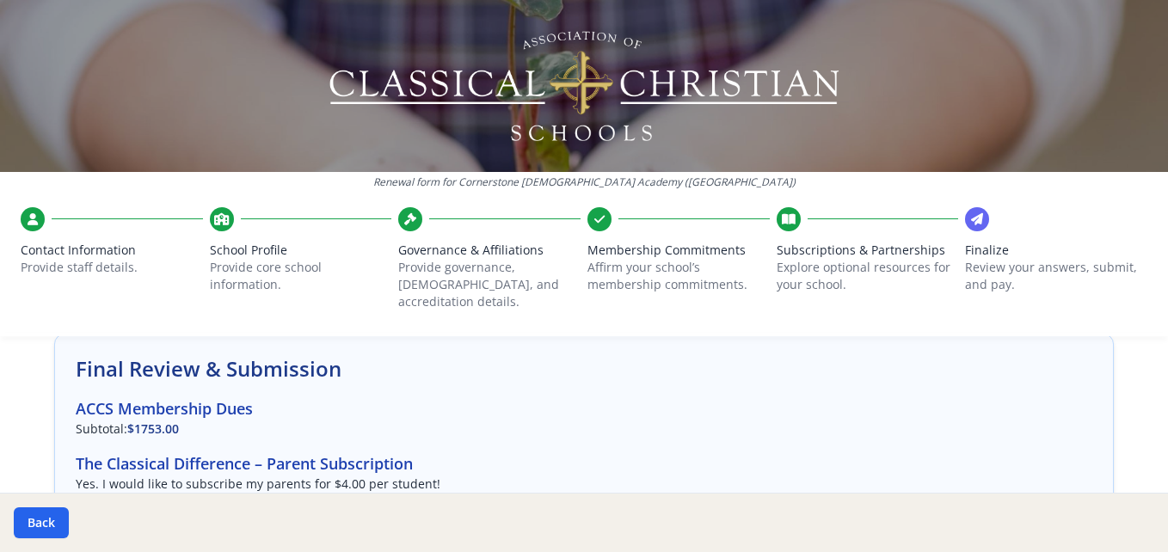
scroll to position [0, 0]
